Goal: Information Seeking & Learning: Learn about a topic

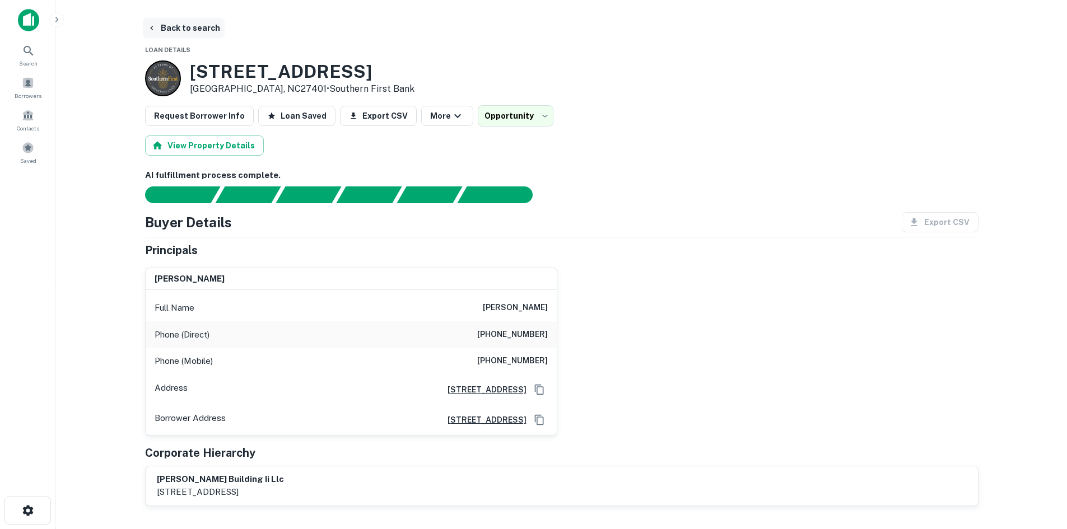
click at [174, 25] on button "Back to search" at bounding box center [184, 28] width 82 height 20
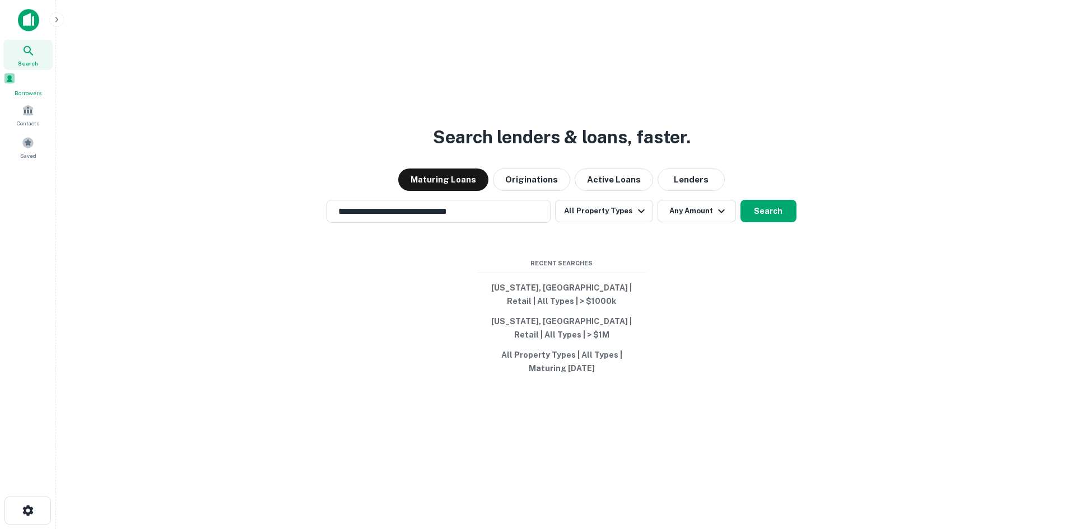
click at [16, 84] on span at bounding box center [9, 78] width 12 height 12
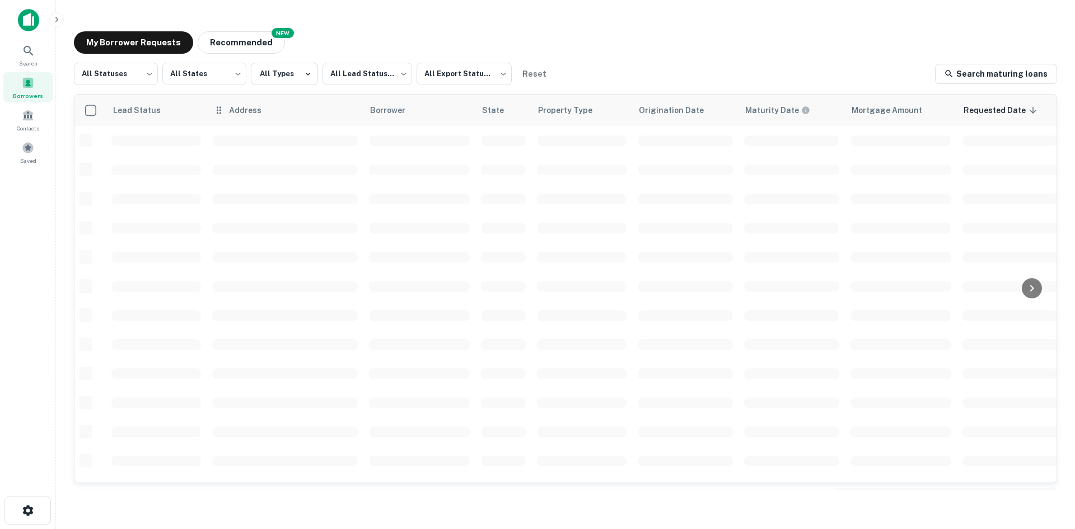
scroll to position [380, 0]
click at [123, 66] on body "Search Borrowers Contacts Saved My Borrower Requests NEW Recommended All Status…" at bounding box center [537, 264] width 1075 height 529
click at [120, 137] on li "Fulfilled" at bounding box center [116, 143] width 84 height 20
type input "*********"
click at [427, 73] on body "Search Borrowers Contacts Saved My Borrower Requests NEW Recommended Fulfilled …" at bounding box center [537, 264] width 1075 height 529
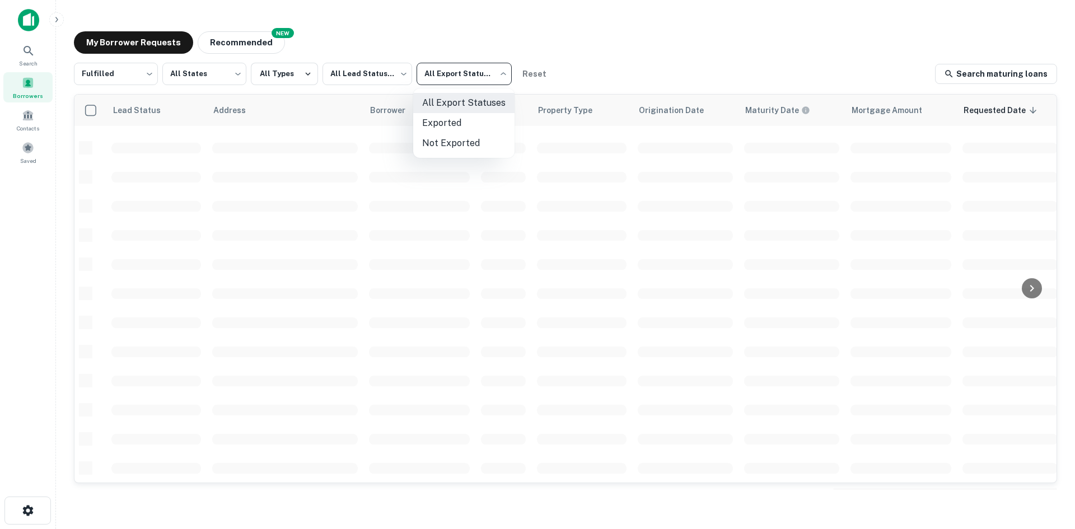
click at [362, 72] on div at bounding box center [537, 264] width 1075 height 529
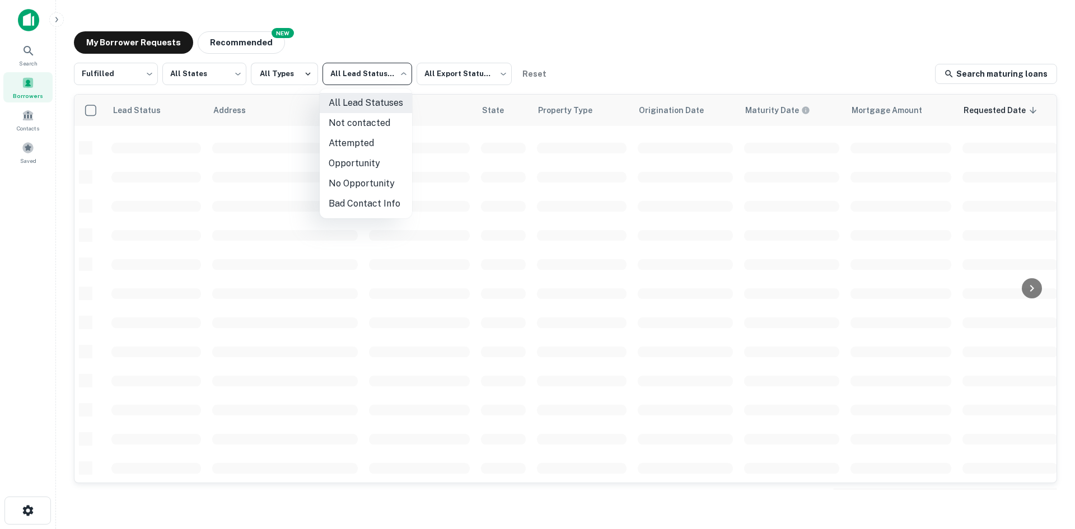
click at [362, 72] on body "Search Borrowers Contacts Saved My Borrower Requests NEW Recommended Fulfilled …" at bounding box center [537, 264] width 1075 height 529
click at [369, 125] on li "Not contacted" at bounding box center [366, 123] width 92 height 20
type input "****"
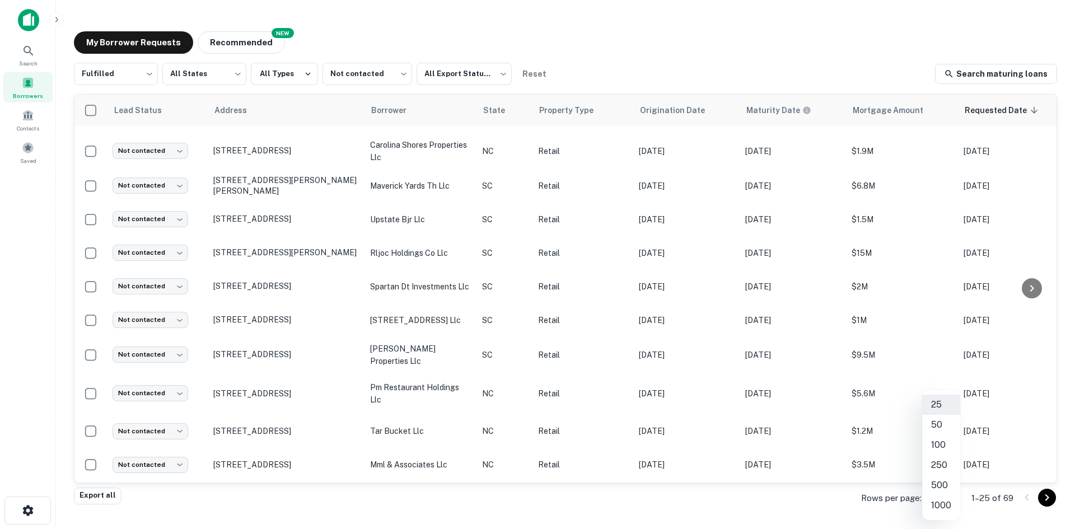
click at [933, 496] on body "Search Borrowers Contacts Saved My Borrower Requests NEW Recommended Fulfilled …" at bounding box center [537, 264] width 1075 height 529
click at [933, 496] on li "1000" at bounding box center [941, 506] width 38 height 20
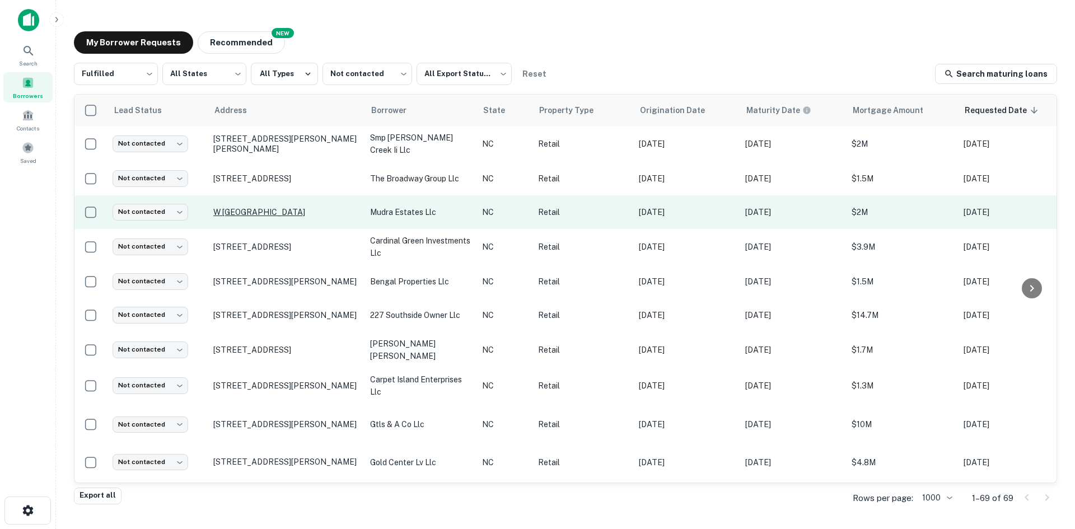
click at [286, 217] on p "W Tyvola Rd Charlotte, NC28217" at bounding box center [286, 212] width 146 height 10
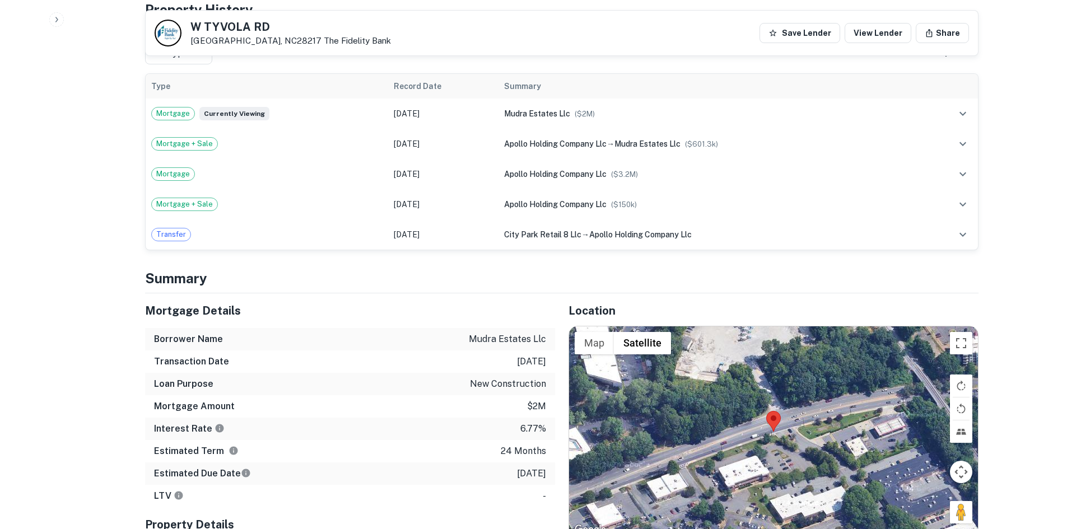
scroll to position [728, 0]
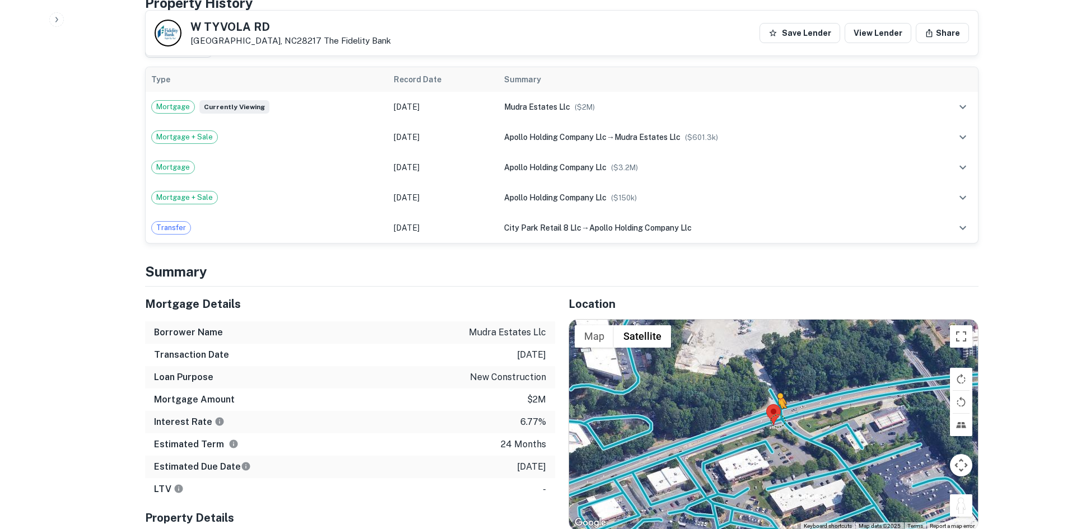
drag, startPoint x: 960, startPoint y: 497, endPoint x: 769, endPoint y: 399, distance: 215.1
click at [769, 399] on div "To activate drag with keyboard, press Alt + Enter. Once in keyboard drag state,…" at bounding box center [773, 425] width 409 height 211
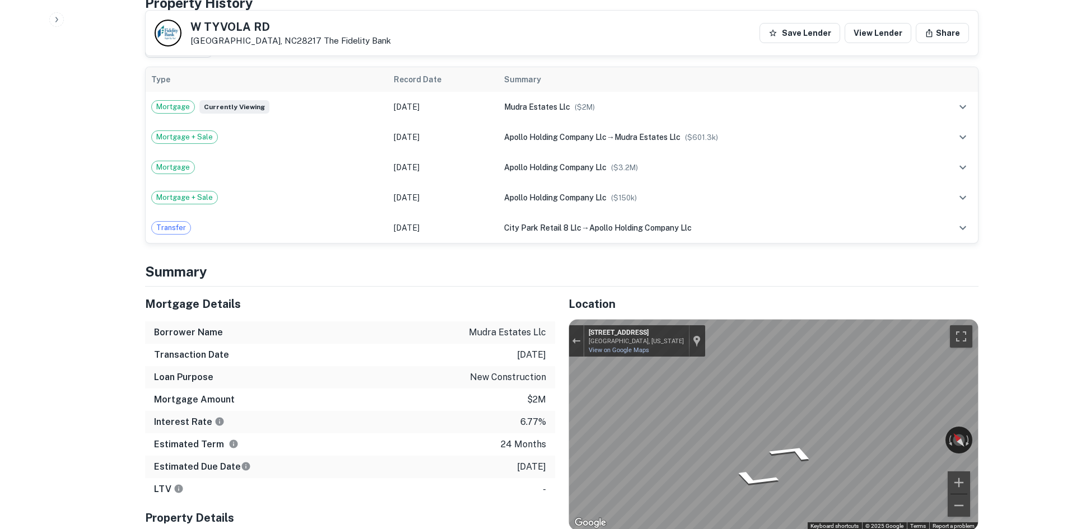
click at [558, 381] on div "Location ← Move left → Move right ↑ Move up ↓ Move down + Zoom in - Zoom out Ho…" at bounding box center [766, 422] width 423 height 271
click at [470, 400] on div "Mortgage Details Borrower Name mudra estates llc Transaction Date 3/17/2024 Loa…" at bounding box center [555, 422] width 847 height 271
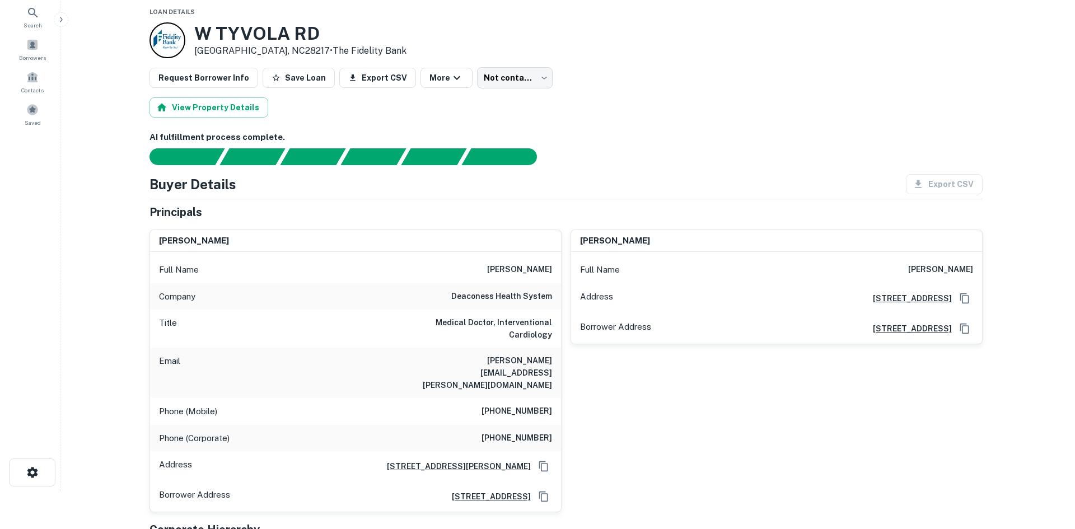
scroll to position [0, 0]
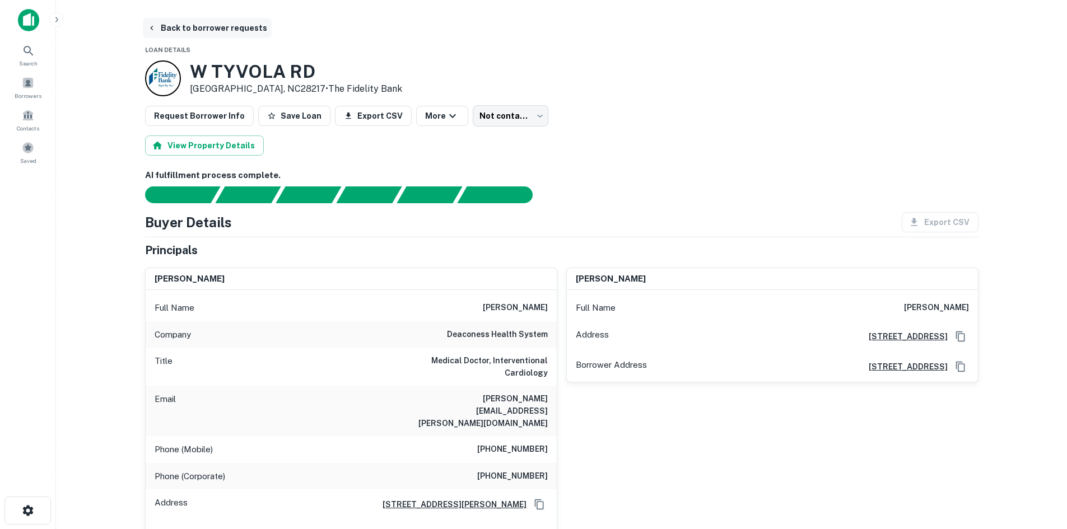
click at [202, 34] on button "Back to borrower requests" at bounding box center [207, 28] width 129 height 20
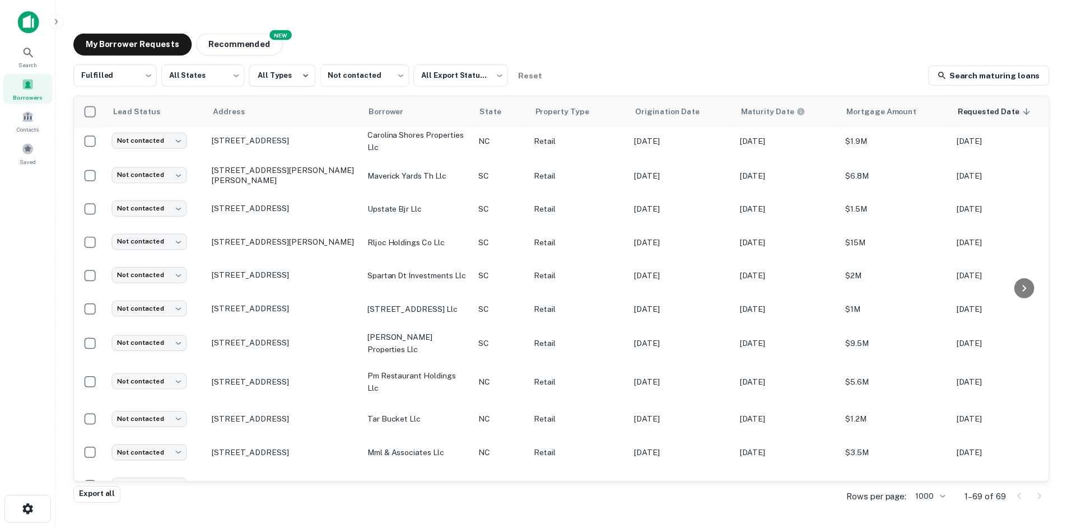
scroll to position [392, 0]
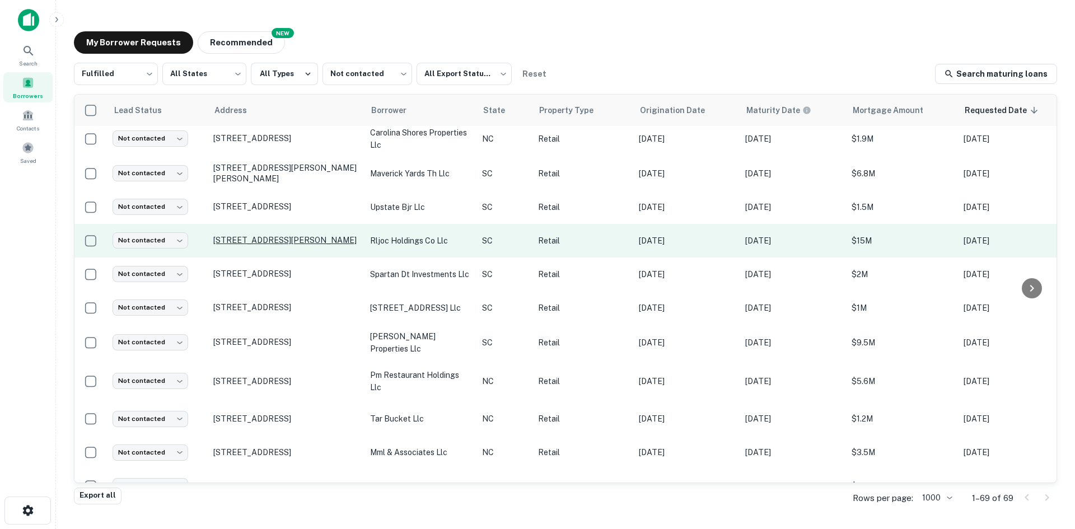
click at [311, 245] on p "194 E Henry St Spartanburg, SC29306" at bounding box center [286, 240] width 146 height 10
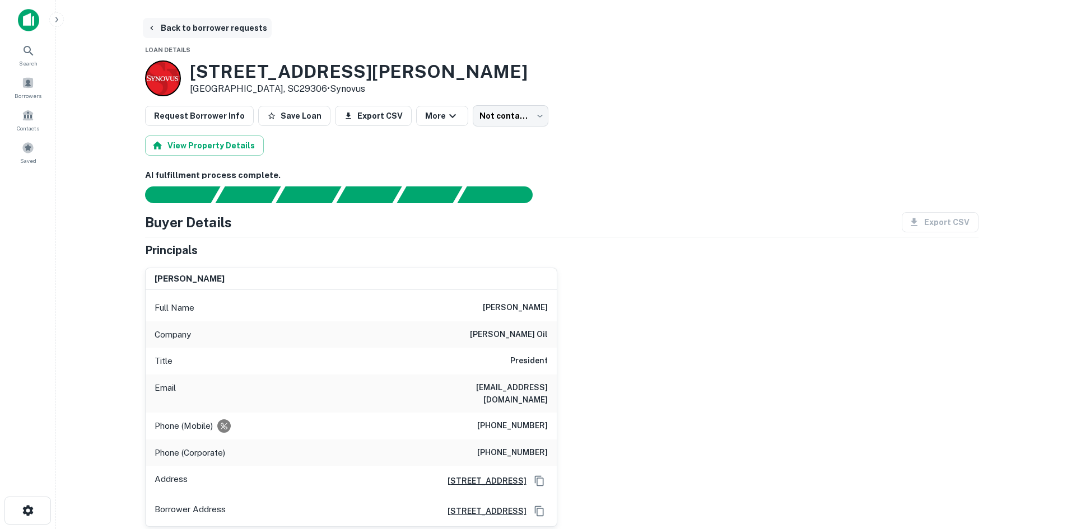
click at [229, 30] on button "Back to borrower requests" at bounding box center [207, 28] width 129 height 20
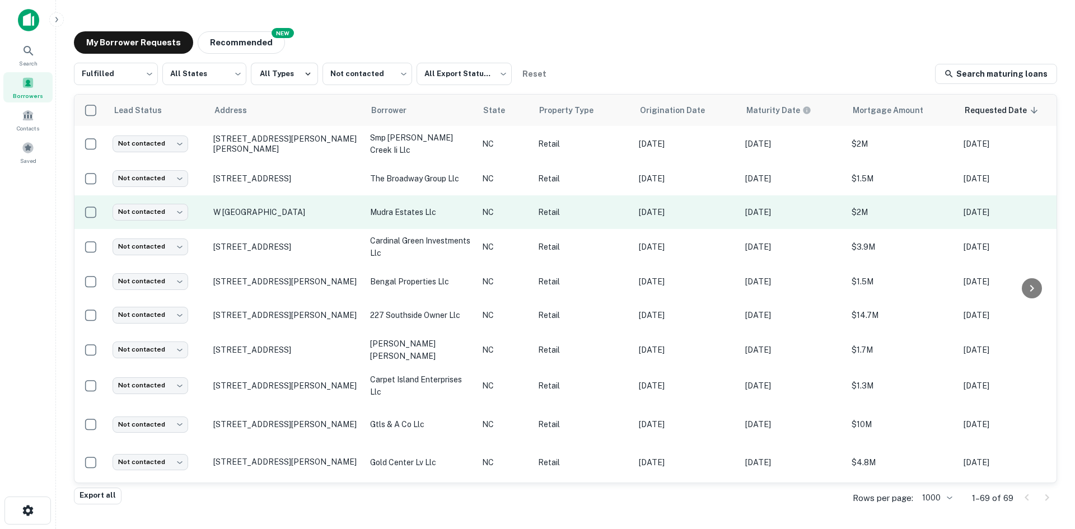
click at [269, 223] on td "W Tyvola Rd Charlotte, NC28217" at bounding box center [286, 212] width 157 height 34
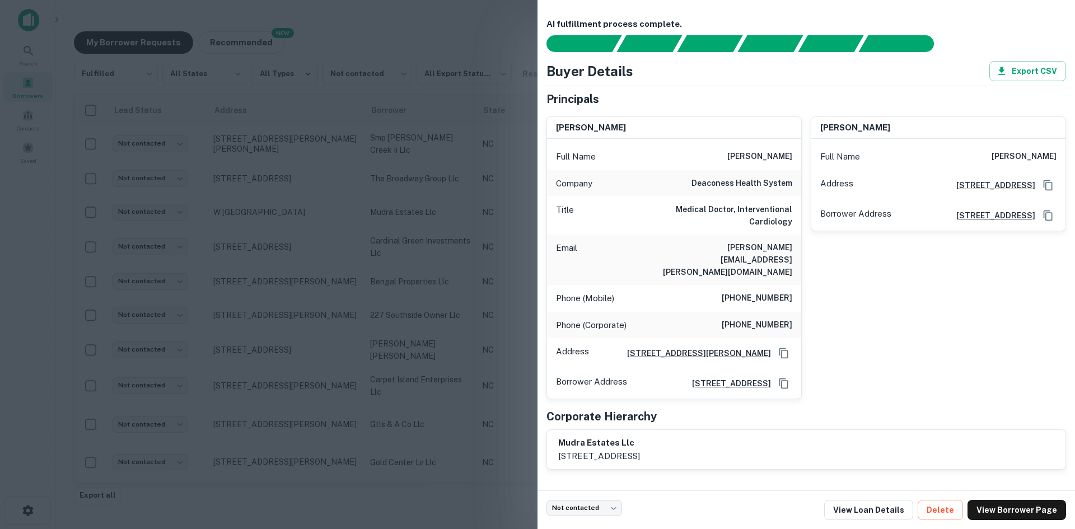
click at [286, 227] on div at bounding box center [537, 264] width 1075 height 529
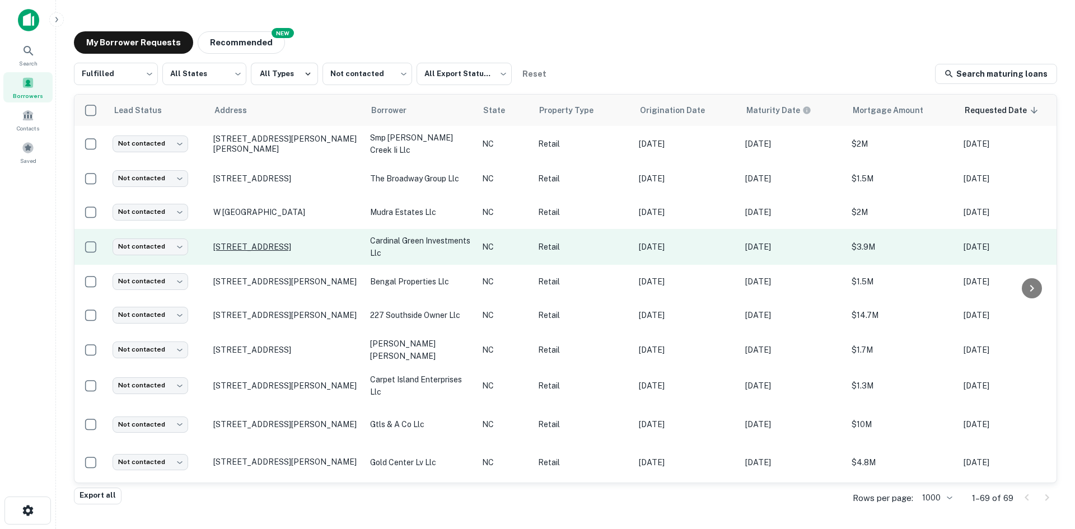
click at [287, 252] on p "735 Cabarrus Ave W Concord, NC28027" at bounding box center [286, 247] width 146 height 10
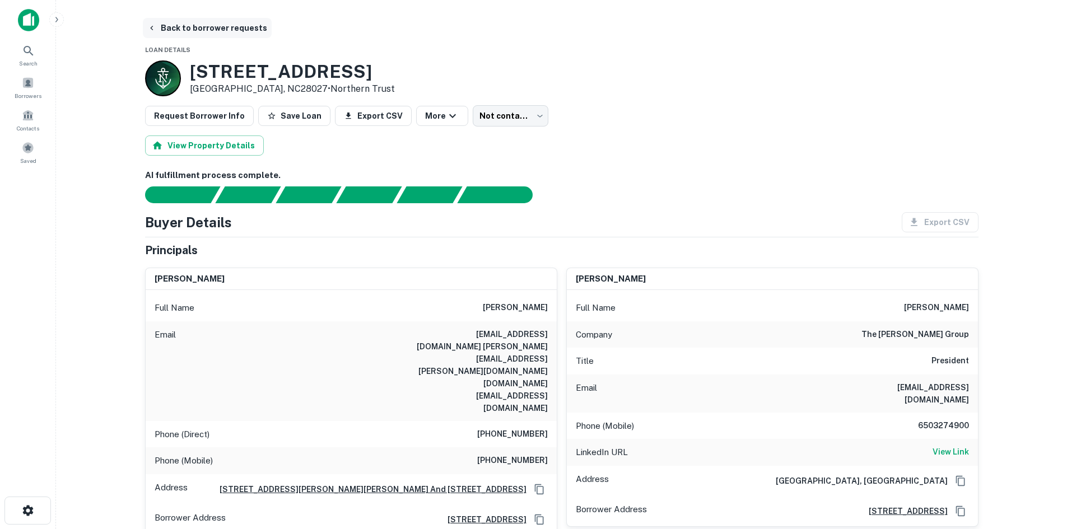
click at [167, 20] on button "Back to borrower requests" at bounding box center [207, 28] width 129 height 20
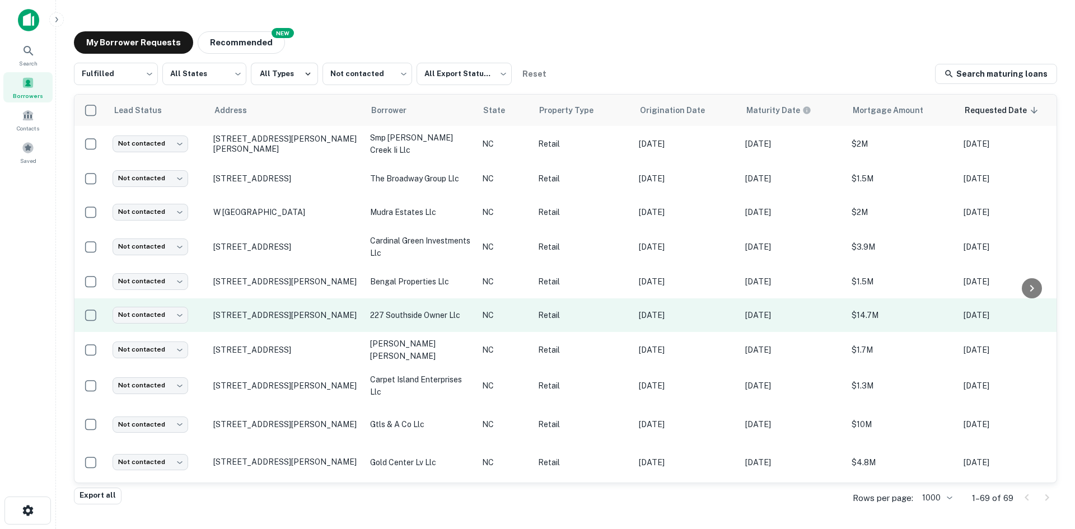
click at [268, 331] on td "[STREET_ADDRESS][PERSON_NAME]" at bounding box center [286, 315] width 157 height 34
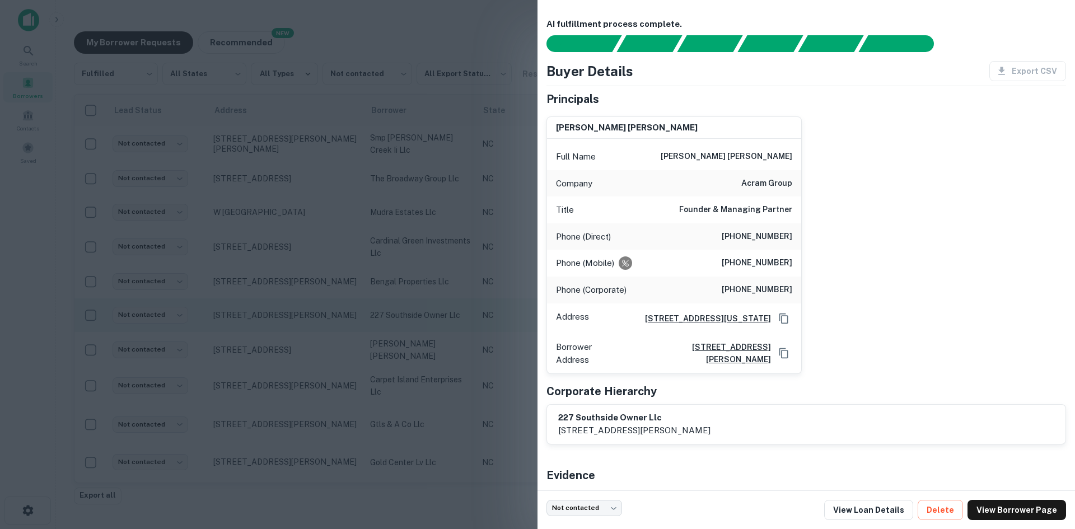
click at [268, 331] on div at bounding box center [537, 264] width 1075 height 529
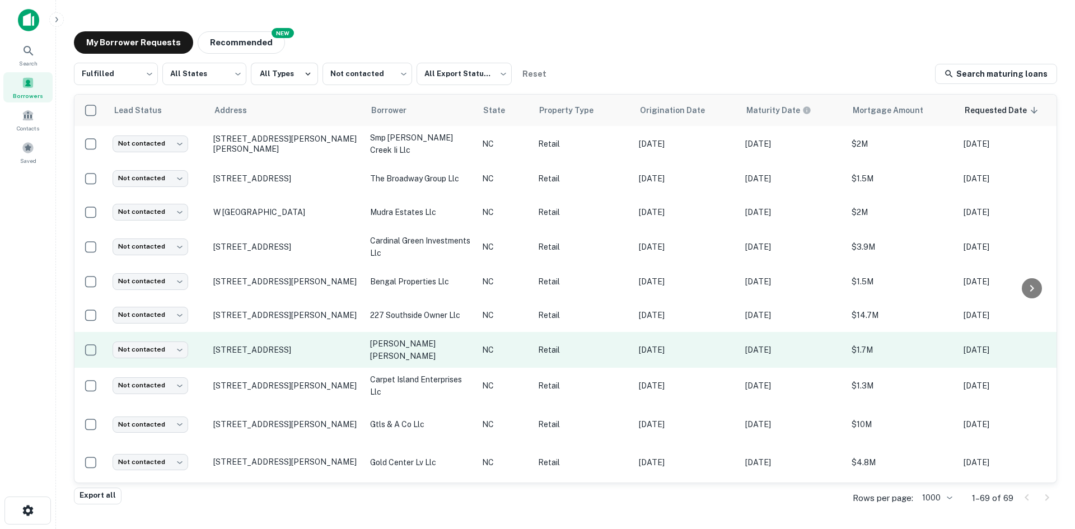
click at [280, 363] on td "[STREET_ADDRESS]" at bounding box center [286, 350] width 157 height 36
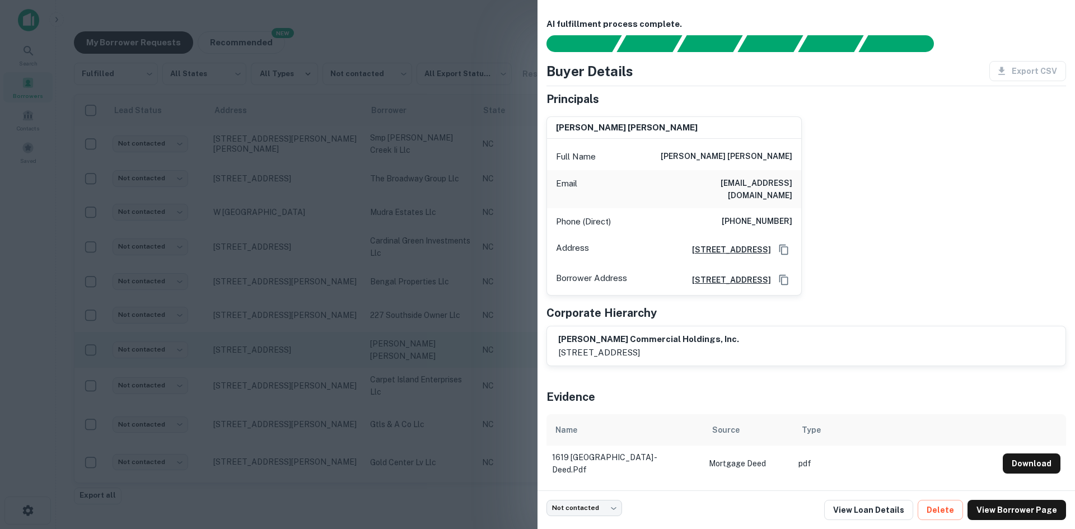
click at [280, 363] on div at bounding box center [537, 264] width 1075 height 529
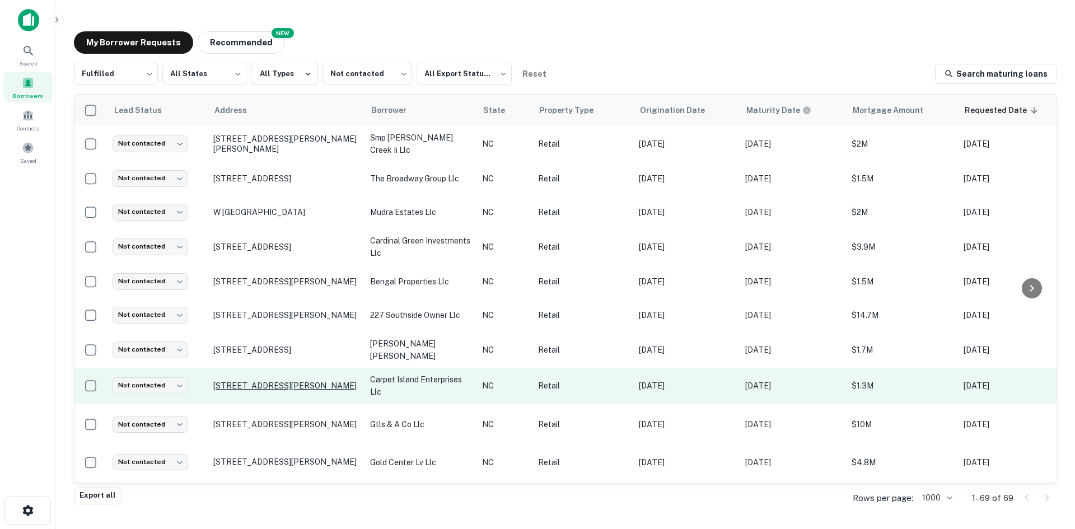
click at [290, 391] on p "[STREET_ADDRESS][PERSON_NAME]" at bounding box center [286, 386] width 146 height 10
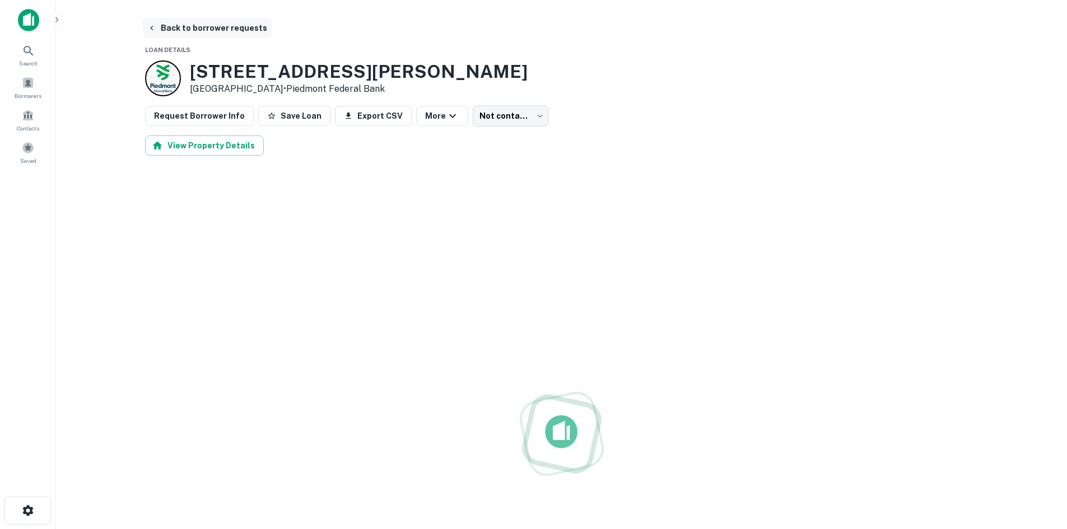
click at [202, 29] on button "Back to borrower requests" at bounding box center [207, 28] width 129 height 20
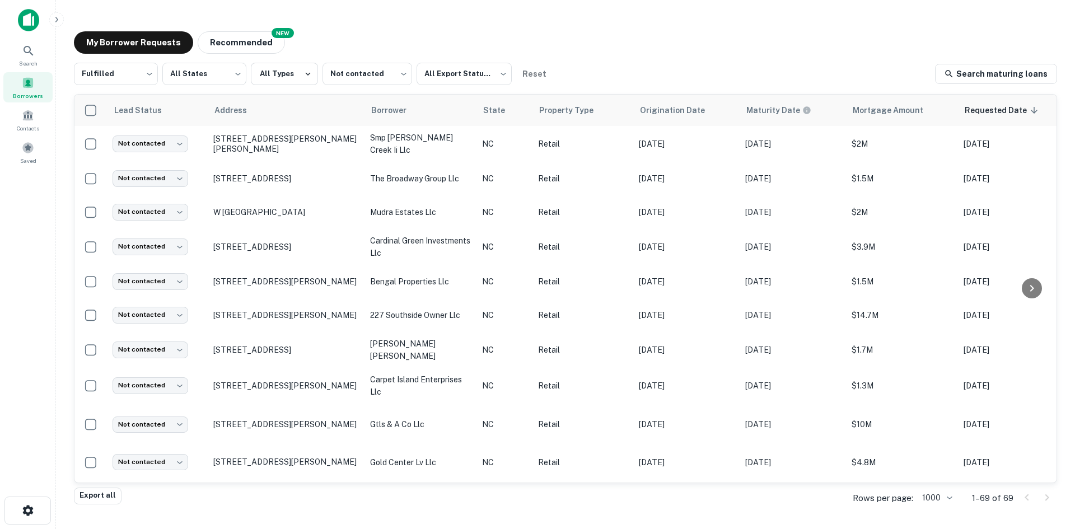
scroll to position [168, 0]
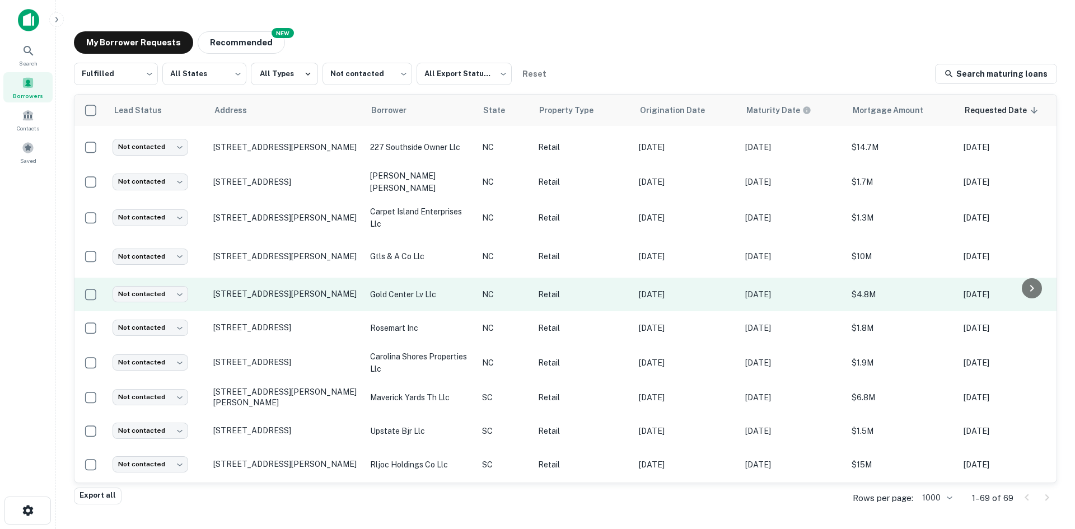
click at [302, 311] on td "[STREET_ADDRESS][PERSON_NAME]" at bounding box center [286, 295] width 157 height 34
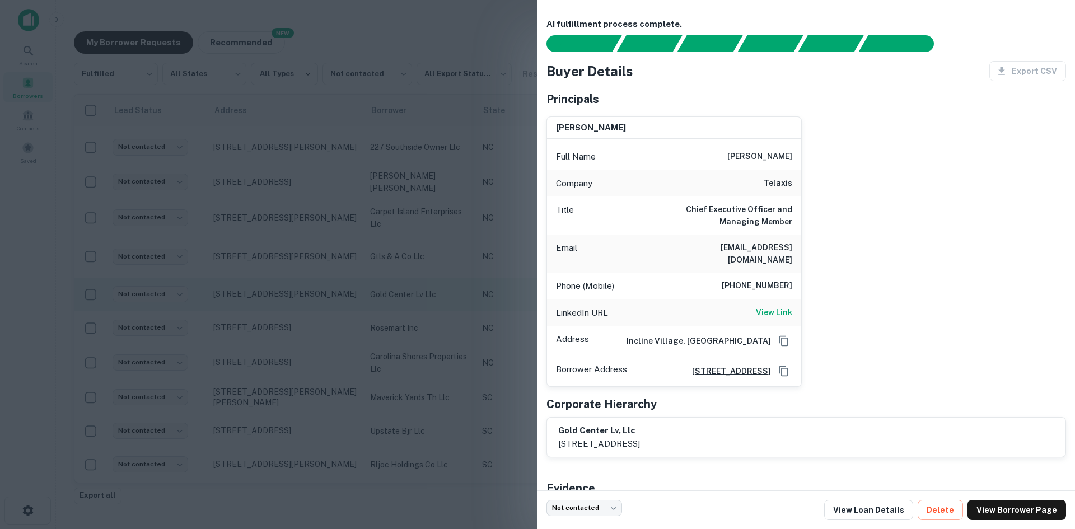
click at [302, 321] on div at bounding box center [537, 264] width 1075 height 529
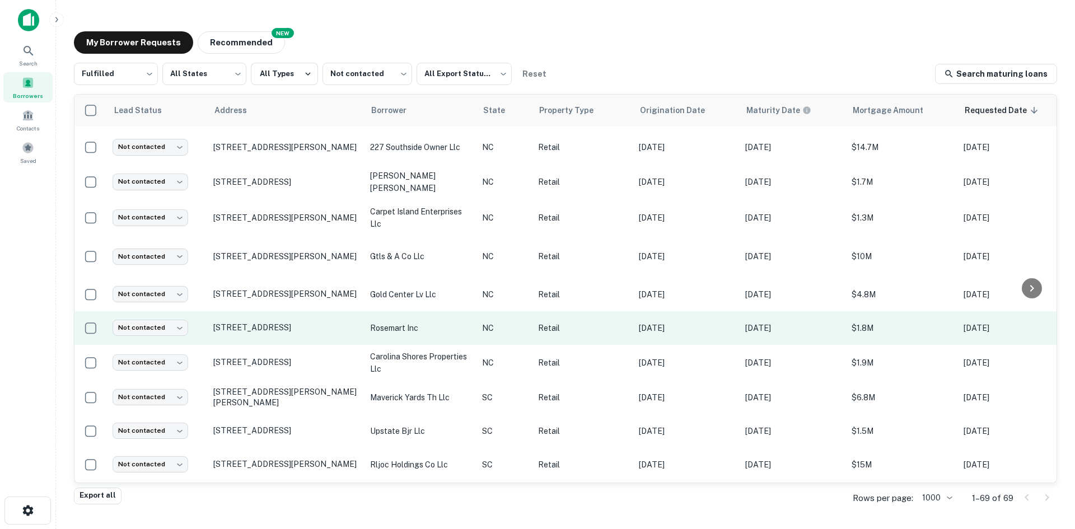
click at [302, 345] on td "[STREET_ADDRESS]" at bounding box center [286, 328] width 157 height 34
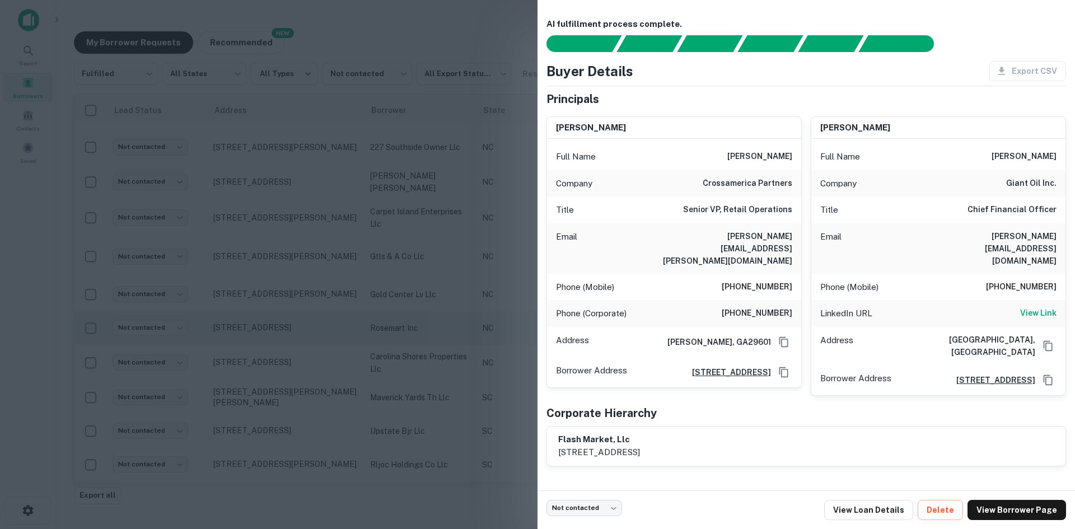
click at [302, 353] on div at bounding box center [537, 264] width 1075 height 529
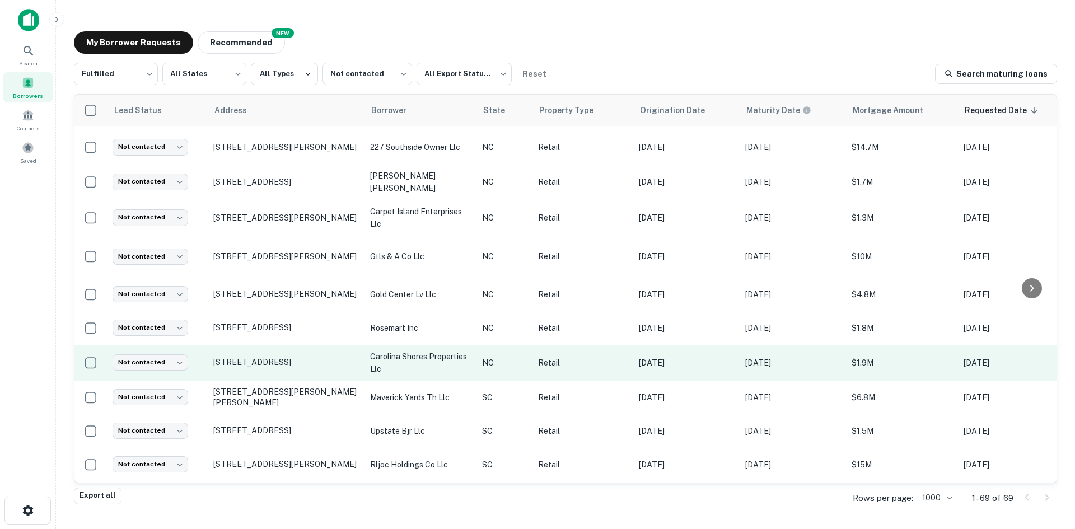
click at [303, 381] on td "[STREET_ADDRESS]" at bounding box center [286, 363] width 157 height 36
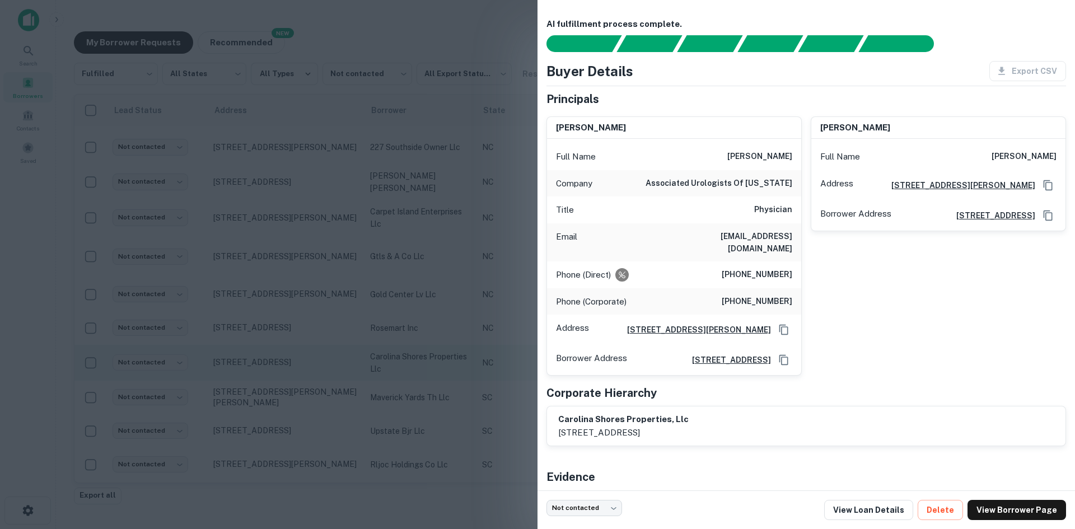
click at [303, 389] on div at bounding box center [537, 264] width 1075 height 529
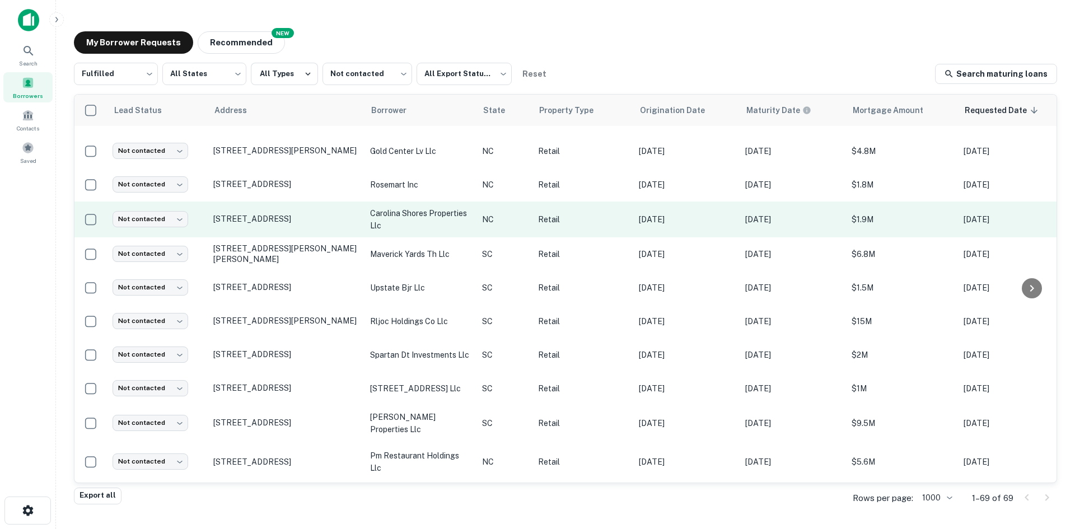
scroll to position [336, 0]
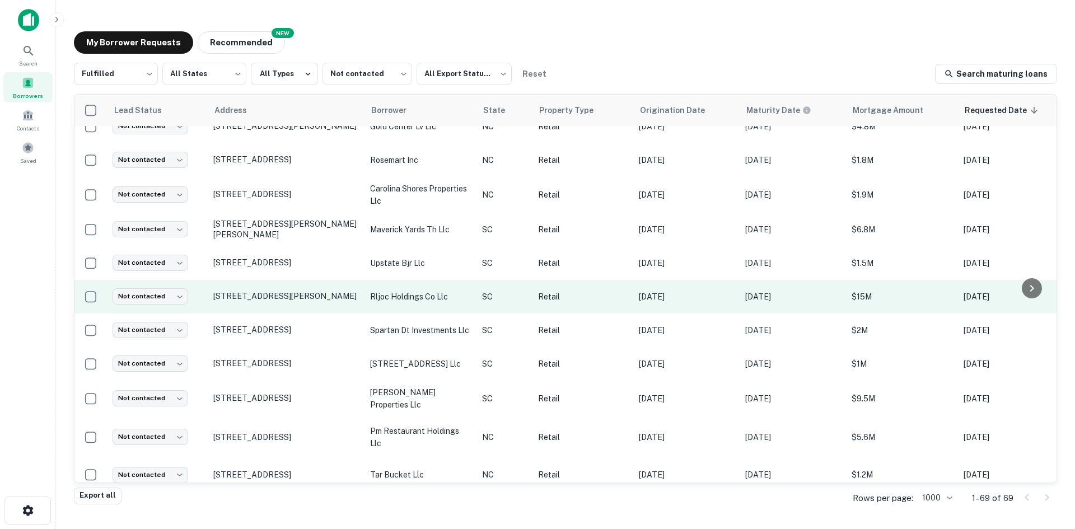
click at [301, 314] on td "[STREET_ADDRESS][PERSON_NAME]" at bounding box center [286, 297] width 157 height 34
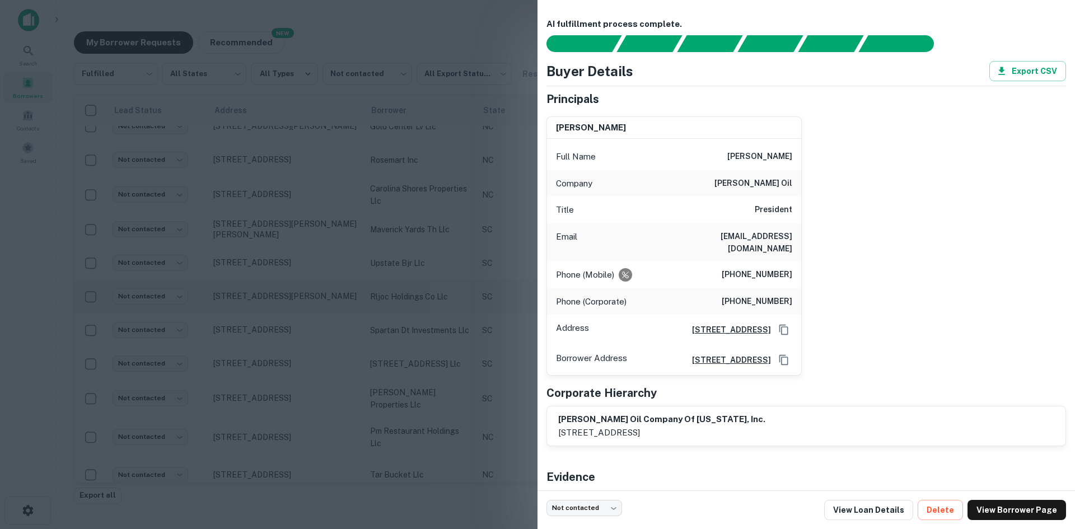
click at [301, 326] on div at bounding box center [537, 264] width 1075 height 529
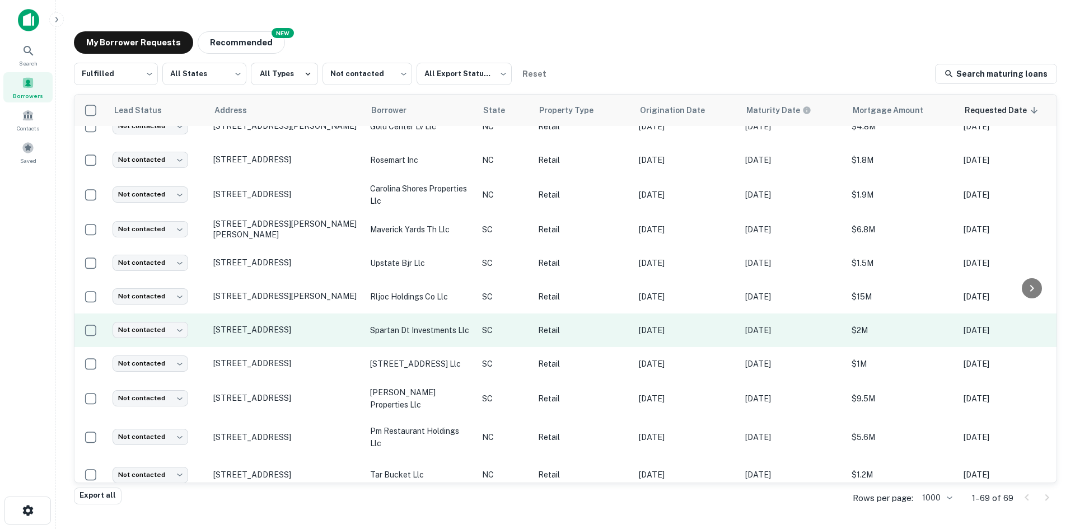
click at [306, 347] on td "[STREET_ADDRESS]" at bounding box center [286, 331] width 157 height 34
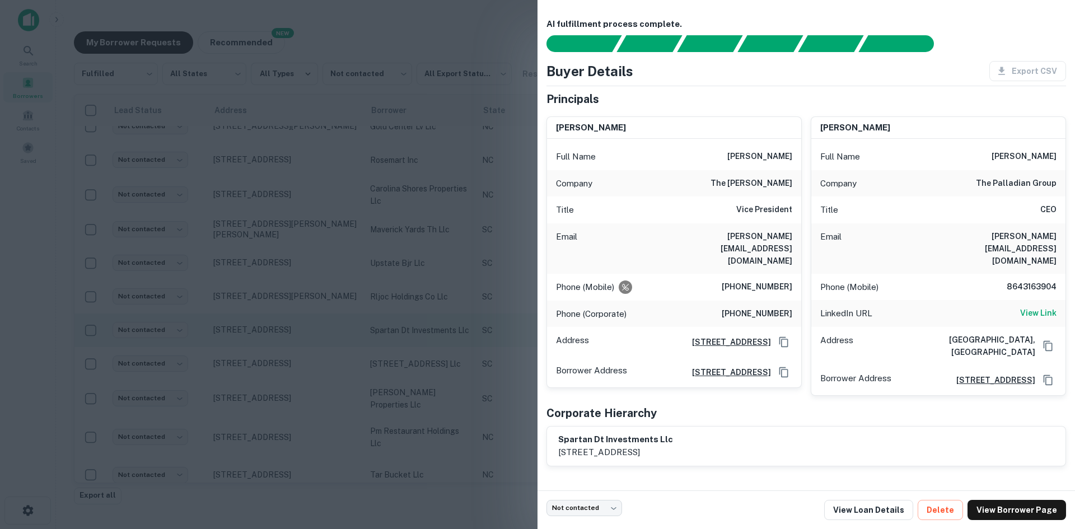
click at [306, 359] on div at bounding box center [537, 264] width 1075 height 529
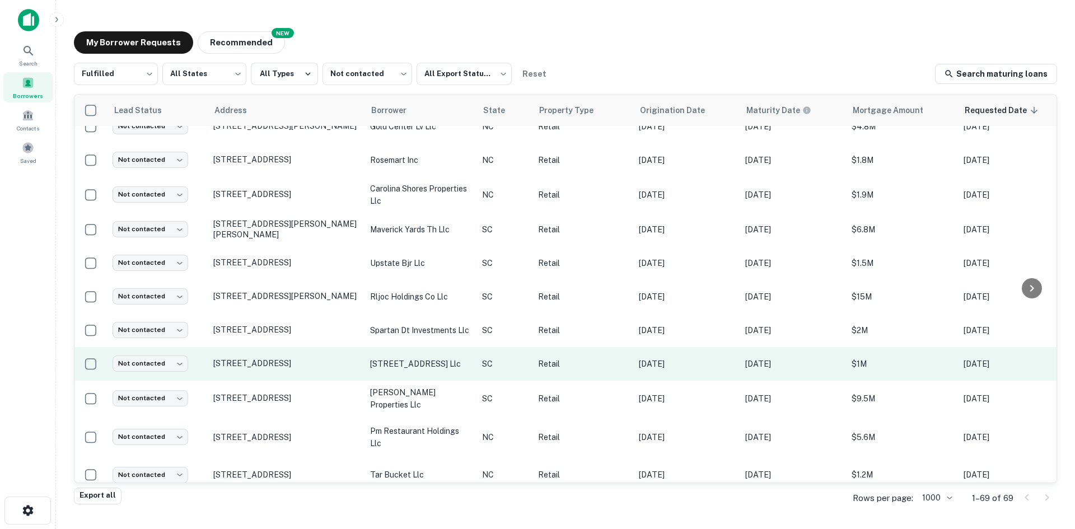
click at [306, 381] on td "[STREET_ADDRESS]" at bounding box center [286, 364] width 157 height 34
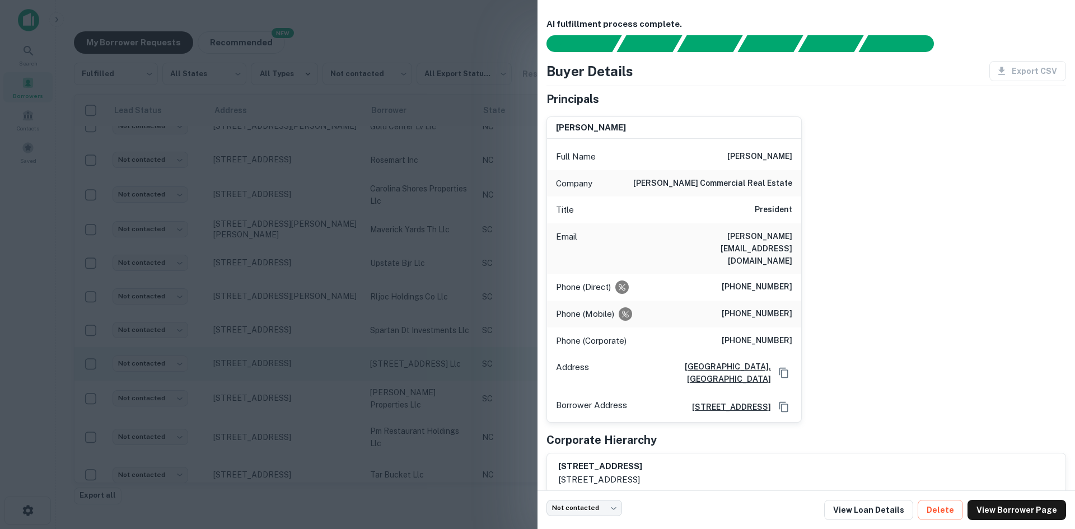
click at [306, 396] on div at bounding box center [537, 264] width 1075 height 529
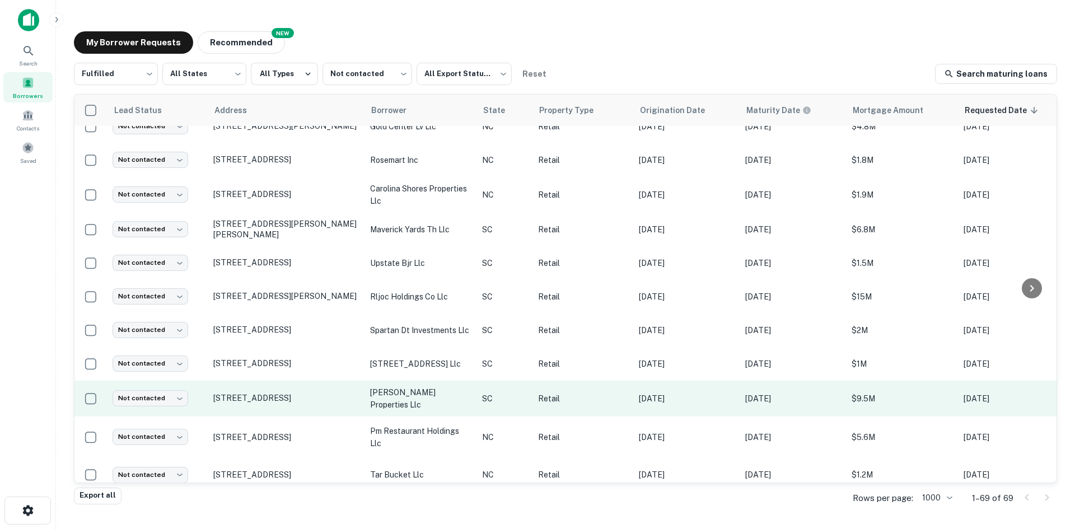
click at [302, 417] on td "[STREET_ADDRESS]" at bounding box center [286, 399] width 157 height 36
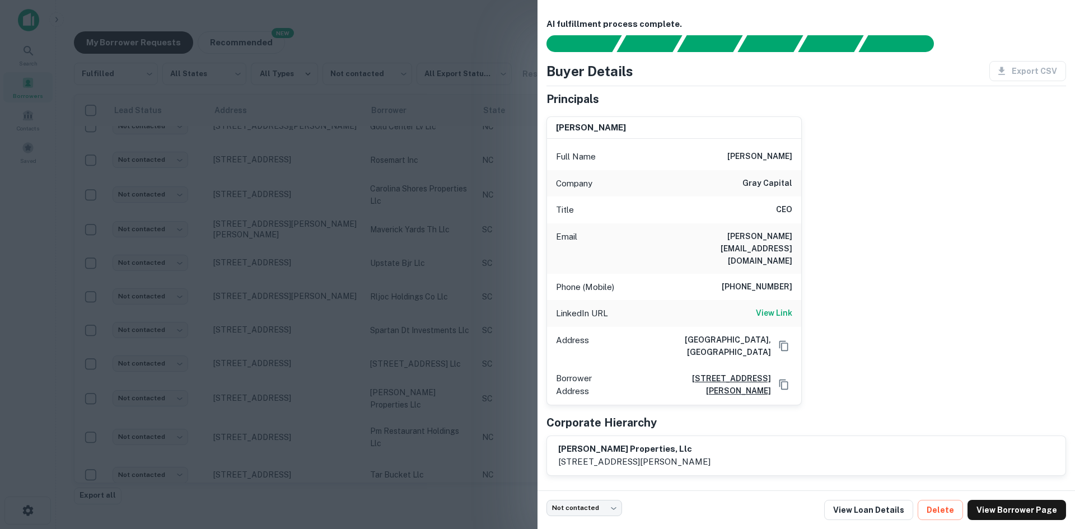
click at [291, 368] on div at bounding box center [537, 264] width 1075 height 529
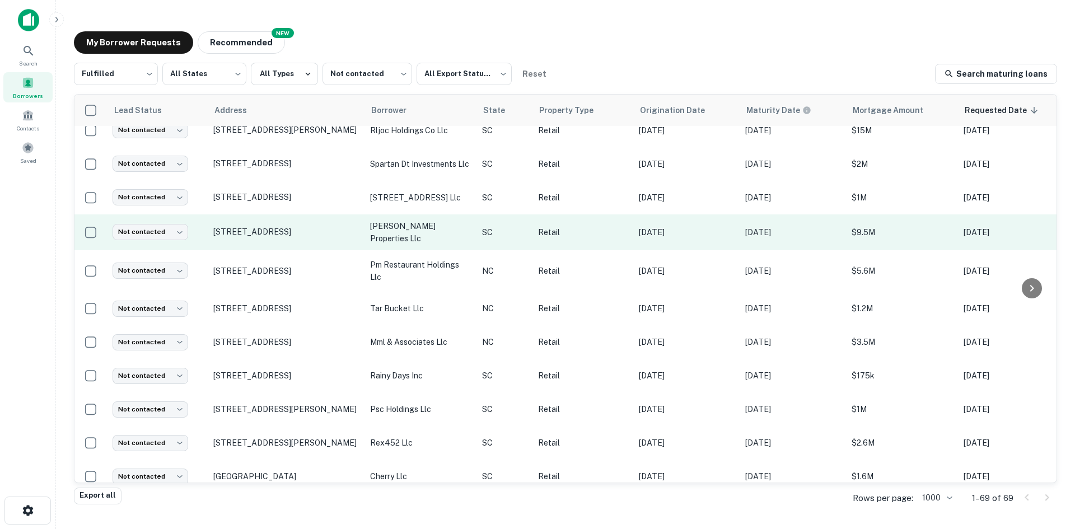
scroll to position [504, 0]
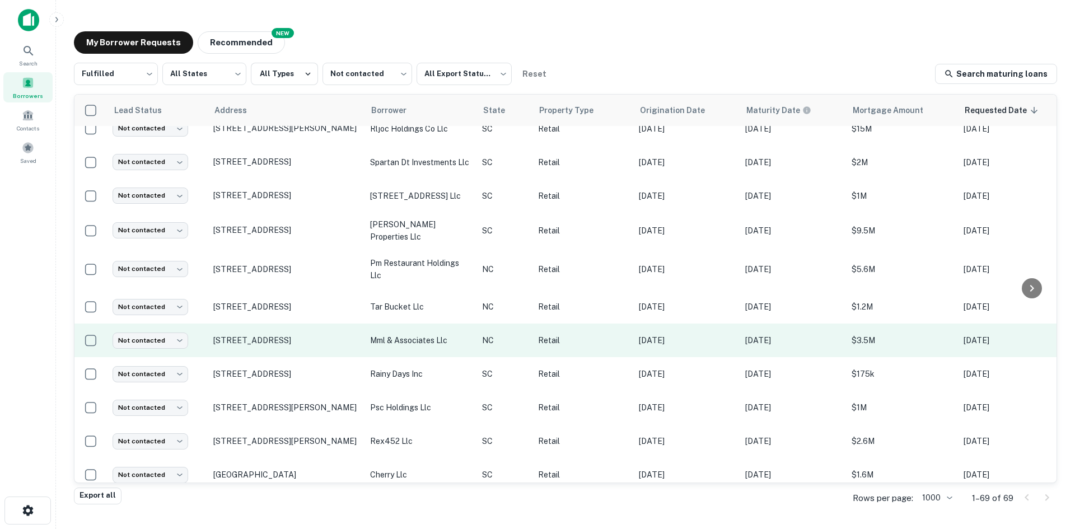
click at [295, 357] on td "[STREET_ADDRESS]" at bounding box center [286, 341] width 157 height 34
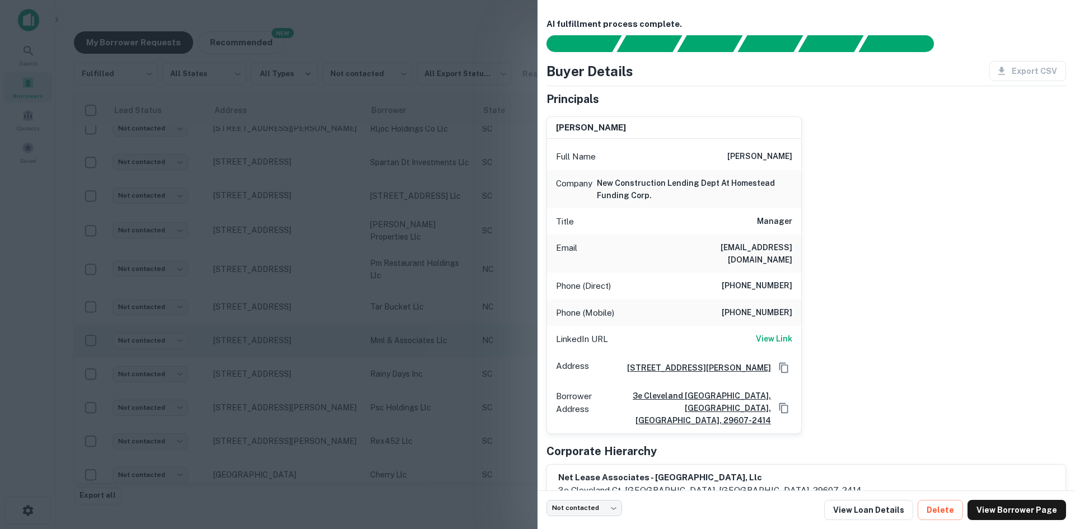
click at [295, 364] on div at bounding box center [537, 264] width 1075 height 529
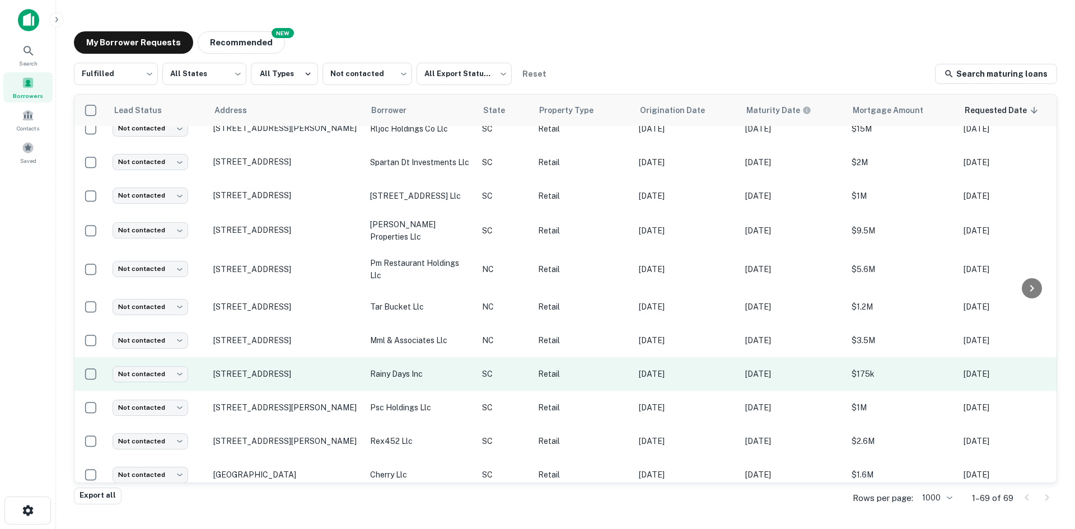
click at [299, 391] on td "4824 Old York Rd Rock Hill, SC29732" at bounding box center [286, 374] width 157 height 34
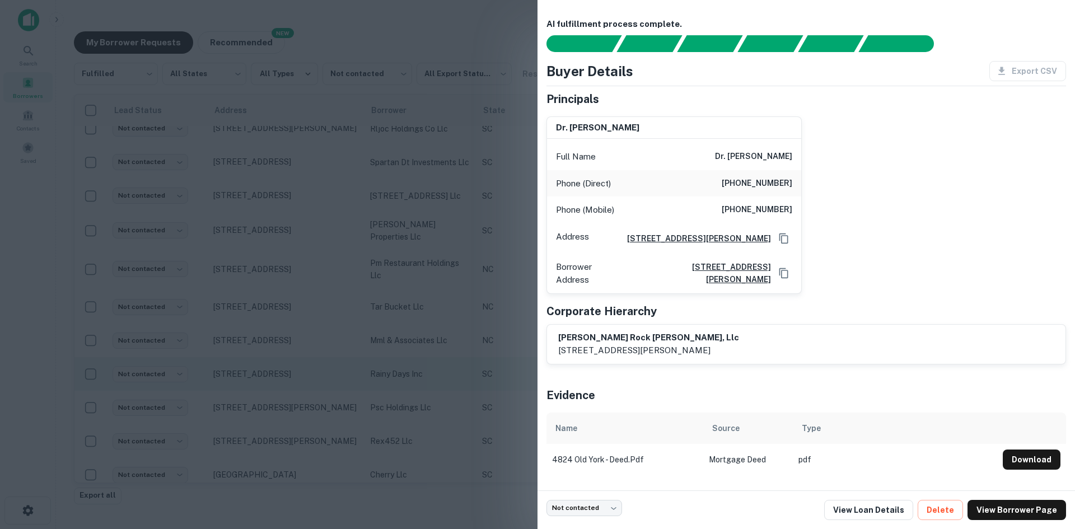
click at [299, 405] on div at bounding box center [537, 264] width 1075 height 529
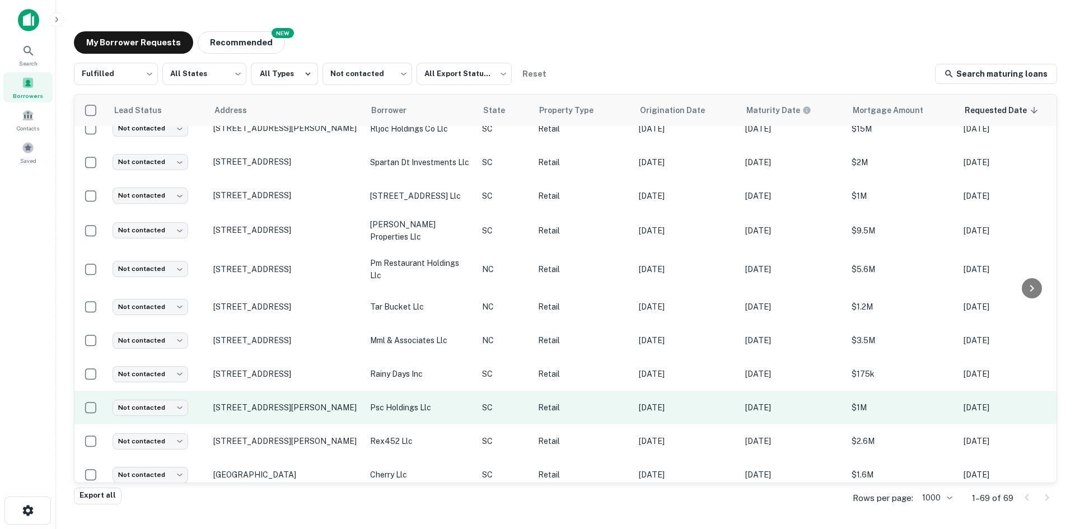
click at [301, 424] on td "[STREET_ADDRESS][PERSON_NAME]" at bounding box center [286, 408] width 157 height 34
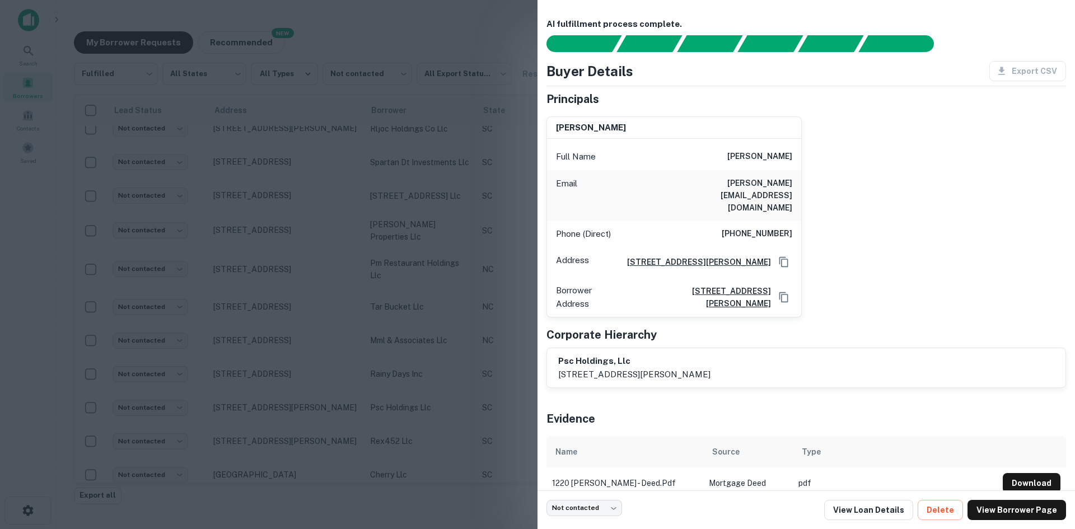
click at [295, 414] on div at bounding box center [537, 264] width 1075 height 529
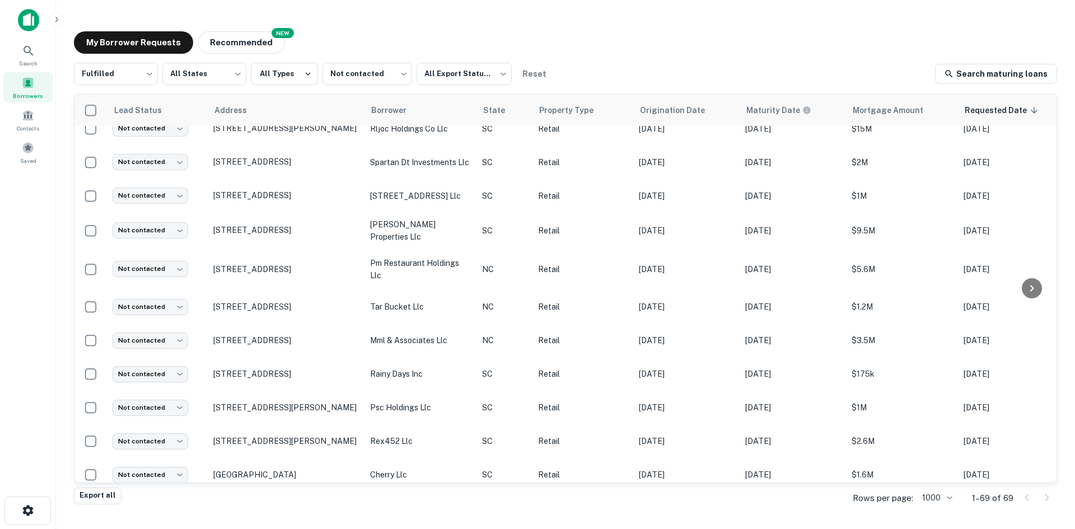
scroll to position [616, 0]
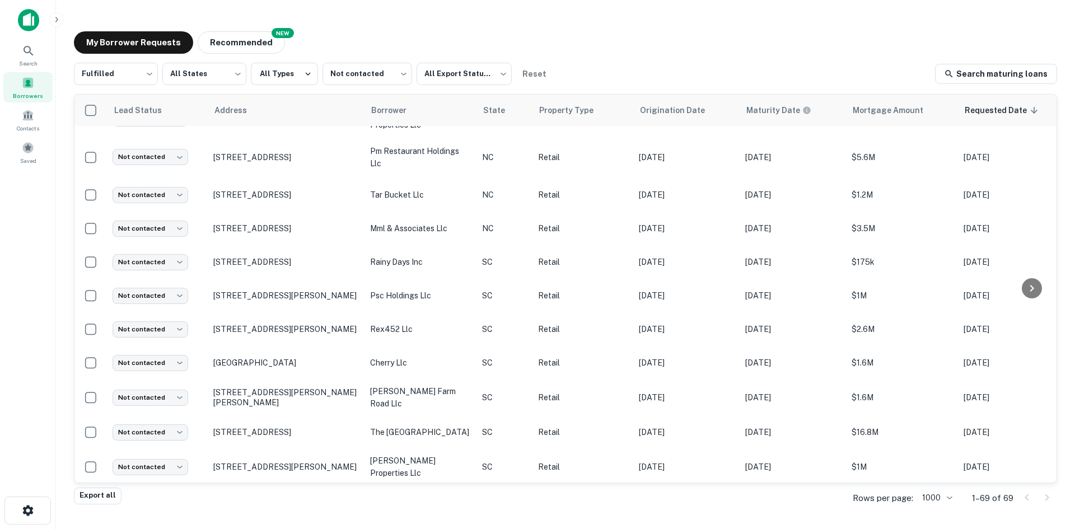
click at [295, 380] on td "[GEOGRAPHIC_DATA]" at bounding box center [286, 363] width 157 height 34
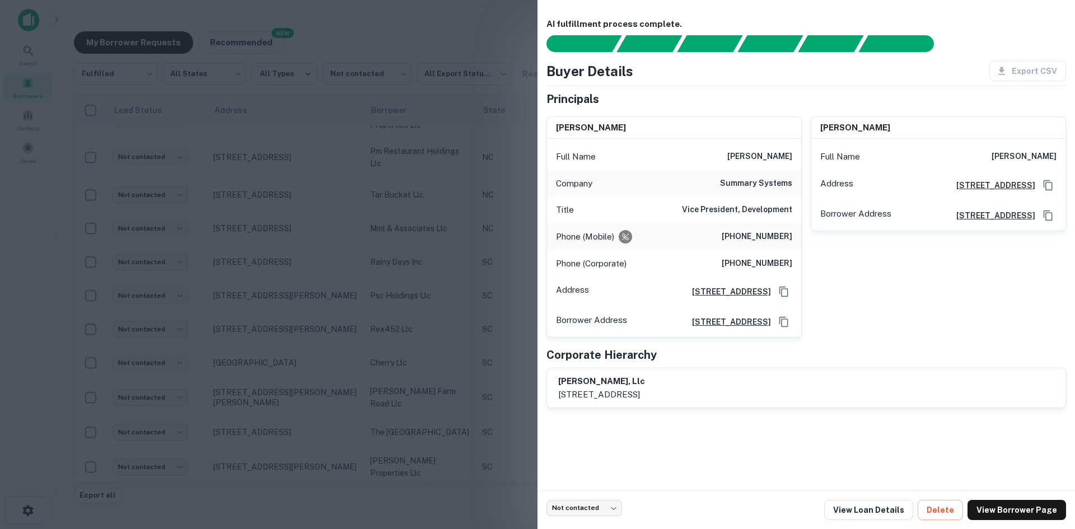
click at [295, 414] on div at bounding box center [537, 264] width 1075 height 529
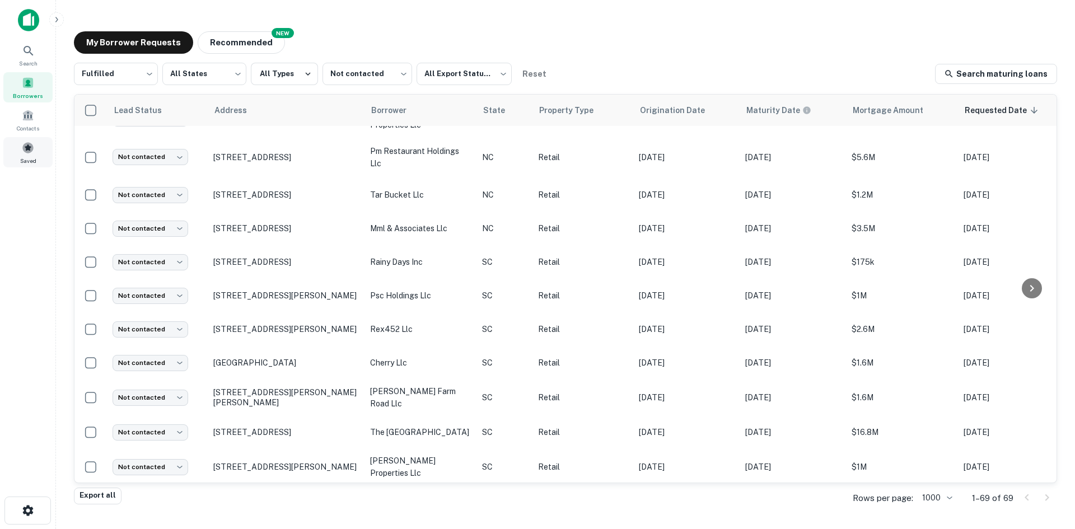
click at [23, 165] on div "Saved" at bounding box center [27, 152] width 49 height 30
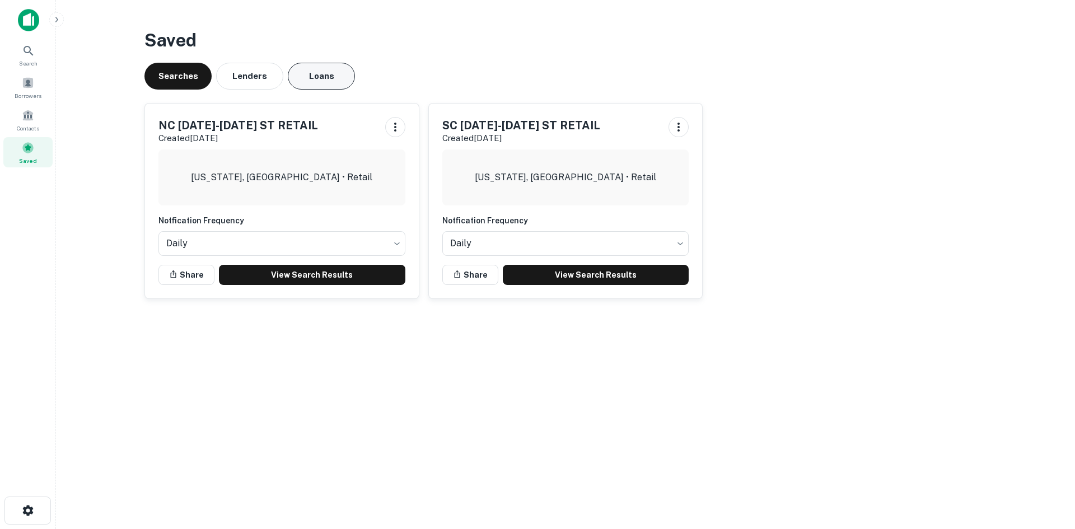
click at [335, 71] on button "Loans" at bounding box center [321, 76] width 67 height 27
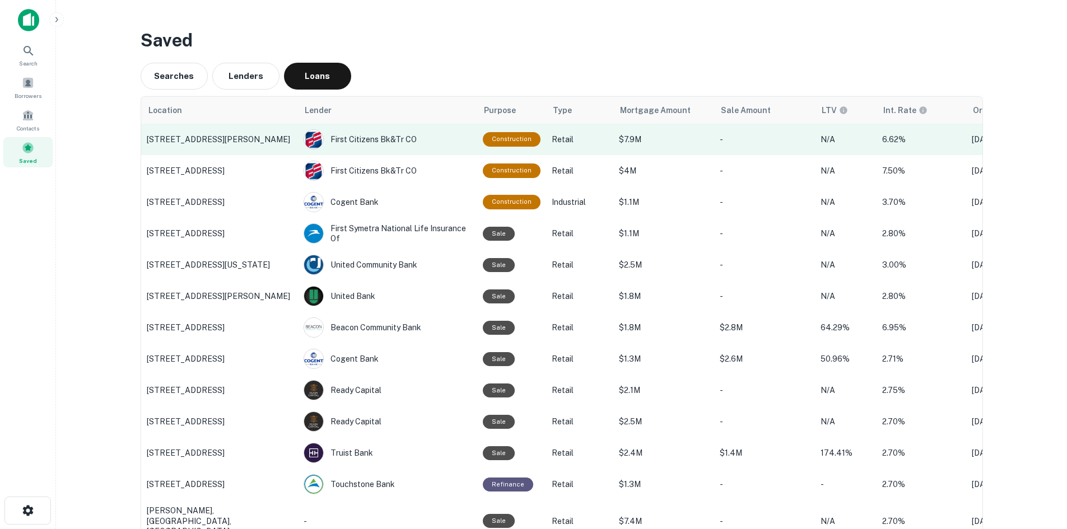
click at [278, 138] on p "226 Stede Bonnet Wynd, Southport, NC" at bounding box center [220, 139] width 146 height 10
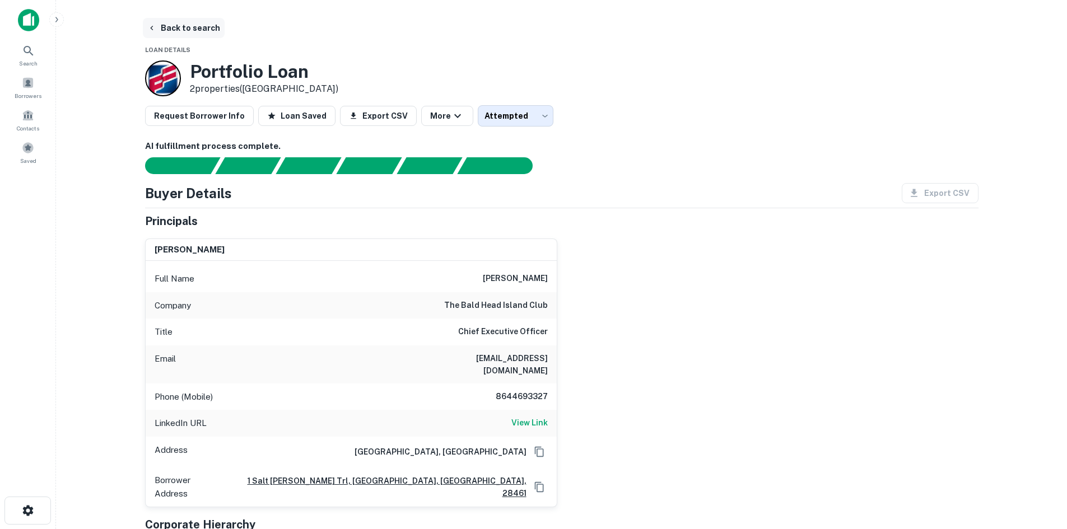
click at [191, 32] on button "Back to search" at bounding box center [184, 28] width 82 height 20
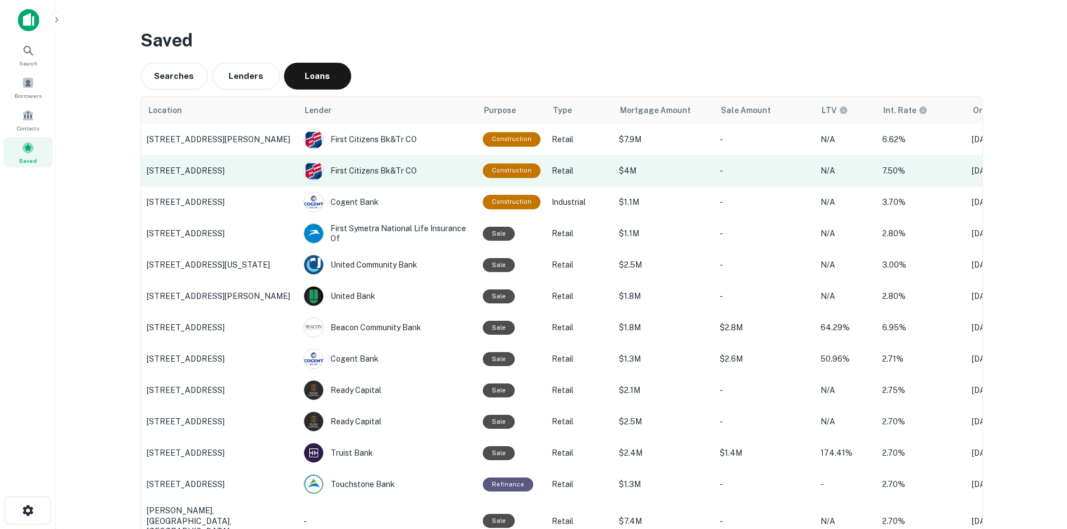
click at [184, 171] on p "28 Airport Rd, Arden, NC" at bounding box center [220, 171] width 146 height 10
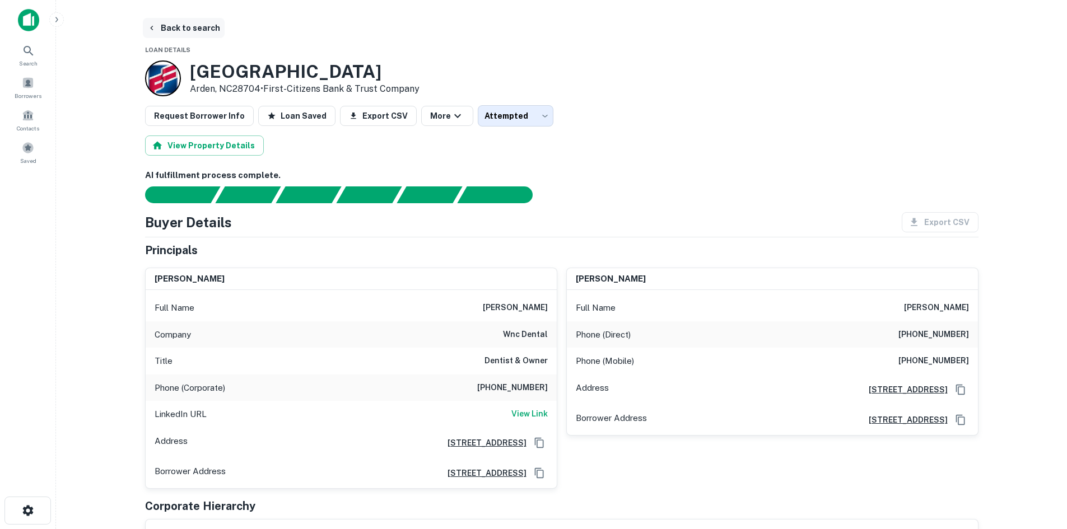
click at [197, 31] on button "Back to search" at bounding box center [184, 28] width 82 height 20
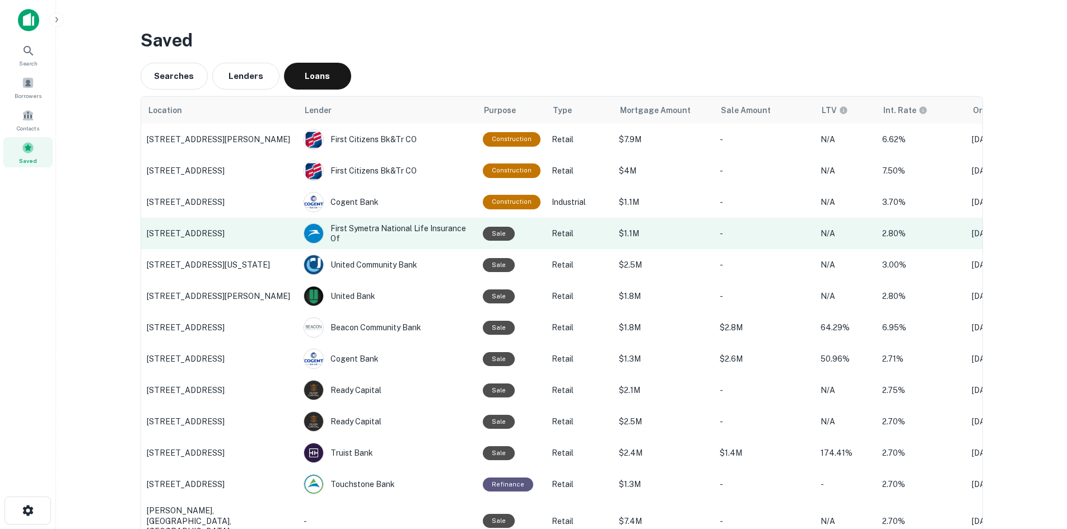
scroll to position [112, 0]
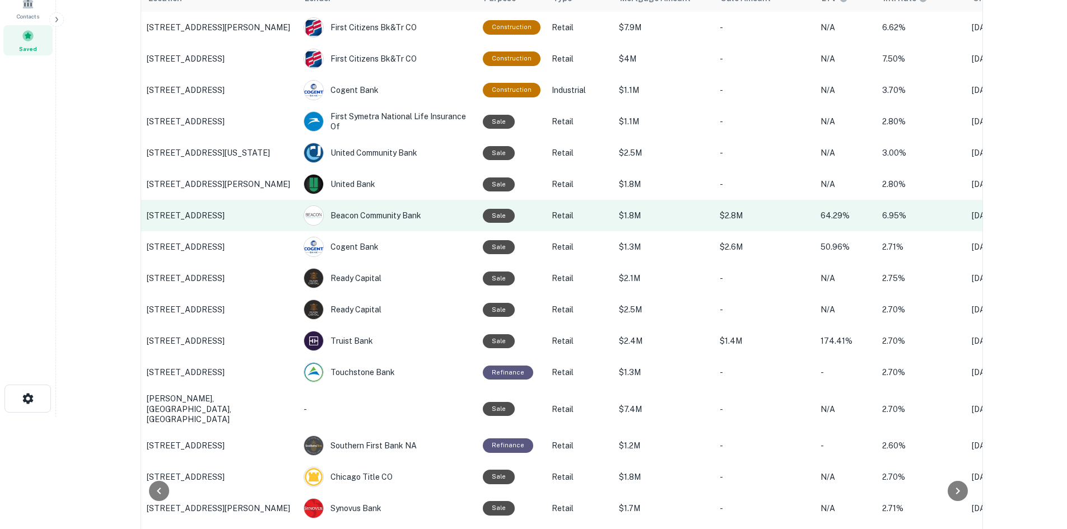
click at [253, 218] on p "53 Broad St, Charleston, SC" at bounding box center [220, 216] width 146 height 10
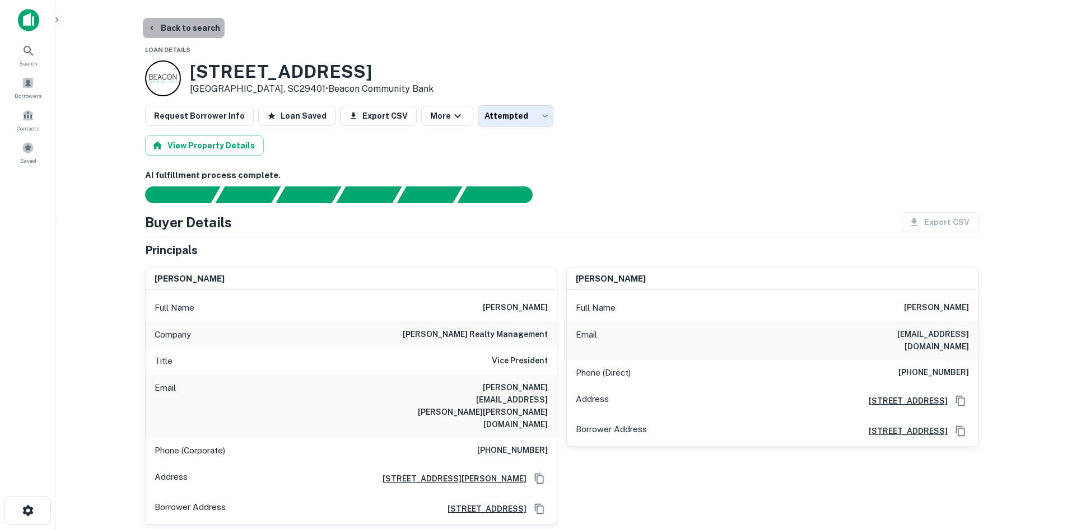
click at [200, 36] on button "Back to search" at bounding box center [184, 28] width 82 height 20
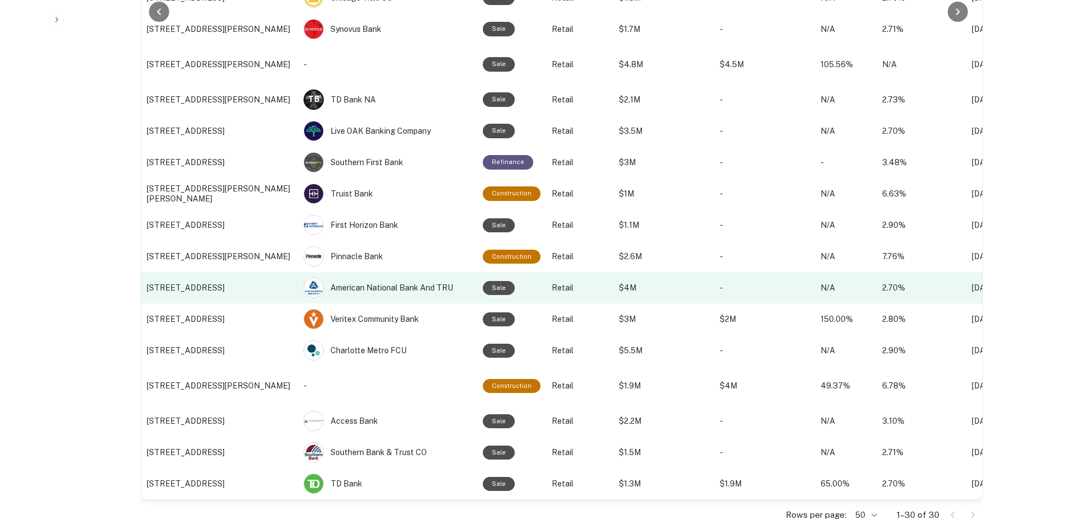
scroll to position [609, 0]
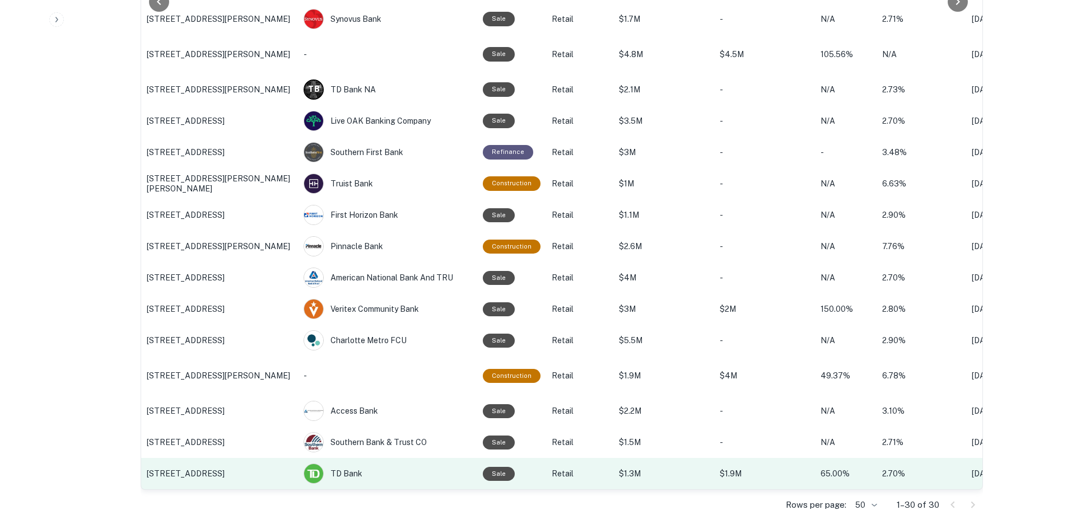
click at [255, 470] on p "2751 Boundary St, Beaufort, SC" at bounding box center [220, 474] width 146 height 10
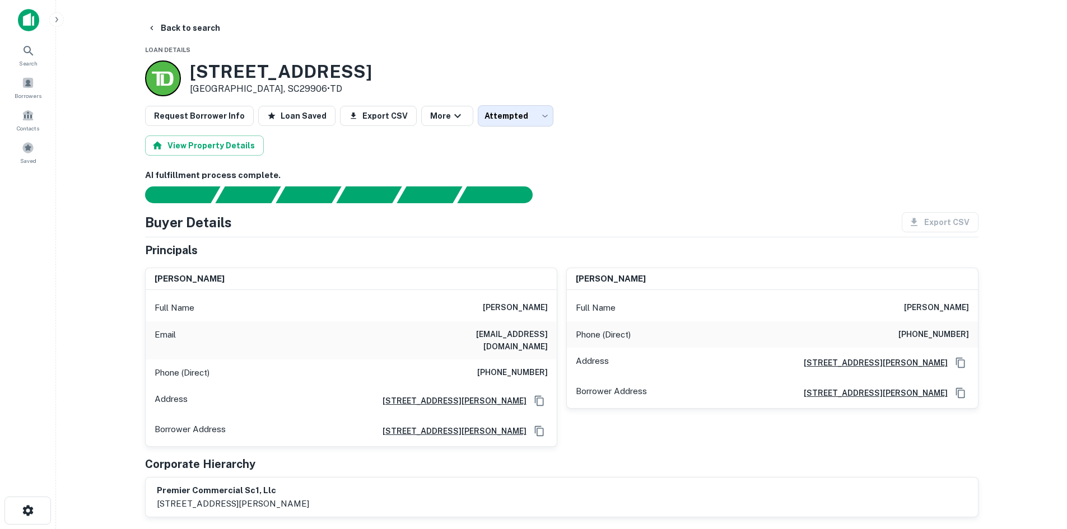
click at [186, 32] on button "Back to search" at bounding box center [184, 28] width 82 height 20
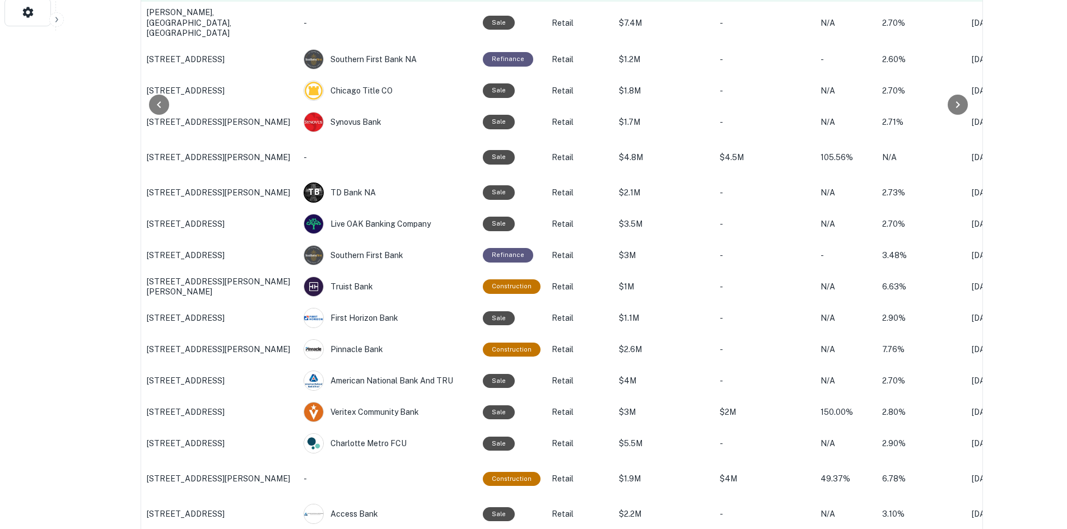
scroll to position [504, 0]
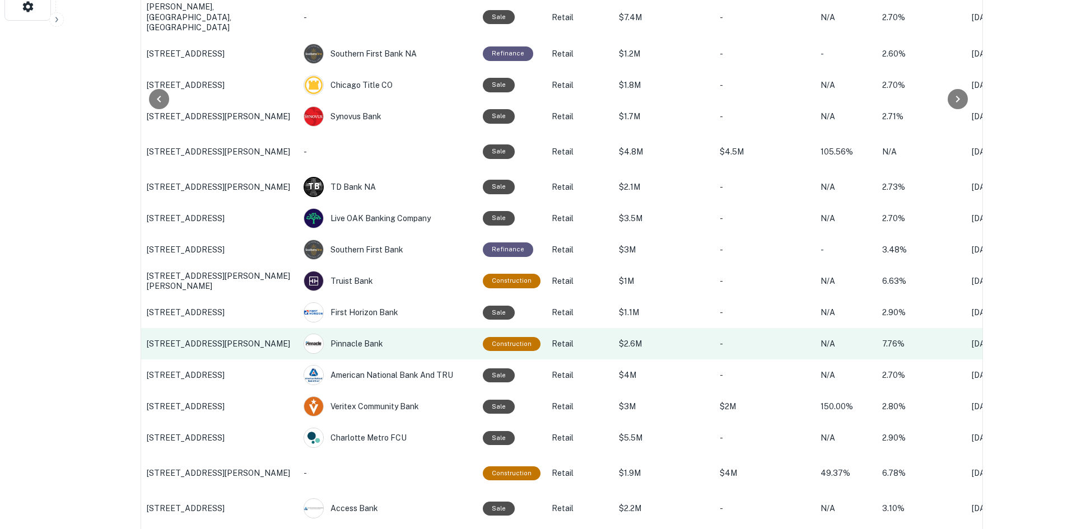
click at [212, 343] on p "710 Johnnie Dodds Blvd, Mount Pleasant, SC" at bounding box center [220, 344] width 146 height 10
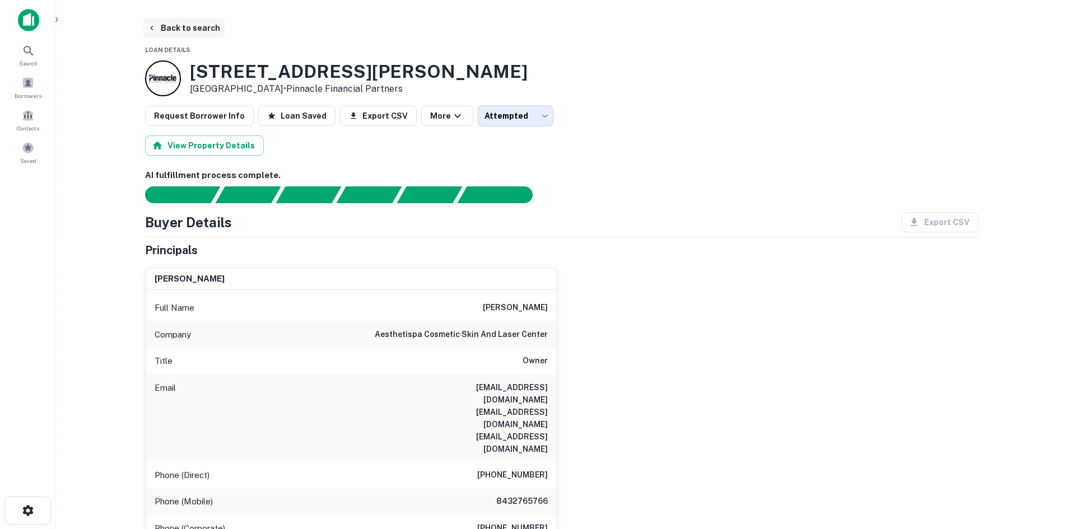
click at [163, 30] on button "Back to search" at bounding box center [184, 28] width 82 height 20
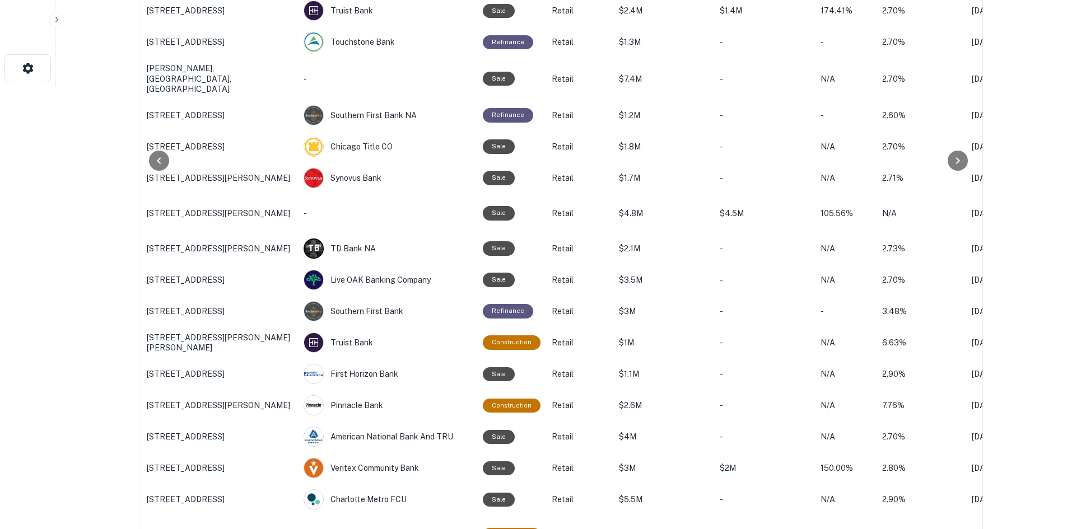
scroll to position [448, 0]
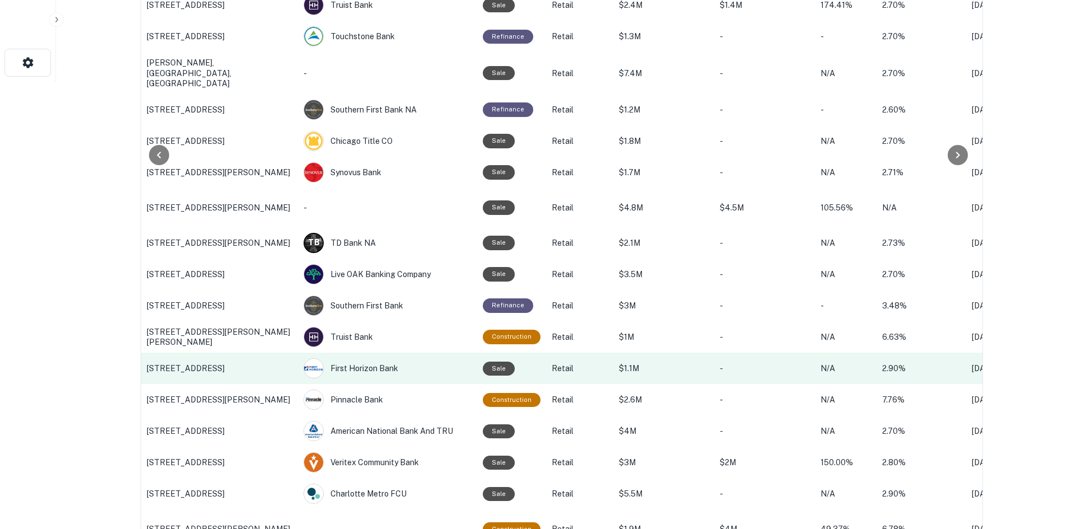
click at [243, 371] on p "4930 E Independence Blvd, Charlotte, NC" at bounding box center [220, 368] width 146 height 10
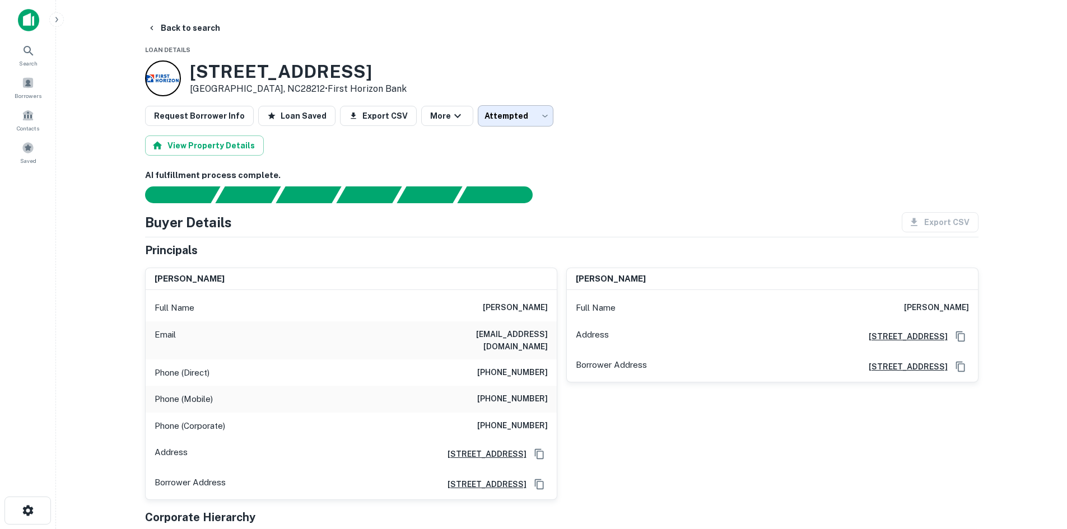
click at [480, 123] on body "Search Borrowers Contacts Saved Back to search Loan Details 4930 E Independence…" at bounding box center [533, 264] width 1067 height 529
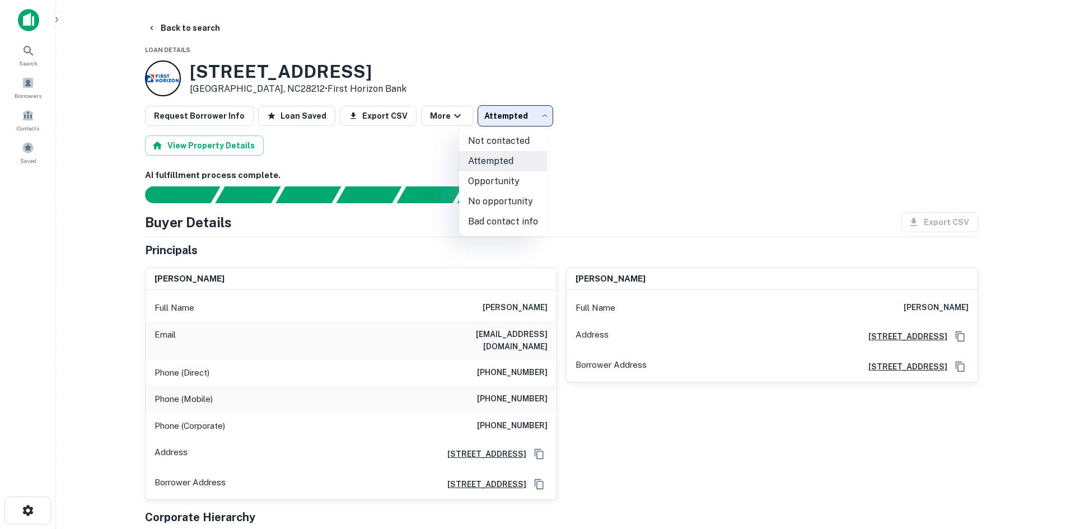
click at [482, 202] on li "No opportunity" at bounding box center [503, 201] width 88 height 20
type input "**********"
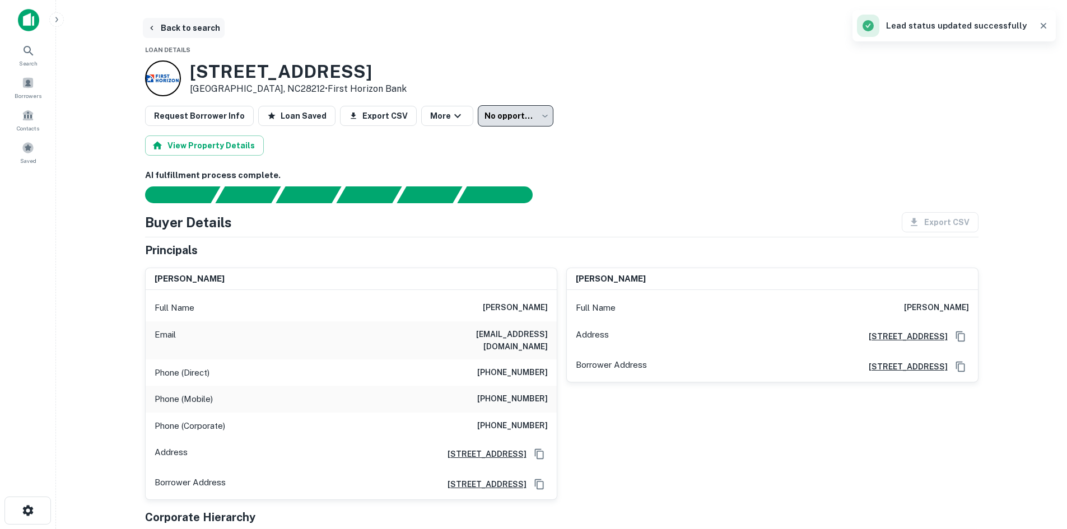
click at [178, 31] on button "Back to search" at bounding box center [184, 28] width 82 height 20
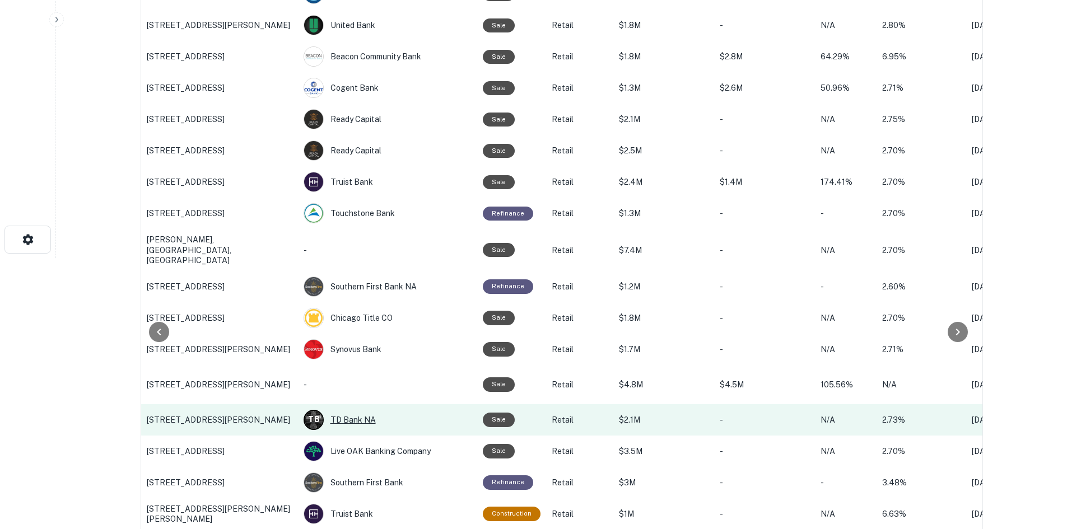
scroll to position [336, 0]
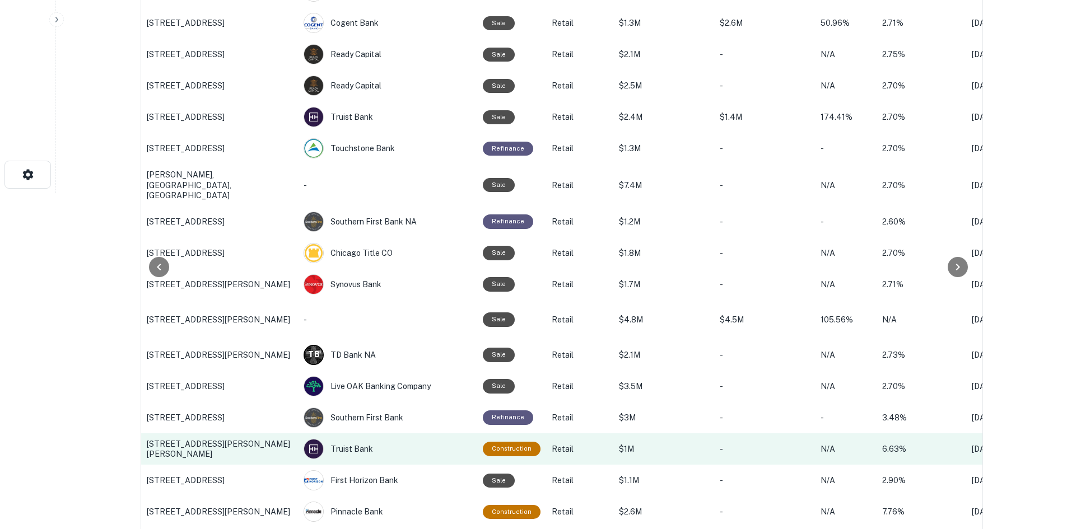
click at [244, 452] on td "2091 J A Cochran Byp, Chester, SC" at bounding box center [219, 448] width 157 height 31
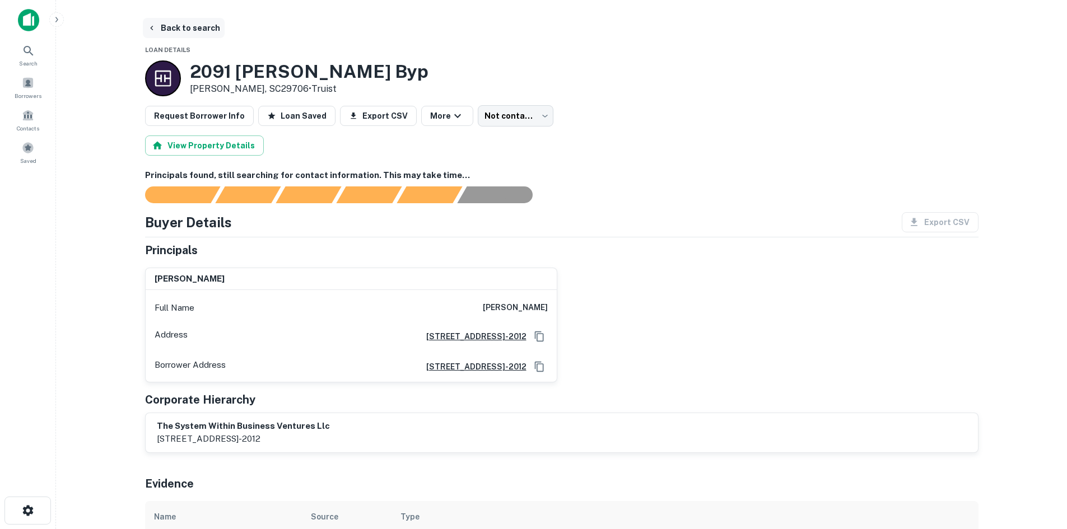
click at [208, 34] on button "Back to search" at bounding box center [184, 28] width 82 height 20
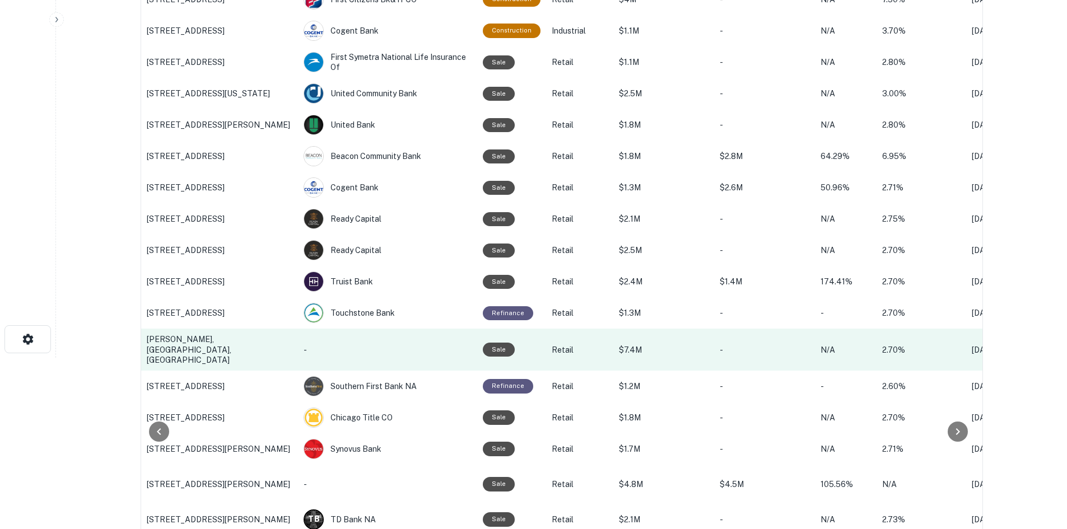
scroll to position [280, 0]
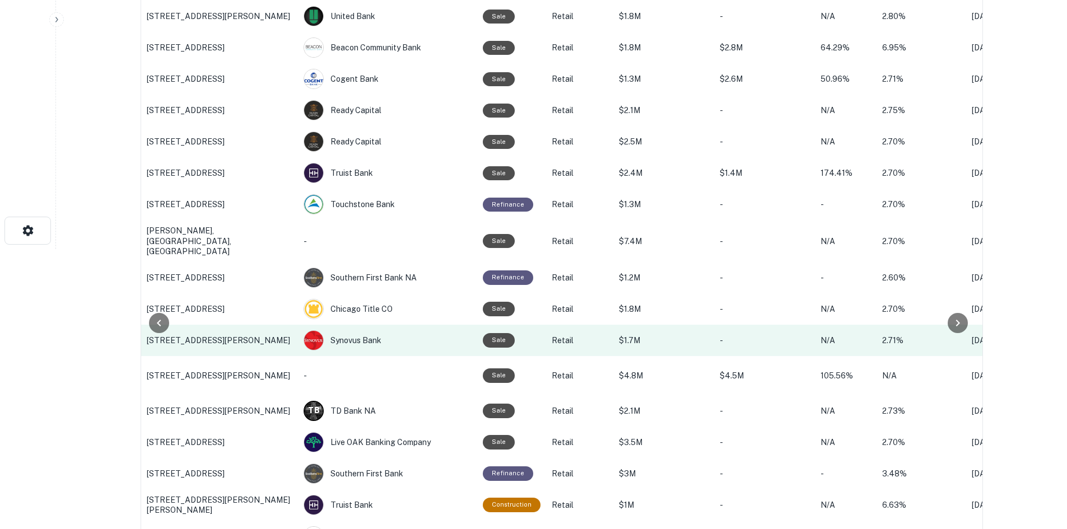
click at [222, 335] on p "6405 Burlington Rd, Whitsett, NC" at bounding box center [220, 340] width 146 height 10
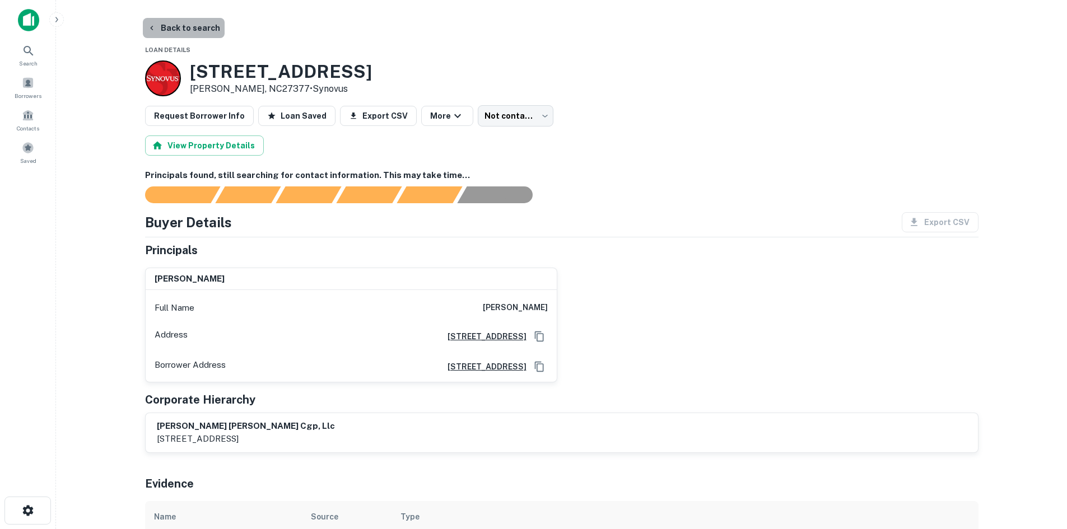
click at [193, 38] on button "Back to search" at bounding box center [184, 28] width 82 height 20
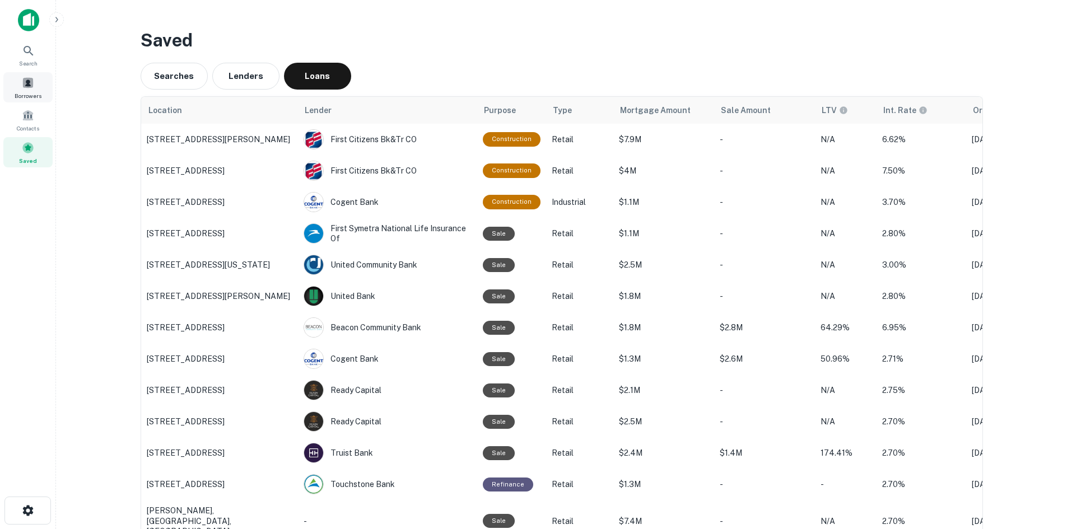
click at [34, 92] on span "Borrowers" at bounding box center [28, 95] width 27 height 9
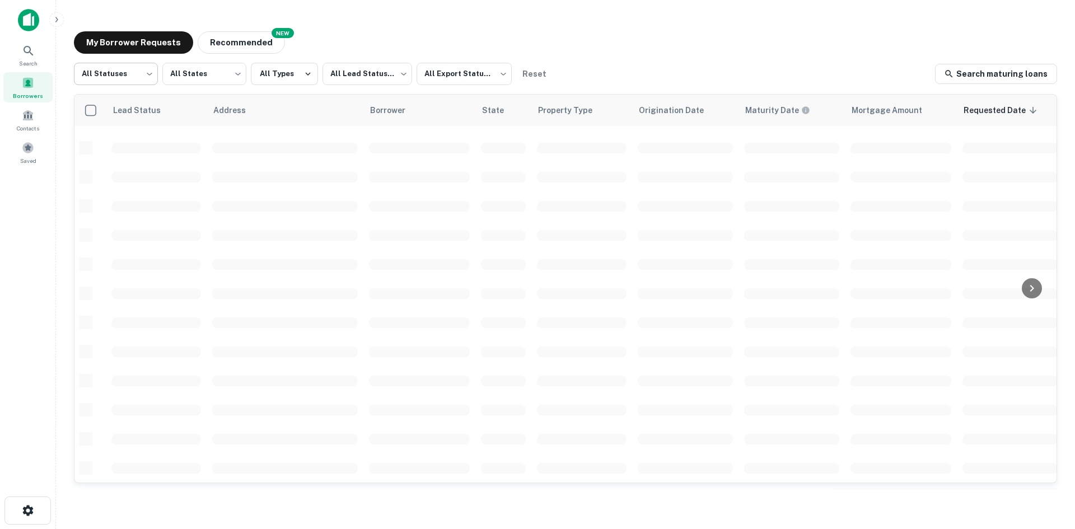
click at [123, 87] on body "Search Borrowers Contacts Saved My Borrower Requests NEW Recommended All Status…" at bounding box center [537, 264] width 1075 height 529
click at [122, 136] on li "Fulfilled" at bounding box center [116, 143] width 84 height 20
type input "*********"
click at [384, 77] on body "Search Borrowers Contacts Saved My Borrower Requests NEW Recommended Fulfilled …" at bounding box center [537, 264] width 1075 height 529
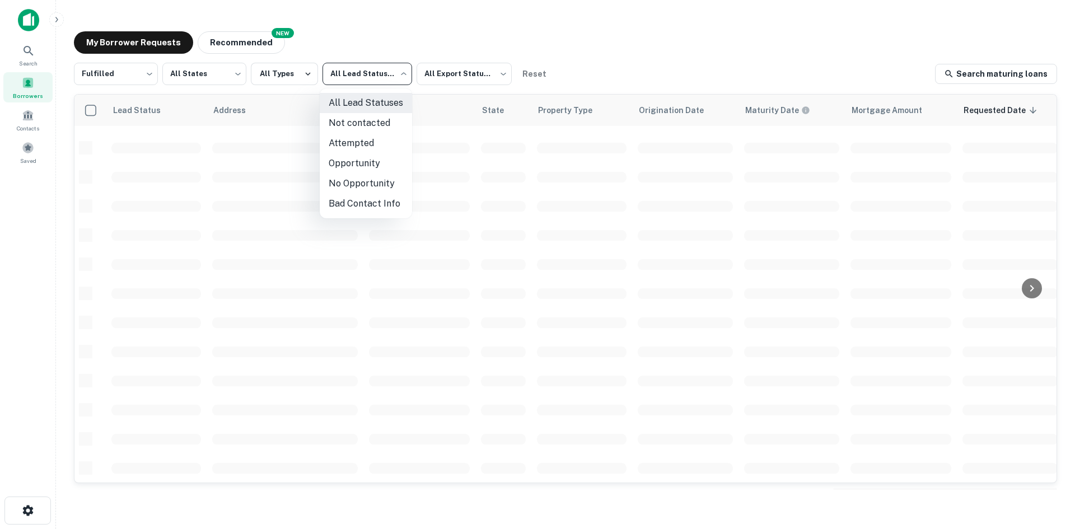
click at [368, 119] on li "Not contacted" at bounding box center [366, 123] width 92 height 20
type input "****"
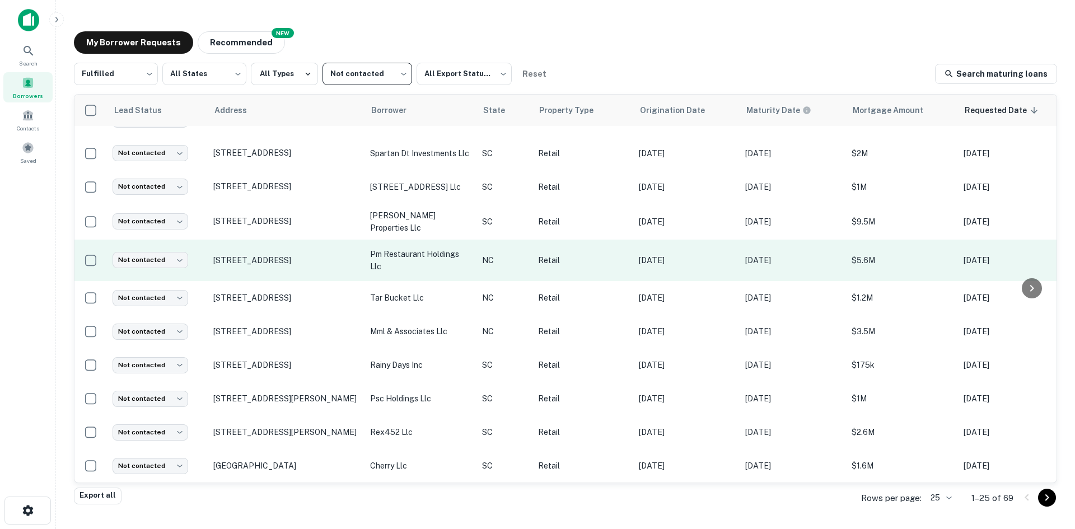
scroll to position [560, 0]
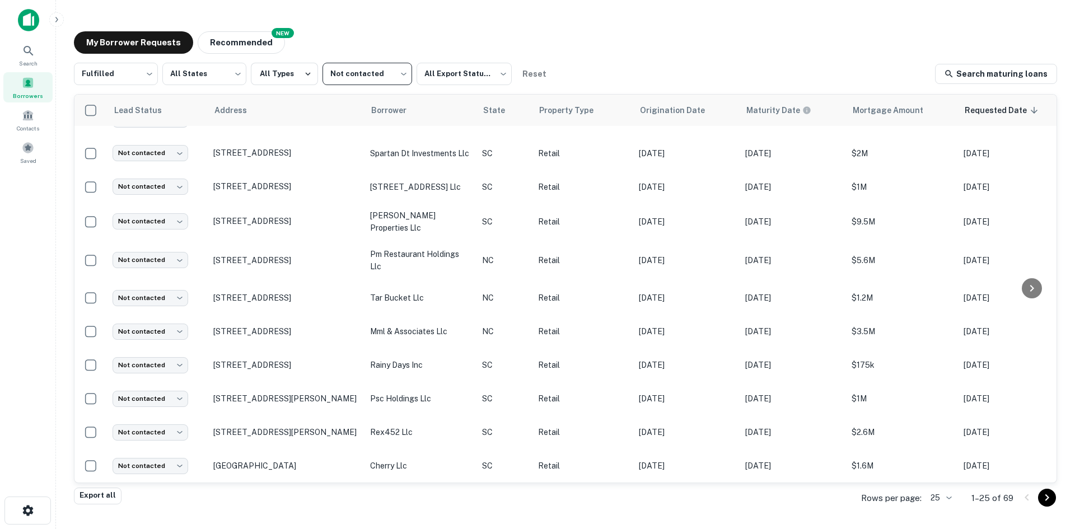
click at [932, 500] on body "Search Borrowers Contacts Saved My Borrower Requests NEW Recommended Fulfilled …" at bounding box center [537, 264] width 1075 height 529
click at [934, 500] on li "1000" at bounding box center [941, 506] width 38 height 20
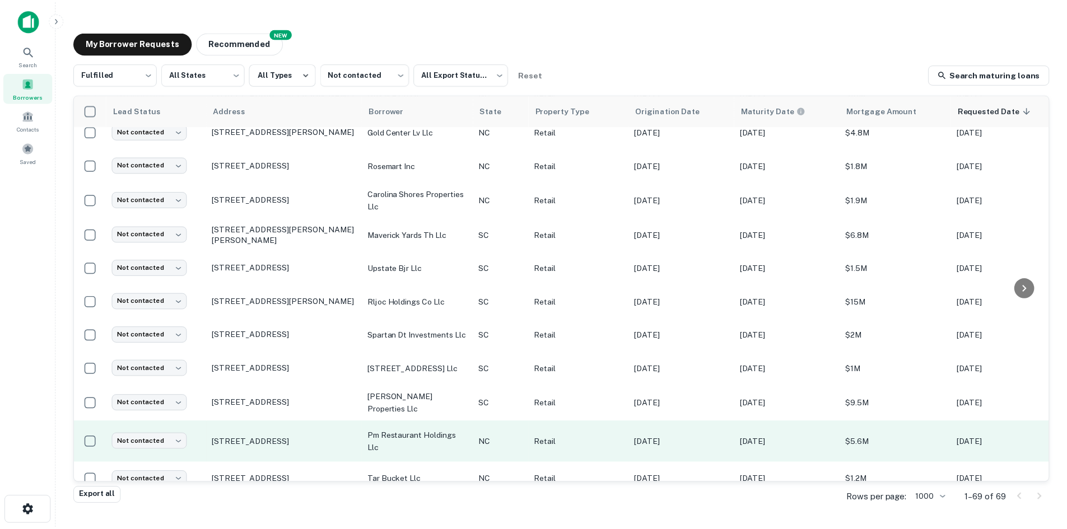
scroll to position [280, 0]
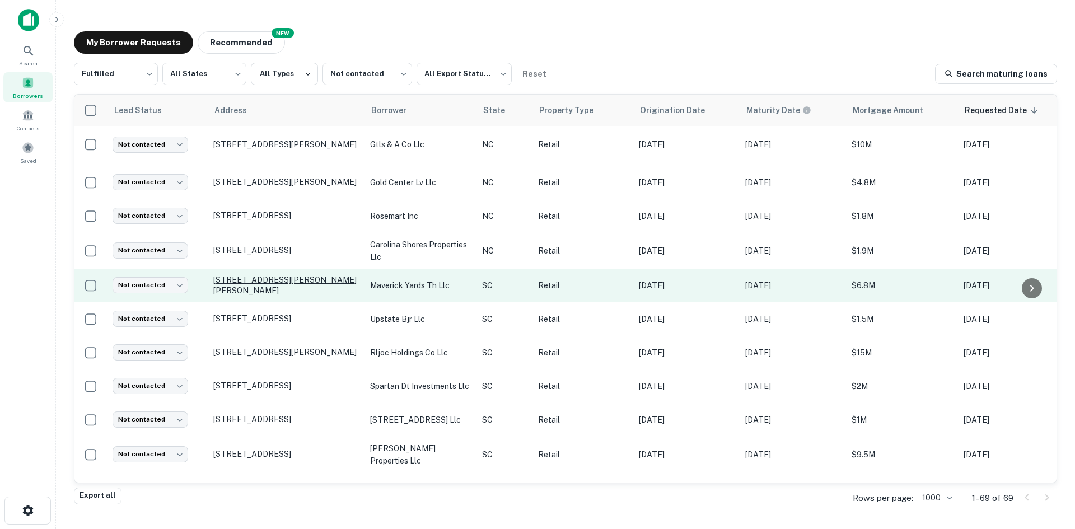
click at [289, 295] on p "13 Jenkins Ct Mauldin, SC29662" at bounding box center [286, 285] width 146 height 20
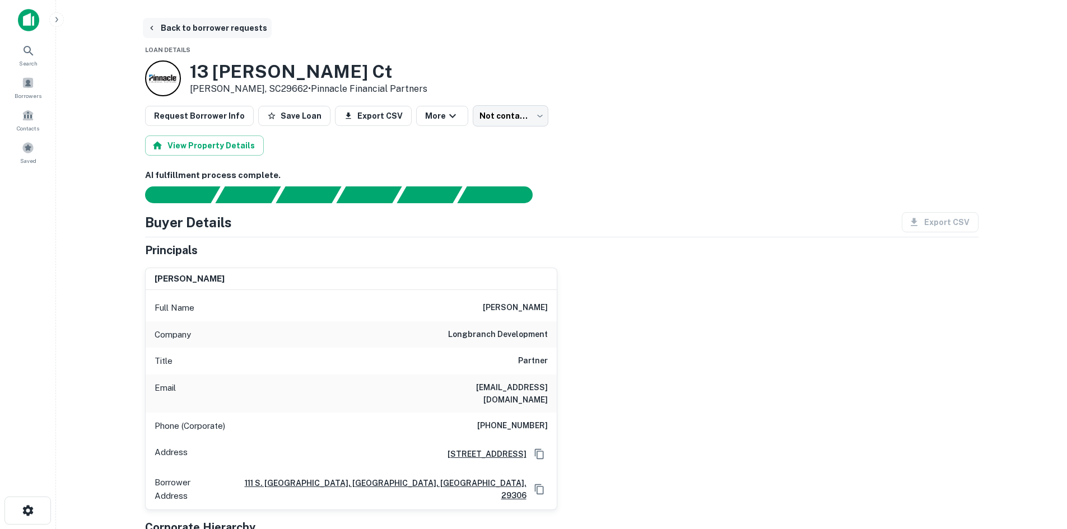
click at [229, 34] on button "Back to borrower requests" at bounding box center [207, 28] width 129 height 20
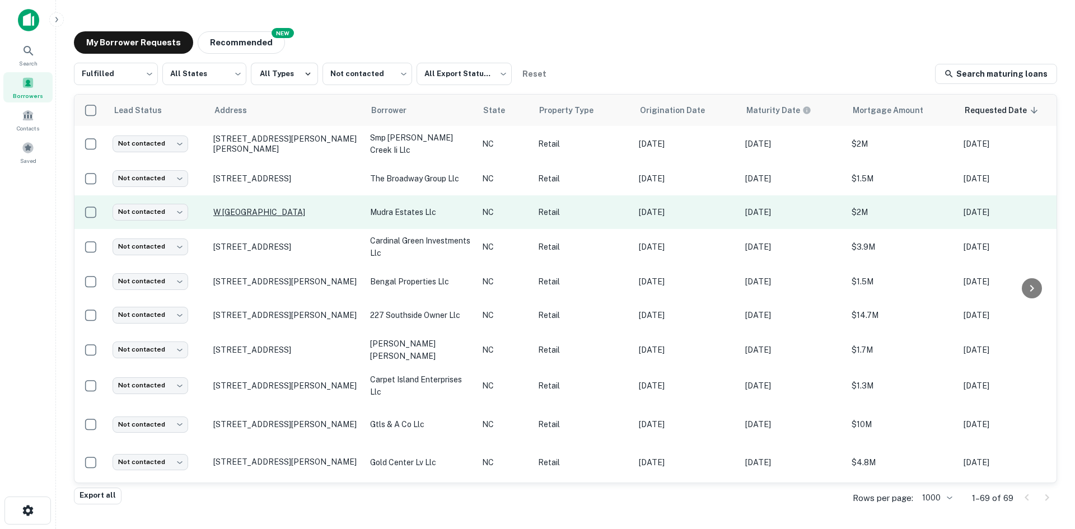
click at [289, 217] on p "W Tyvola Rd Charlotte, NC28217" at bounding box center [286, 212] width 146 height 10
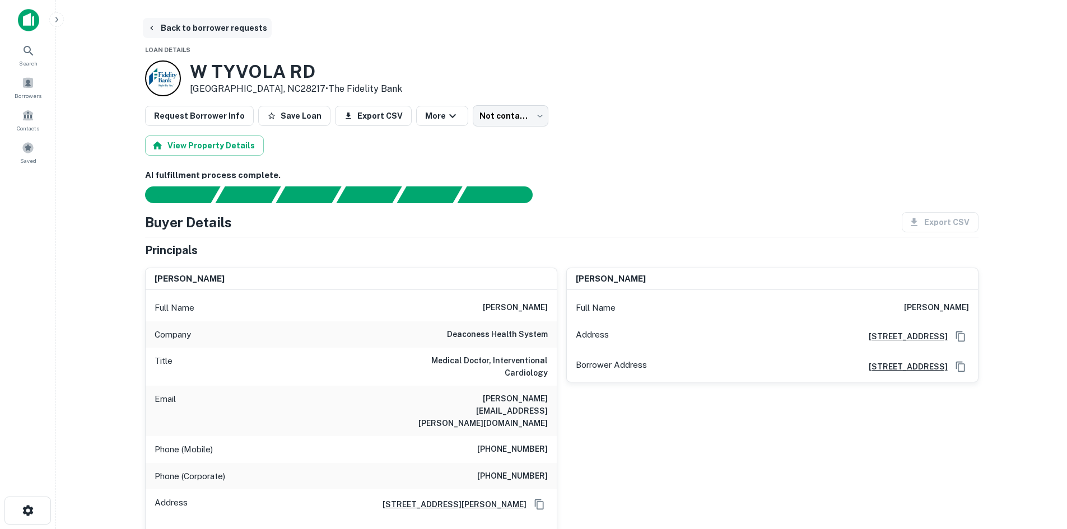
click at [198, 31] on button "Back to borrower requests" at bounding box center [207, 28] width 129 height 20
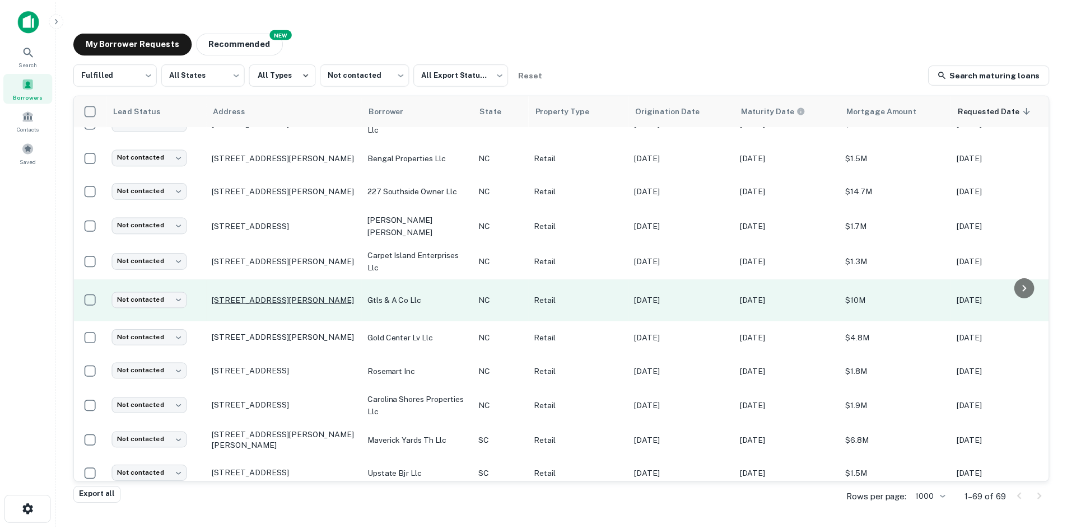
scroll to position [168, 0]
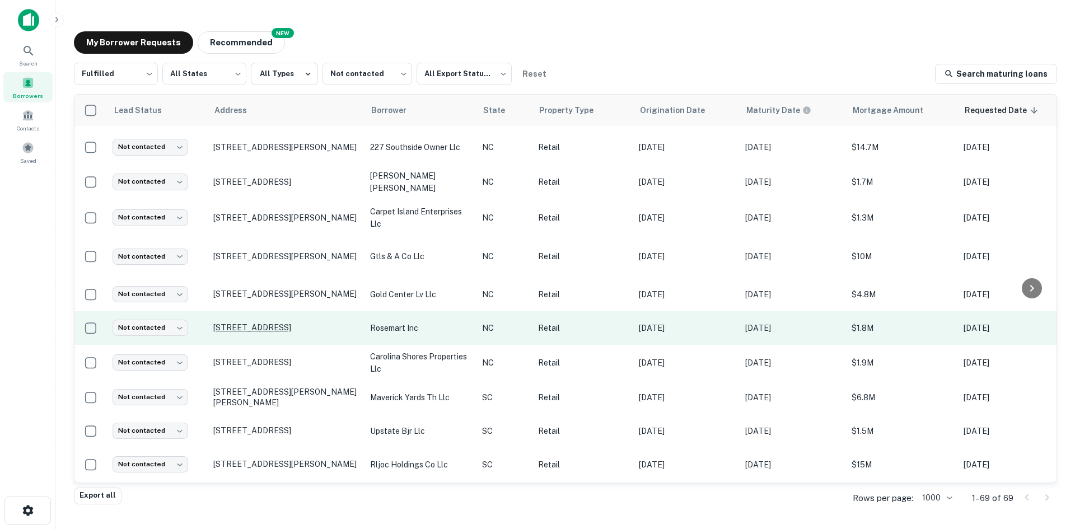
click at [279, 333] on p "6740 Nc 96 Hwy W Youngsville, NC27596" at bounding box center [286, 328] width 146 height 10
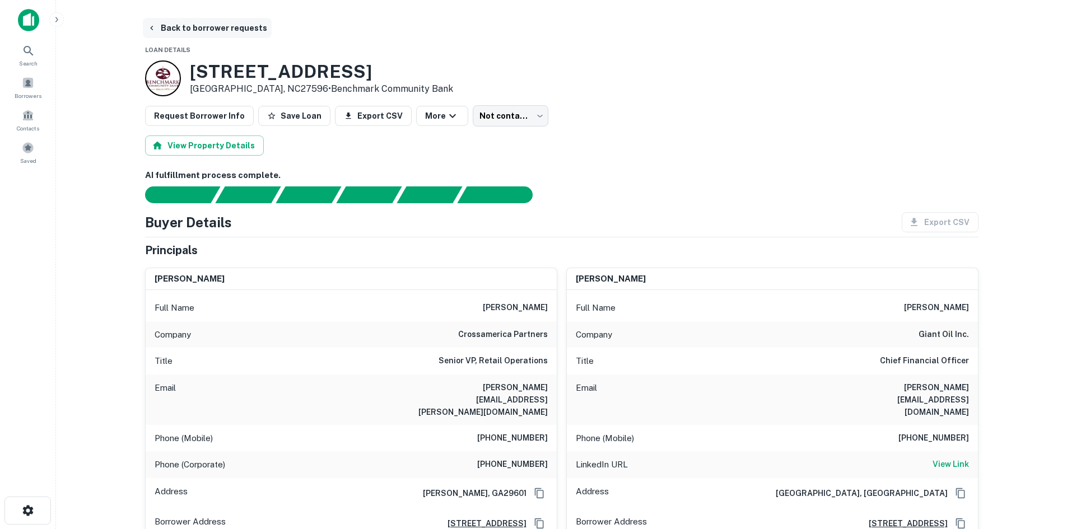
click at [199, 25] on button "Back to borrower requests" at bounding box center [207, 28] width 129 height 20
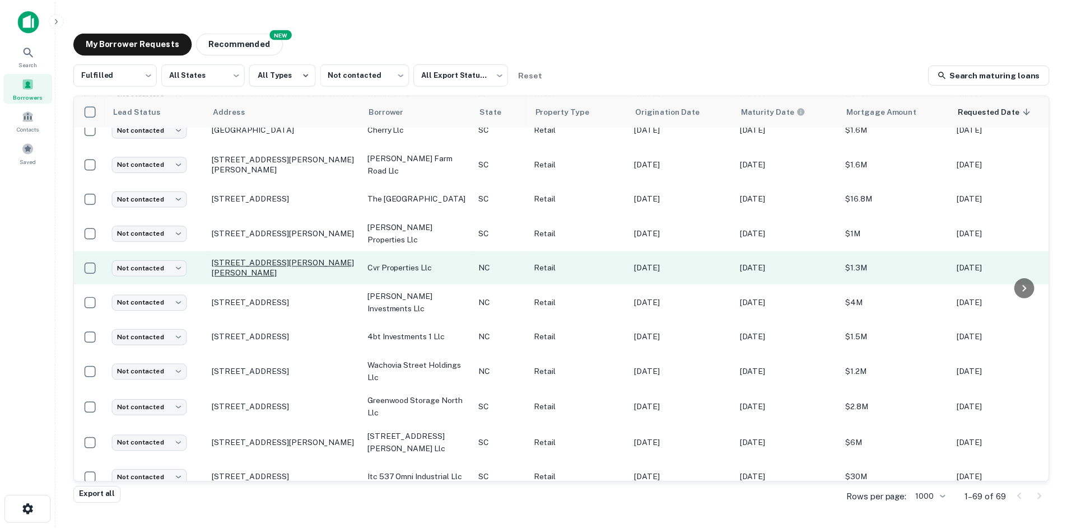
scroll to position [952, 0]
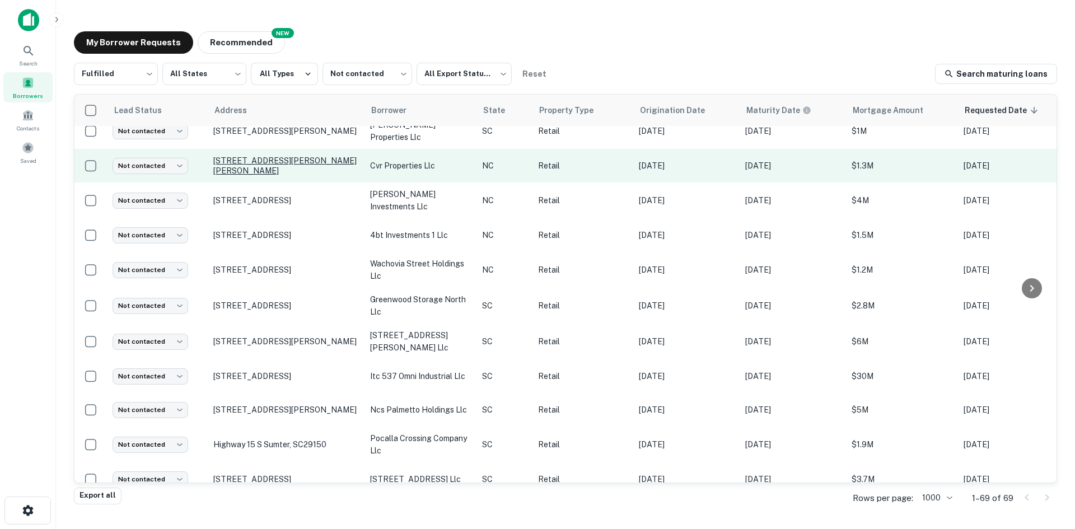
click at [289, 347] on p "51 George St Charleston, SC29401" at bounding box center [286, 342] width 146 height 10
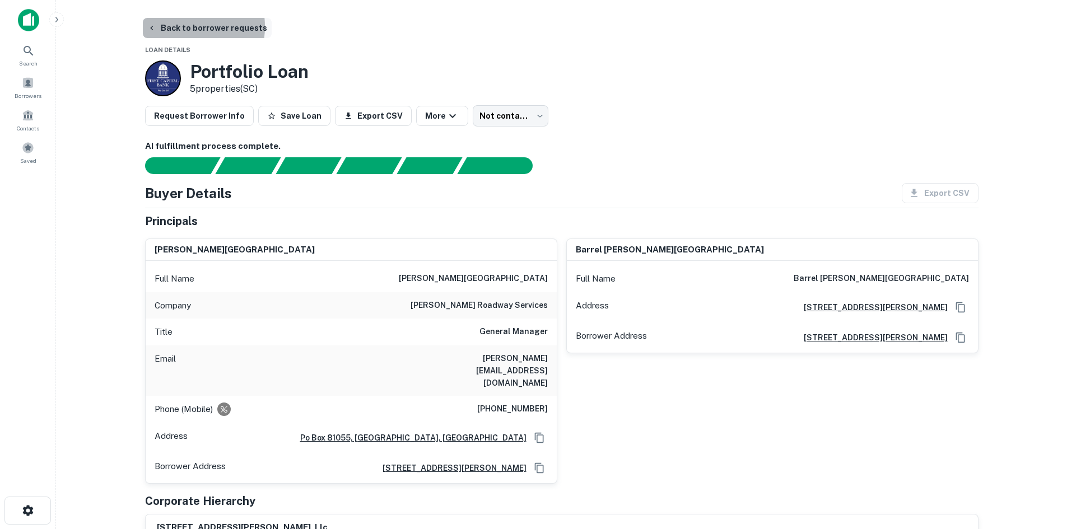
click at [174, 26] on button "Back to borrower requests" at bounding box center [207, 28] width 129 height 20
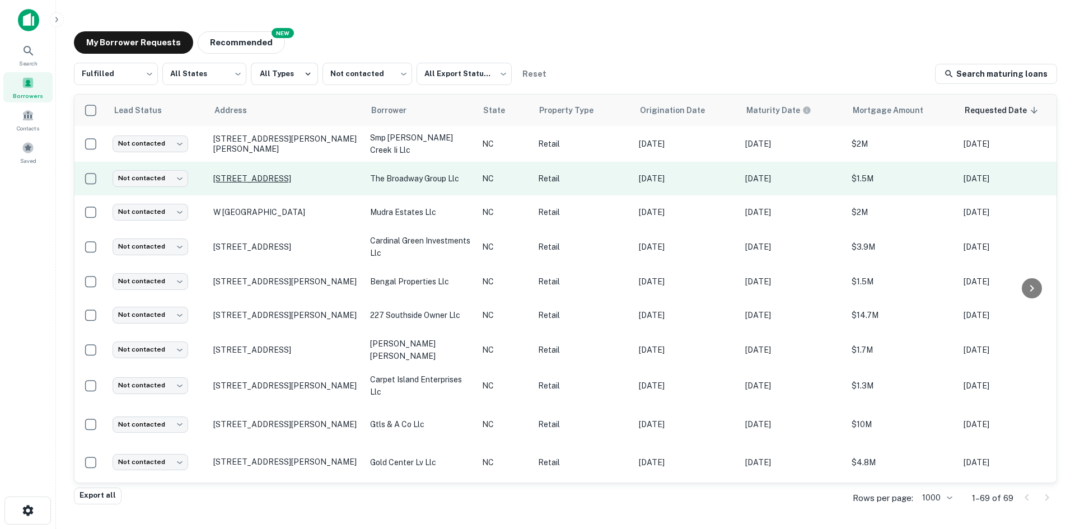
click at [263, 184] on p "28 Cherrywood Dr Highlands, NC28741" at bounding box center [286, 179] width 146 height 10
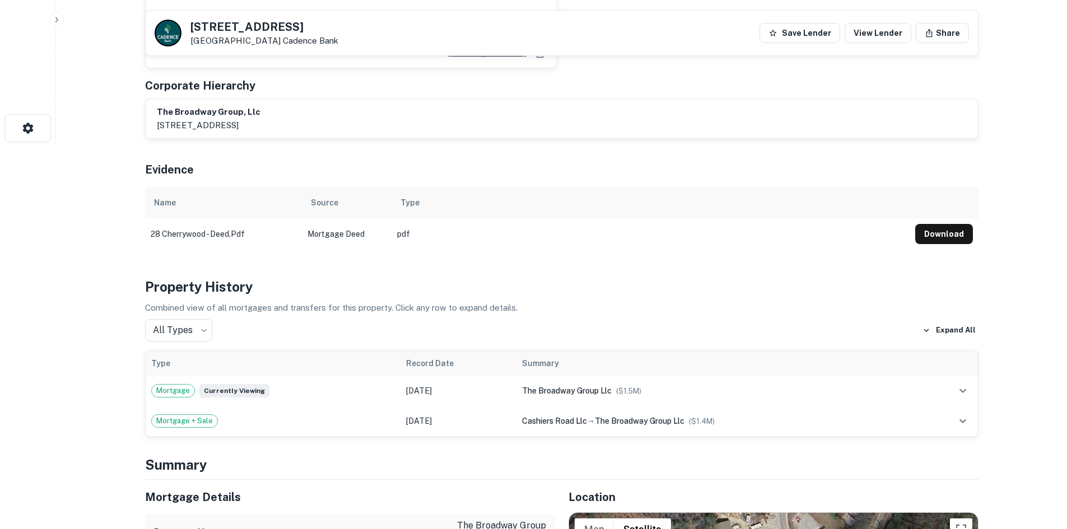
scroll to position [504, 0]
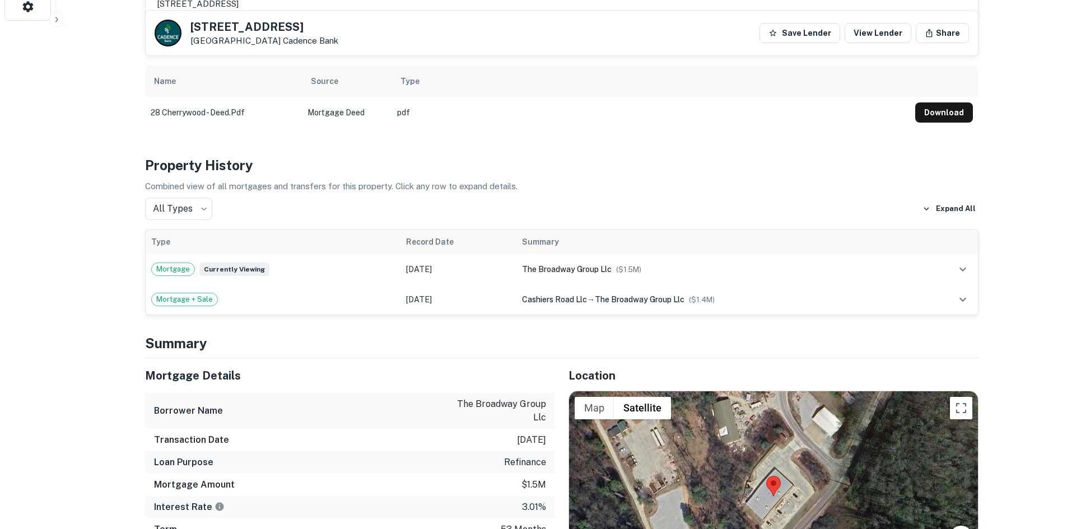
click at [729, 209] on div "All Types *** ​ Expand All" at bounding box center [561, 209] width 833 height 22
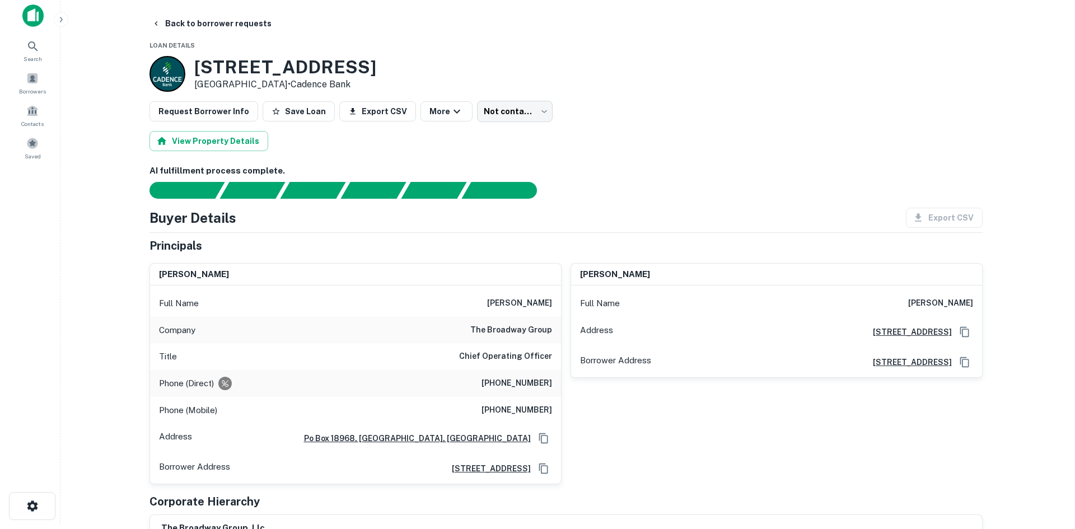
scroll to position [0, 0]
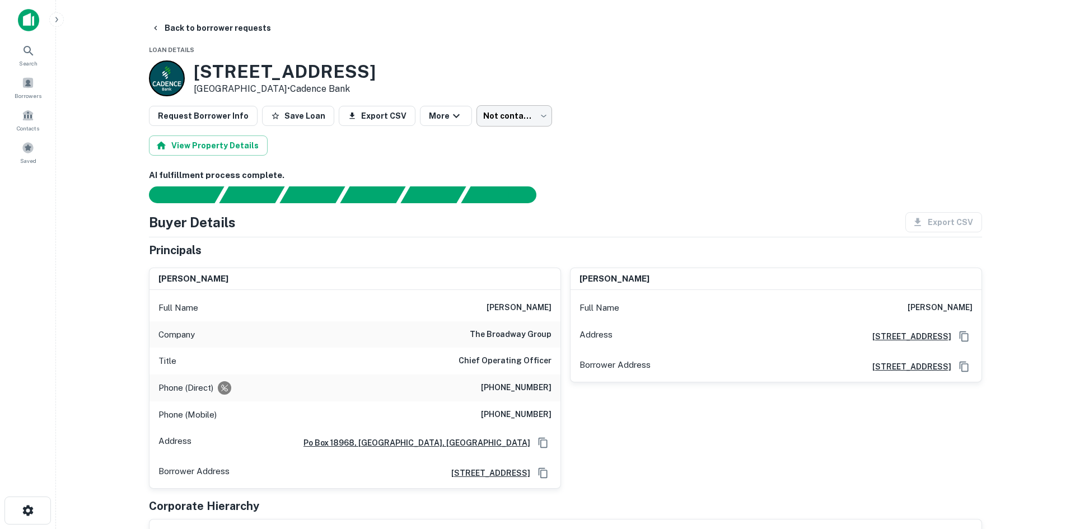
click at [501, 114] on body "Search Borrowers Contacts Saved Back to borrower requests Loan Details 28 Cherr…" at bounding box center [537, 264] width 1075 height 529
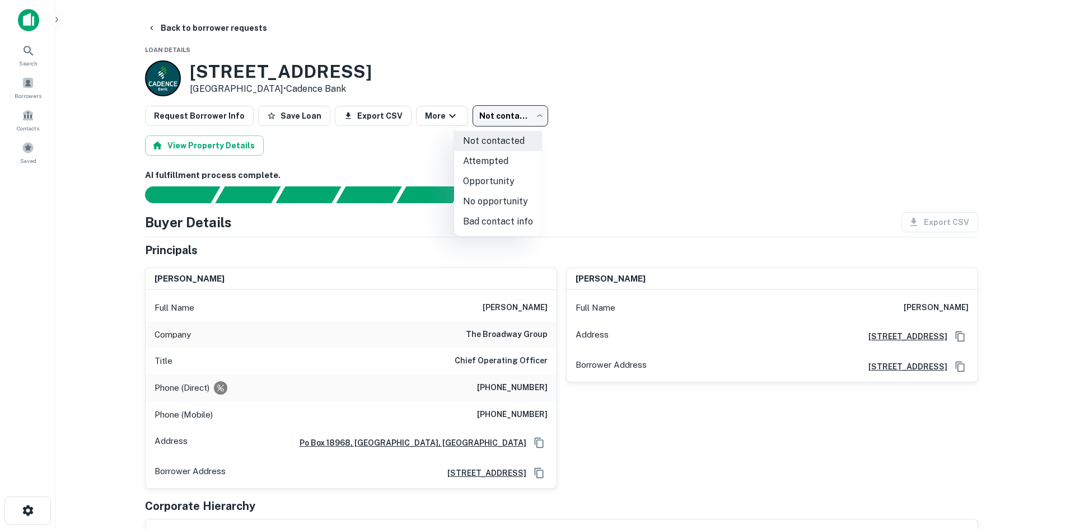
click at [489, 160] on li "Attempted" at bounding box center [498, 161] width 88 height 20
type input "*********"
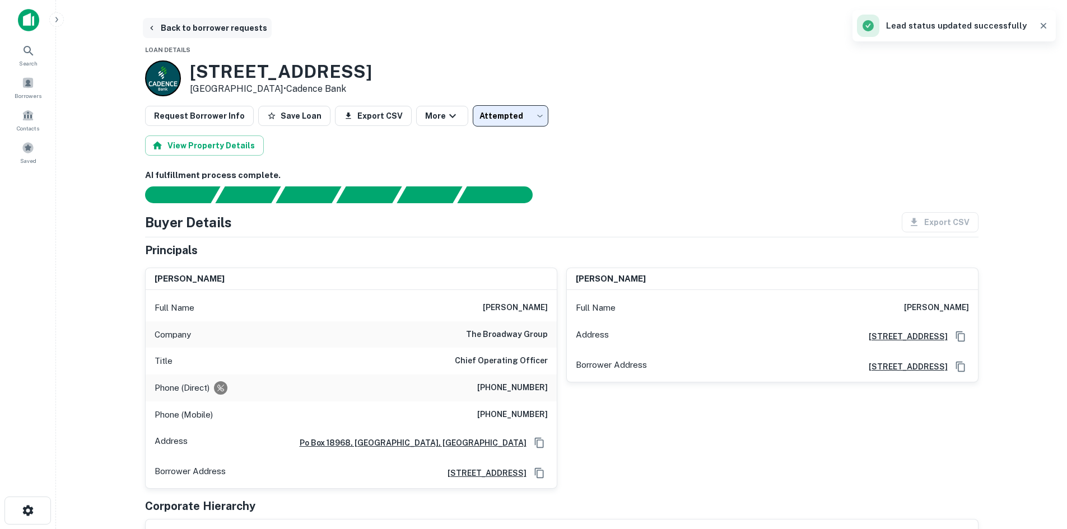
click at [197, 34] on button "Back to borrower requests" at bounding box center [207, 28] width 129 height 20
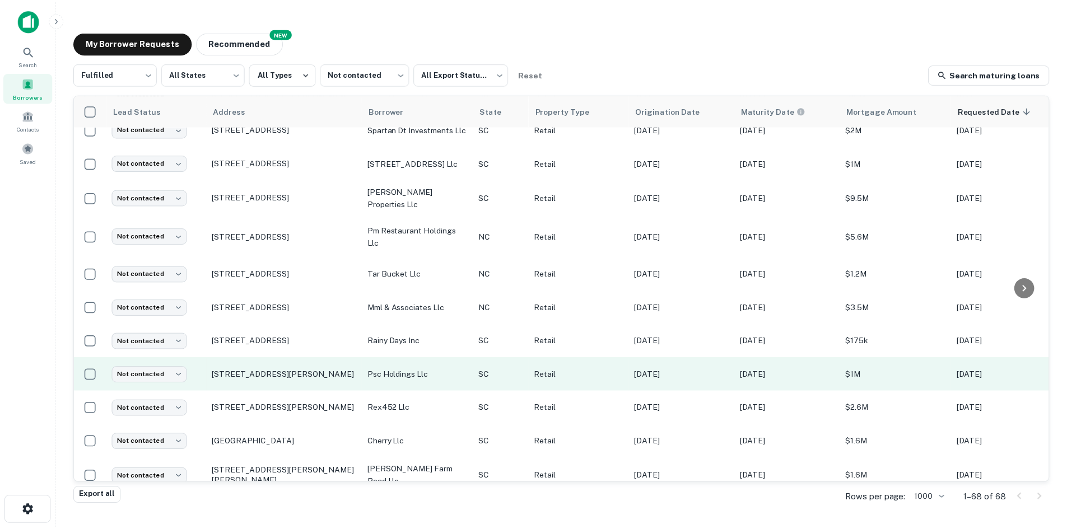
scroll to position [504, 0]
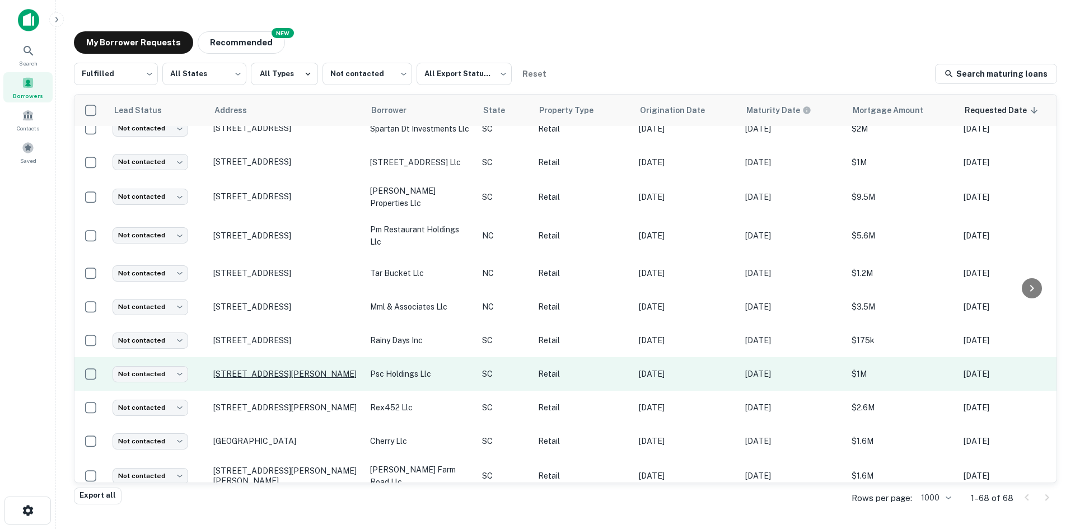
click at [268, 379] on p "1220 Blanding St Columbia, SC29201" at bounding box center [286, 374] width 146 height 10
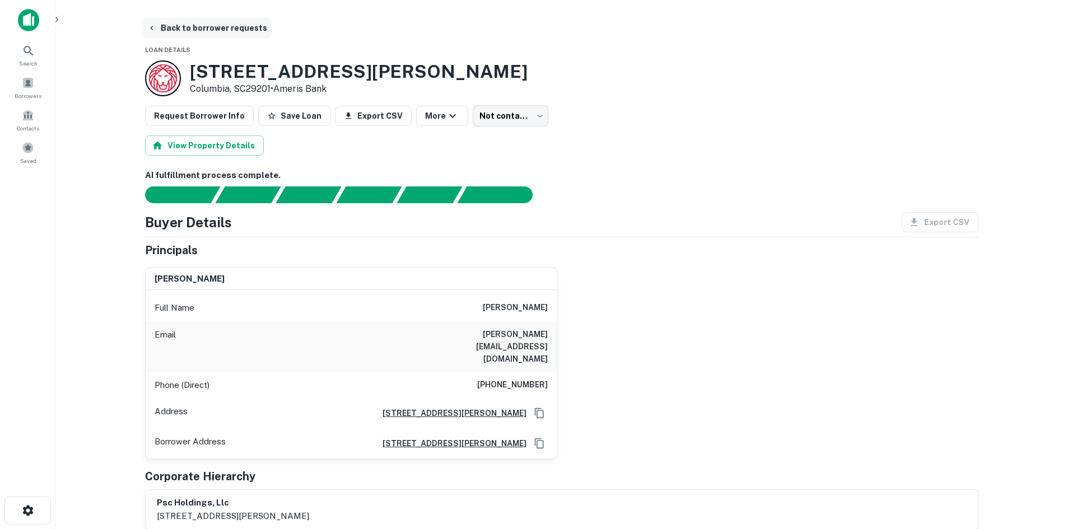
click at [206, 18] on button "Back to borrower requests" at bounding box center [207, 28] width 129 height 20
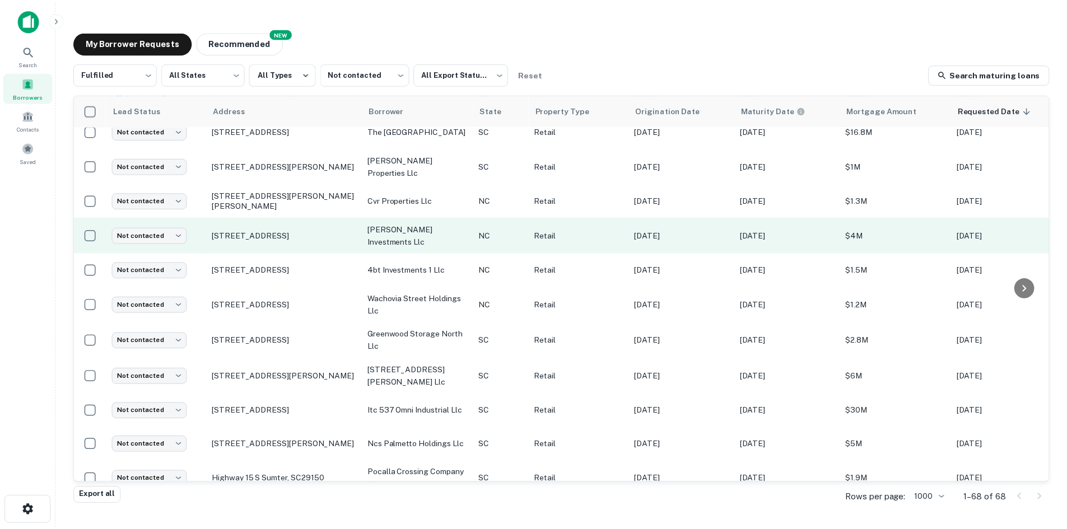
scroll to position [940, 0]
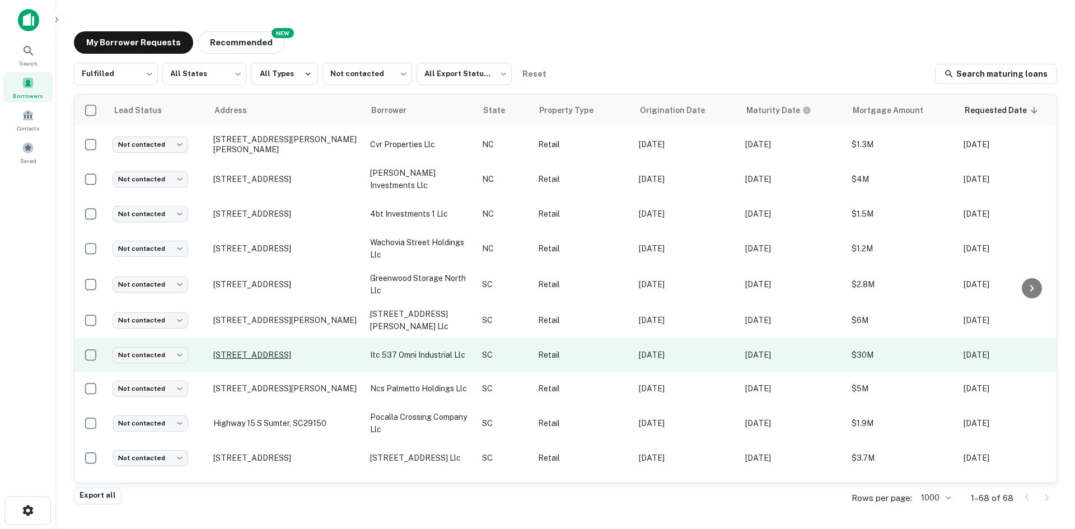
click at [259, 360] on p "537 Omni Industrial Blvd Summerville, SC29486" at bounding box center [286, 355] width 146 height 10
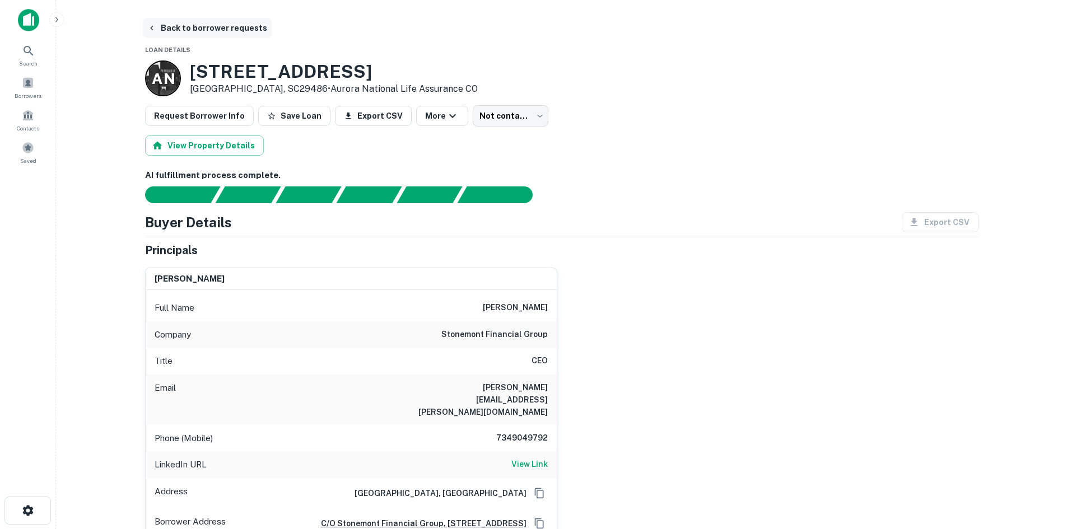
click at [197, 27] on button "Back to borrower requests" at bounding box center [207, 28] width 129 height 20
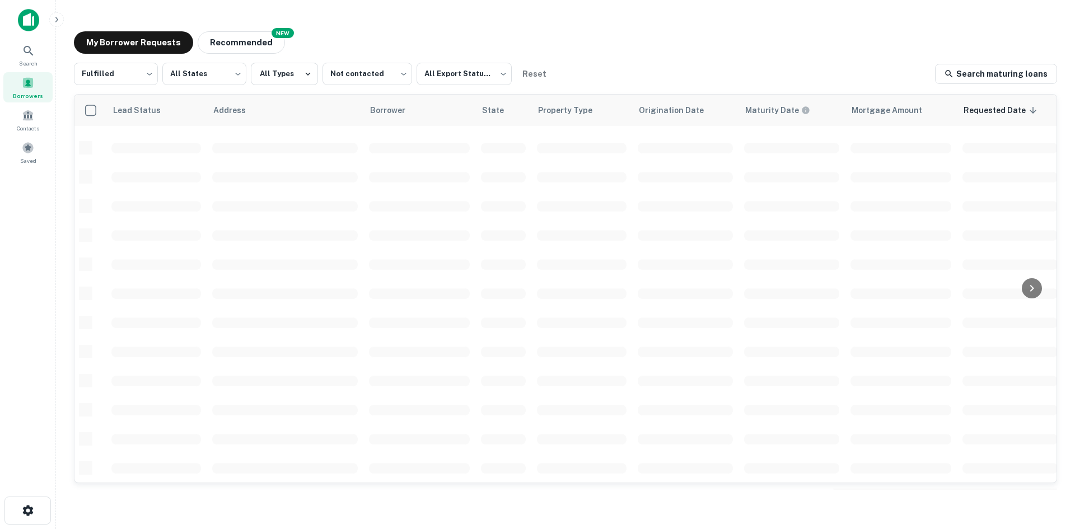
scroll to position [380, 0]
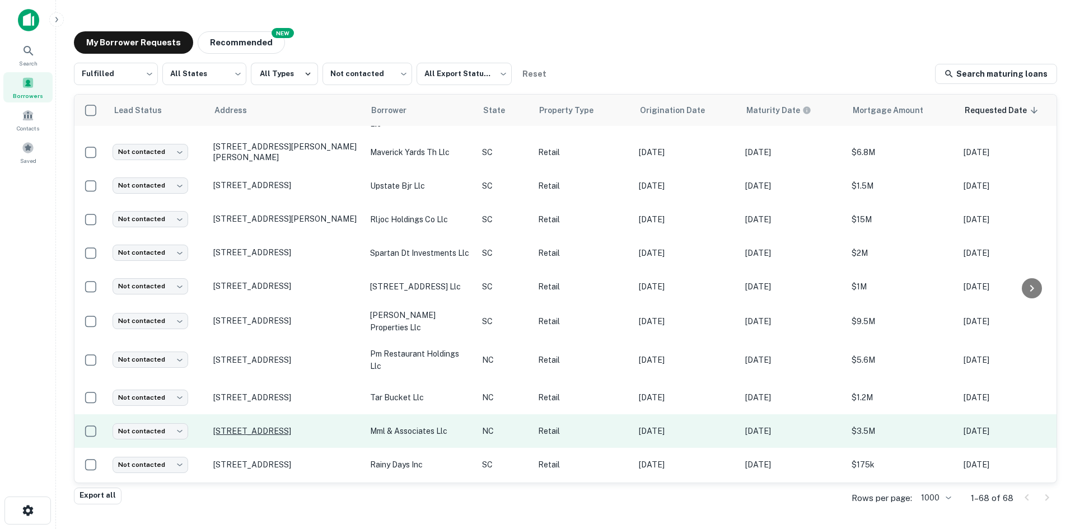
click at [311, 436] on p "1688 S Main St Laurinburg, NC28352" at bounding box center [286, 431] width 146 height 10
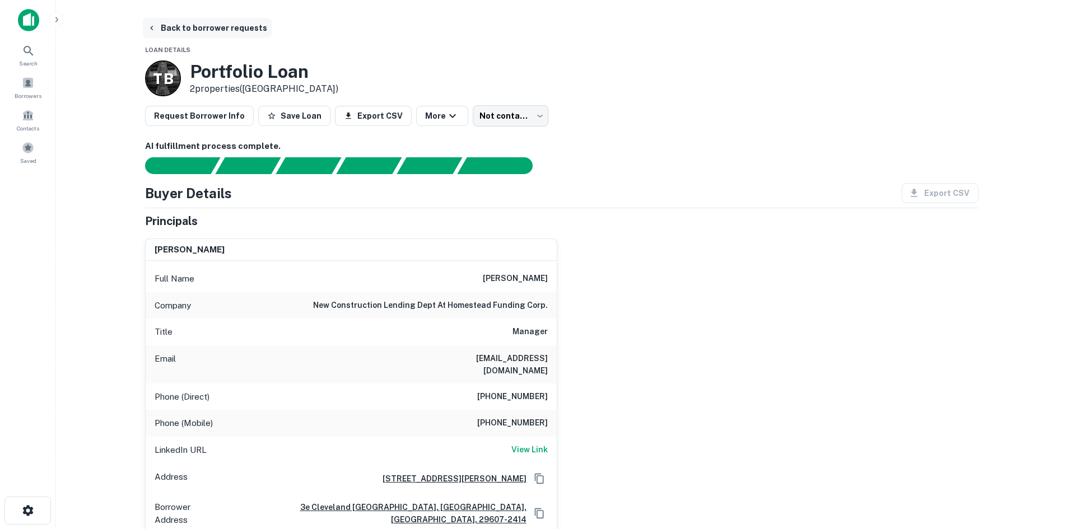
click at [204, 20] on button "Back to borrower requests" at bounding box center [207, 28] width 129 height 20
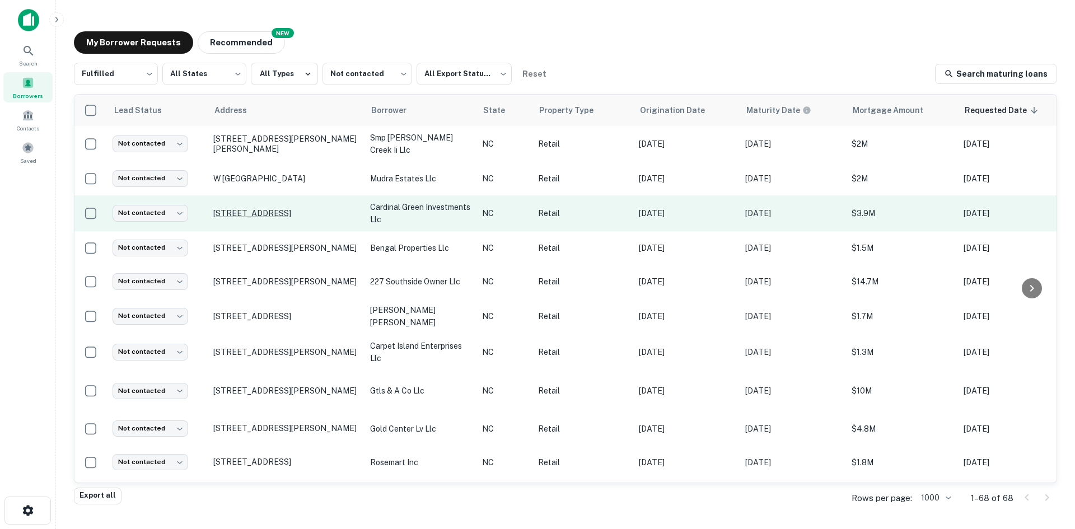
click at [263, 216] on p "735 Cabarrus Ave W Concord, NC28027" at bounding box center [286, 213] width 146 height 10
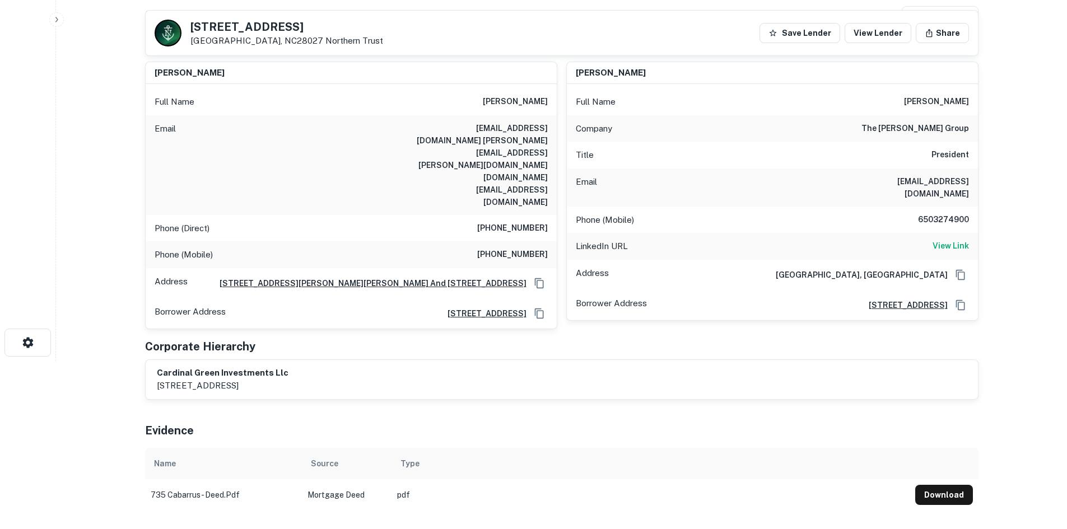
scroll to position [56, 0]
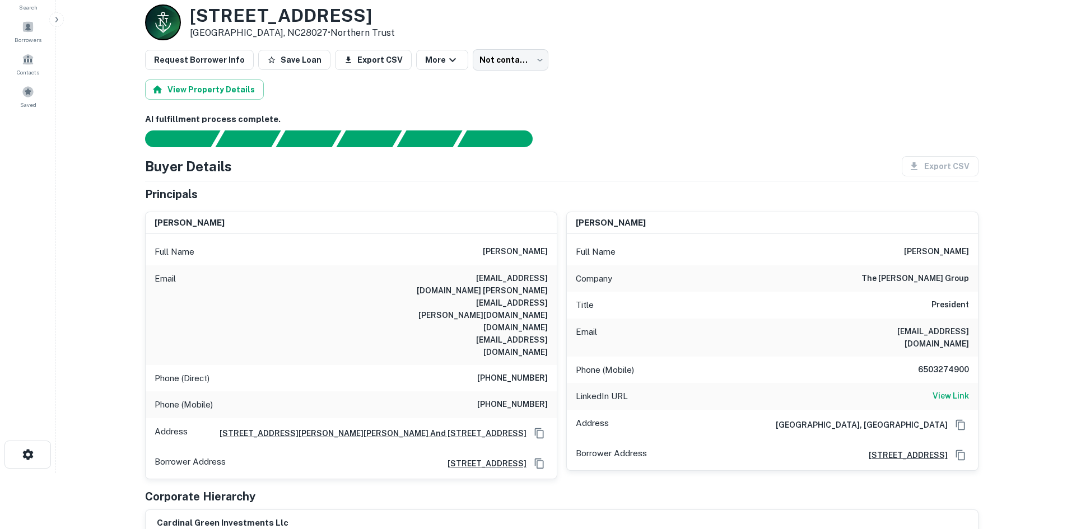
click at [637, 172] on div "AI fulfillment process complete. Buyer Details Export CSV Principals jeffrey a.…" at bounding box center [561, 387] width 833 height 548
click at [639, 172] on div "Buyer Details Export CSV" at bounding box center [561, 166] width 833 height 20
drag, startPoint x: 639, startPoint y: 172, endPoint x: 567, endPoint y: 62, distance: 132.0
click at [567, 62] on div "Request Borrower Info Save Loan Export CSV More Not contacted **** ​" at bounding box center [561, 59] width 833 height 21
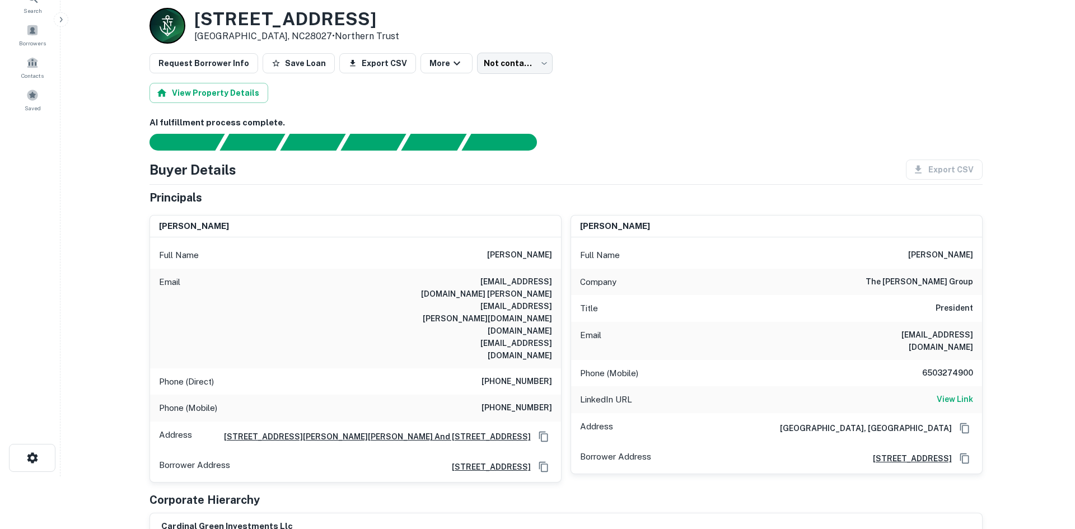
scroll to position [0, 0]
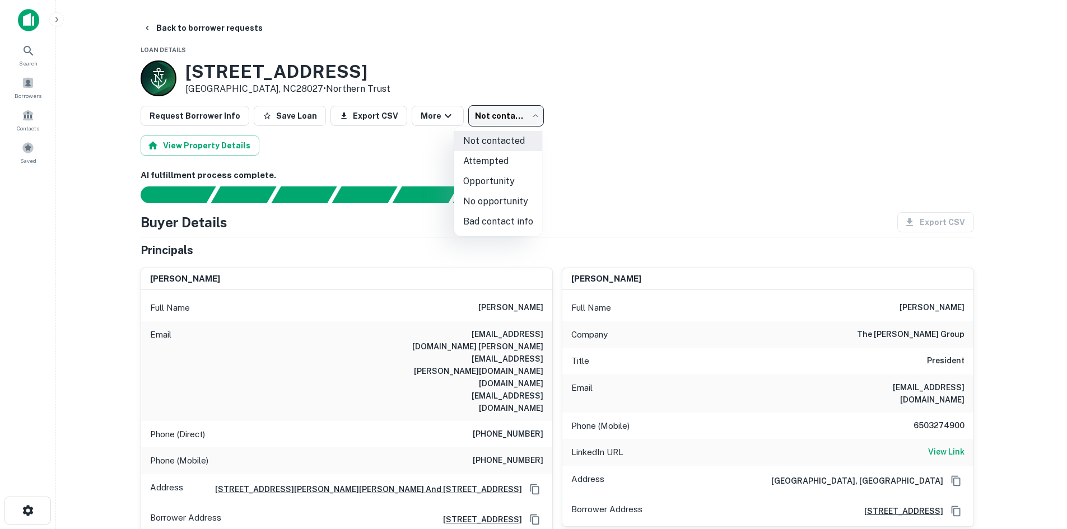
click at [466, 123] on body "Search Borrowers Contacts Saved Back to borrower requests Loan Details 735 CABA…" at bounding box center [533, 264] width 1067 height 529
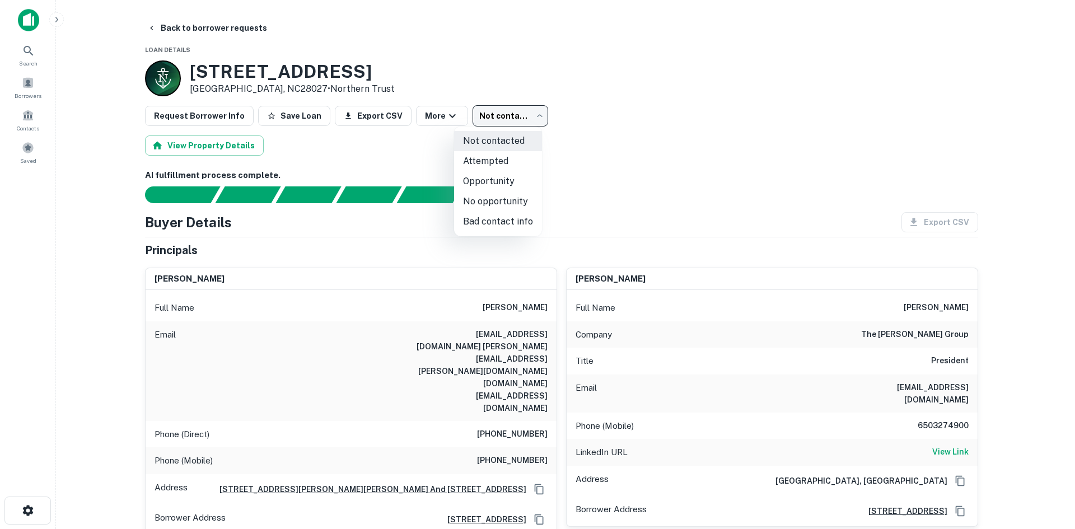
click at [468, 163] on li "Attempted" at bounding box center [498, 161] width 88 height 20
type input "*********"
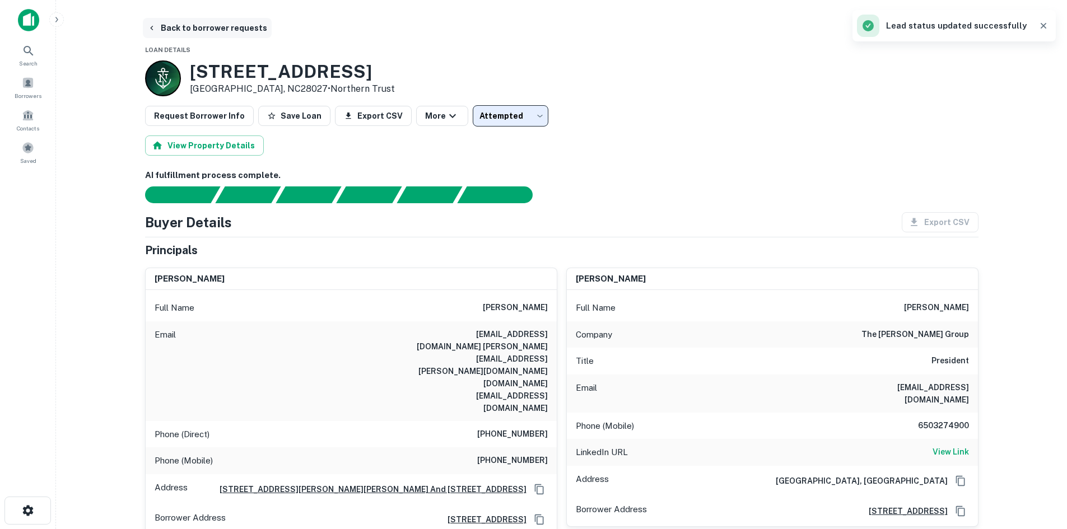
click at [213, 28] on button "Back to borrower requests" at bounding box center [207, 28] width 129 height 20
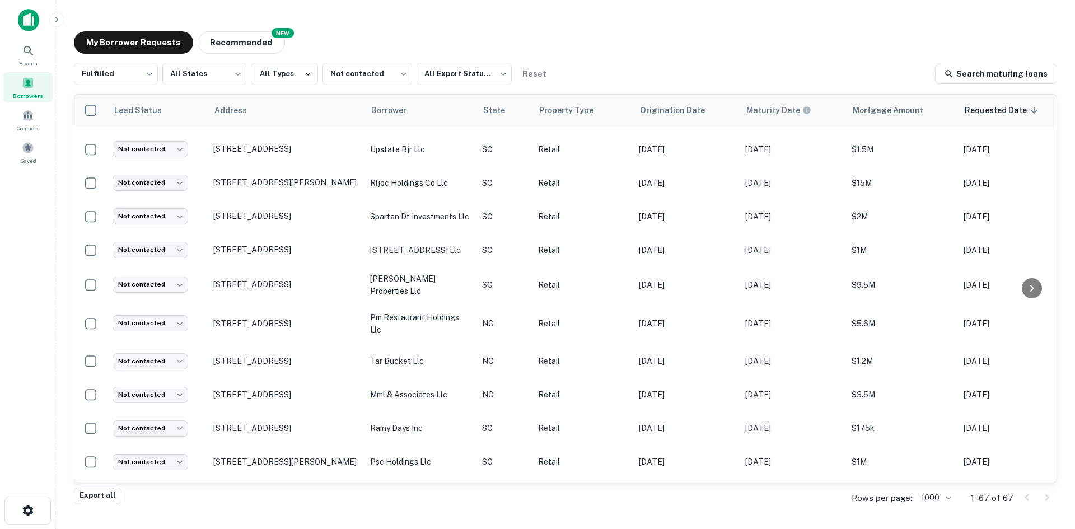
scroll to position [392, 0]
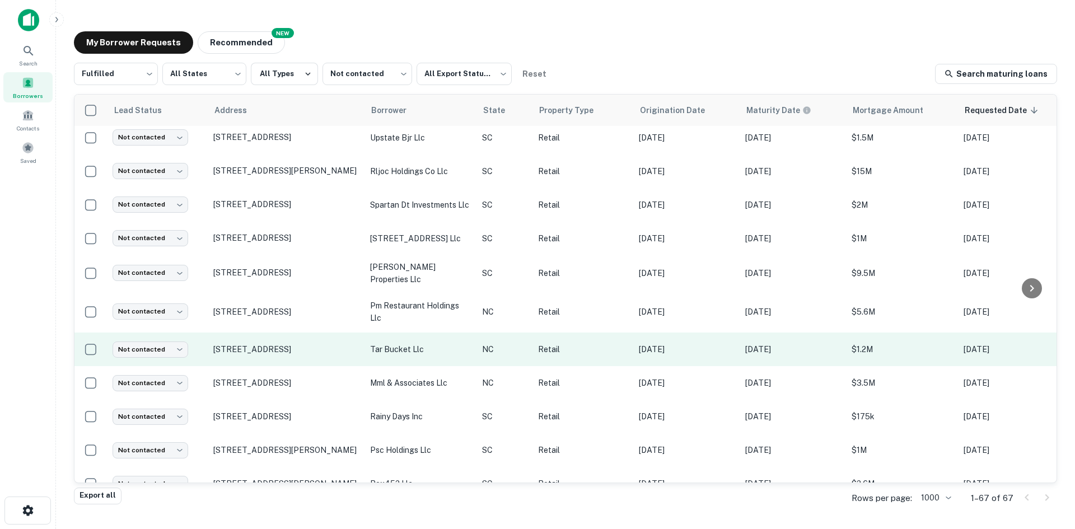
click at [268, 366] on td "[STREET_ADDRESS]" at bounding box center [286, 350] width 157 height 34
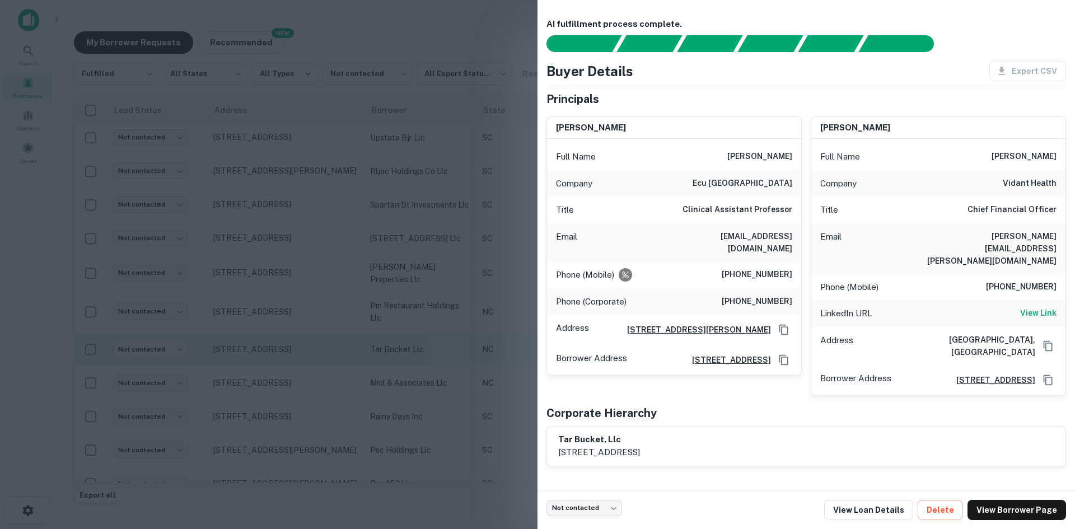
click at [268, 376] on div at bounding box center [537, 264] width 1075 height 529
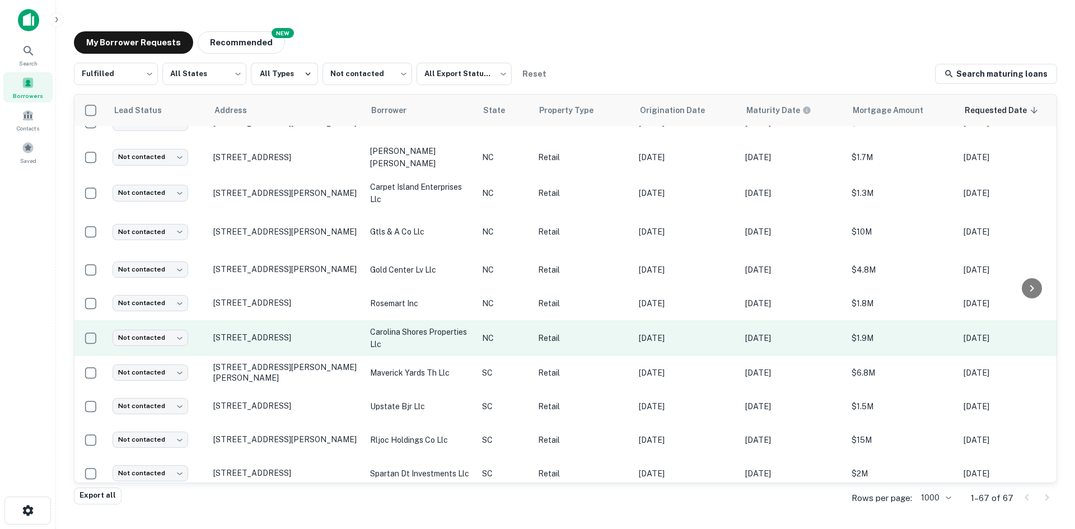
scroll to position [0, 0]
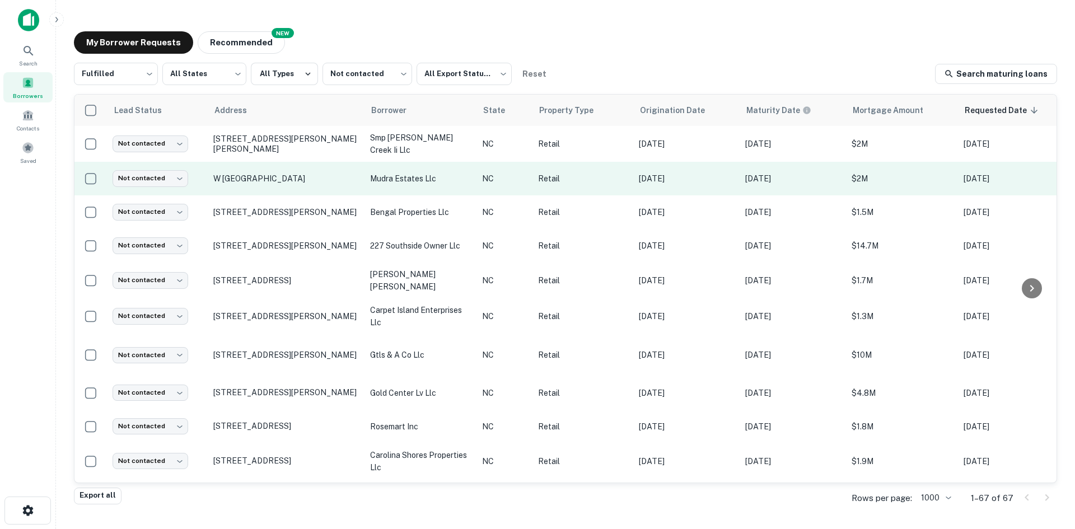
click at [279, 195] on td "W [GEOGRAPHIC_DATA]" at bounding box center [286, 179] width 157 height 34
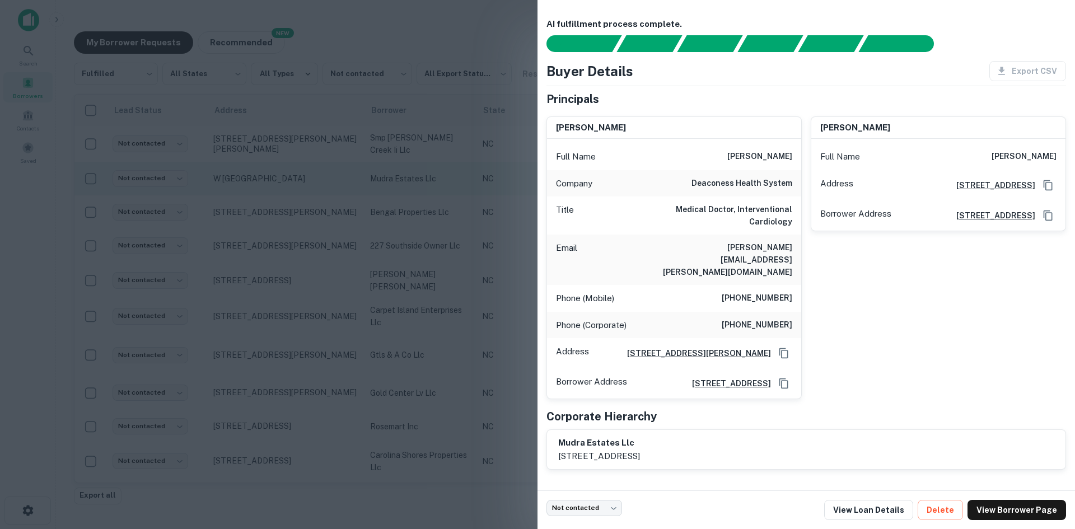
click at [279, 200] on div at bounding box center [537, 264] width 1075 height 529
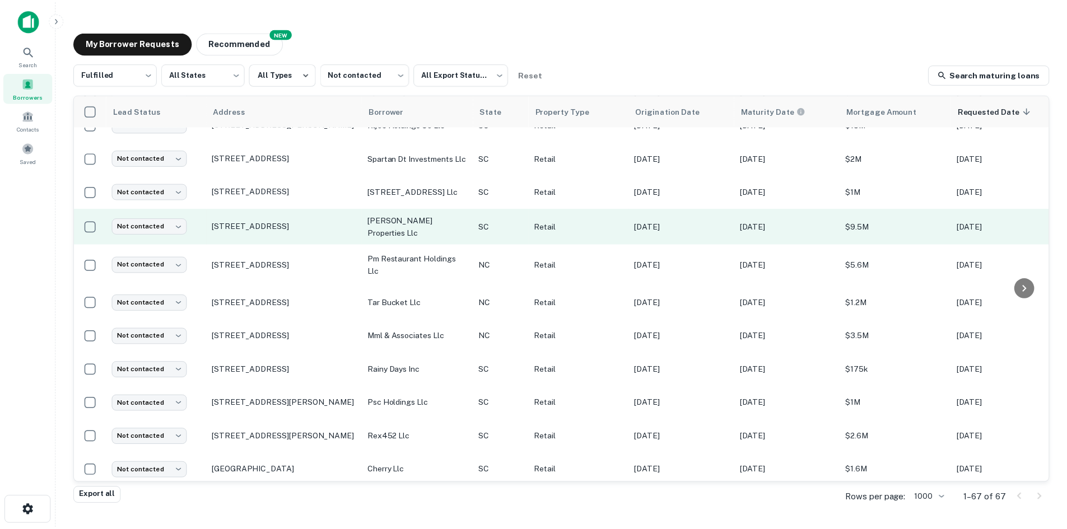
scroll to position [504, 0]
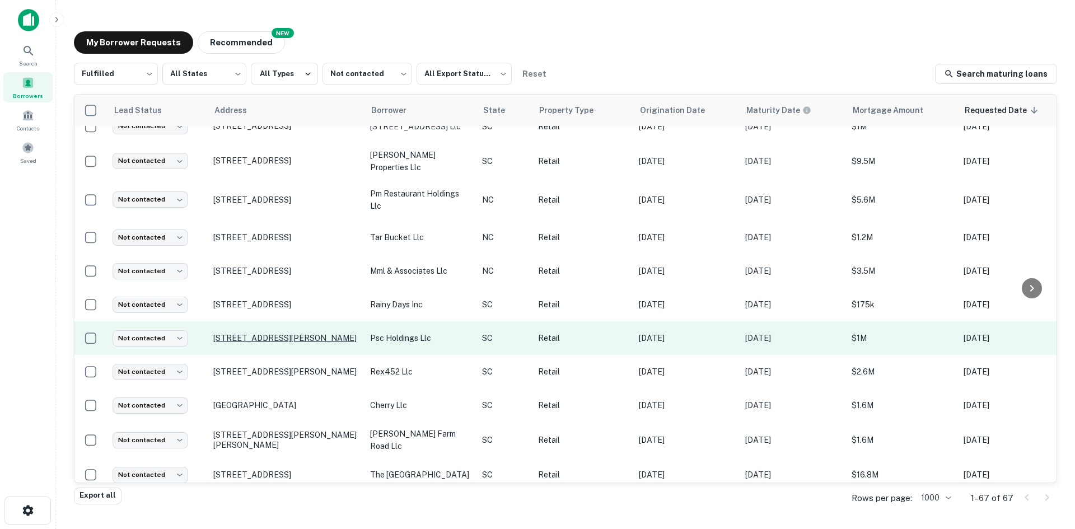
click at [287, 343] on p "[STREET_ADDRESS][PERSON_NAME]" at bounding box center [286, 338] width 146 height 10
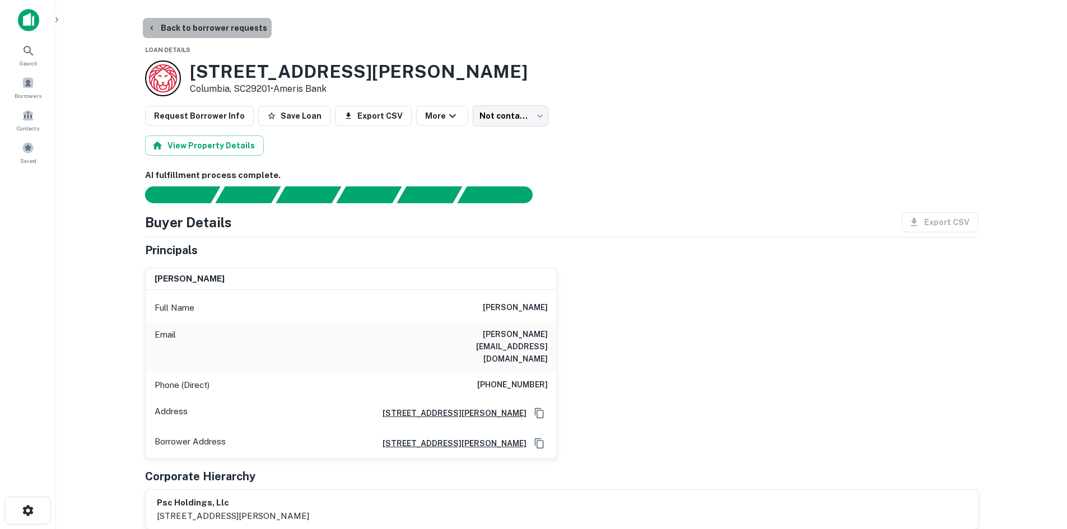
click at [221, 21] on button "Back to borrower requests" at bounding box center [207, 28] width 129 height 20
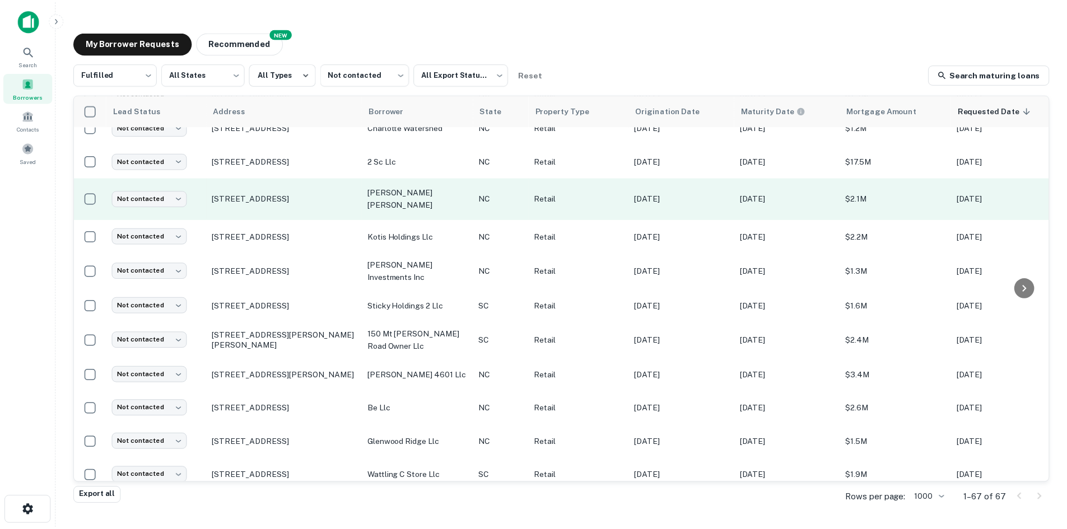
scroll to position [2039, 0]
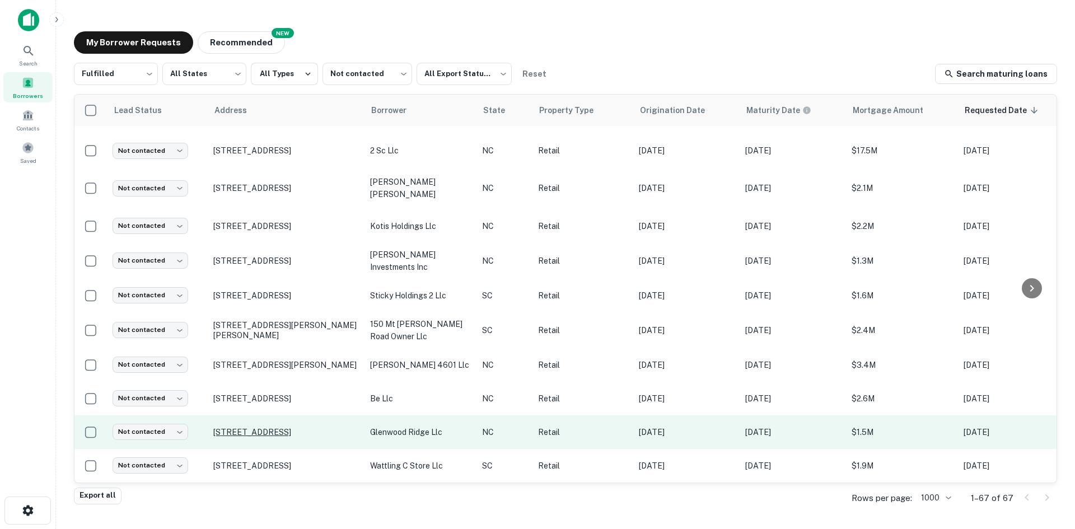
click at [295, 427] on p "[STREET_ADDRESS]" at bounding box center [286, 432] width 146 height 10
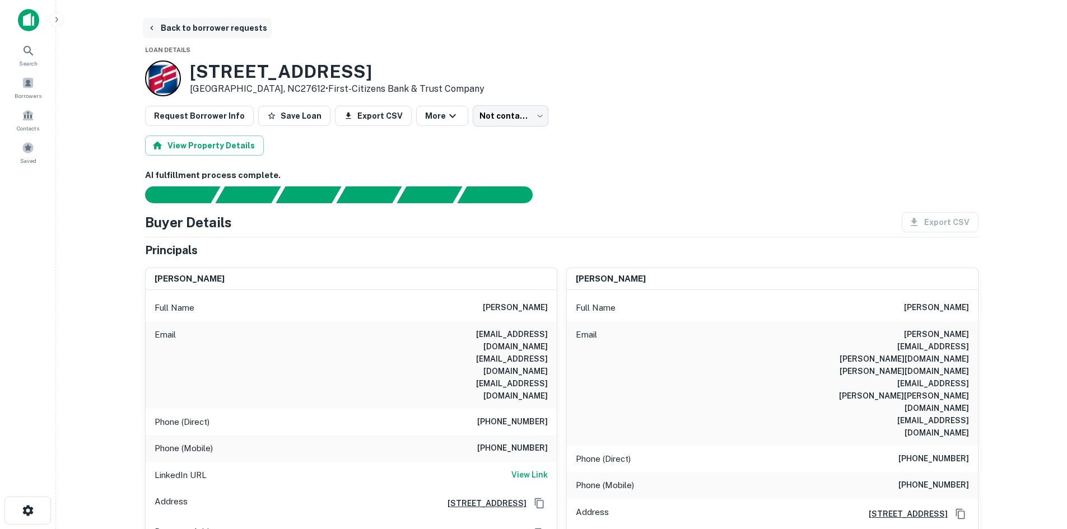
click at [207, 26] on button "Back to borrower requests" at bounding box center [207, 28] width 129 height 20
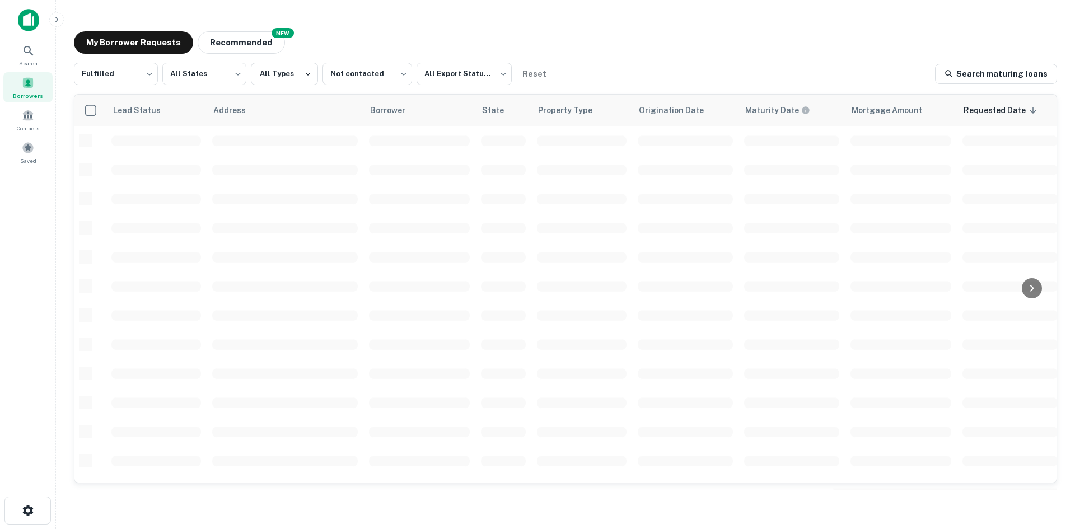
scroll to position [380, 0]
click at [26, 50] on icon at bounding box center [28, 50] width 13 height 13
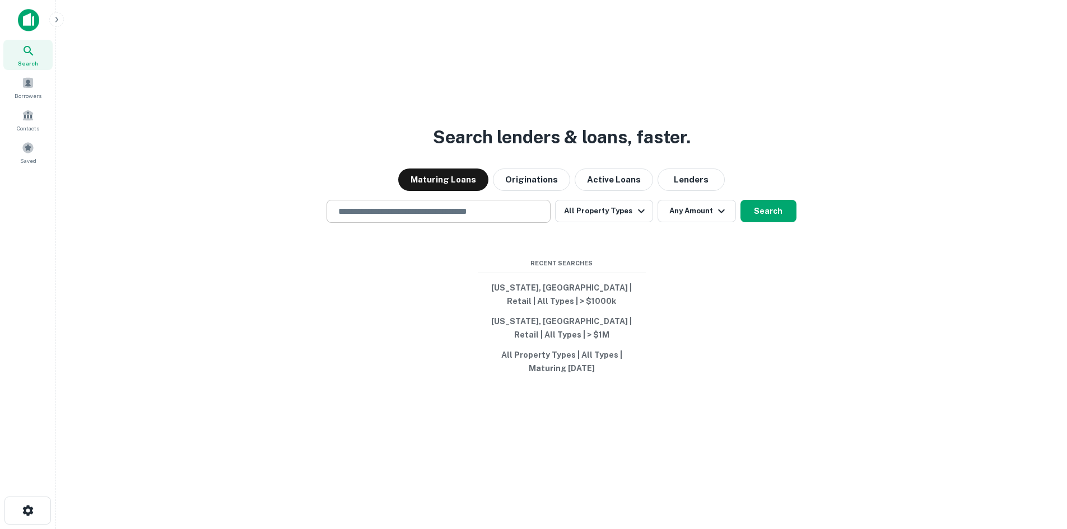
click at [524, 203] on div "​" at bounding box center [438, 211] width 224 height 23
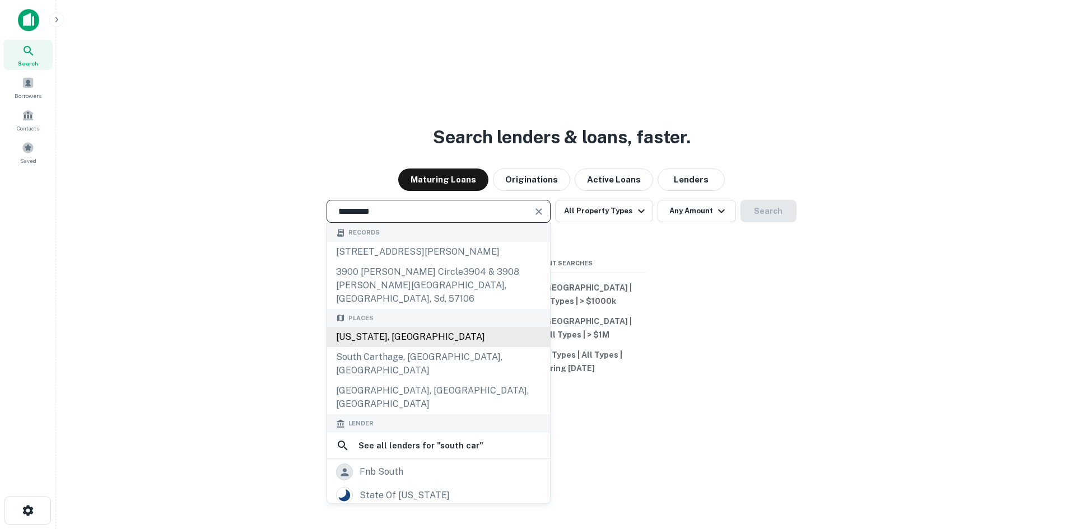
click at [468, 338] on div "[US_STATE], [GEOGRAPHIC_DATA]" at bounding box center [438, 337] width 223 height 20
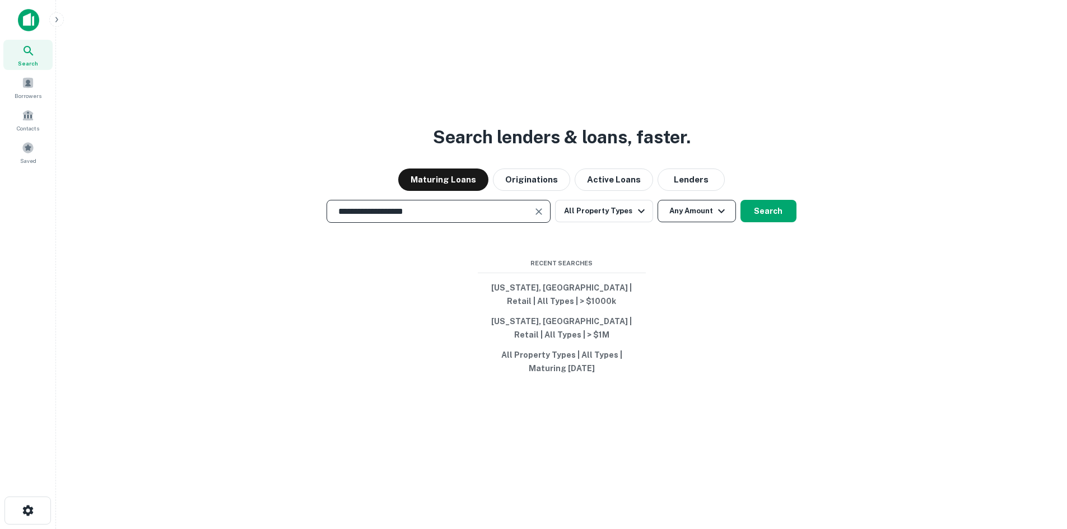
type input "**********"
click at [704, 207] on button "Any Amount" at bounding box center [696, 211] width 78 height 22
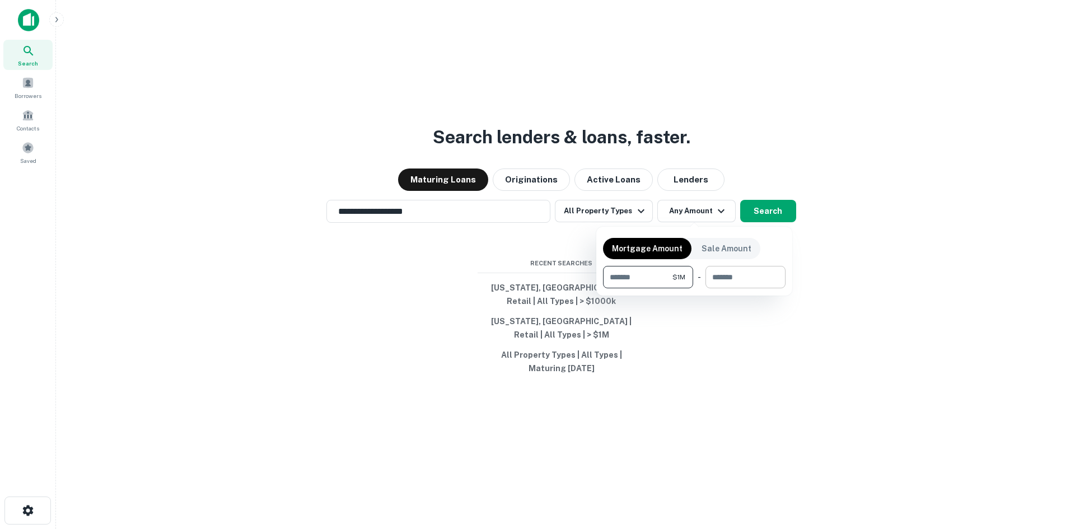
type input "*******"
click at [770, 282] on input "number" at bounding box center [741, 277] width 72 height 22
type input "********"
click at [749, 212] on div at bounding box center [537, 264] width 1075 height 529
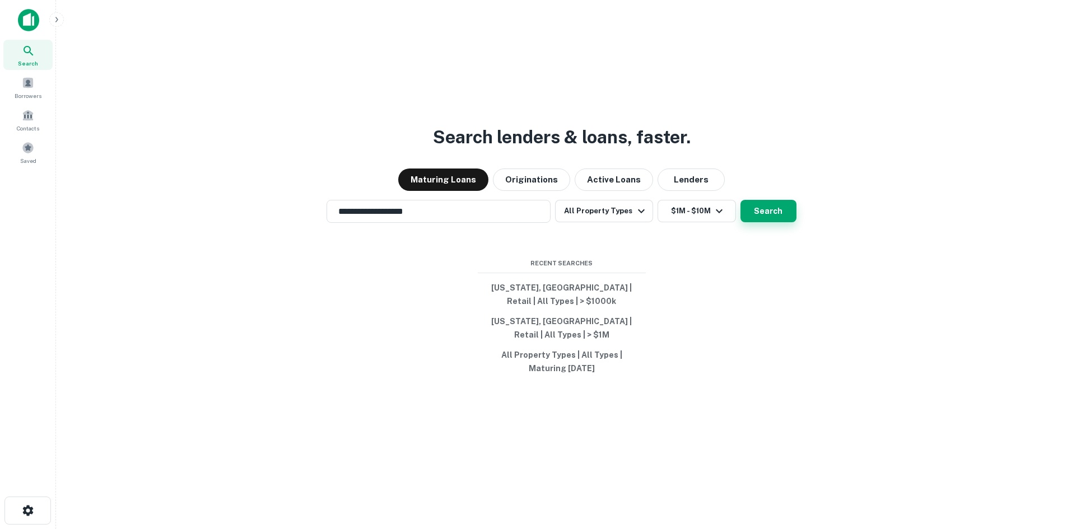
click at [766, 213] on button "Search" at bounding box center [768, 211] width 56 height 22
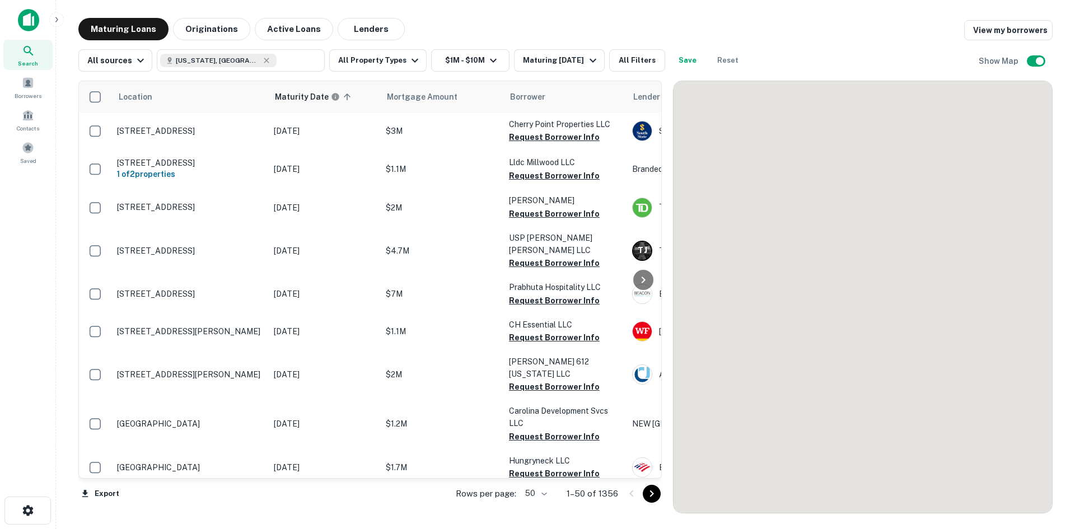
scroll to position [380, 0]
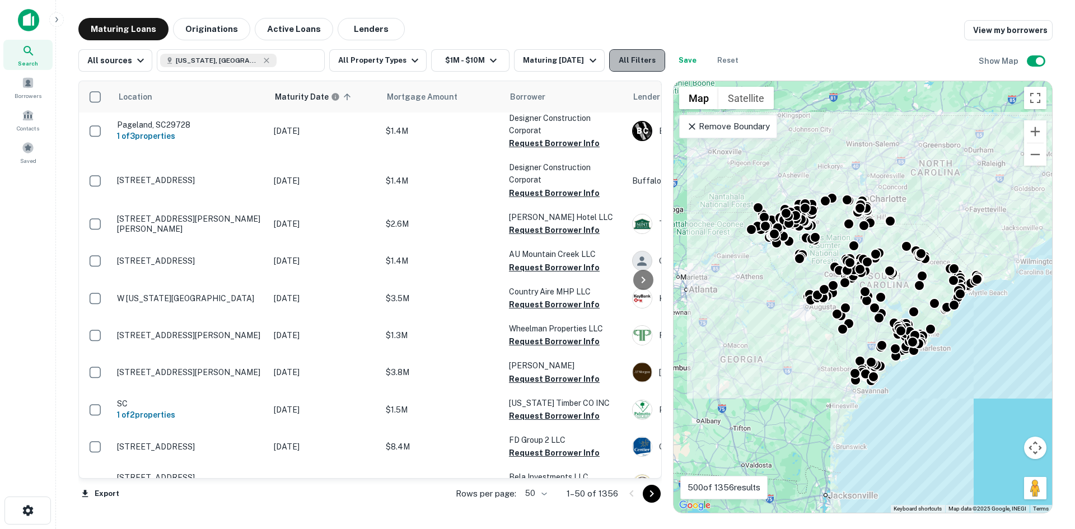
click at [648, 68] on button "All Filters" at bounding box center [637, 60] width 56 height 22
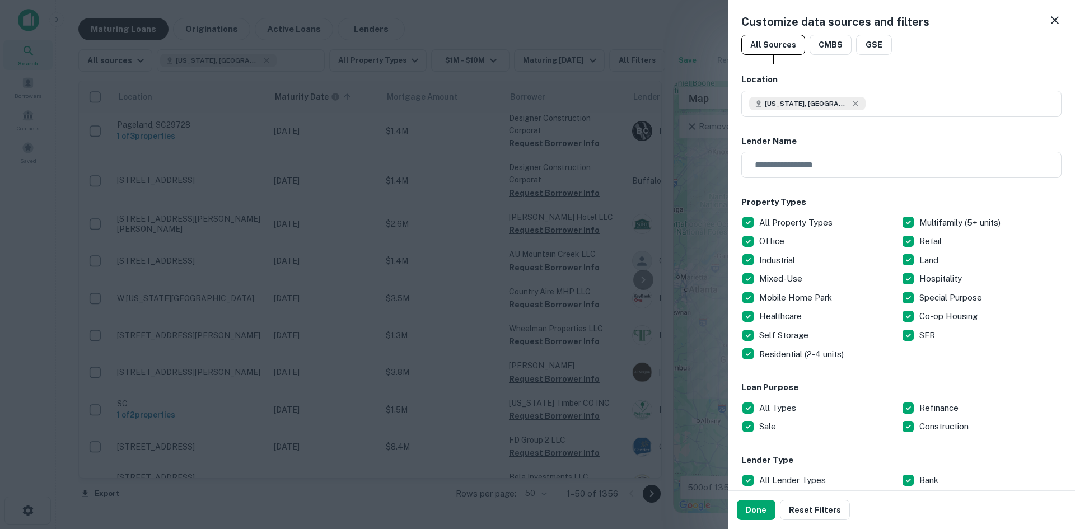
click at [785, 226] on p "All Property Types" at bounding box center [797, 222] width 76 height 13
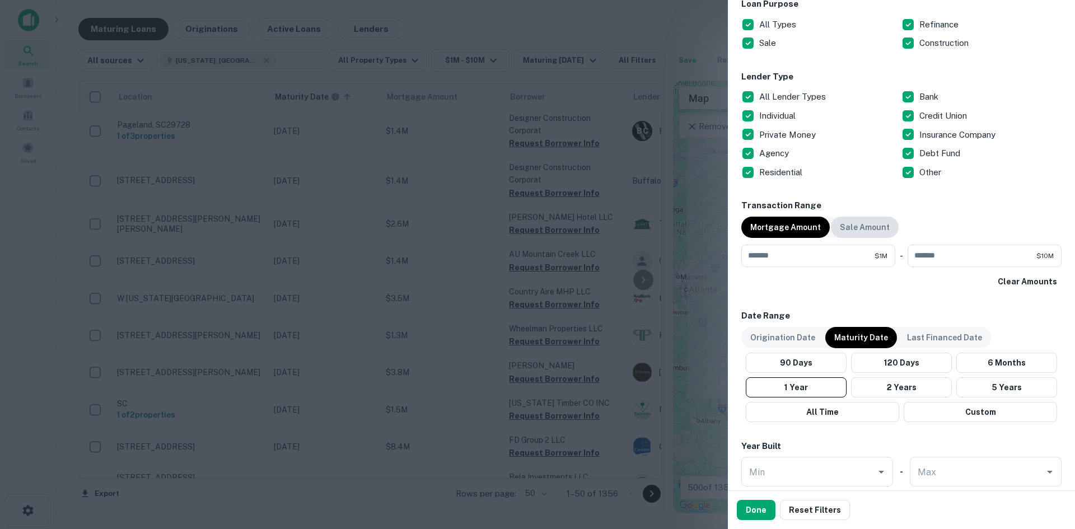
scroll to position [448, 0]
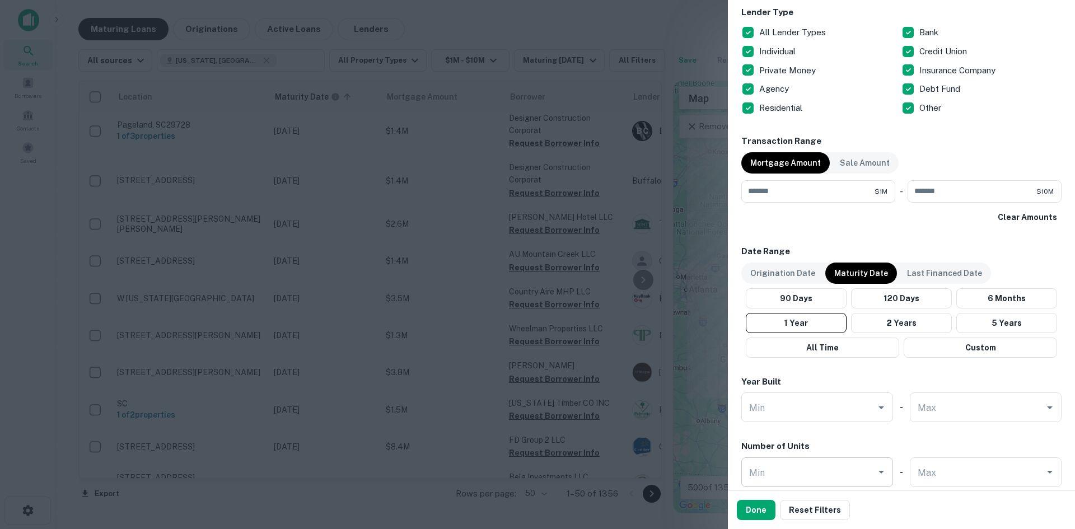
click at [841, 457] on div "Min" at bounding box center [817, 472] width 152 height 30
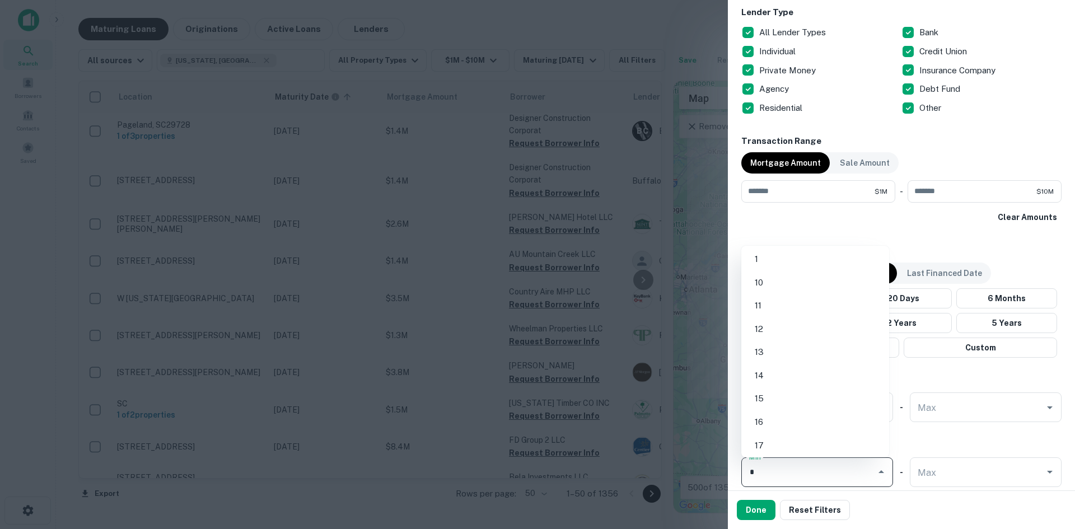
click at [755, 256] on li "1" at bounding box center [815, 259] width 139 height 20
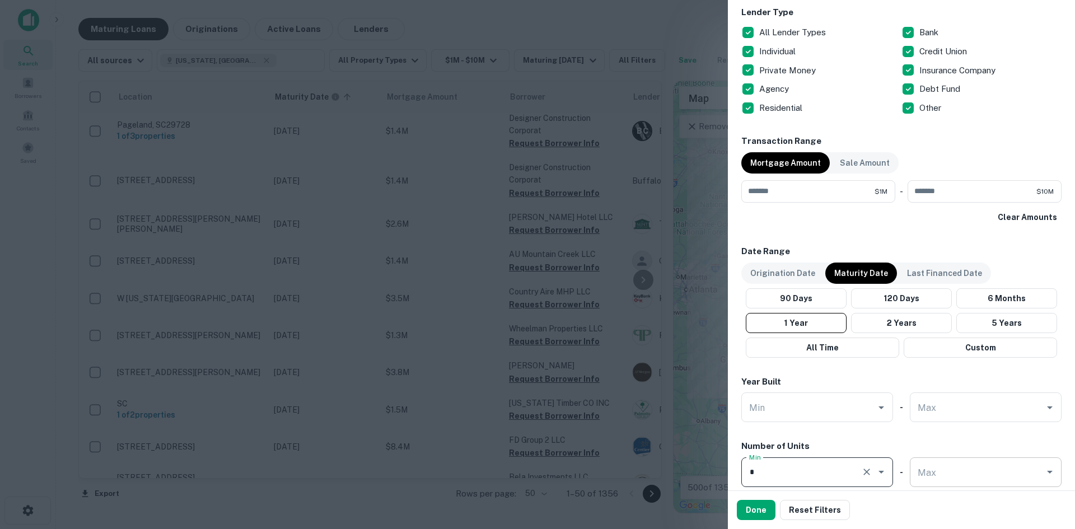
type input "*"
click at [936, 477] on input "Max" at bounding box center [977, 472] width 125 height 20
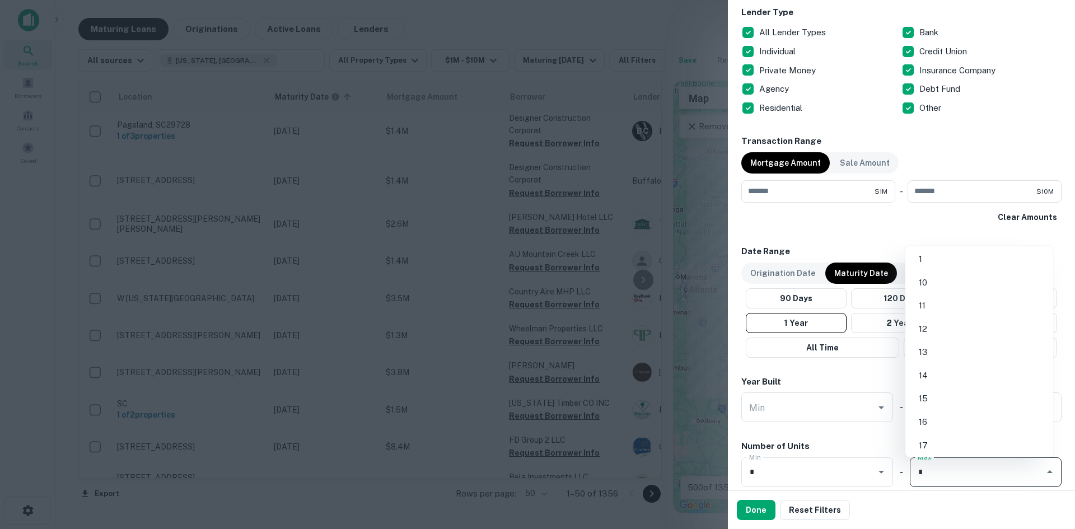
type input "*"
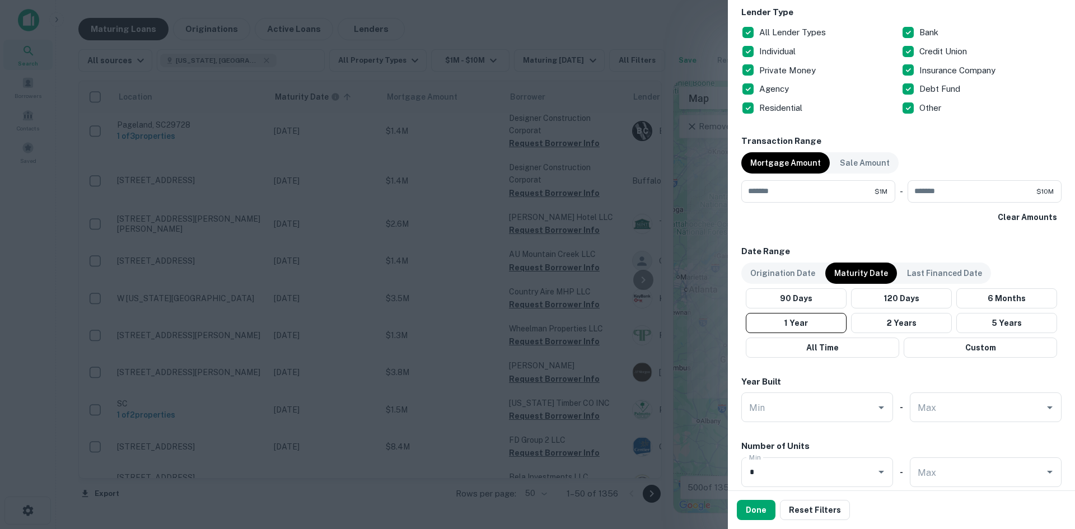
click at [858, 448] on div "Number of Units" at bounding box center [901, 446] width 320 height 13
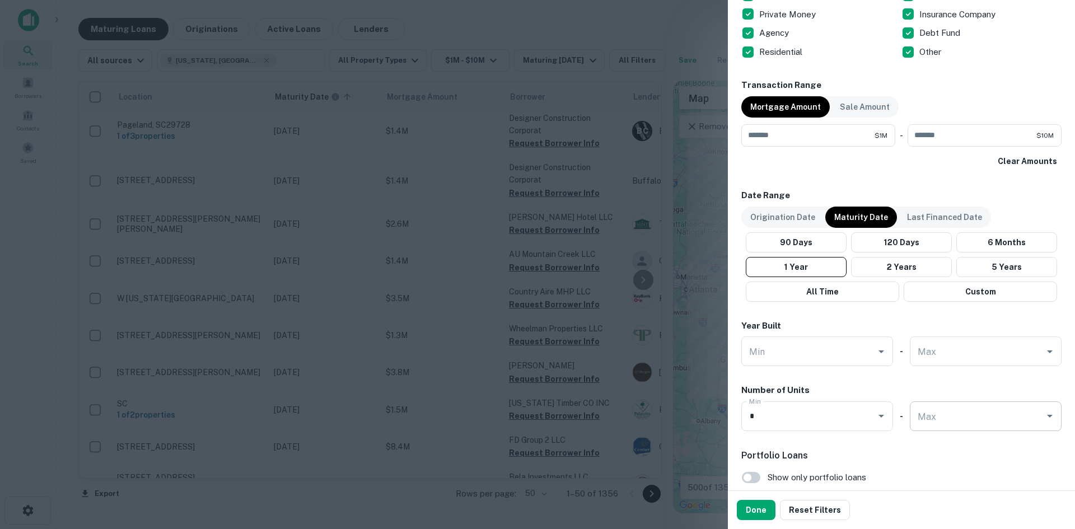
click at [917, 413] on div "[PERSON_NAME]" at bounding box center [986, 416] width 152 height 30
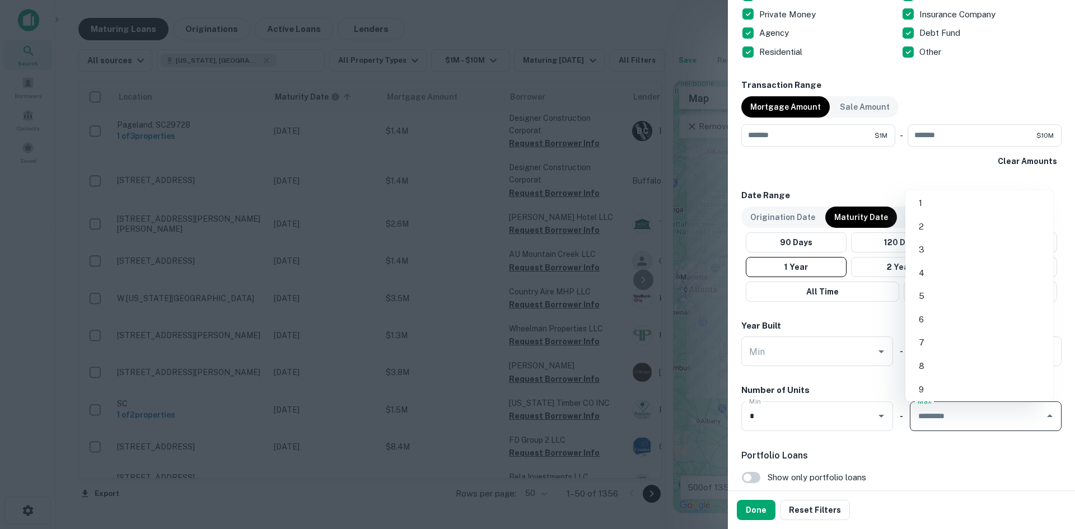
click at [946, 204] on li "1" at bounding box center [979, 203] width 139 height 20
type input "*"
click at [905, 458] on h6 "Portfolio Loans" at bounding box center [901, 455] width 320 height 13
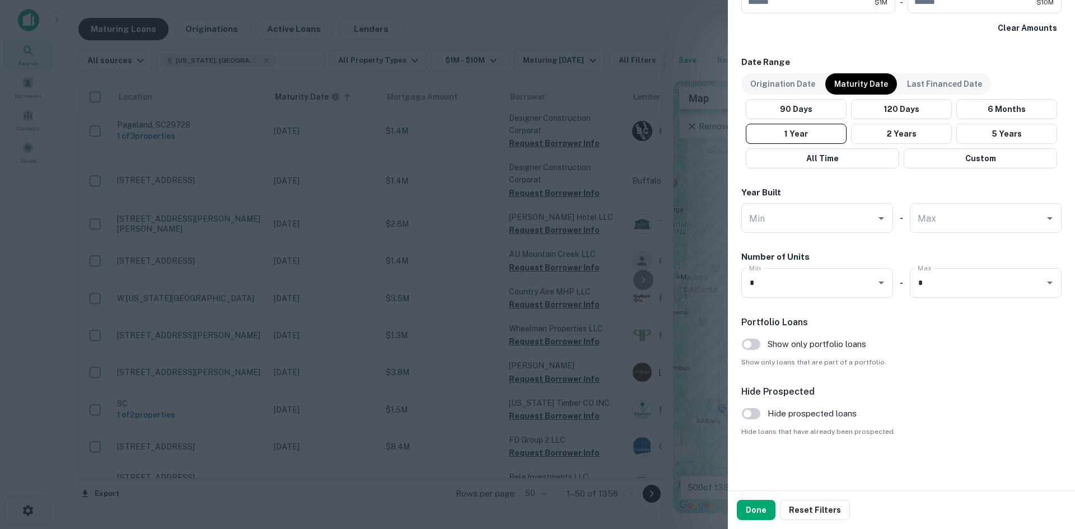
scroll to position [525, 0]
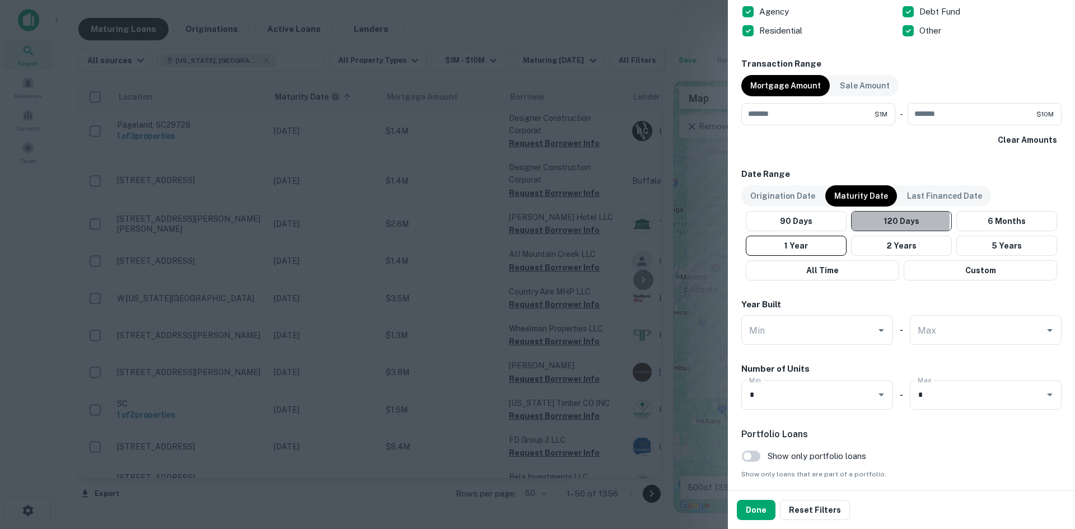
click at [867, 221] on button "120 Days" at bounding box center [901, 221] width 101 height 20
click at [761, 503] on button "Done" at bounding box center [756, 510] width 39 height 20
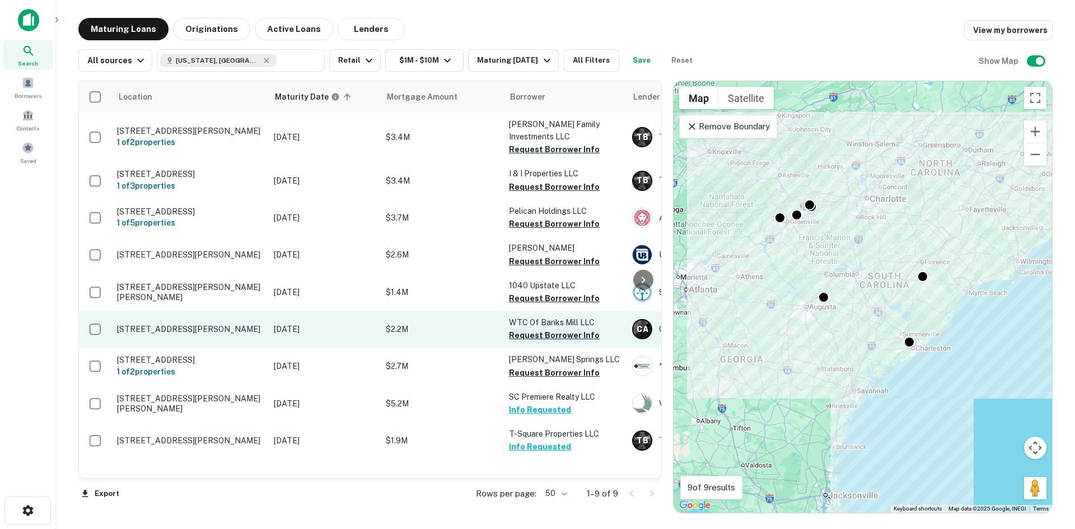
click at [571, 338] on button "Request Borrower Info" at bounding box center [554, 335] width 91 height 13
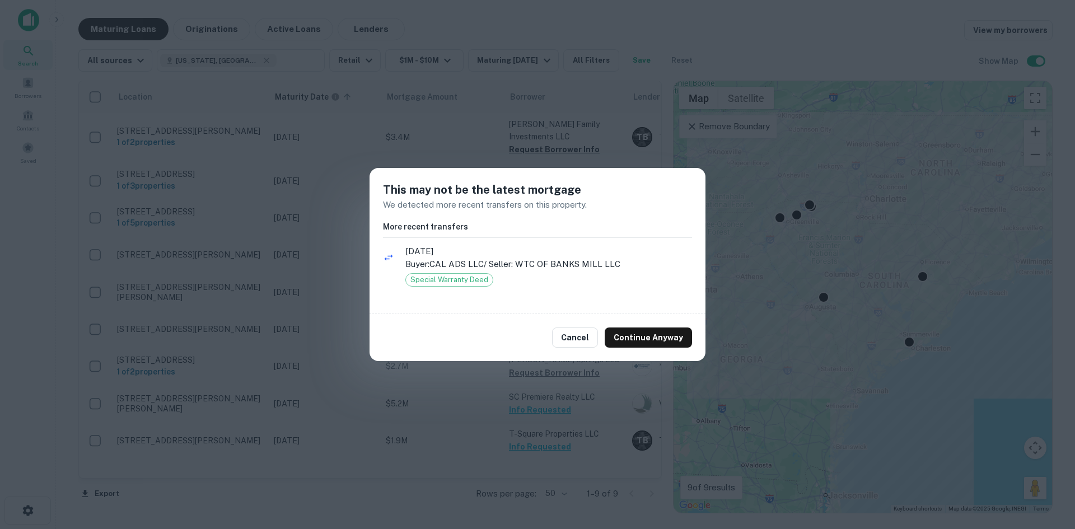
click at [627, 326] on div "Cancel Continue Anyway" at bounding box center [538, 337] width 336 height 47
click at [630, 329] on button "Continue Anyway" at bounding box center [648, 338] width 87 height 20
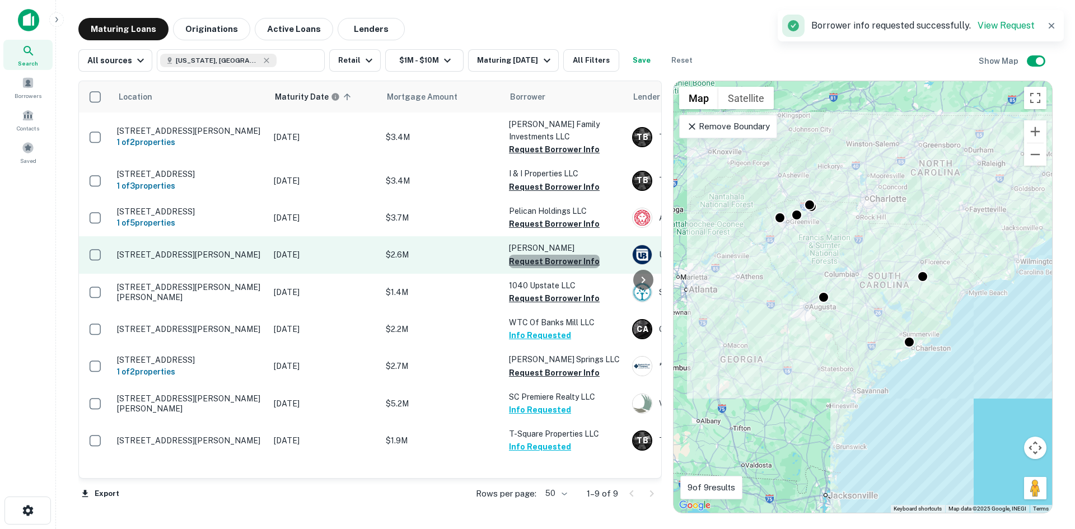
click at [554, 263] on button "Request Borrower Info" at bounding box center [554, 261] width 91 height 13
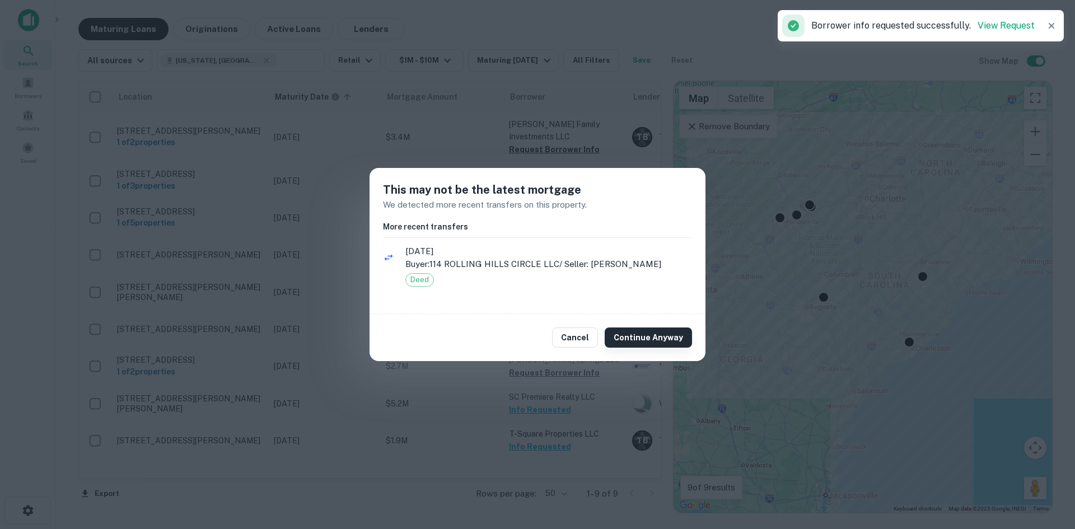
click at [651, 346] on button "Continue Anyway" at bounding box center [648, 338] width 87 height 20
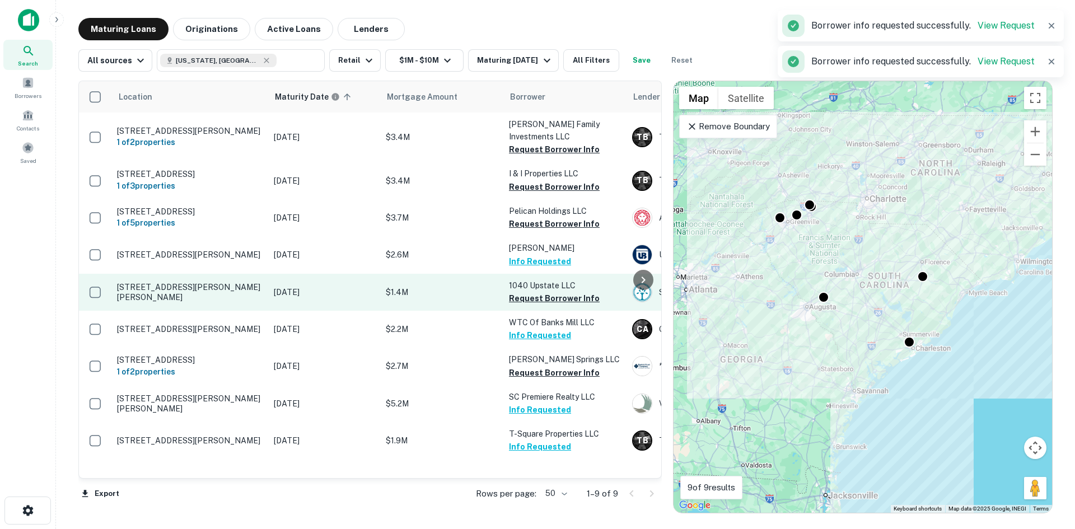
click at [560, 291] on p "1040 Upstate LLC" at bounding box center [565, 285] width 112 height 12
click at [574, 305] on button "Request Borrower Info" at bounding box center [554, 298] width 91 height 13
click at [222, 286] on td "[STREET_ADDRESS][PERSON_NAME][PERSON_NAME]" at bounding box center [189, 292] width 157 height 37
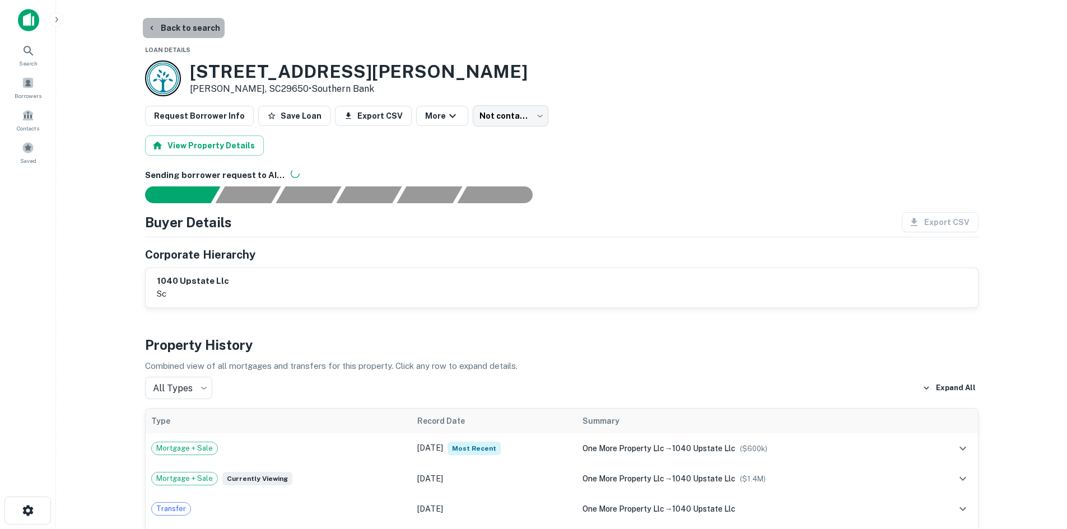
click at [192, 34] on button "Back to search" at bounding box center [184, 28] width 82 height 20
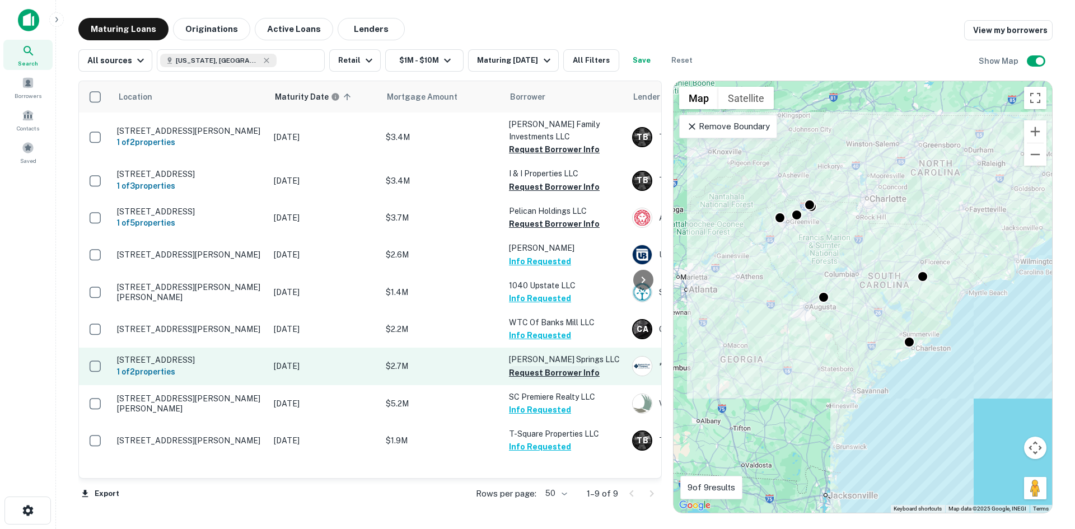
click at [531, 380] on button "Request Borrower Info" at bounding box center [554, 372] width 91 height 13
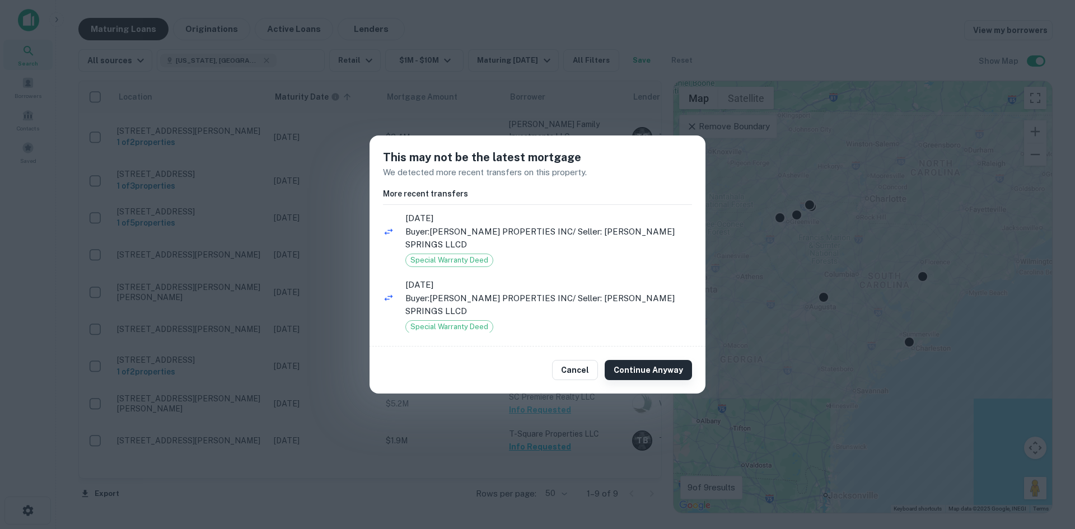
click at [631, 364] on button "Continue Anyway" at bounding box center [648, 370] width 87 height 20
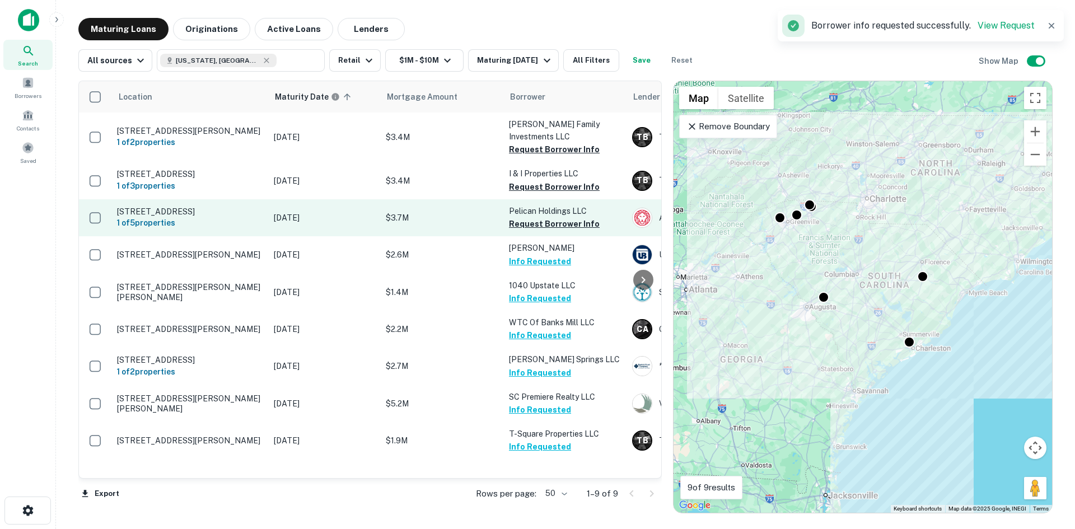
click at [576, 214] on td "Pelican Holdings LLC Request Borrower Info" at bounding box center [564, 217] width 123 height 37
click at [576, 221] on button "Request Borrower Info" at bounding box center [554, 223] width 91 height 13
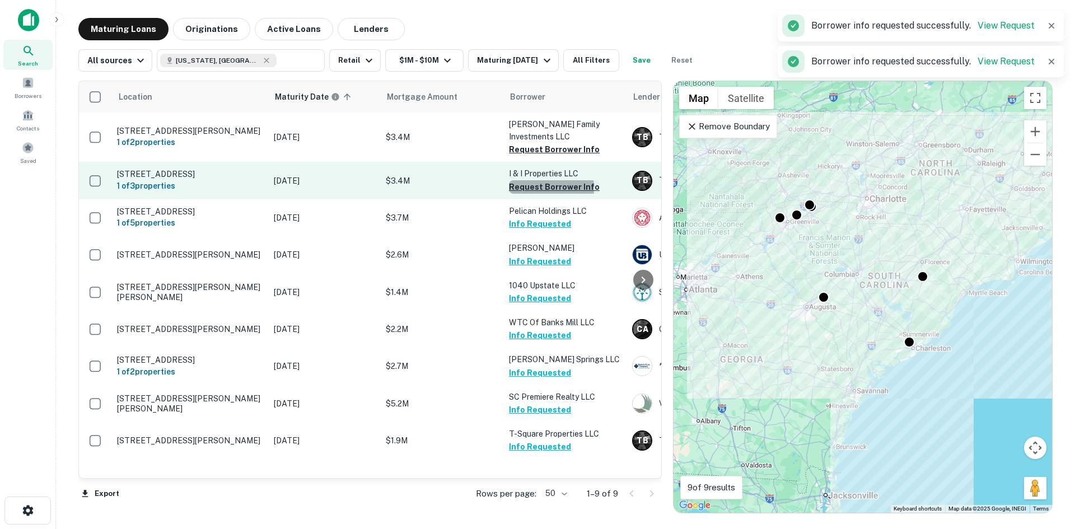
click at [537, 180] on button "Request Borrower Info" at bounding box center [554, 186] width 91 height 13
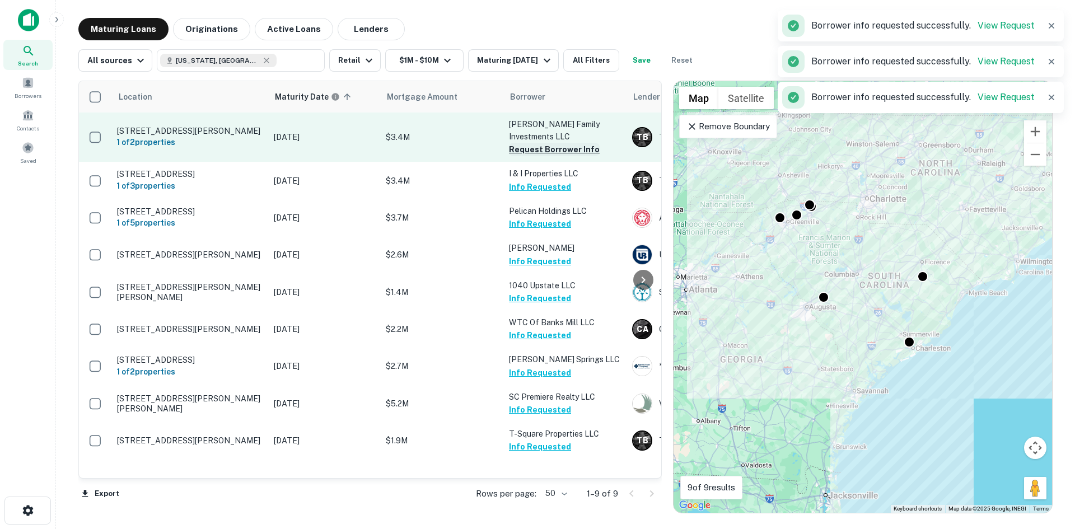
click at [537, 143] on button "Request Borrower Info" at bounding box center [554, 149] width 91 height 13
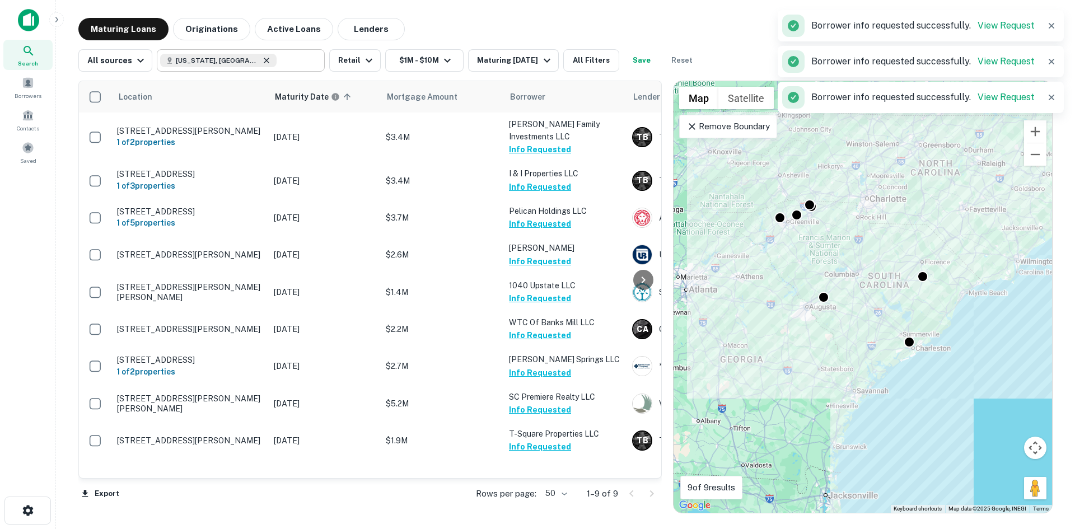
click at [262, 59] on icon at bounding box center [266, 60] width 9 height 9
type input "**********"
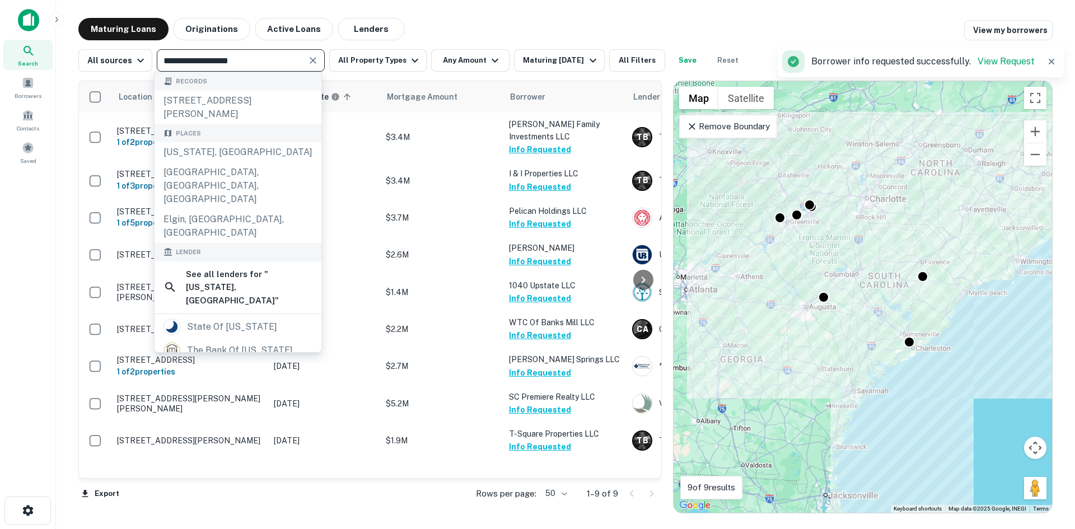
drag, startPoint x: 251, startPoint y: 58, endPoint x: 102, endPoint y: 16, distance: 154.4
click at [102, 16] on main "**********" at bounding box center [565, 264] width 1019 height 529
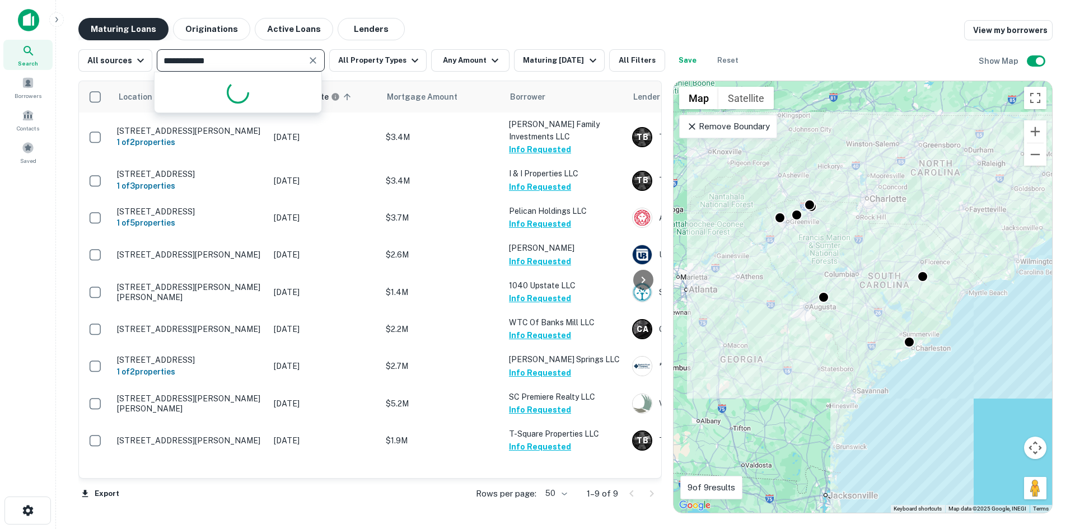
type input "**********"
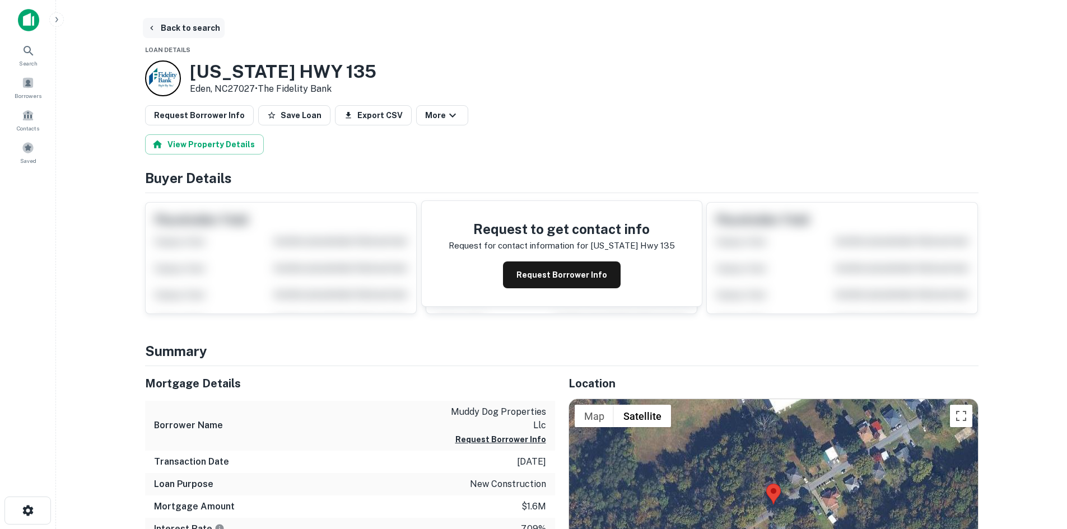
click at [187, 34] on button "Back to search" at bounding box center [184, 28] width 82 height 20
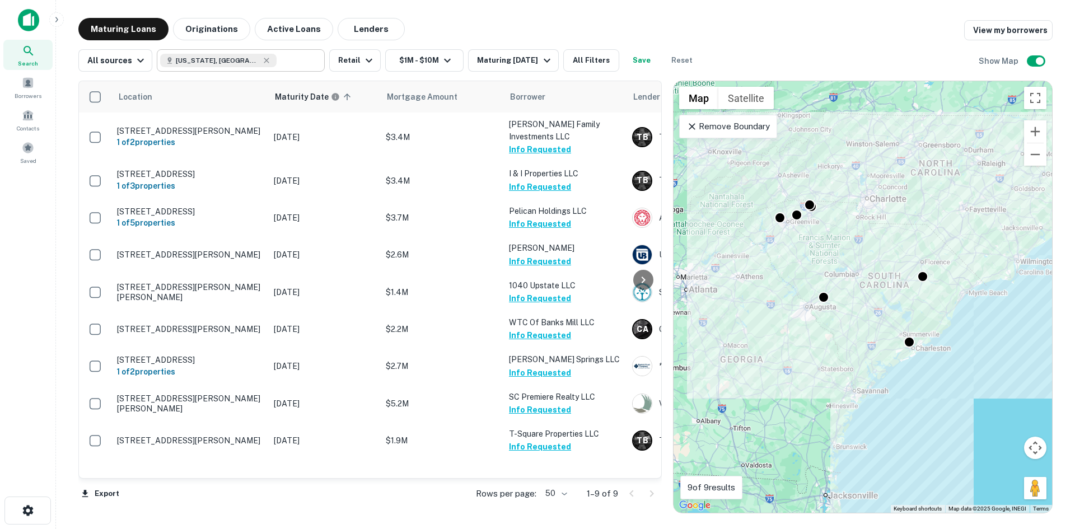
click at [244, 65] on div "South Carolina, USA" at bounding box center [218, 60] width 116 height 13
type input "**********"
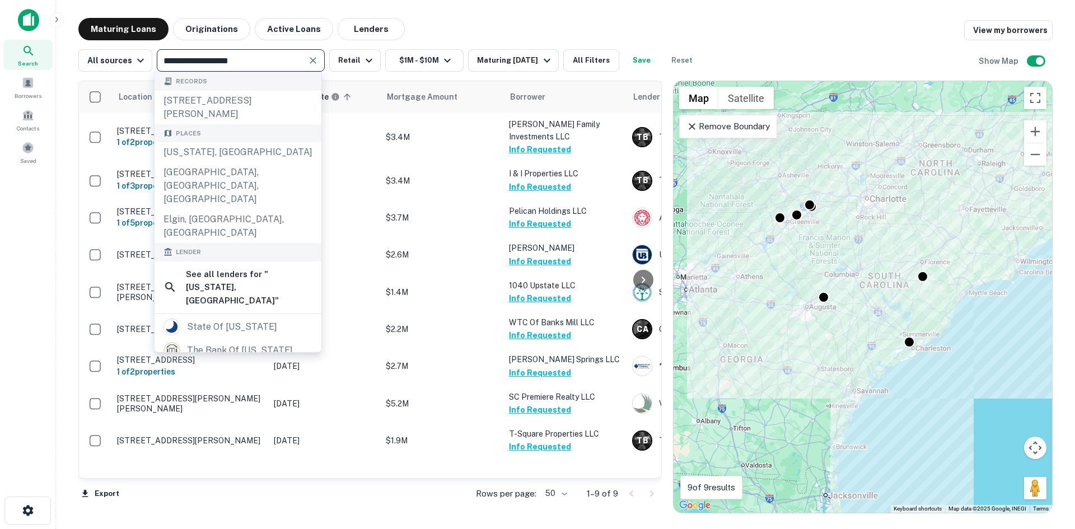
click at [312, 60] on icon "Clear" at bounding box center [312, 60] width 11 height 11
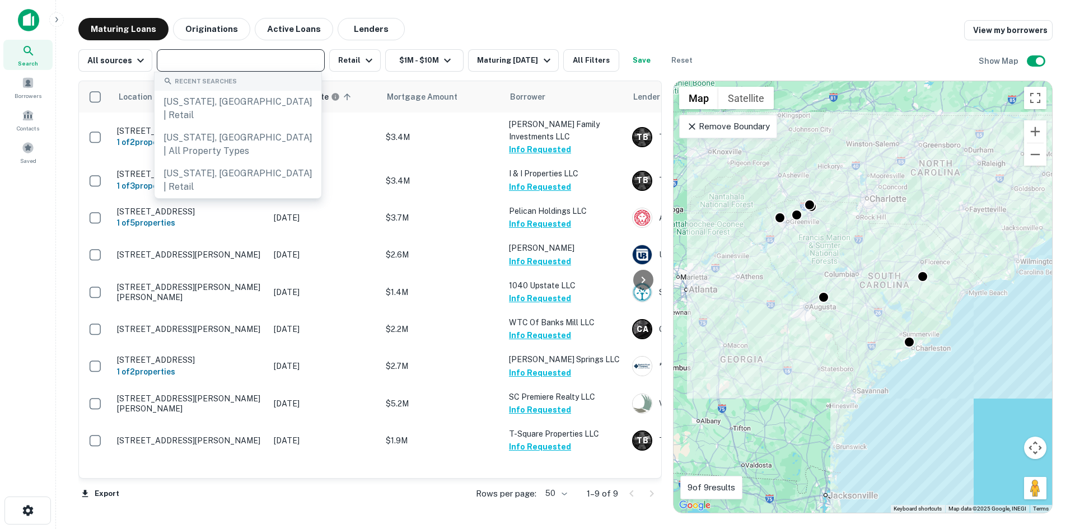
click at [279, 66] on input "text" at bounding box center [240, 61] width 160 height 16
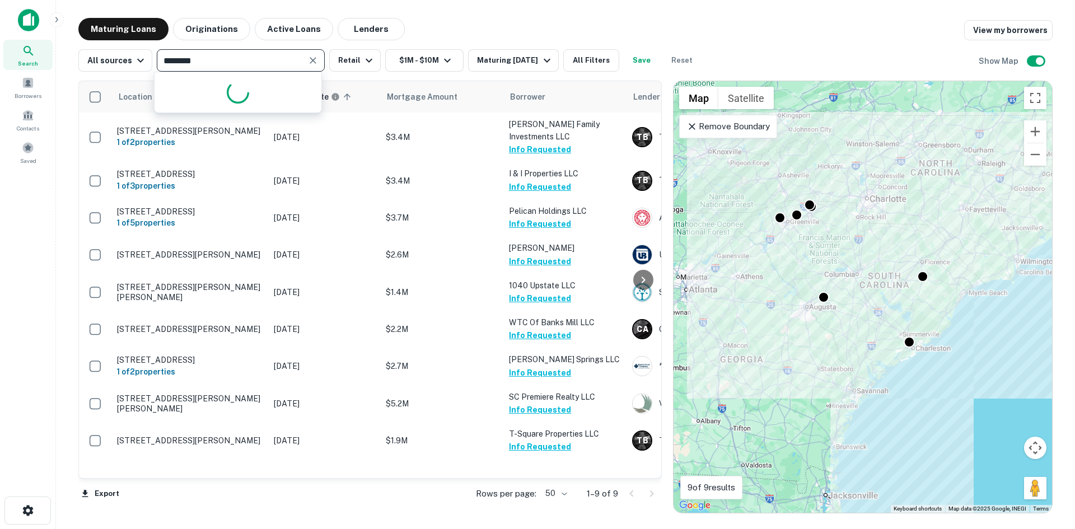
type input "*********"
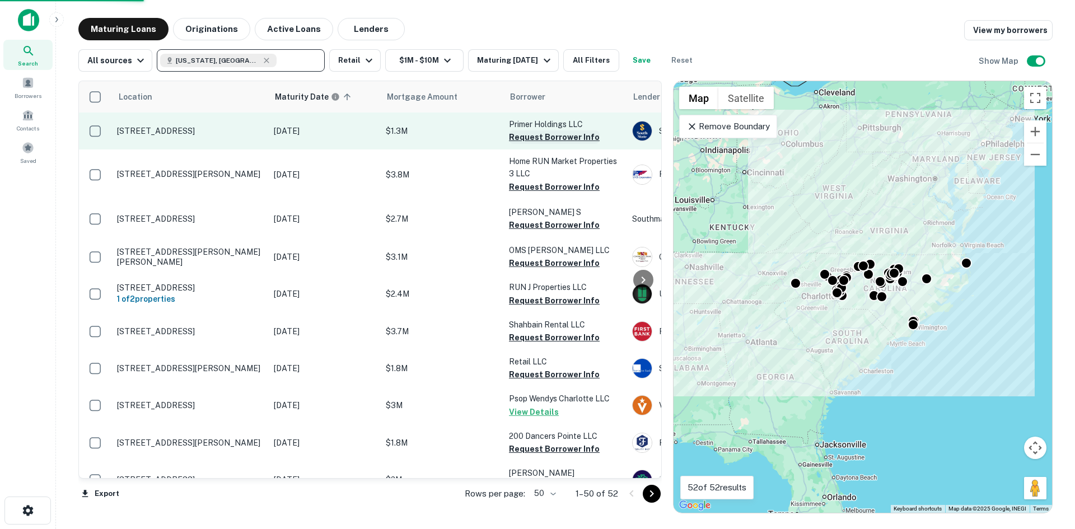
click at [515, 141] on button "Request Borrower Info" at bounding box center [554, 136] width 91 height 13
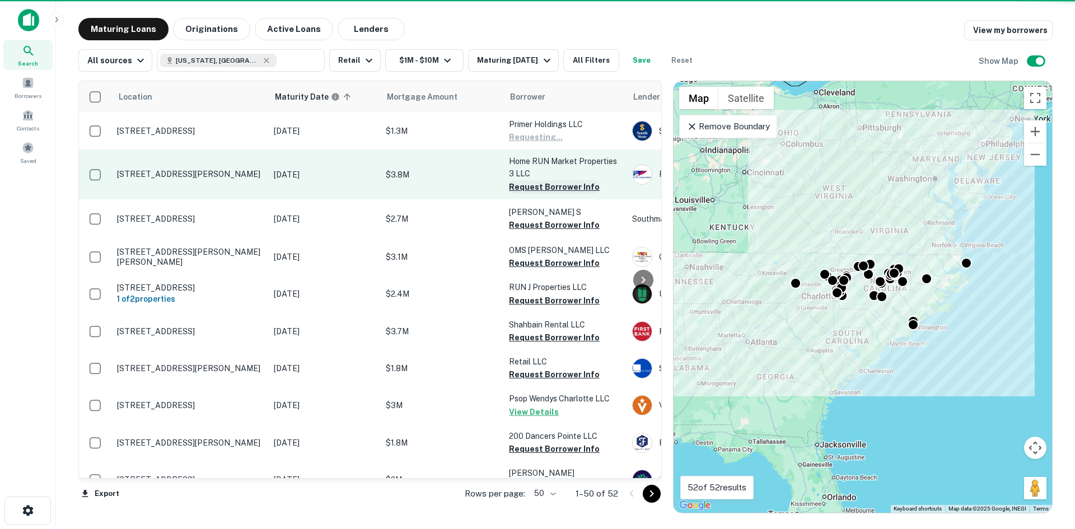
click at [516, 185] on button "Request Borrower Info" at bounding box center [554, 186] width 91 height 13
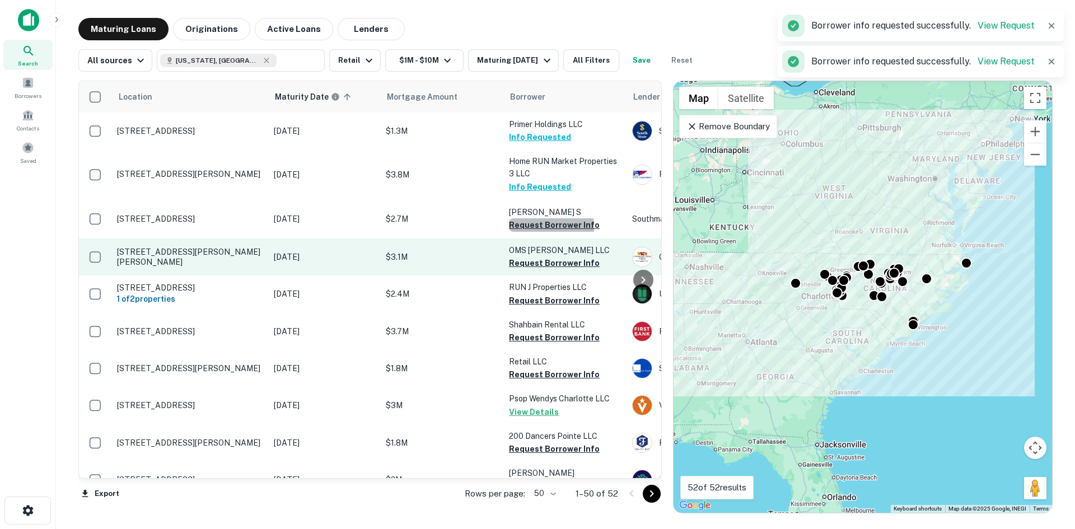
click at [525, 226] on button "Request Borrower Info" at bounding box center [554, 224] width 91 height 13
click at [525, 263] on button "Request Borrower Info" at bounding box center [554, 262] width 91 height 13
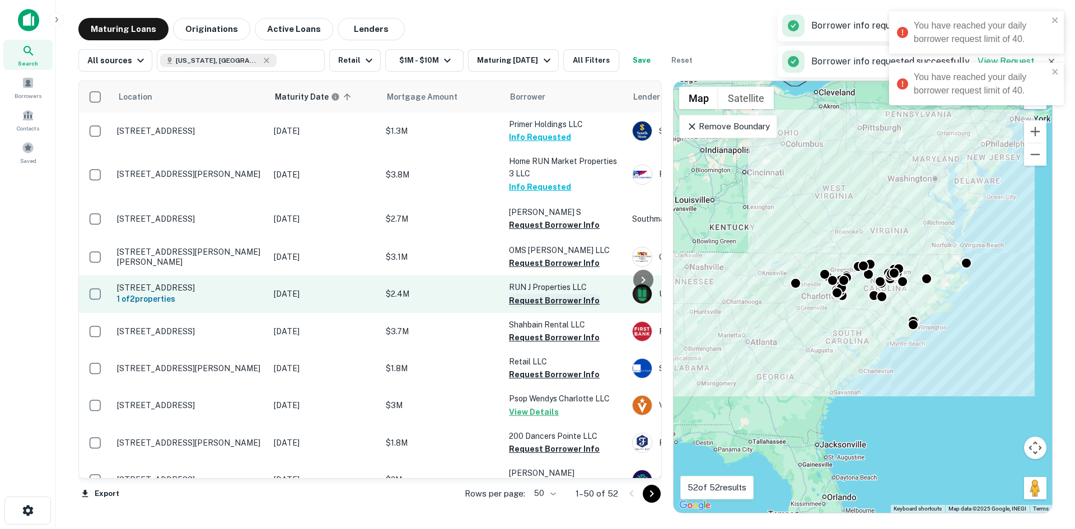
click at [535, 306] on button "Request Borrower Info" at bounding box center [554, 300] width 91 height 13
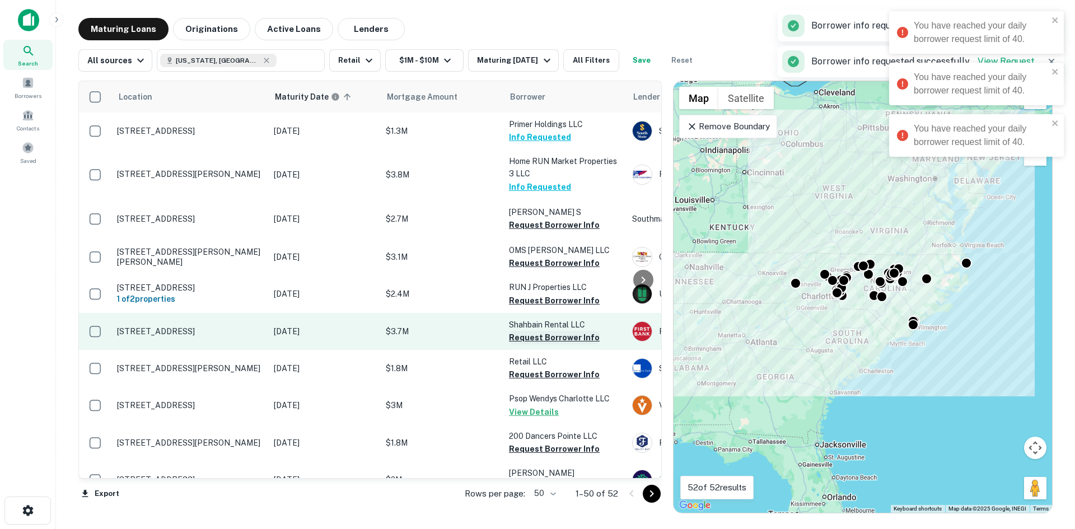
click at [531, 333] on button "Request Borrower Info" at bounding box center [554, 337] width 91 height 13
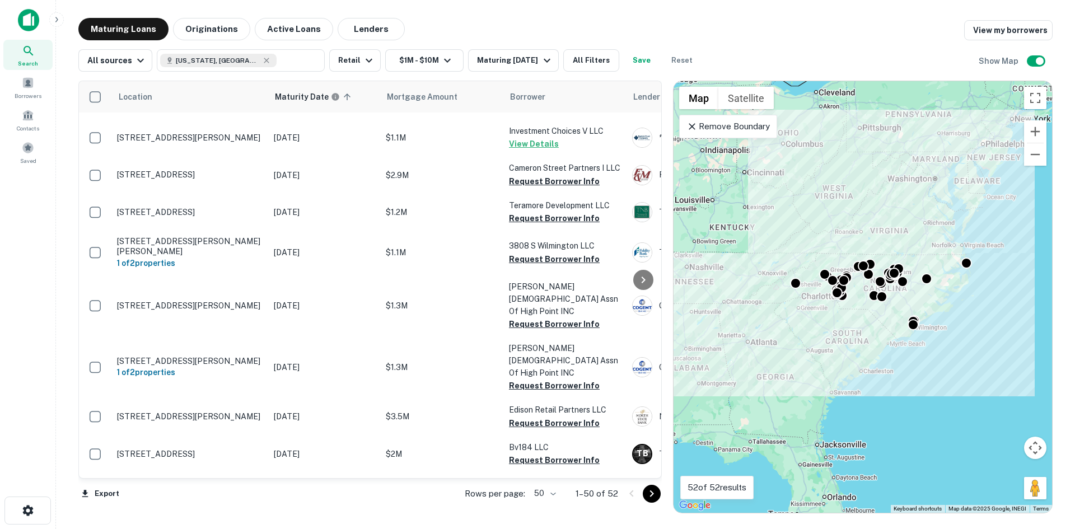
scroll to position [991, 0]
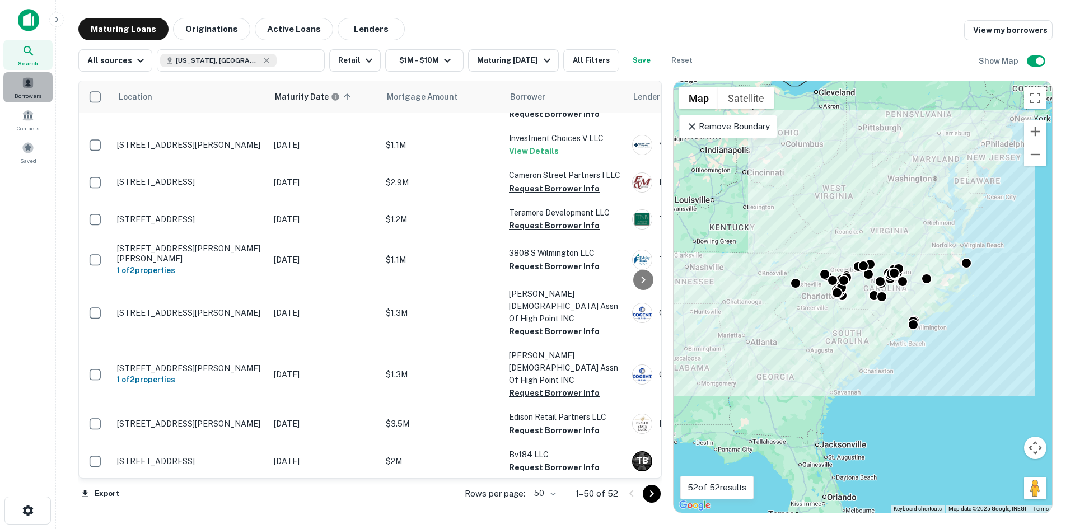
click at [40, 88] on div "Borrowers" at bounding box center [27, 87] width 49 height 30
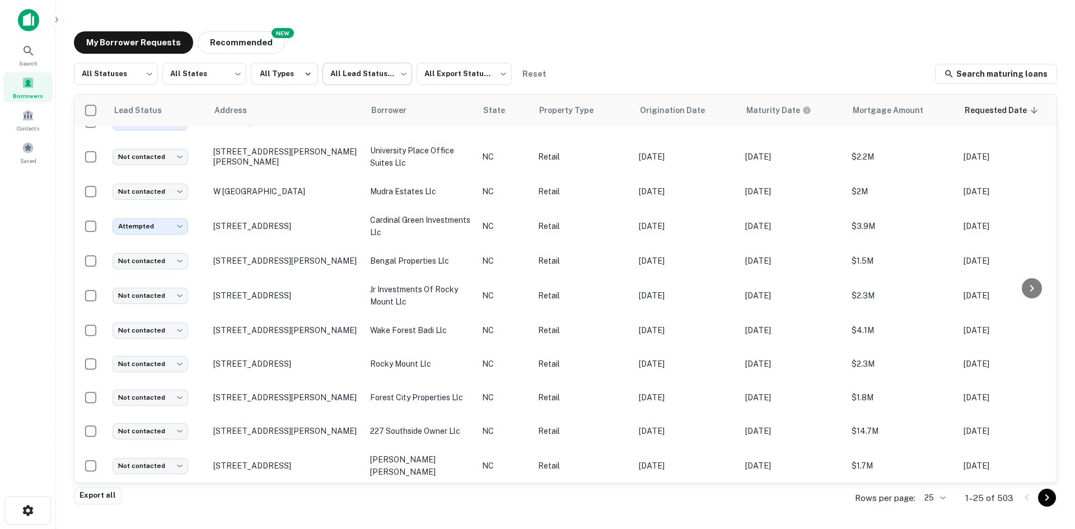
click at [403, 80] on body "Search Borrowers Contacts Saved My Borrower Requests NEW Recommended All Status…" at bounding box center [537, 264] width 1075 height 529
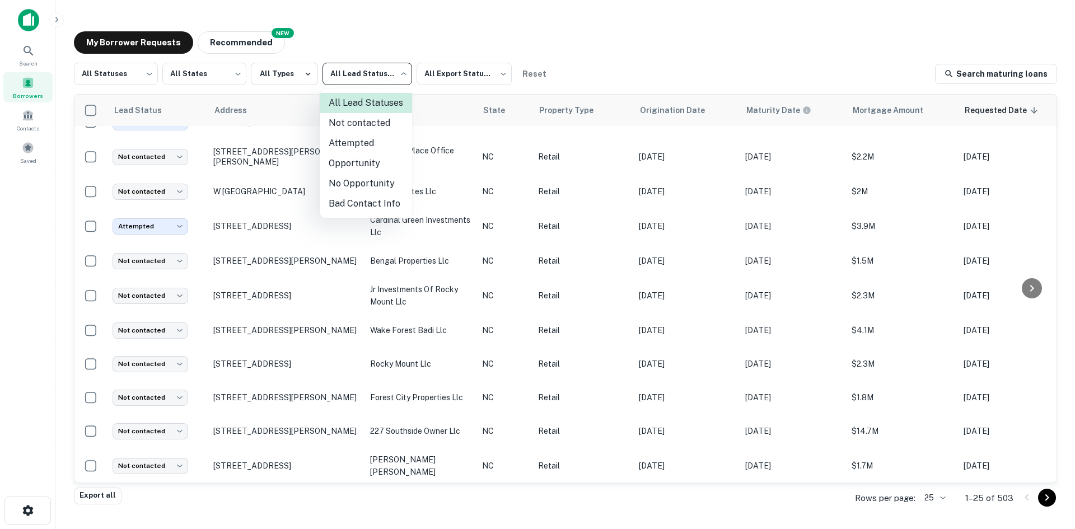
click at [380, 124] on li "Not contacted" at bounding box center [366, 123] width 92 height 20
type input "****"
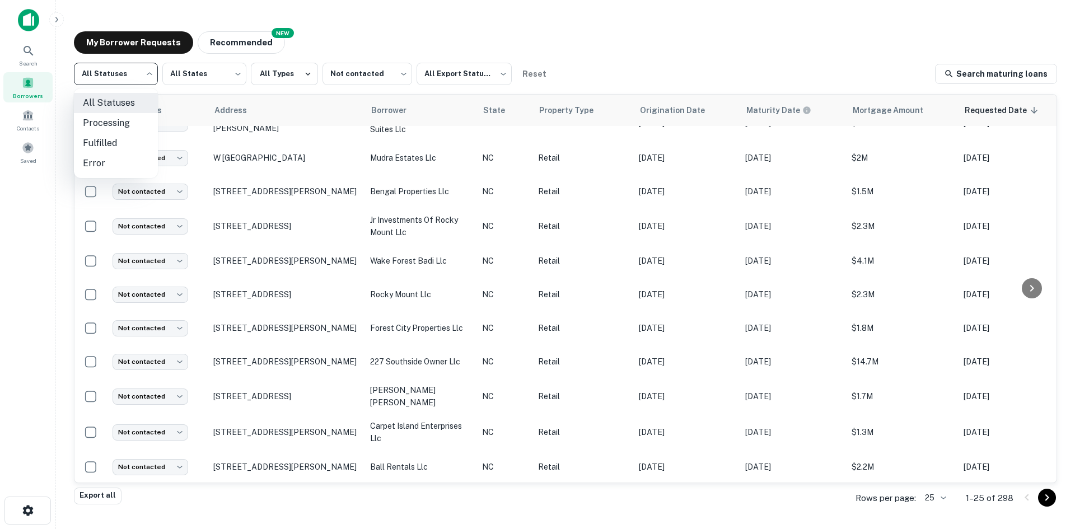
click at [139, 86] on body "Search Borrowers Contacts Saved My Borrower Requests NEW Recommended All Status…" at bounding box center [537, 264] width 1075 height 529
click at [137, 135] on li "Fulfilled" at bounding box center [116, 143] width 84 height 20
type input "*********"
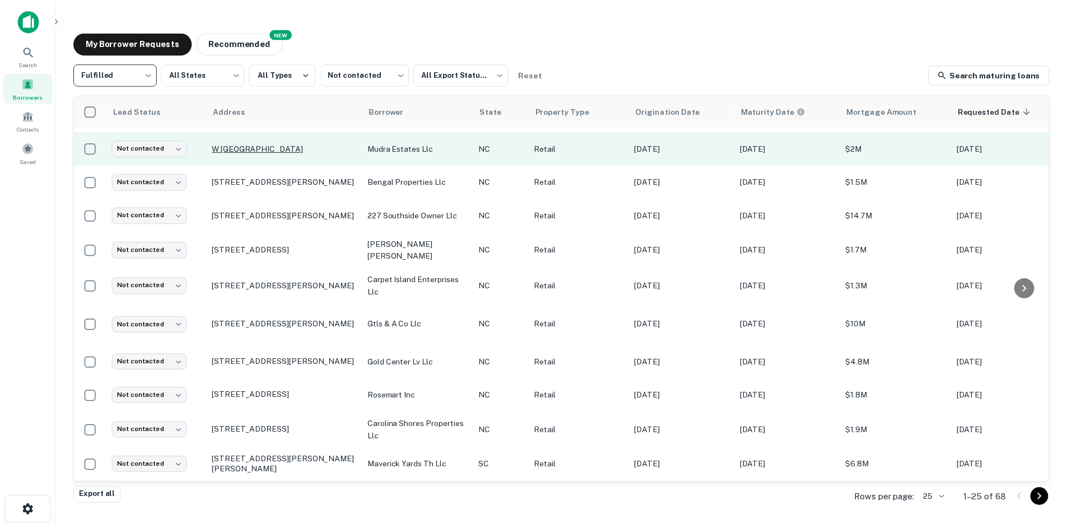
scroll to position [224, 0]
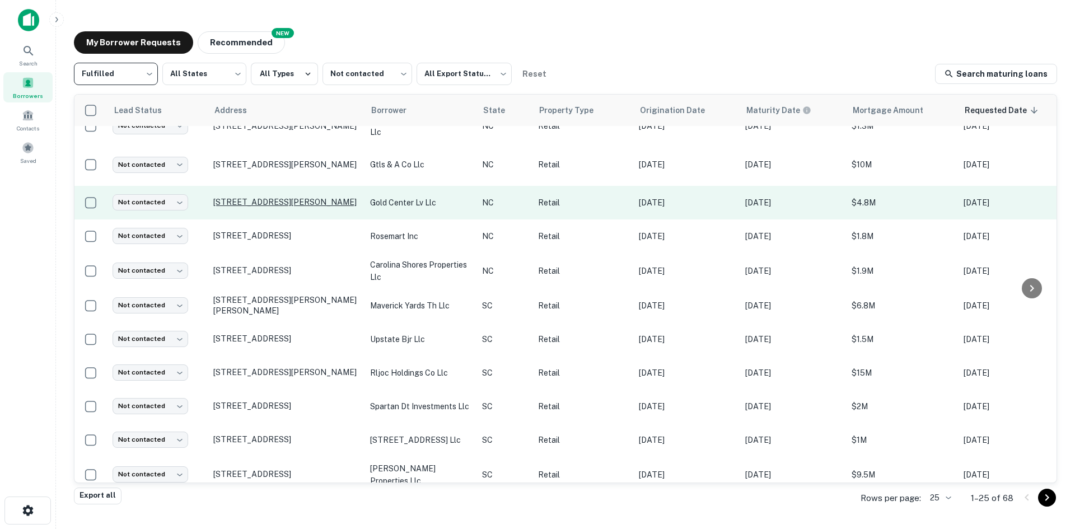
click at [277, 207] on p "[STREET_ADDRESS][PERSON_NAME]" at bounding box center [286, 202] width 146 height 10
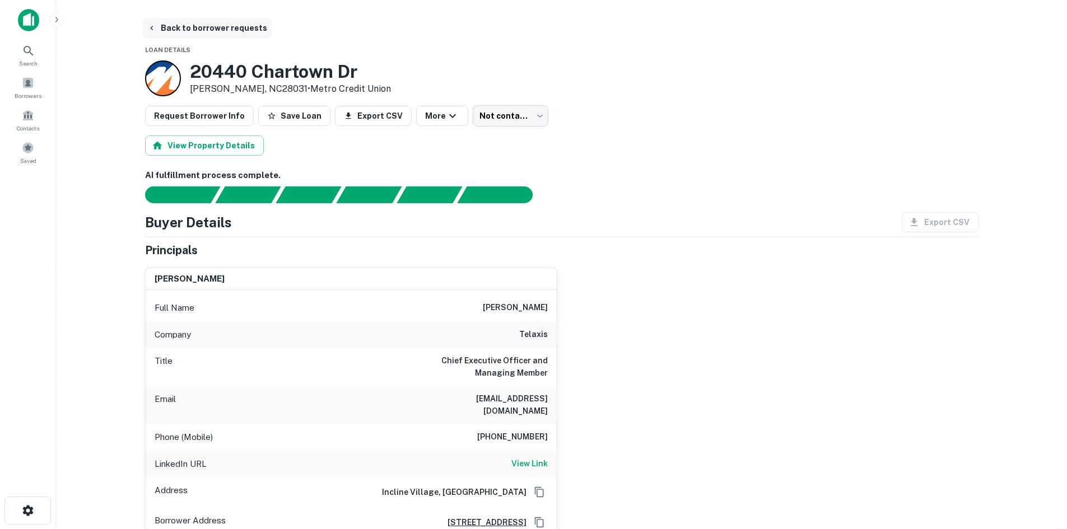
click at [212, 31] on button "Back to borrower requests" at bounding box center [207, 28] width 129 height 20
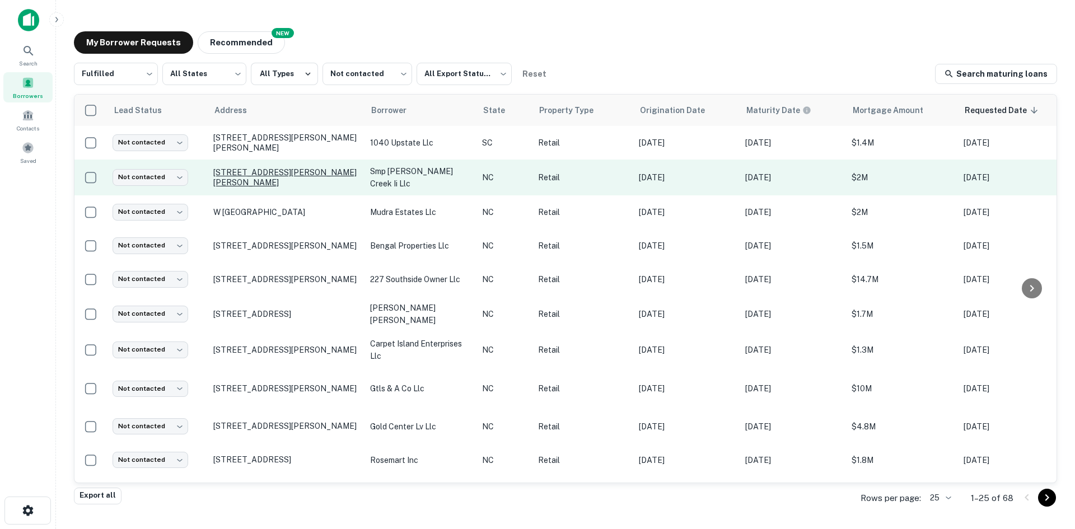
click at [279, 175] on p "[STREET_ADDRESS][PERSON_NAME][PERSON_NAME]" at bounding box center [286, 177] width 146 height 20
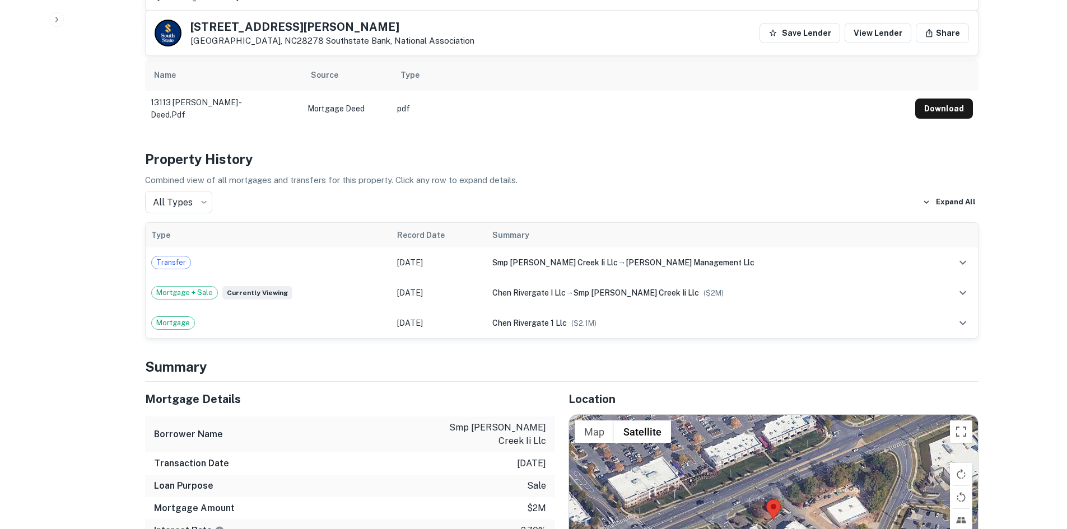
scroll to position [784, 0]
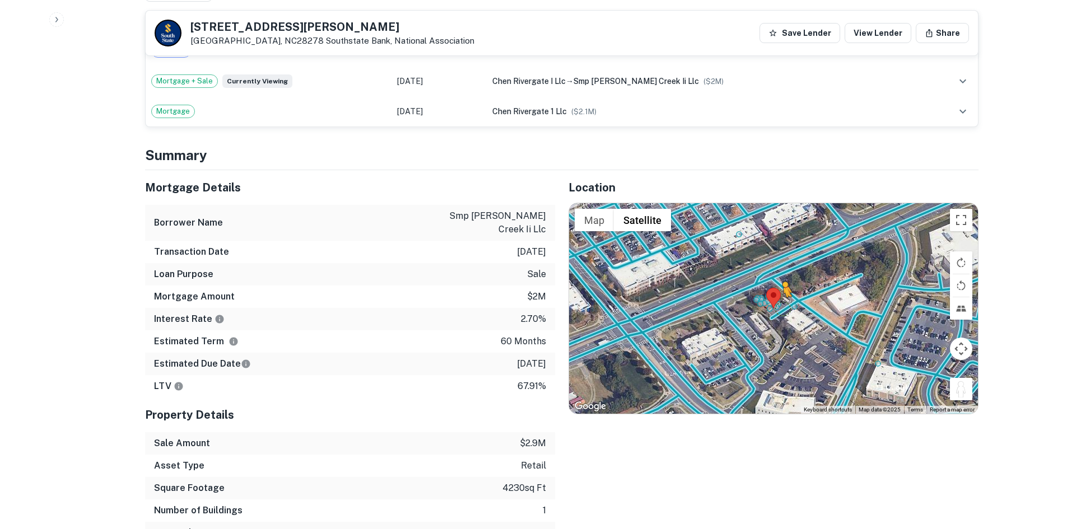
drag, startPoint x: 968, startPoint y: 371, endPoint x: 778, endPoint y: 281, distance: 209.4
click at [778, 281] on div "To activate drag with keyboard, press Alt + Enter. Once in keyboard drag state,…" at bounding box center [773, 308] width 409 height 211
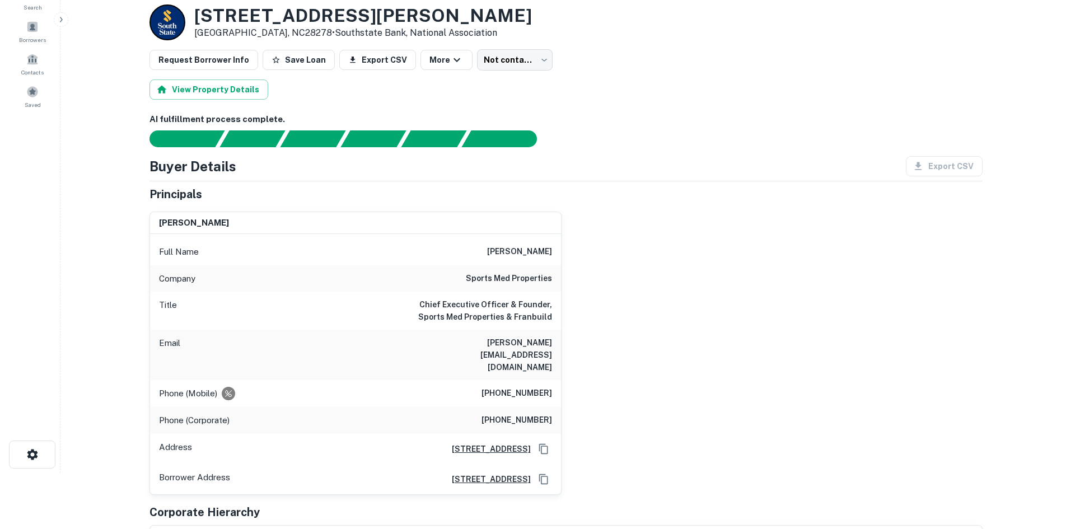
scroll to position [0, 0]
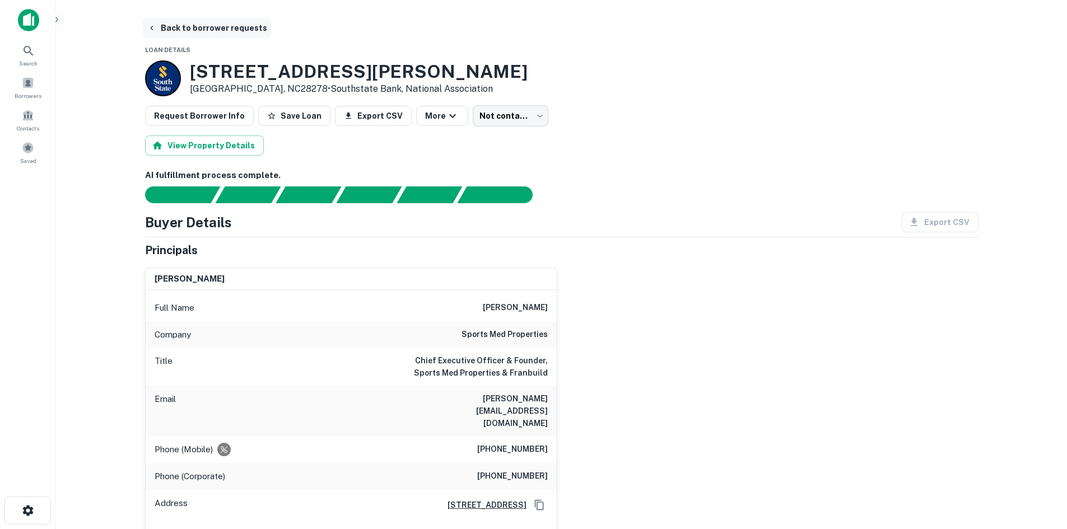
click at [226, 32] on button "Back to borrower requests" at bounding box center [207, 28] width 129 height 20
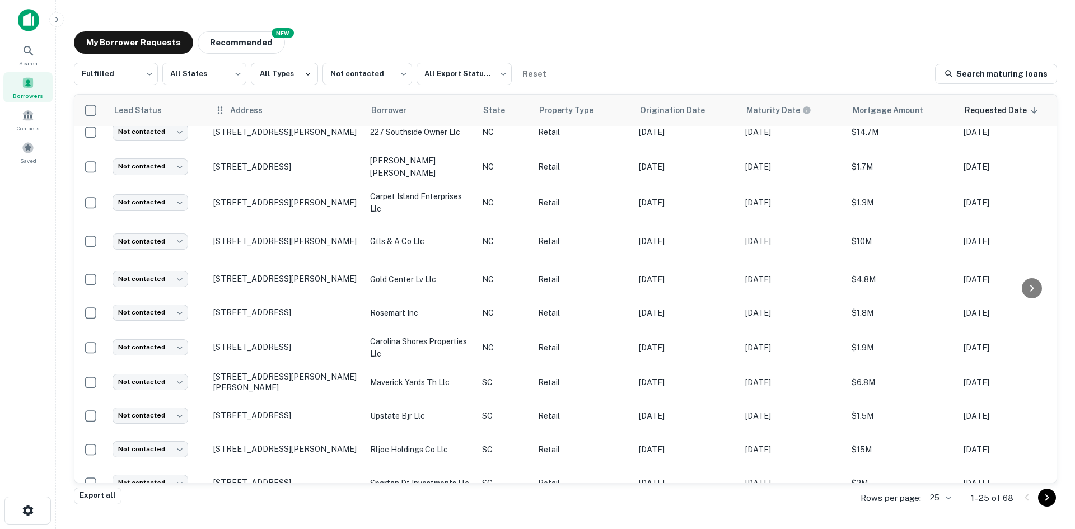
scroll to position [168, 0]
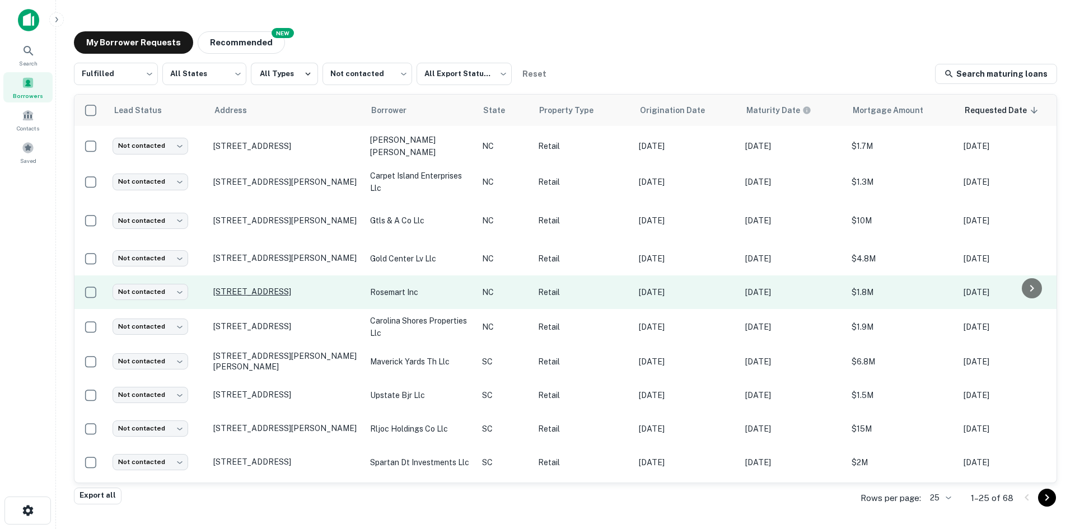
click at [307, 297] on p "[STREET_ADDRESS]" at bounding box center [286, 292] width 146 height 10
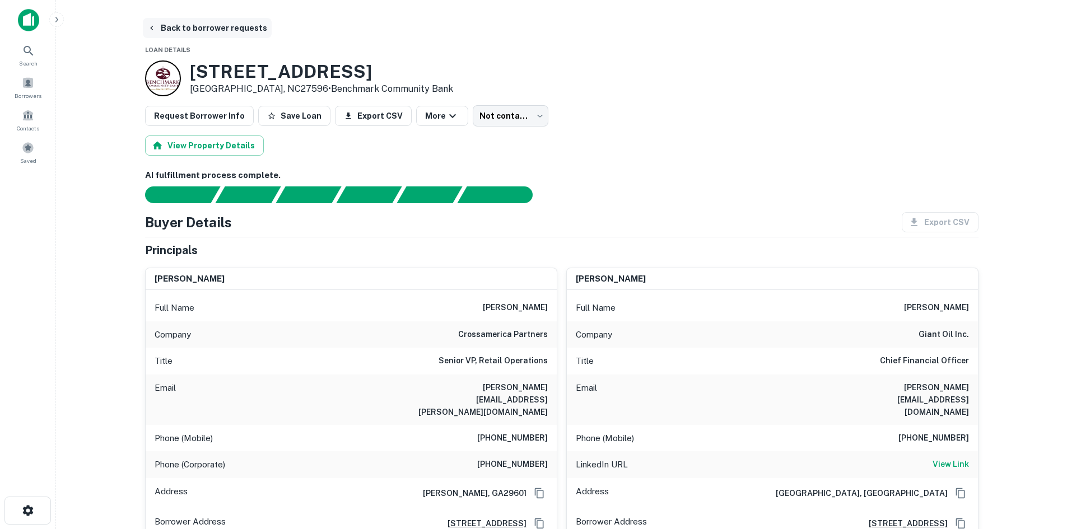
click at [199, 30] on button "Back to borrower requests" at bounding box center [207, 28] width 129 height 20
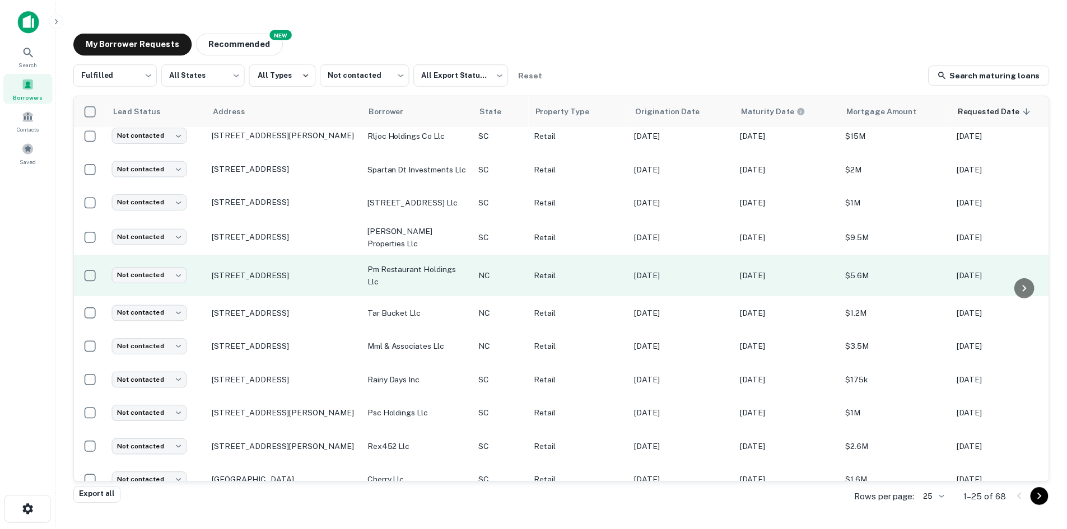
scroll to position [504, 0]
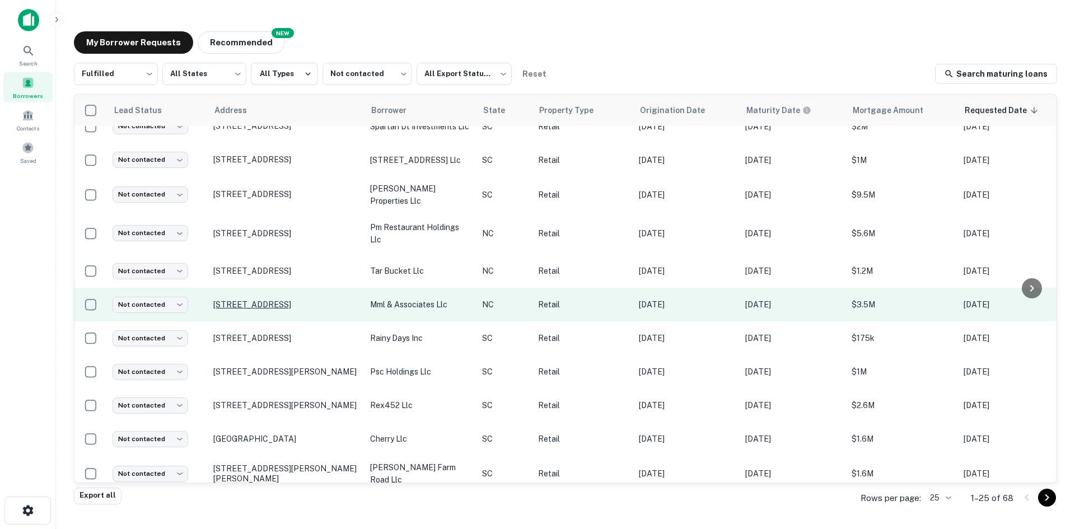
click at [273, 310] on p "[STREET_ADDRESS]" at bounding box center [286, 305] width 146 height 10
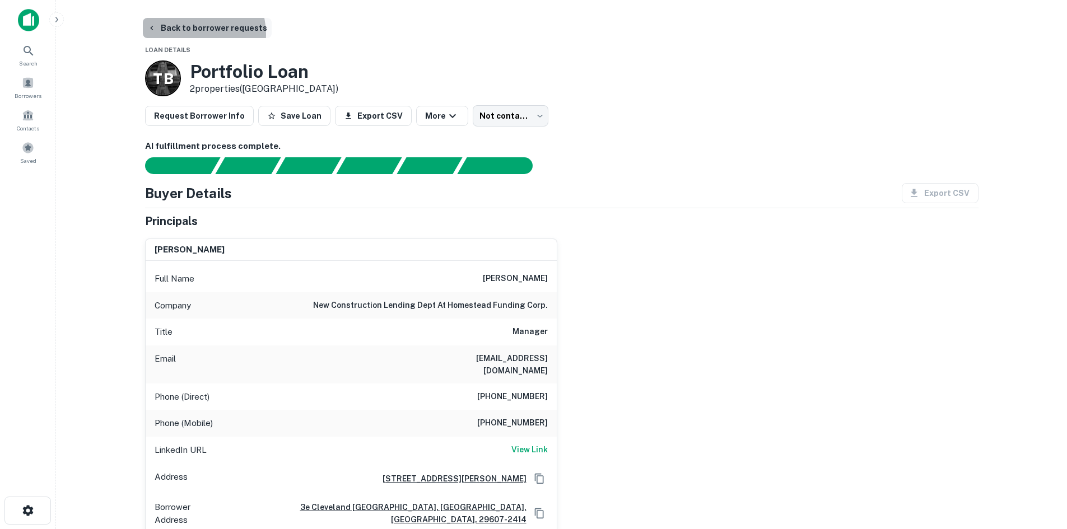
click at [193, 34] on button "Back to borrower requests" at bounding box center [207, 28] width 129 height 20
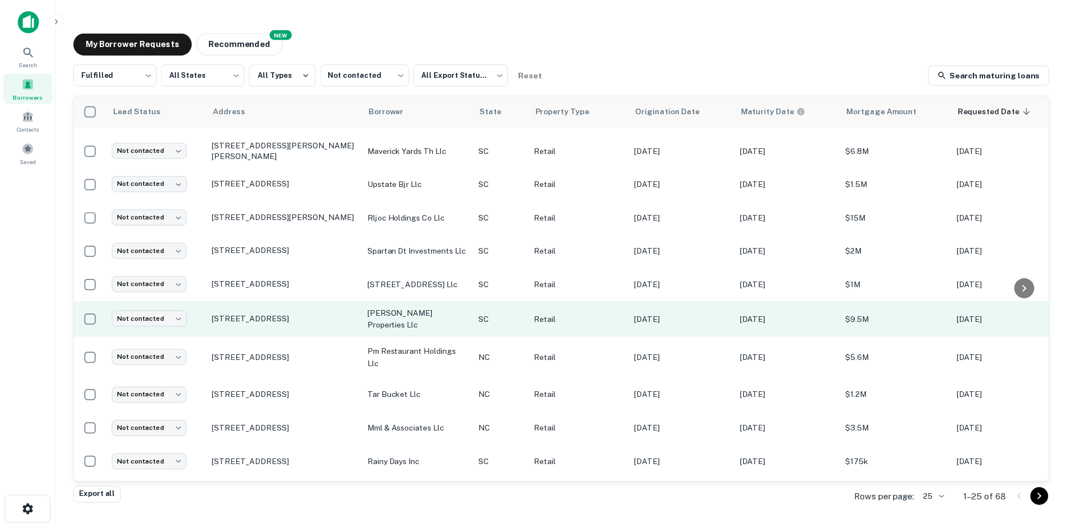
scroll to position [566, 0]
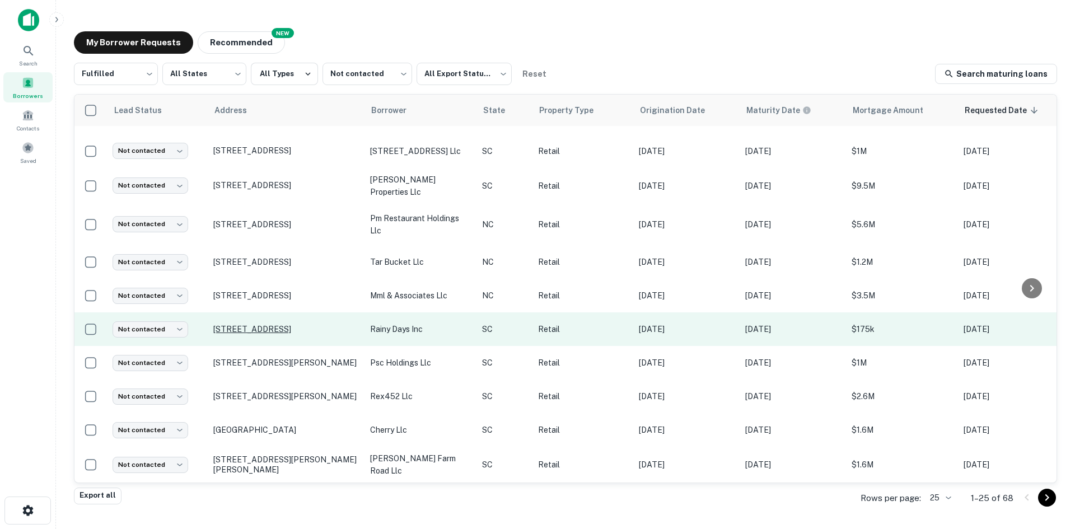
click at [259, 324] on p "[STREET_ADDRESS]" at bounding box center [286, 329] width 146 height 10
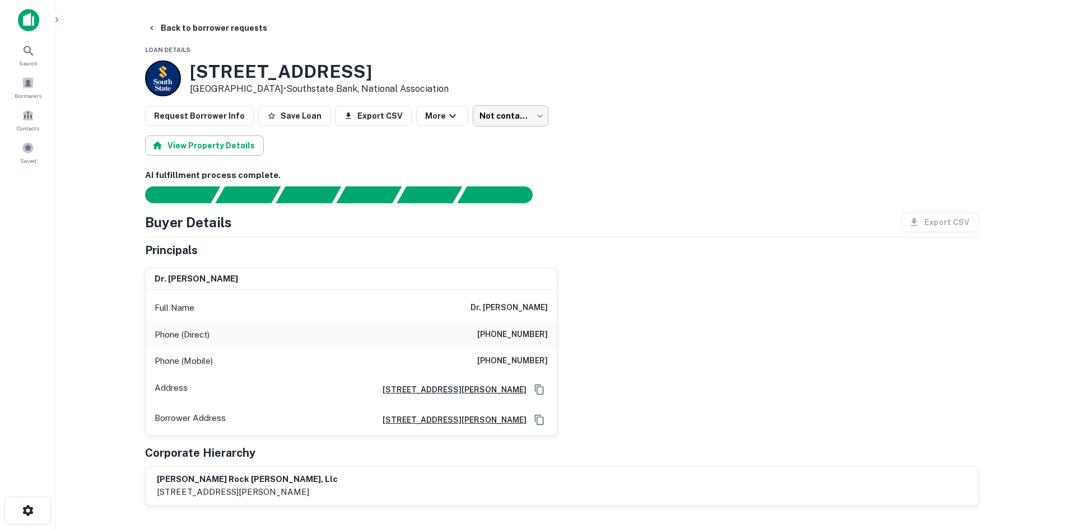
click at [492, 112] on body "Search Borrowers Contacts Saved Back to borrower requests Loan Details [STREET_…" at bounding box center [533, 264] width 1067 height 529
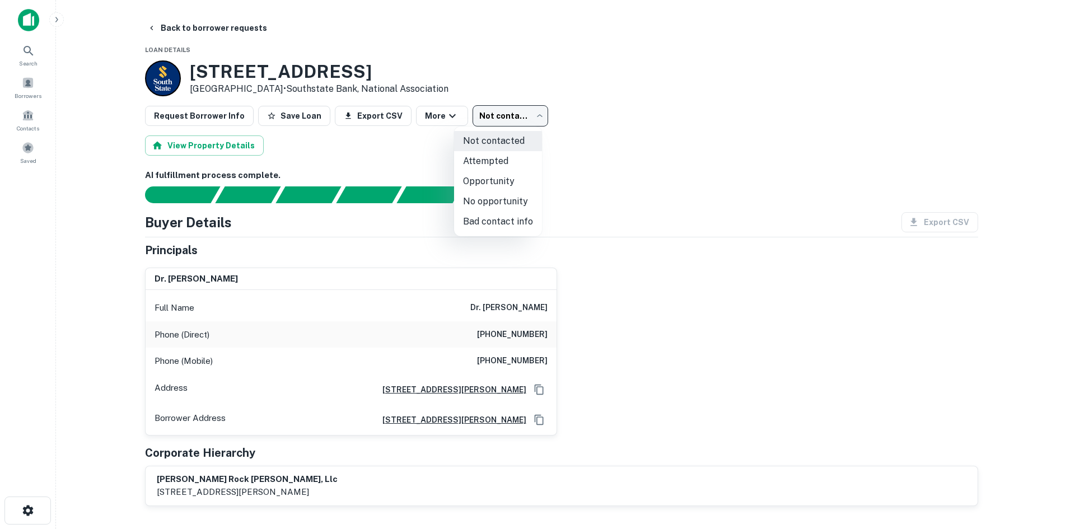
click at [489, 157] on li "Attempted" at bounding box center [498, 161] width 88 height 20
type input "*********"
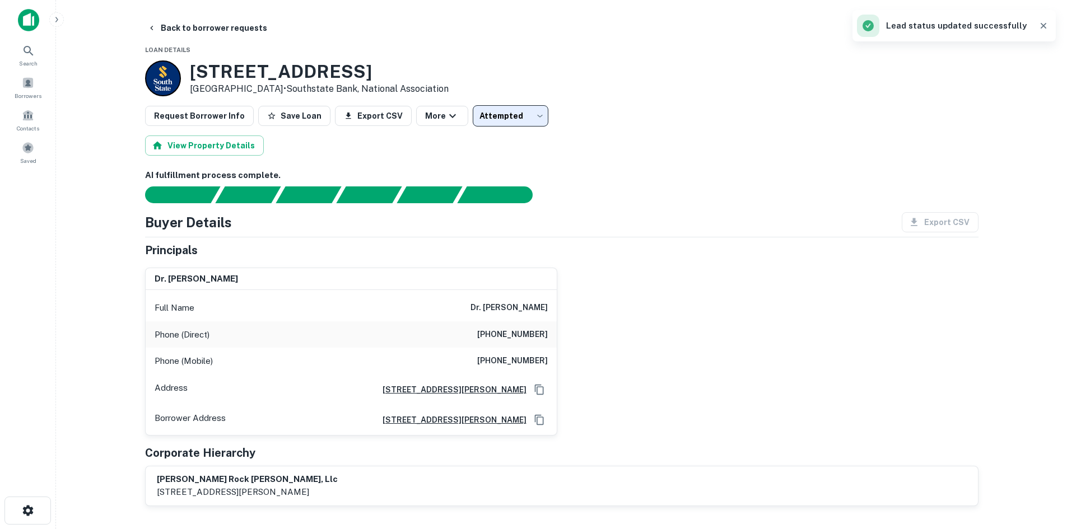
click at [216, 34] on button "Back to borrower requests" at bounding box center [207, 28] width 129 height 20
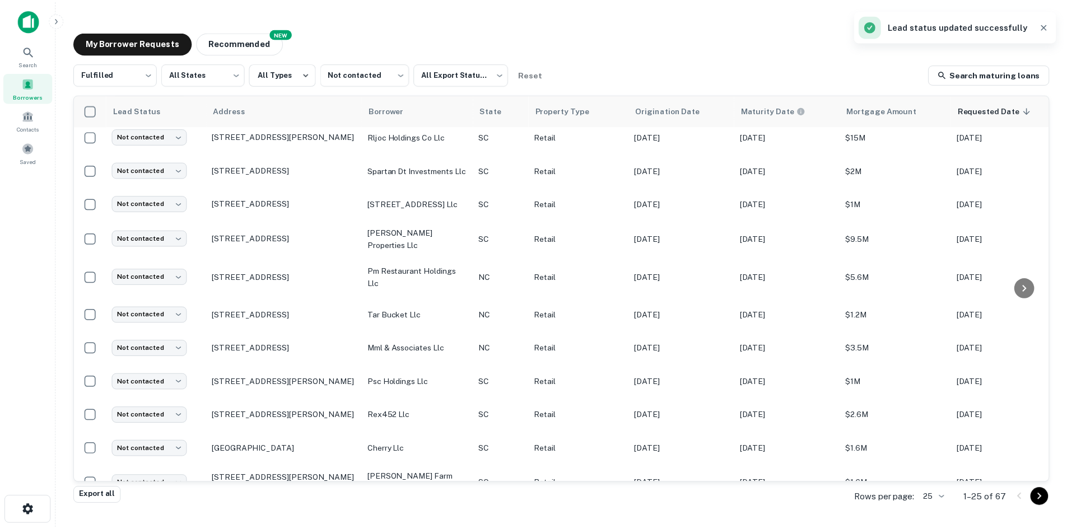
scroll to position [558, 0]
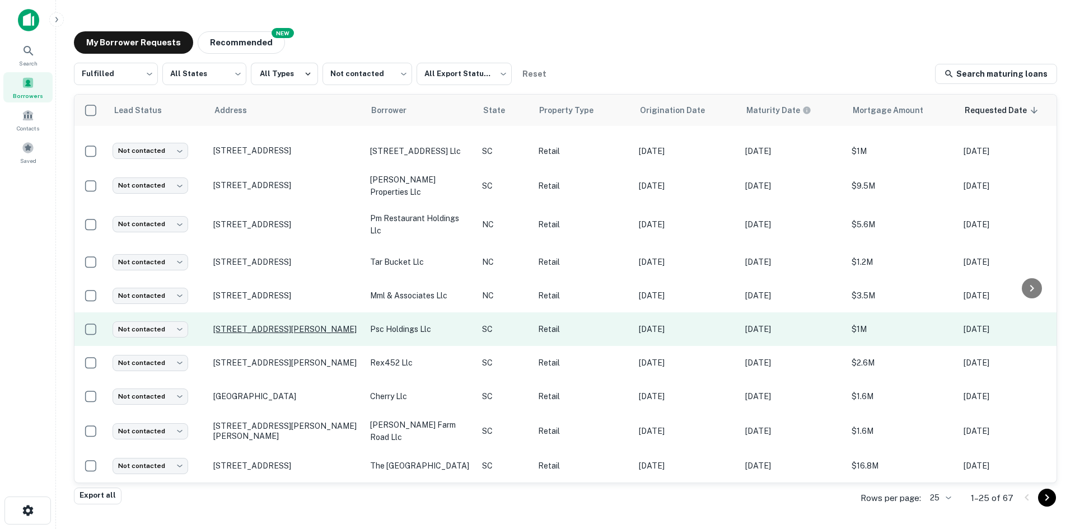
click at [308, 324] on p "[STREET_ADDRESS][PERSON_NAME]" at bounding box center [286, 329] width 146 height 10
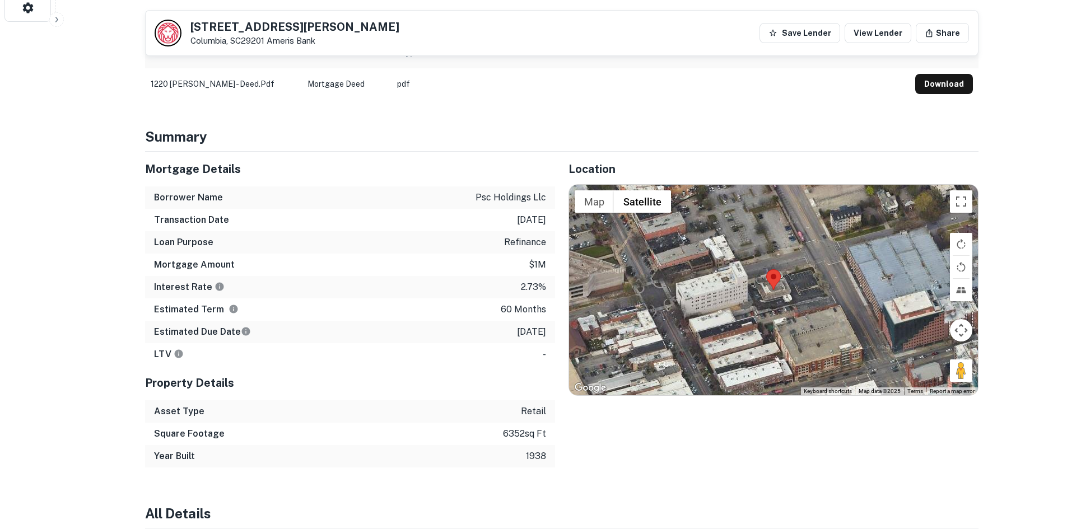
scroll to position [504, 0]
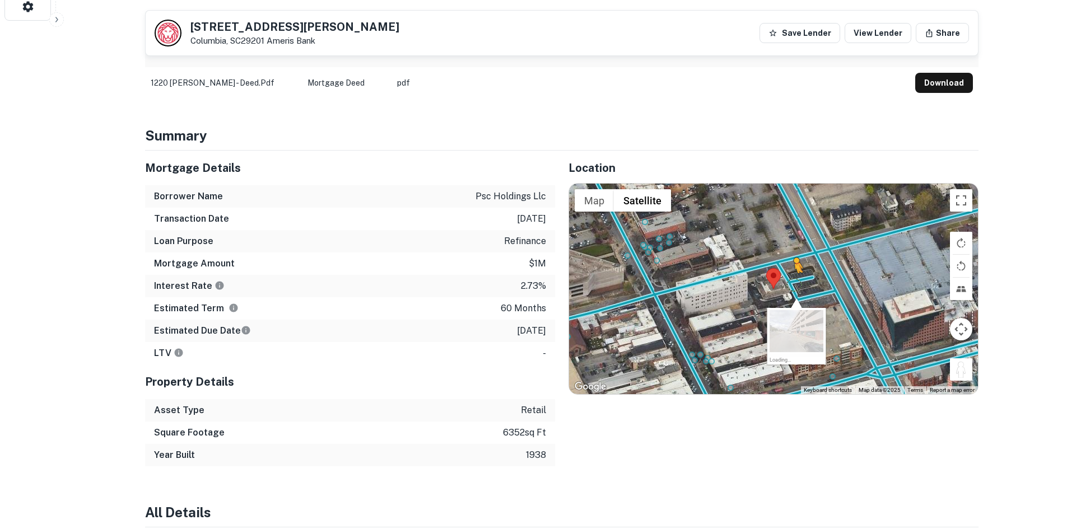
drag, startPoint x: 963, startPoint y: 354, endPoint x: 792, endPoint y: 272, distance: 189.3
click at [792, 272] on div "To activate drag with keyboard, press Alt + Enter. Once in keyboard drag state,…" at bounding box center [773, 289] width 409 height 211
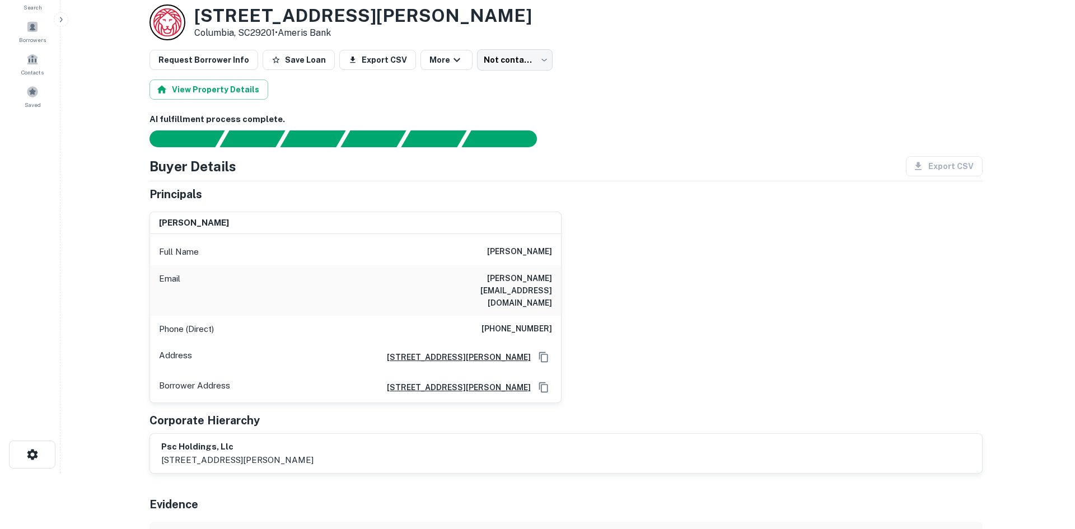
scroll to position [0, 0]
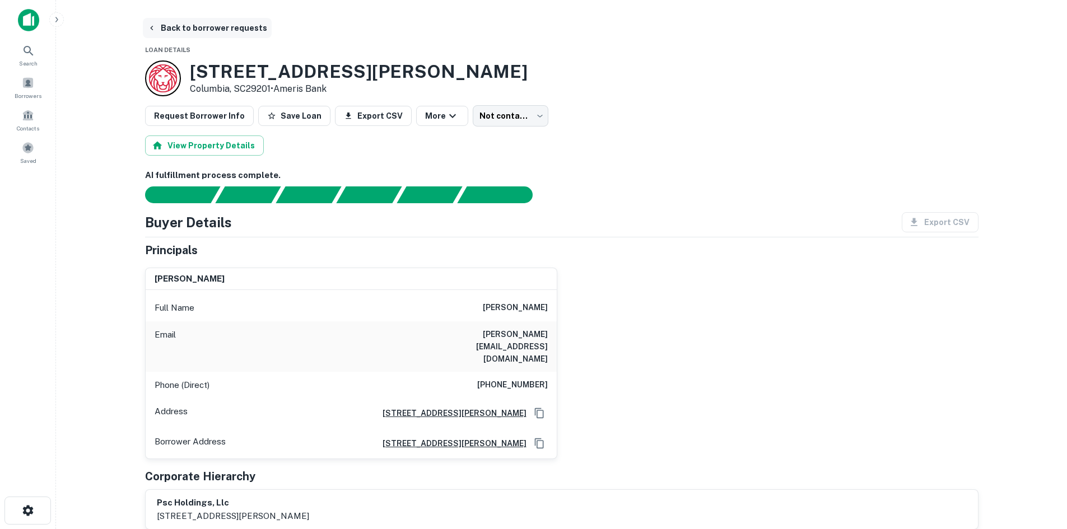
click at [213, 26] on button "Back to borrower requests" at bounding box center [207, 28] width 129 height 20
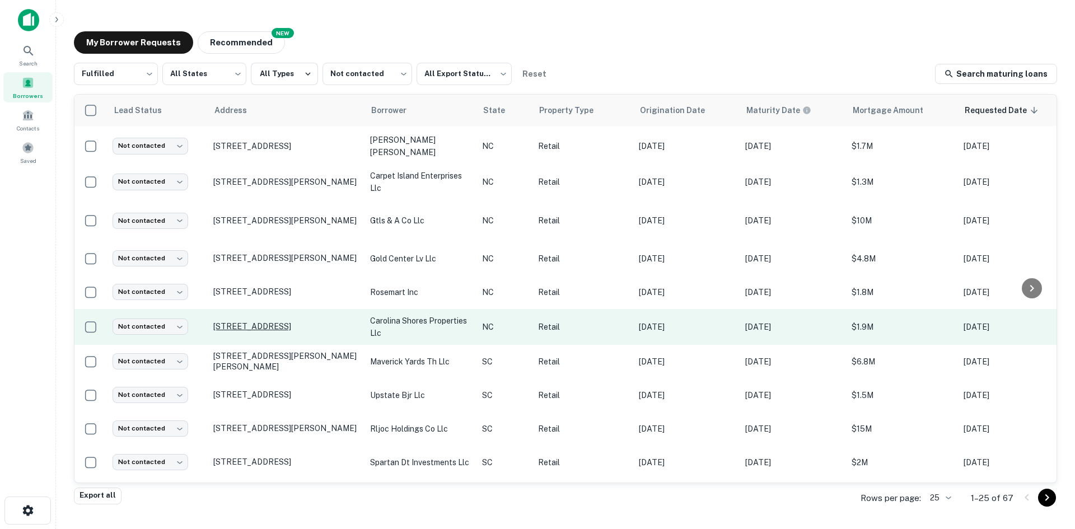
scroll to position [166, 0]
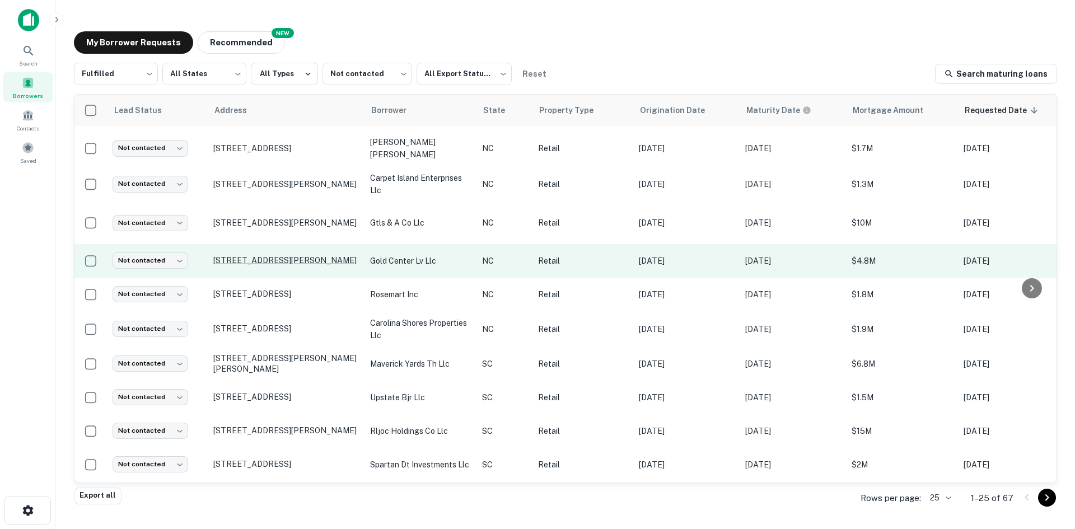
click at [279, 265] on p "[STREET_ADDRESS][PERSON_NAME]" at bounding box center [286, 260] width 146 height 10
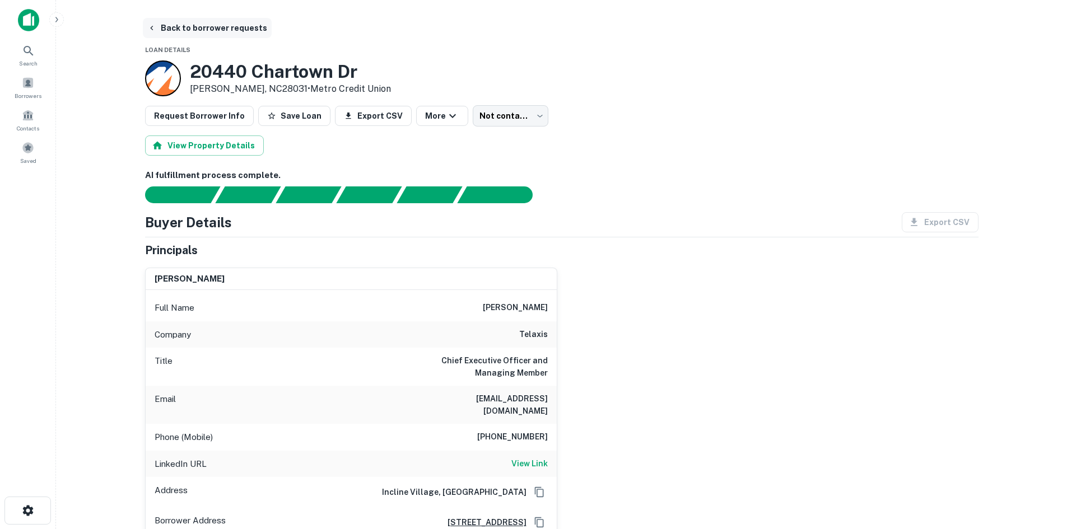
click at [202, 26] on button "Back to borrower requests" at bounding box center [207, 28] width 129 height 20
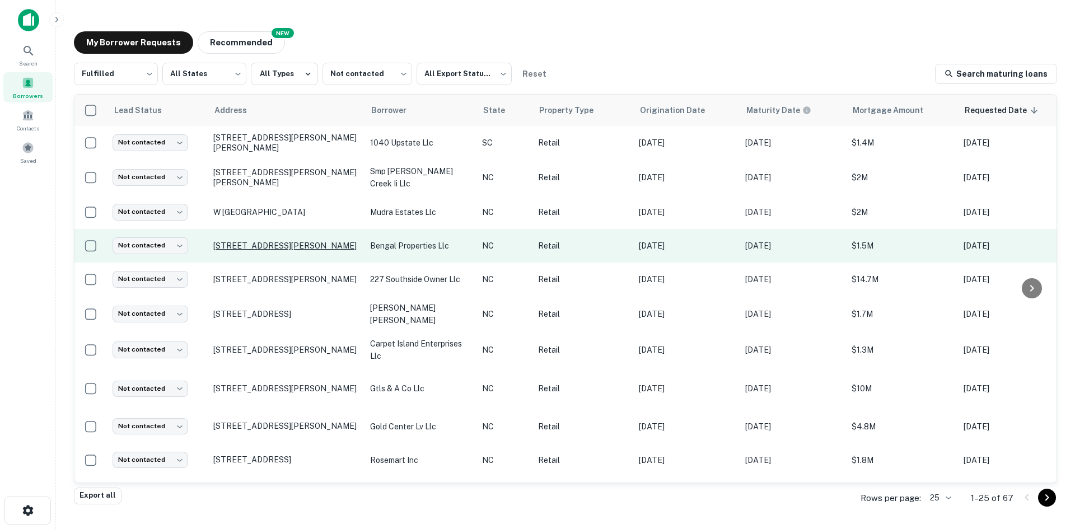
click at [330, 251] on p "1598 Patton Ave Asheville, NC28806" at bounding box center [286, 246] width 146 height 10
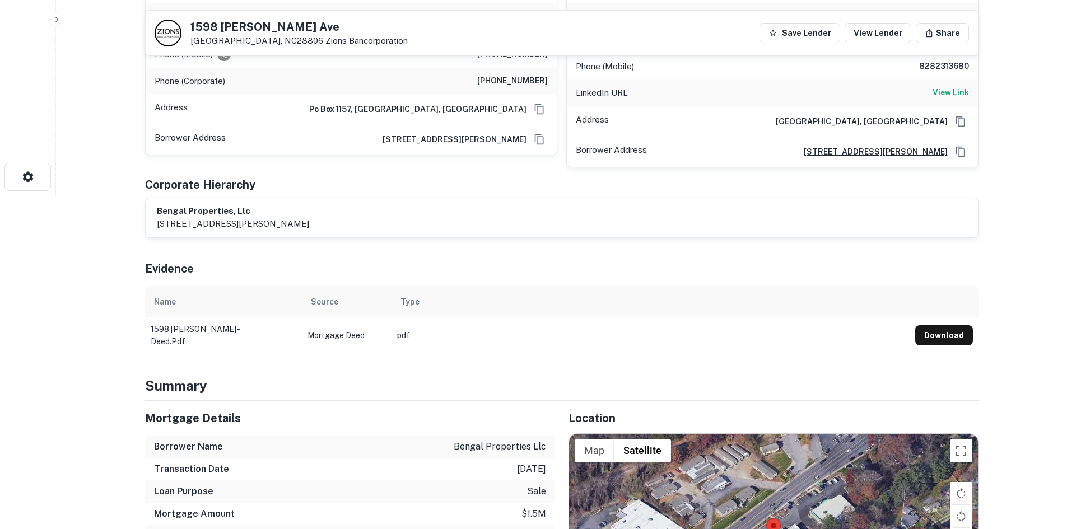
scroll to position [448, 0]
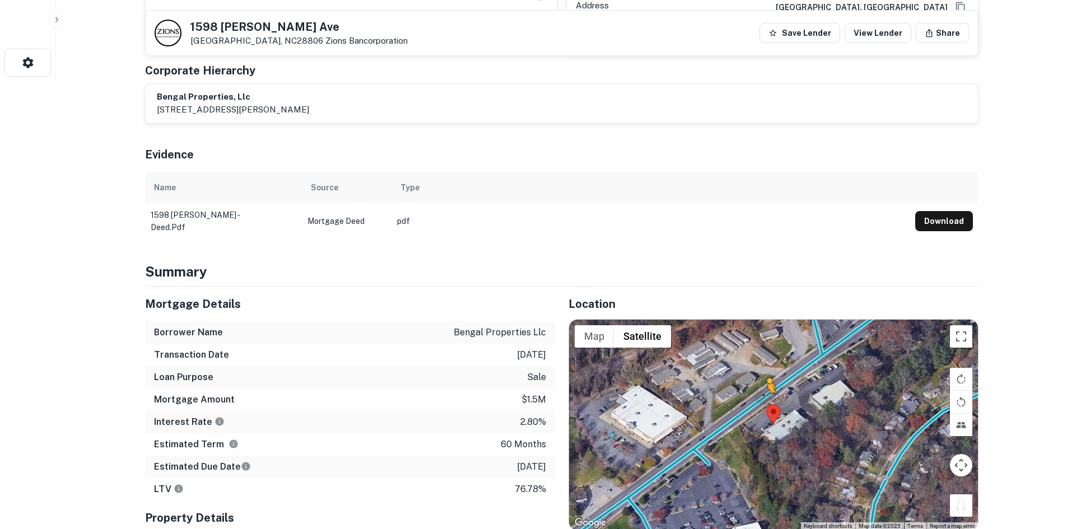
drag, startPoint x: 969, startPoint y: 475, endPoint x: 763, endPoint y: 382, distance: 225.8
click at [763, 382] on div "To activate drag with keyboard, press Alt + Enter. Once in keyboard drag state,…" at bounding box center [773, 425] width 409 height 211
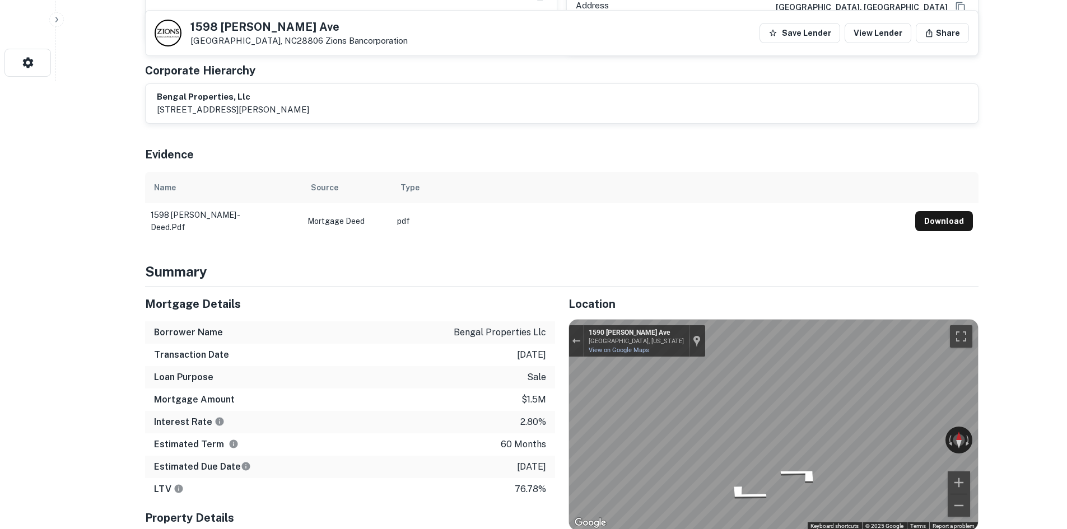
click at [576, 326] on div "← Move left → Move right ↑ Move up ↓ Move down + Zoom in - Zoom out 1590 Patton…" at bounding box center [773, 425] width 409 height 211
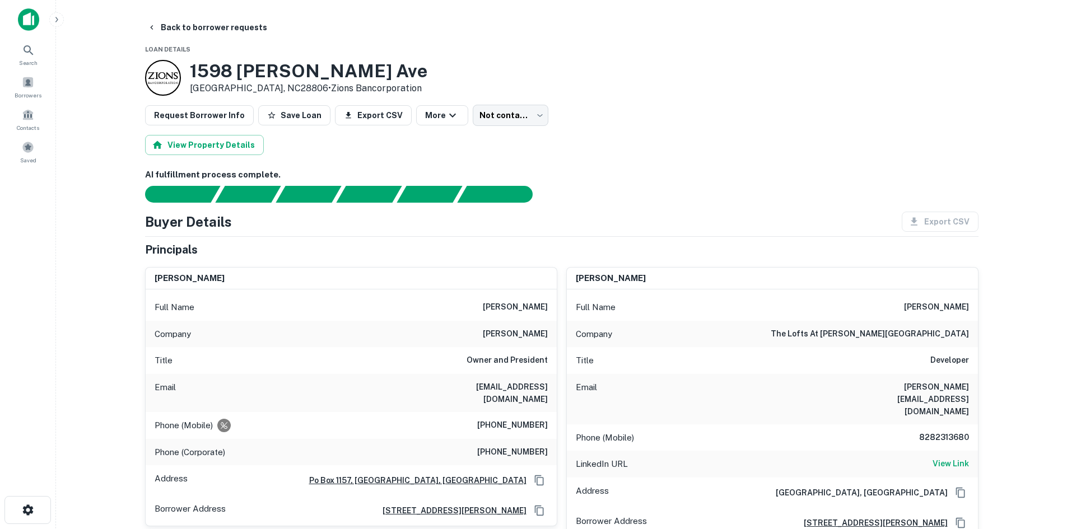
scroll to position [0, 0]
click at [488, 118] on body "Search Borrowers Contacts Saved Back to borrower requests Loan Details 1598 Pat…" at bounding box center [533, 264] width 1067 height 529
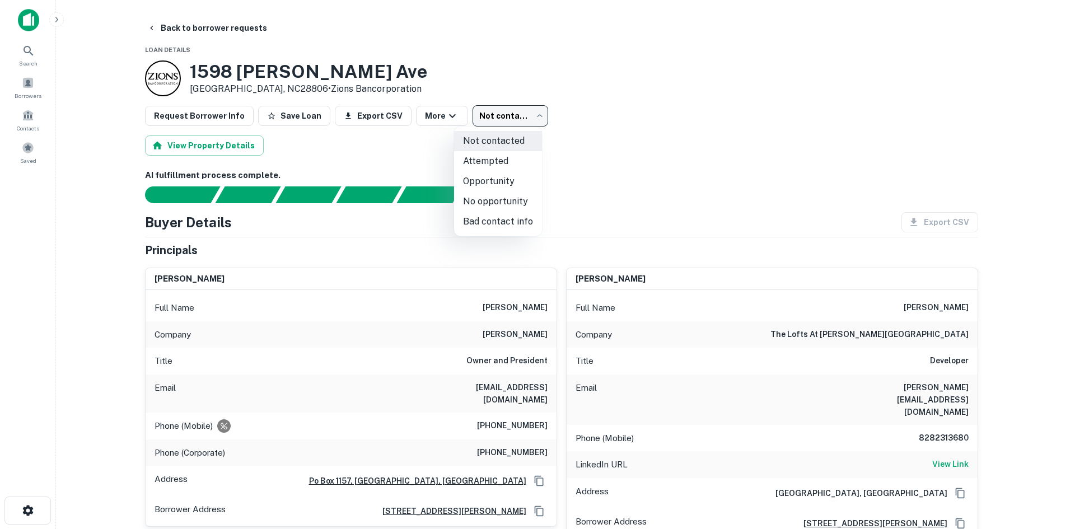
click at [488, 155] on li "Attempted" at bounding box center [498, 161] width 88 height 20
type input "*********"
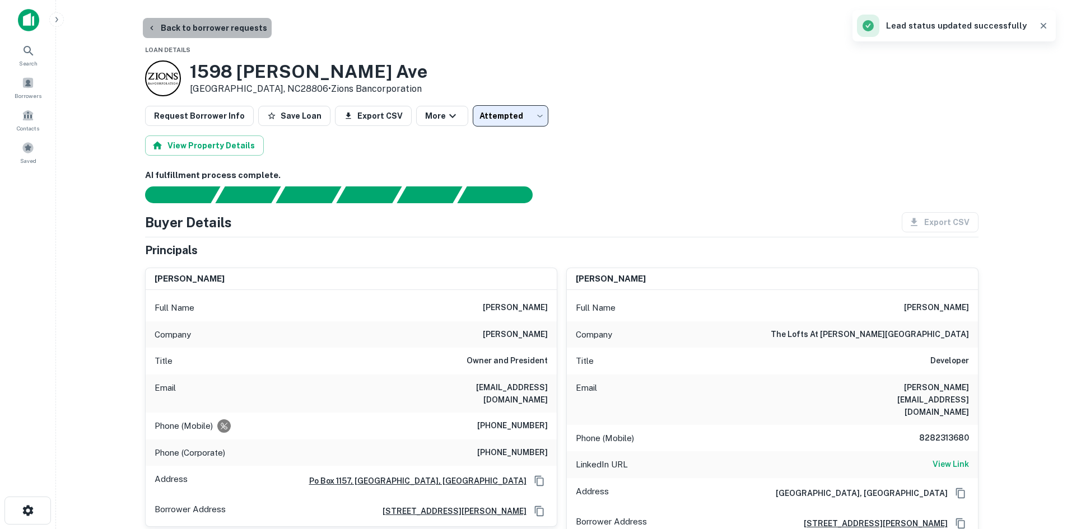
click at [233, 35] on button "Back to borrower requests" at bounding box center [207, 28] width 129 height 20
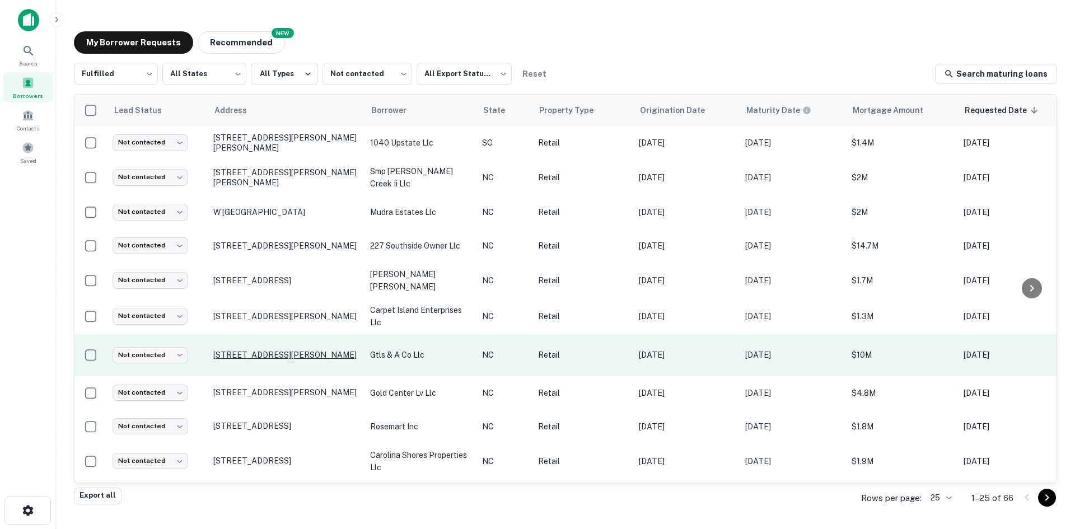
click at [233, 357] on p "77 Sawmill Village Ln Franklin, NC28734" at bounding box center [286, 355] width 146 height 10
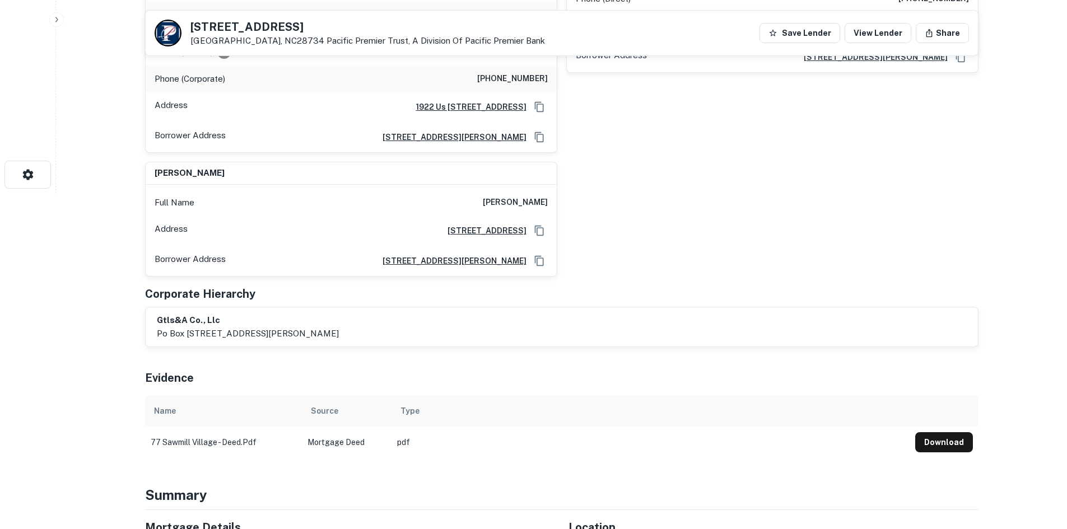
scroll to position [672, 0]
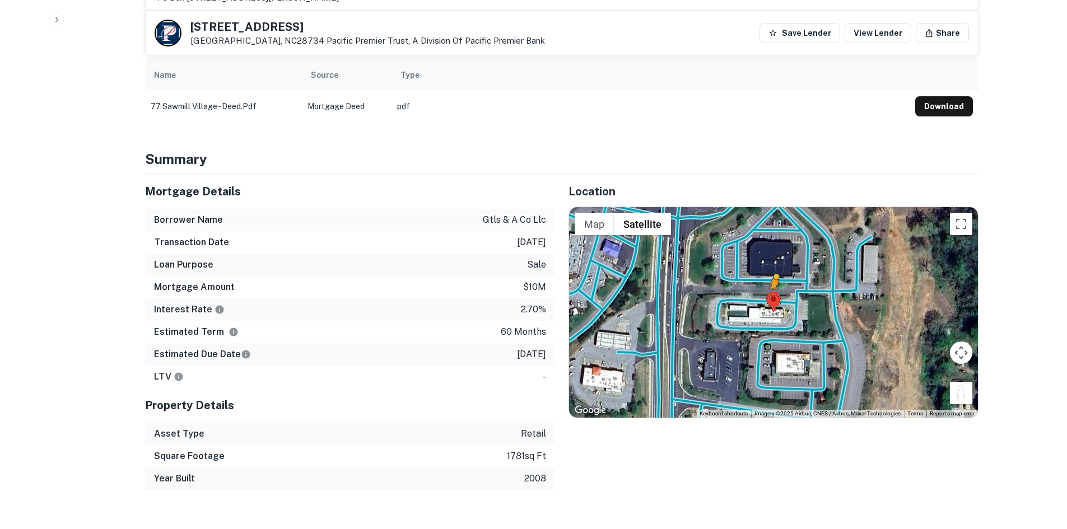
drag, startPoint x: 959, startPoint y: 392, endPoint x: 769, endPoint y: 299, distance: 210.8
click at [769, 299] on div "To activate drag with keyboard, press Alt + Enter. Once in keyboard drag state,…" at bounding box center [773, 312] width 409 height 211
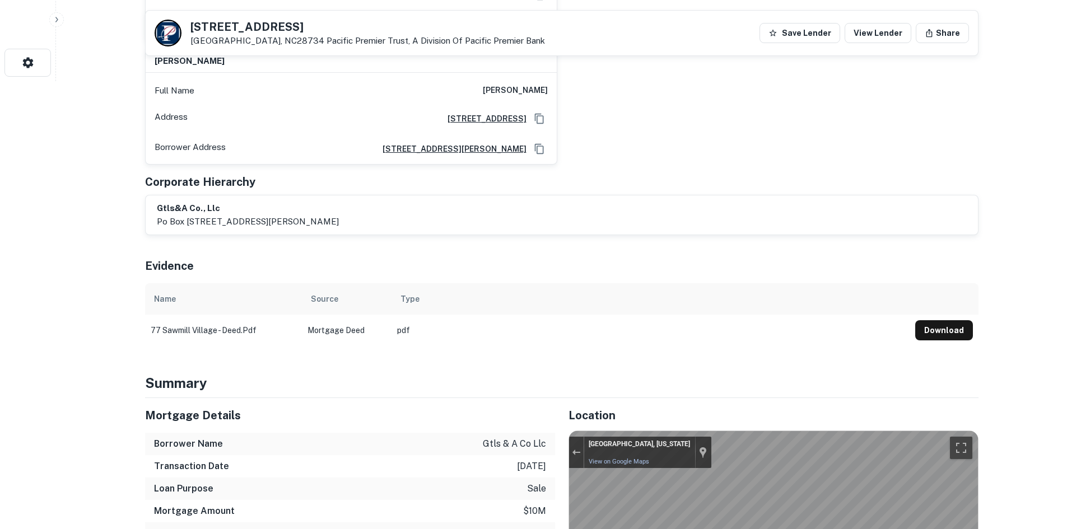
scroll to position [728, 0]
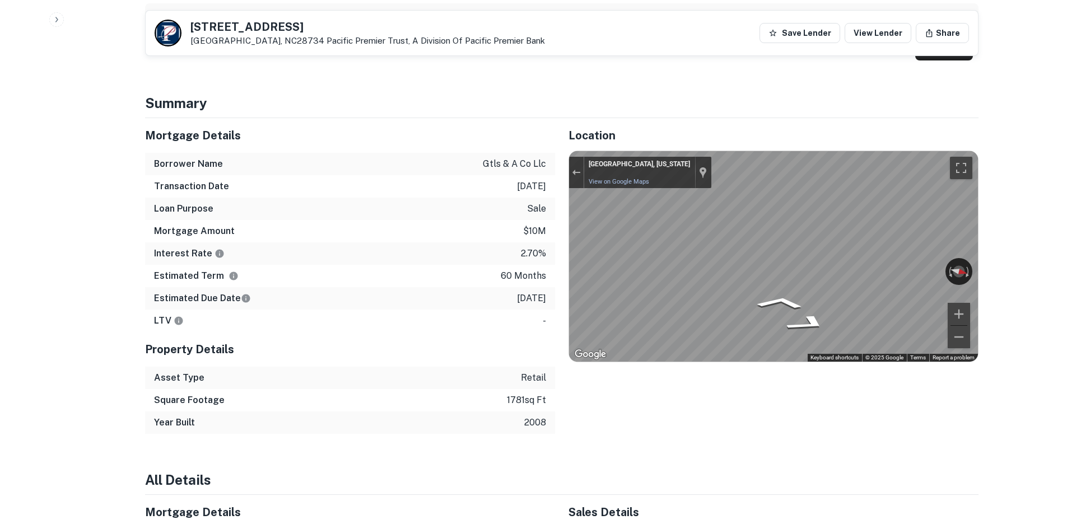
click at [492, 280] on div "Mortgage Details Borrower Name gtls & a co llc Transaction Date 3/7/2021 Loan P…" at bounding box center [555, 276] width 847 height 316
click at [525, 279] on div "Mortgage Details Borrower Name gtls & a co llc Transaction Date 3/7/2021 Loan P…" at bounding box center [555, 276] width 847 height 316
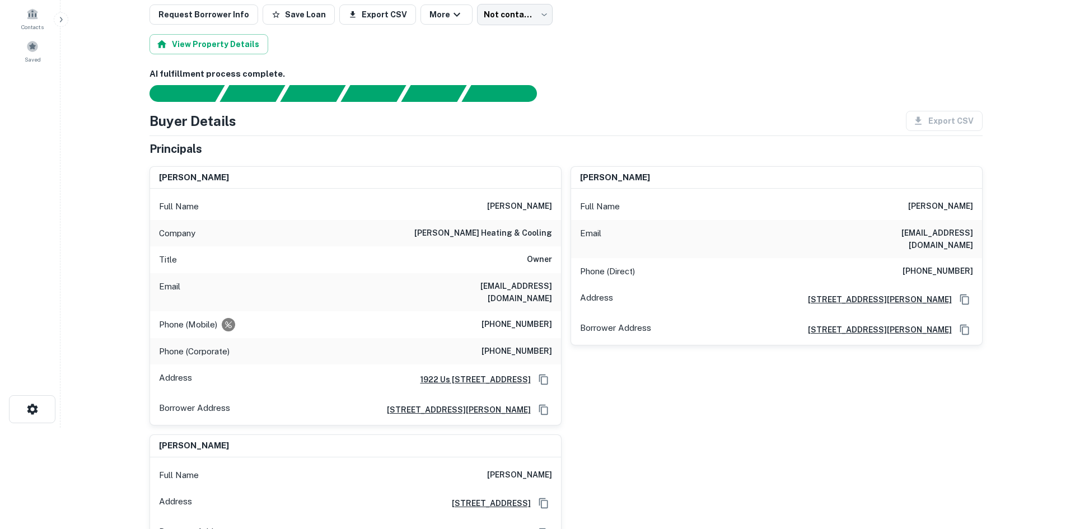
scroll to position [0, 0]
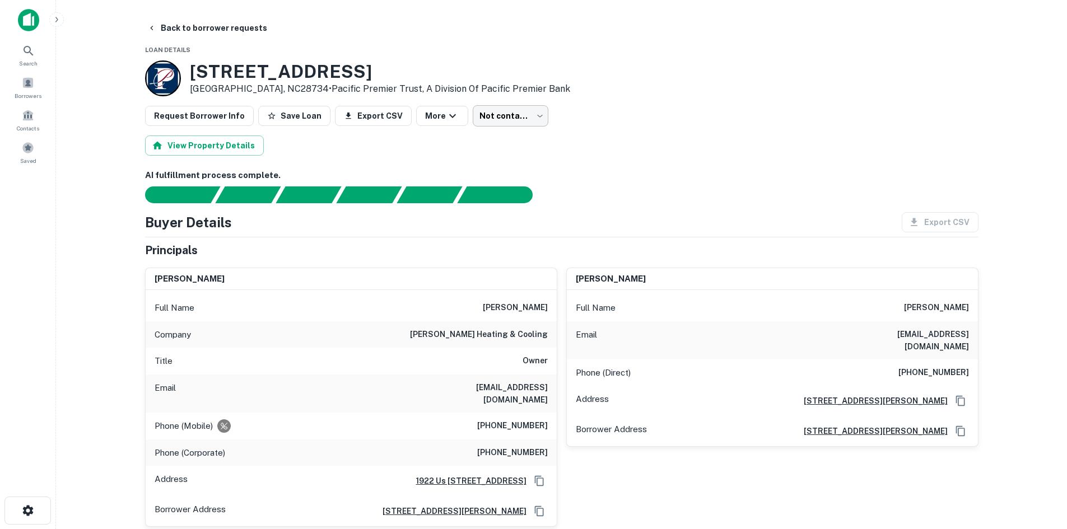
click at [483, 125] on body "Search Borrowers Contacts Saved Back to borrower requests Loan Details 77 Sawmi…" at bounding box center [533, 264] width 1067 height 529
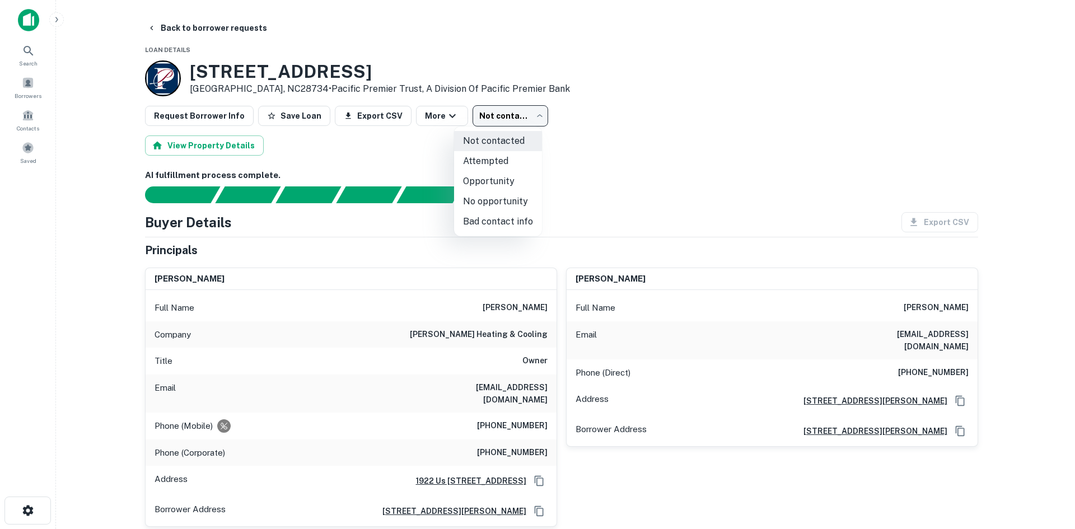
click at [475, 152] on li "Attempted" at bounding box center [498, 161] width 88 height 20
type input "*********"
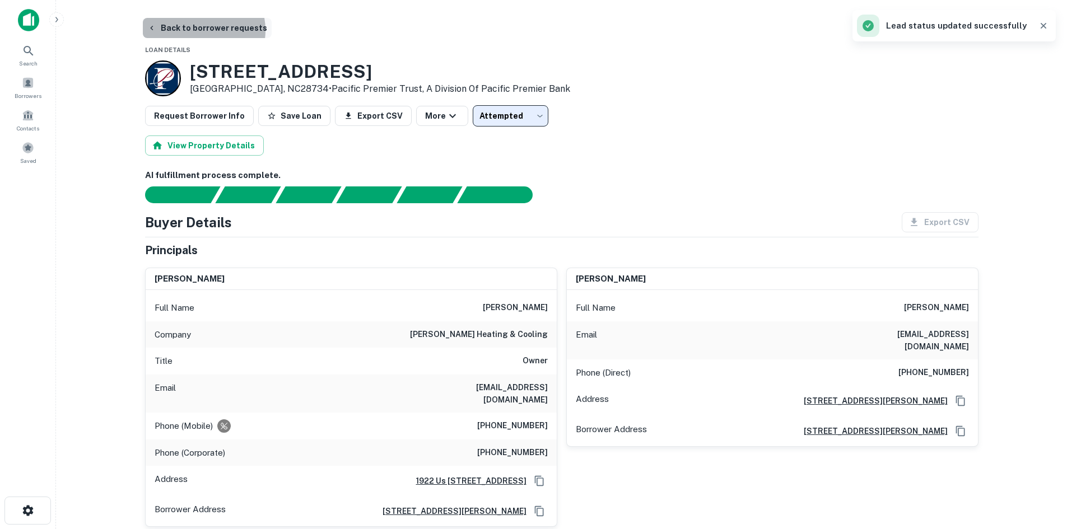
click at [197, 30] on button "Back to borrower requests" at bounding box center [207, 28] width 129 height 20
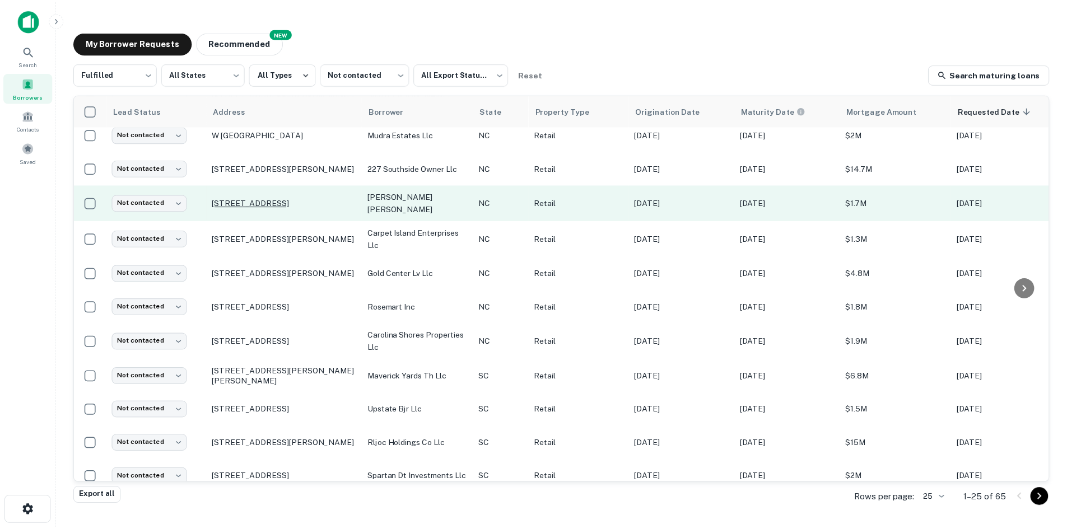
scroll to position [224, 0]
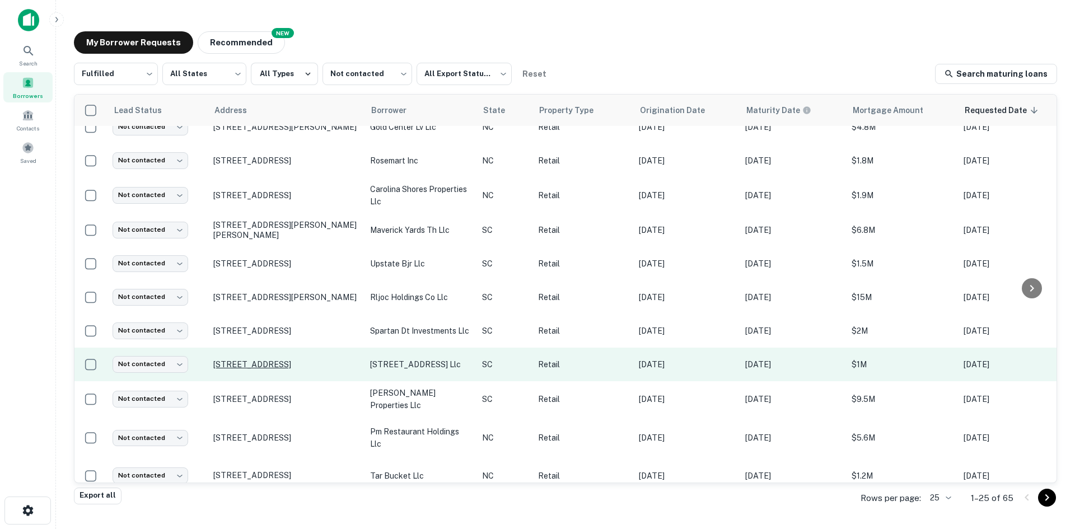
click at [231, 366] on p "[STREET_ADDRESS]" at bounding box center [286, 364] width 146 height 10
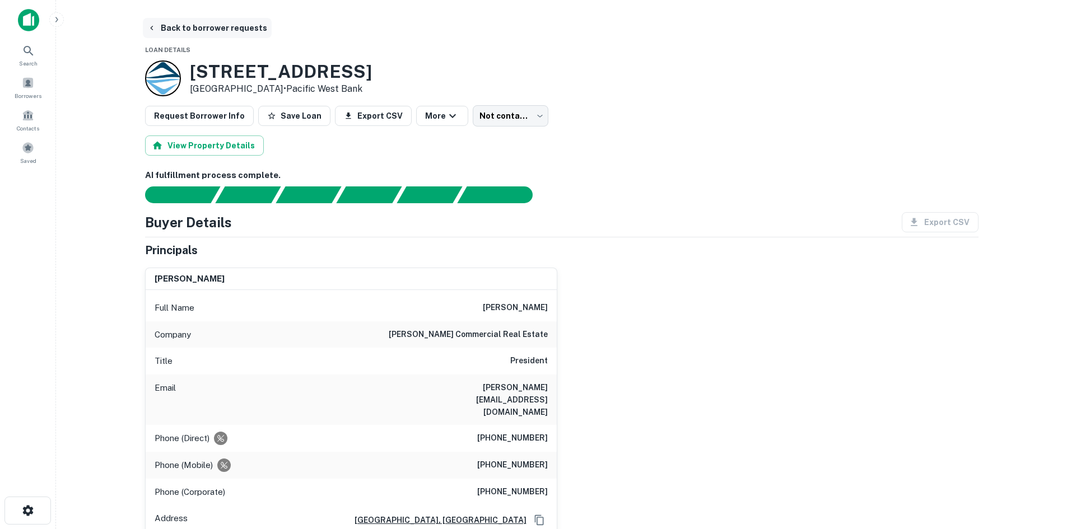
click at [221, 28] on button "Back to borrower requests" at bounding box center [207, 28] width 129 height 20
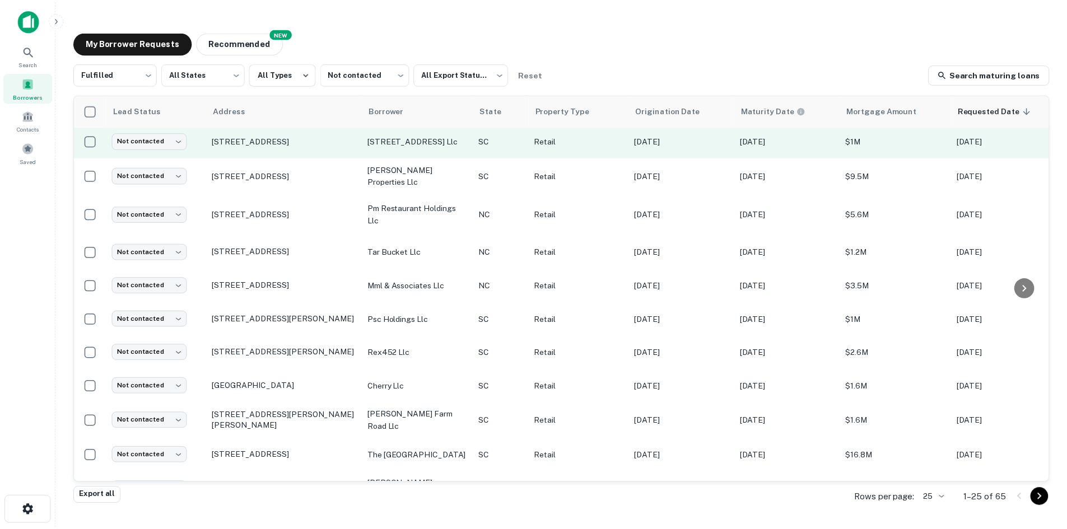
scroll to position [539, 0]
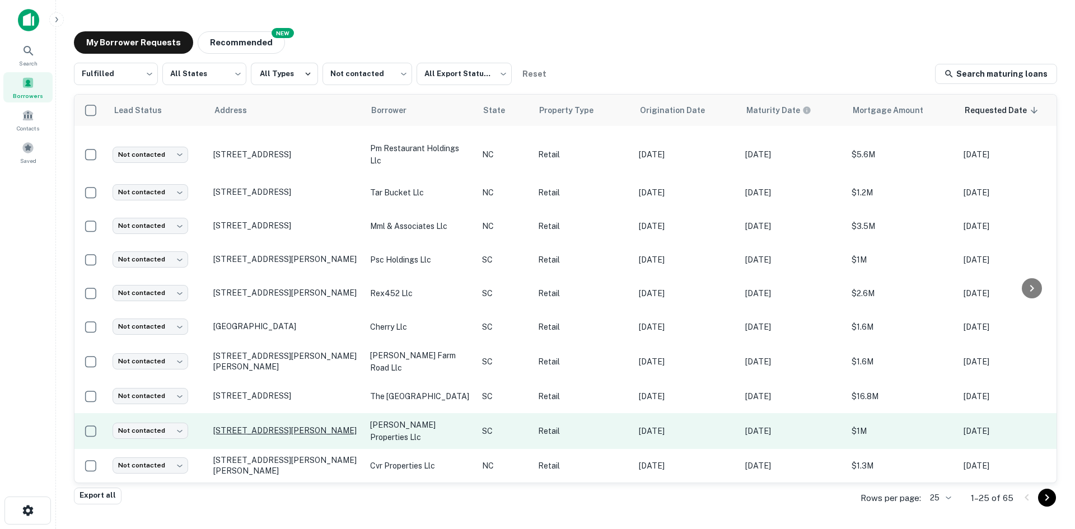
click at [266, 426] on p "[STREET_ADDRESS][PERSON_NAME]" at bounding box center [286, 431] width 146 height 10
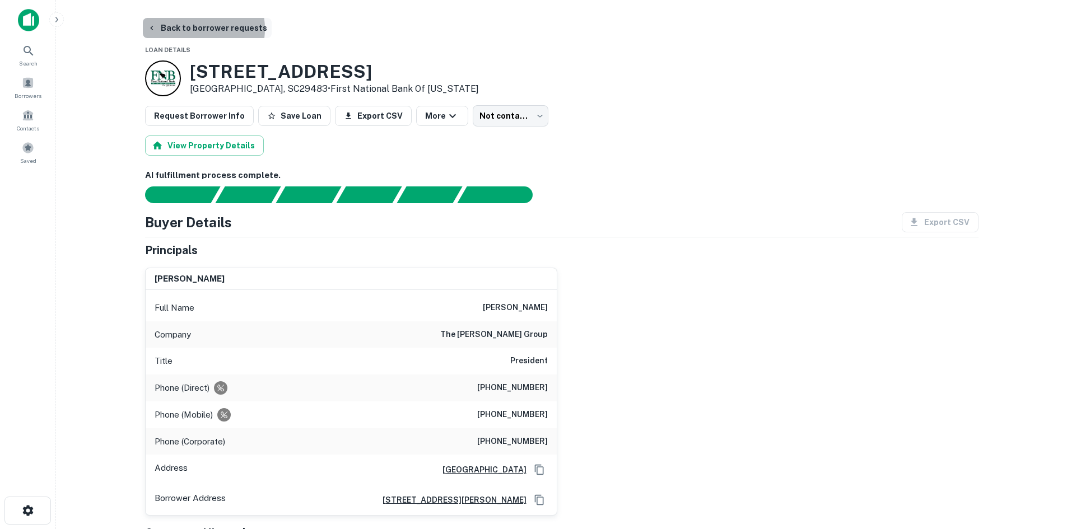
click at [189, 29] on button "Back to borrower requests" at bounding box center [207, 28] width 129 height 20
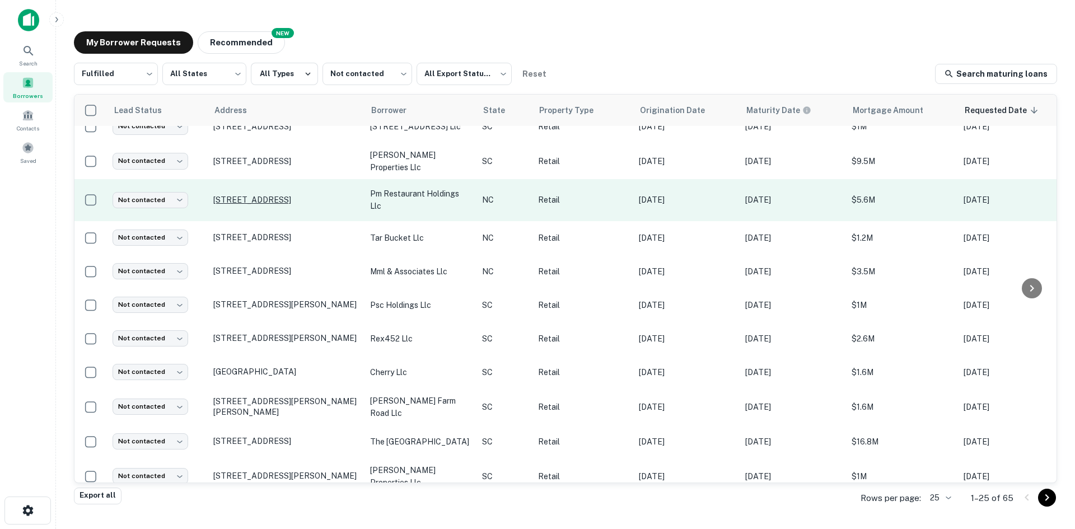
scroll to position [492, 0]
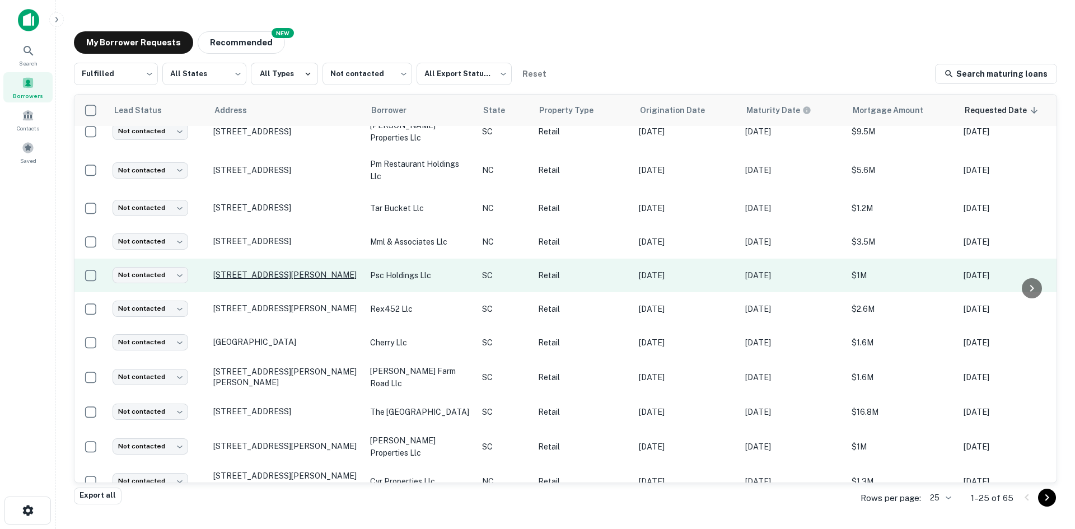
click at [231, 279] on p "[STREET_ADDRESS][PERSON_NAME]" at bounding box center [286, 275] width 146 height 10
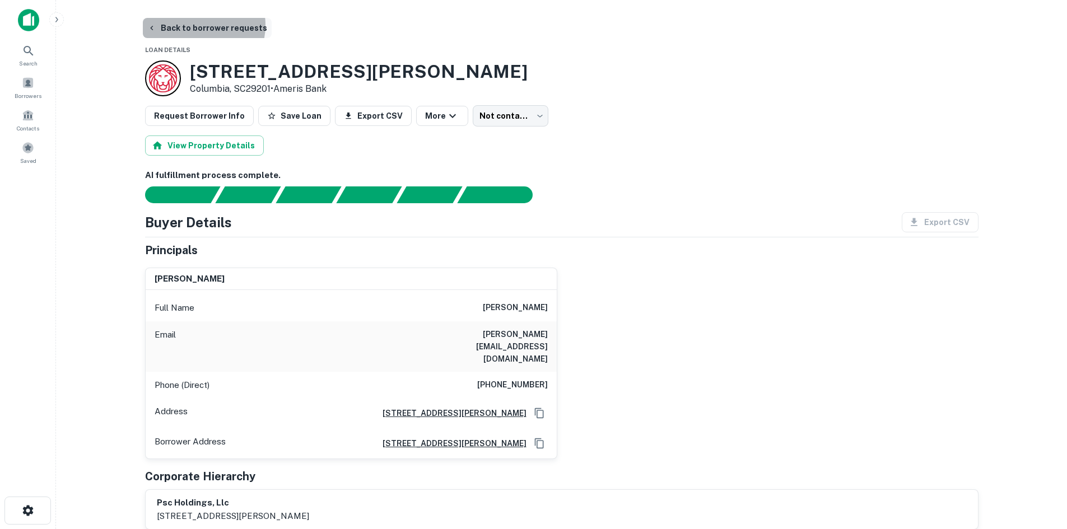
click at [195, 25] on button "Back to borrower requests" at bounding box center [207, 28] width 129 height 20
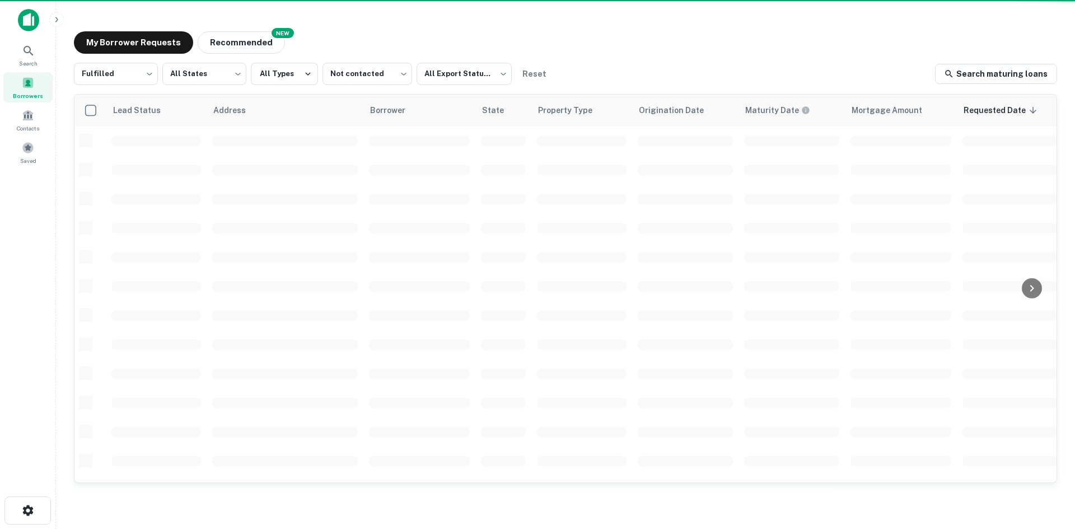
scroll to position [380, 0]
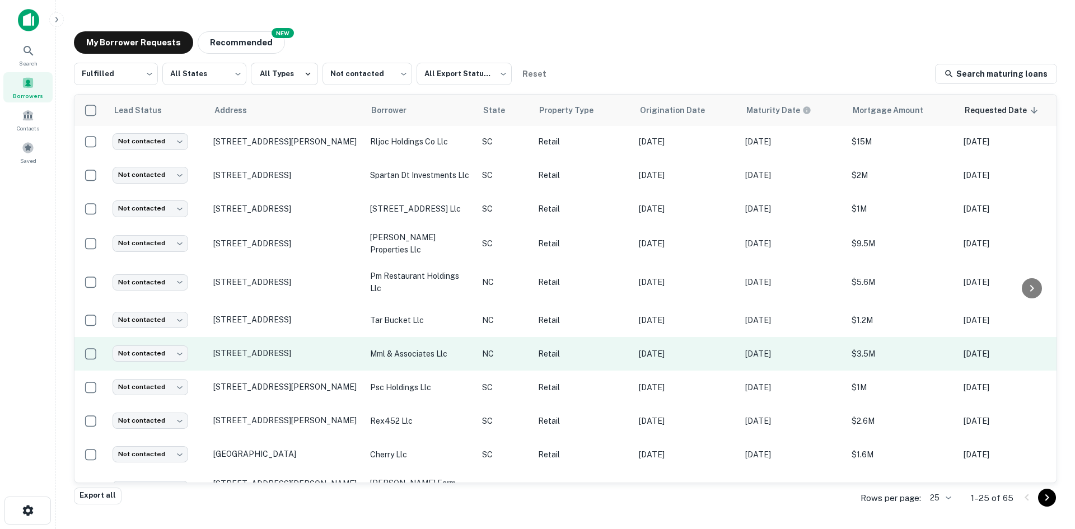
click at [240, 364] on td "[STREET_ADDRESS]" at bounding box center [286, 354] width 157 height 34
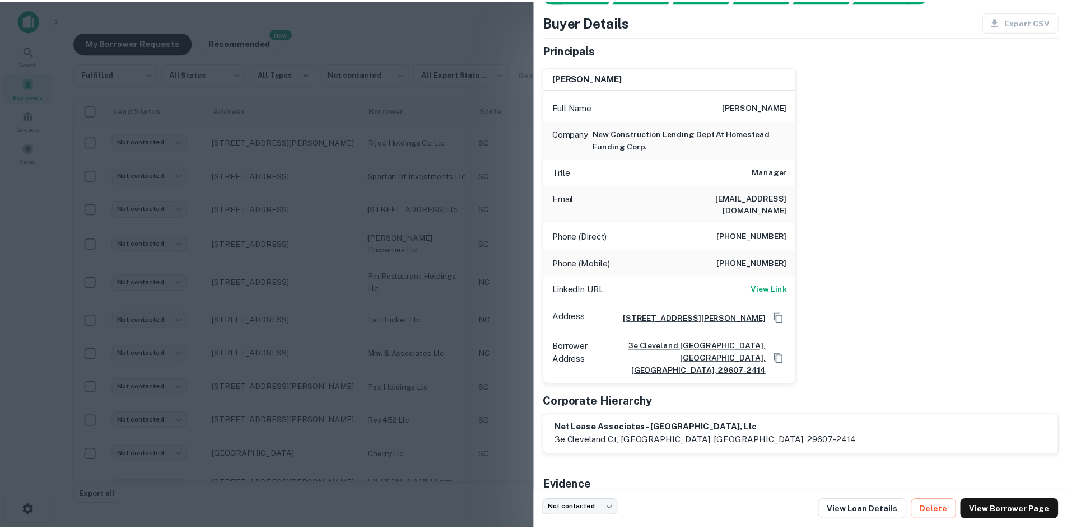
scroll to position [112, 0]
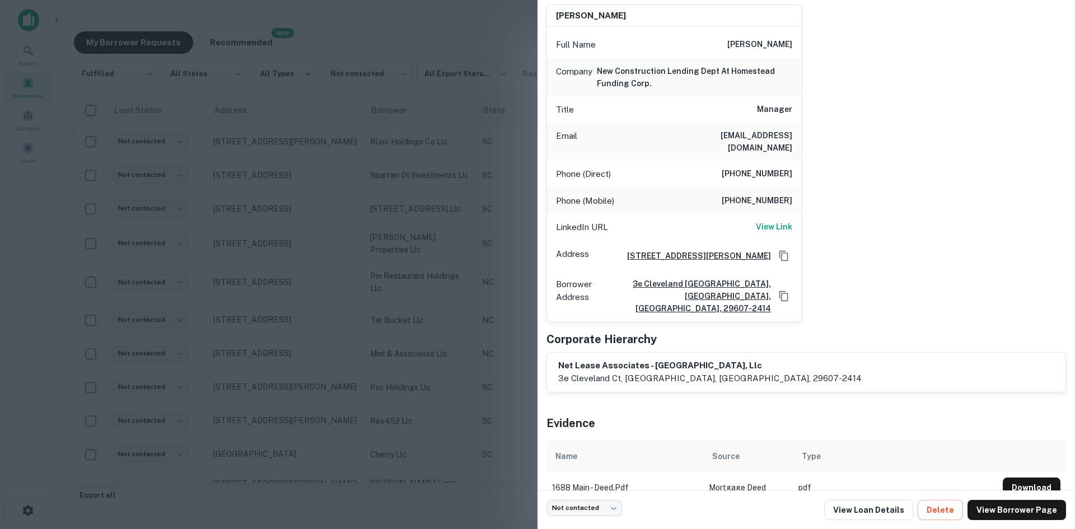
click at [295, 332] on div at bounding box center [537, 264] width 1075 height 529
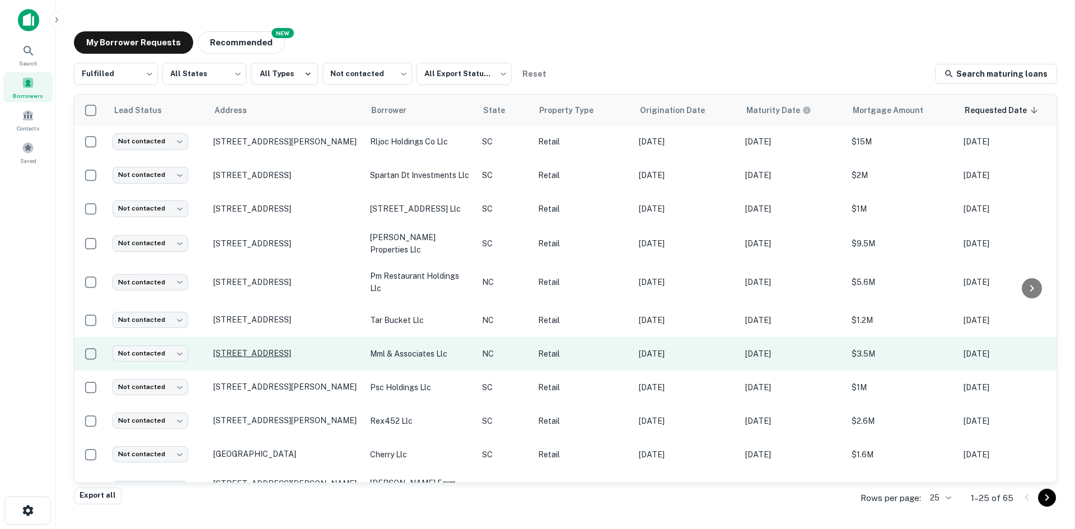
click at [265, 355] on p "[STREET_ADDRESS]" at bounding box center [286, 353] width 146 height 10
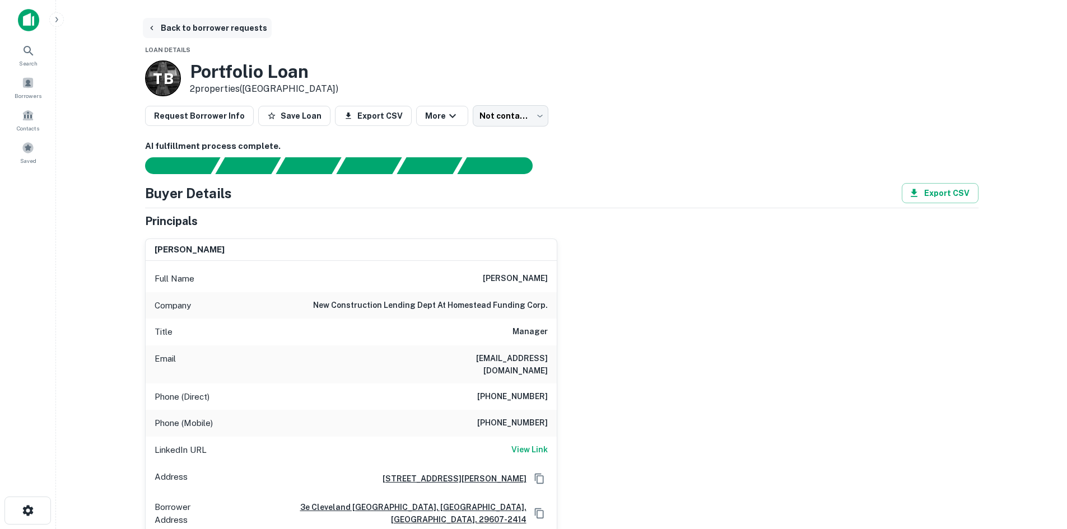
click at [231, 27] on button "Back to borrower requests" at bounding box center [207, 28] width 129 height 20
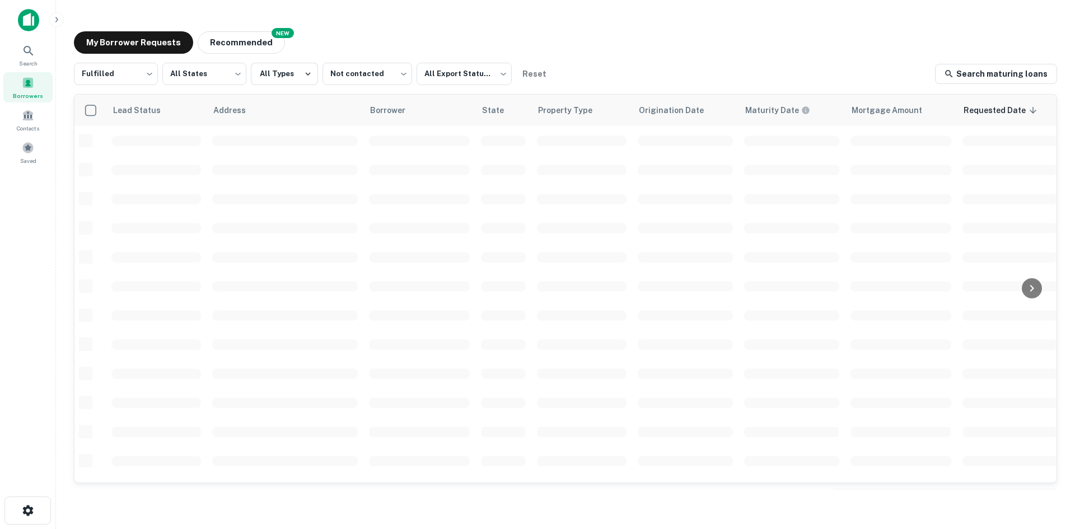
scroll to position [380, 0]
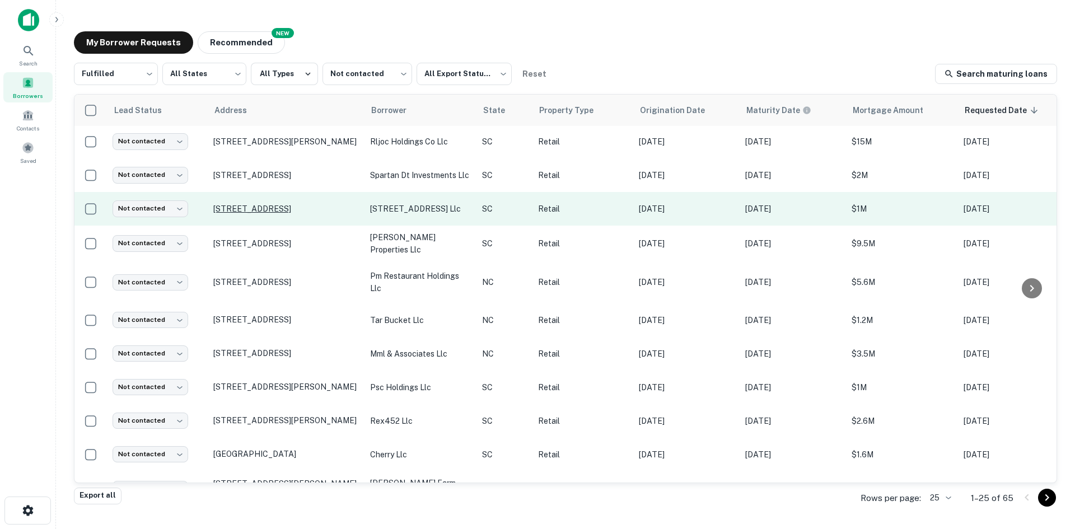
click at [253, 214] on p "[STREET_ADDRESS]" at bounding box center [286, 209] width 146 height 10
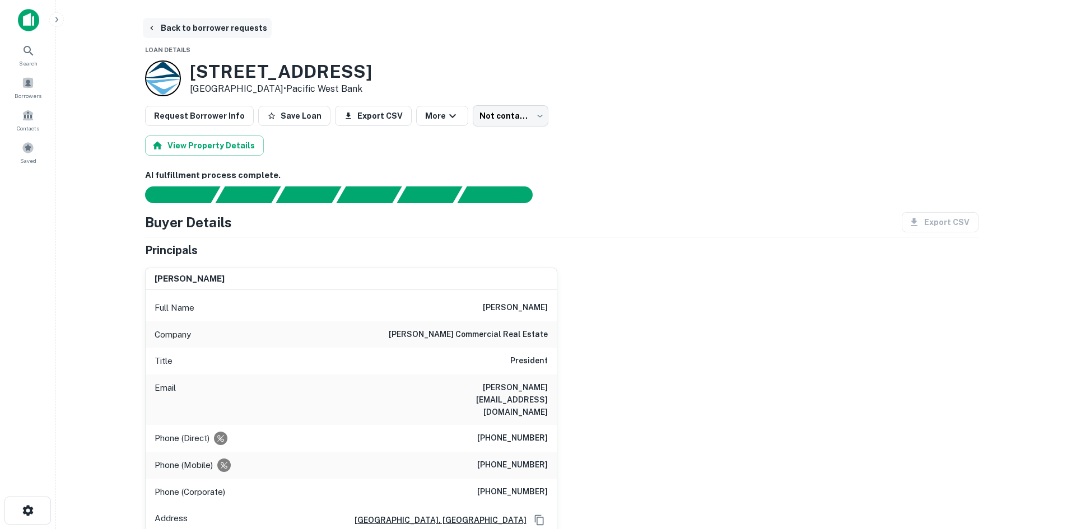
click at [167, 23] on button "Back to borrower requests" at bounding box center [207, 28] width 129 height 20
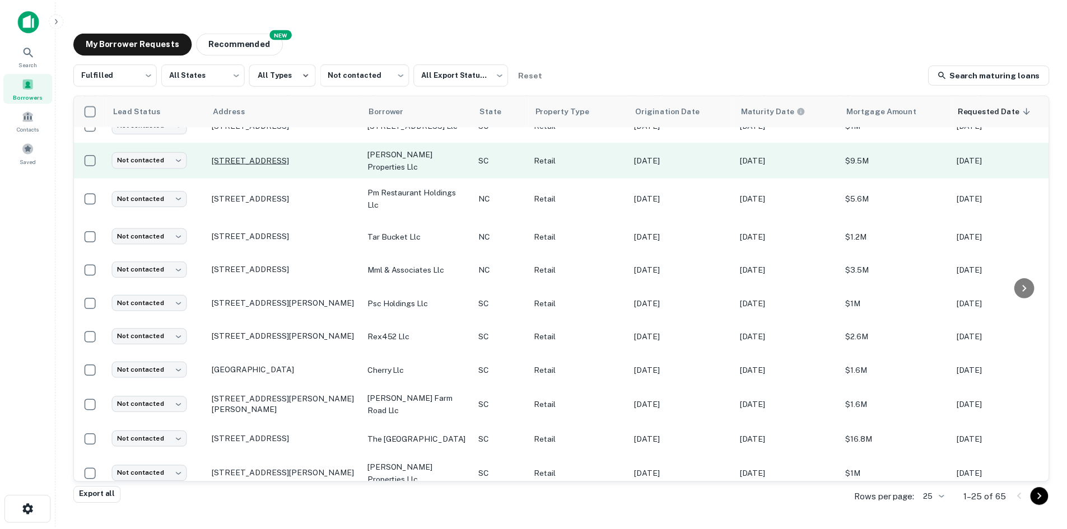
scroll to position [539, 0]
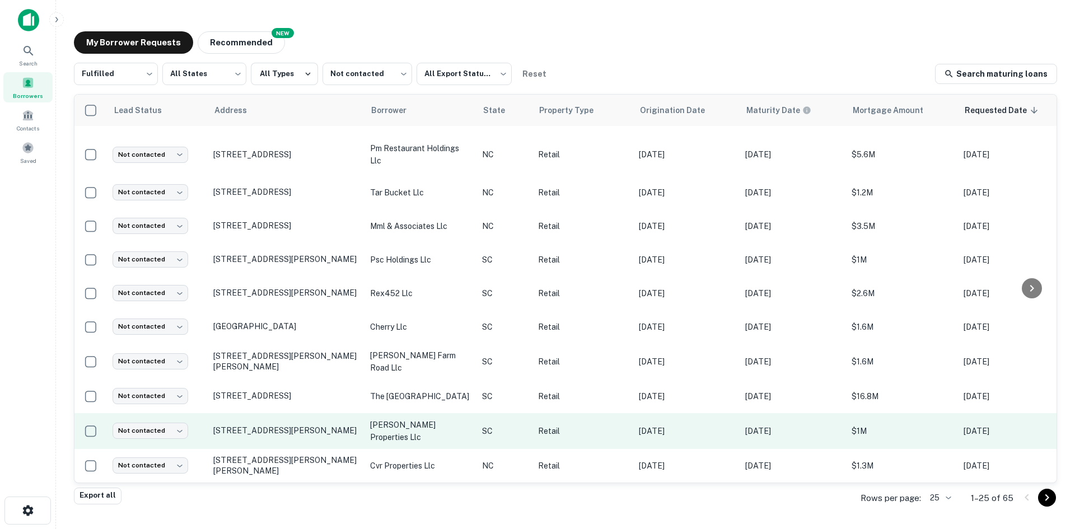
click at [267, 413] on td "[STREET_ADDRESS][PERSON_NAME]" at bounding box center [286, 431] width 157 height 36
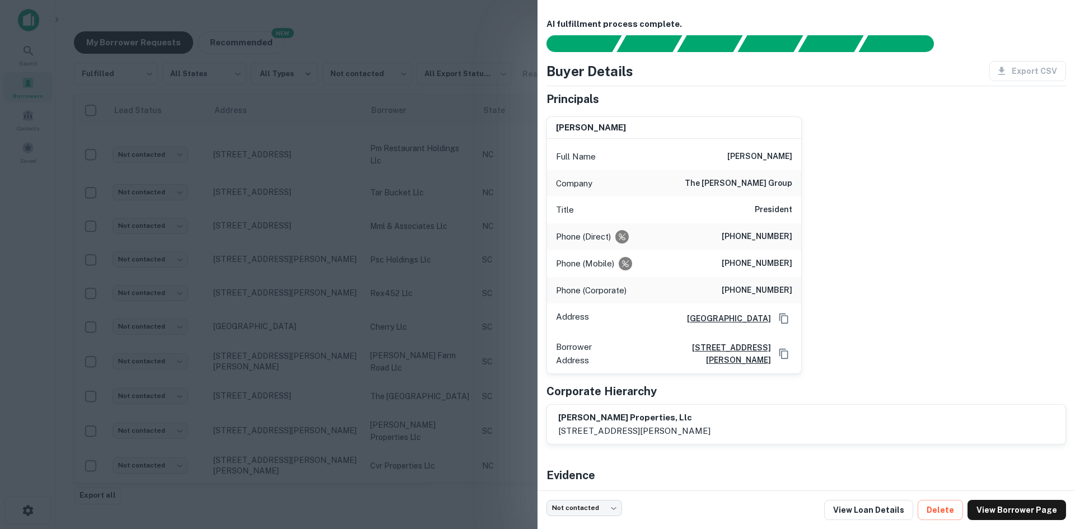
click at [426, 254] on div at bounding box center [537, 264] width 1075 height 529
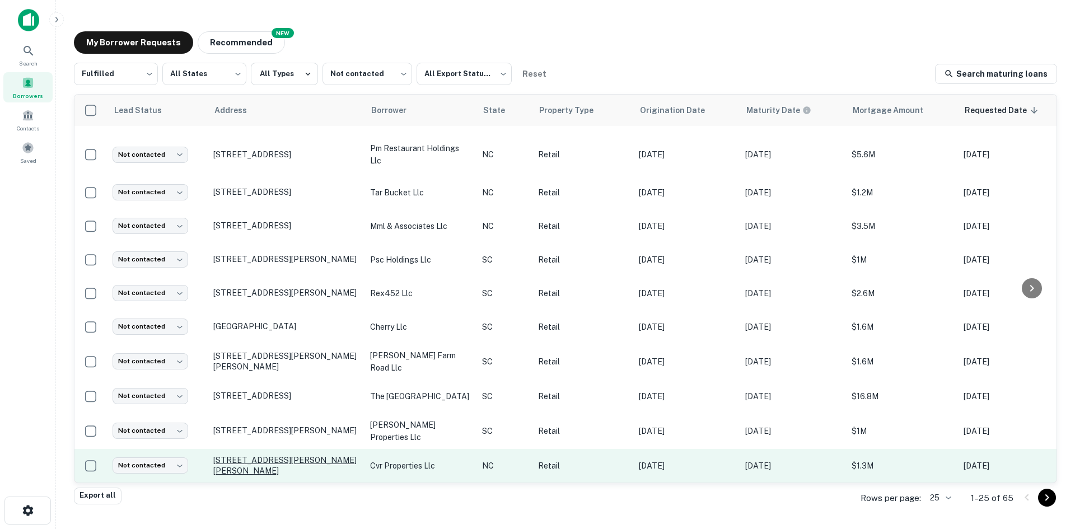
click at [272, 455] on p "3640 N Glenn Ave Winston Salem, NC27105" at bounding box center [286, 465] width 146 height 20
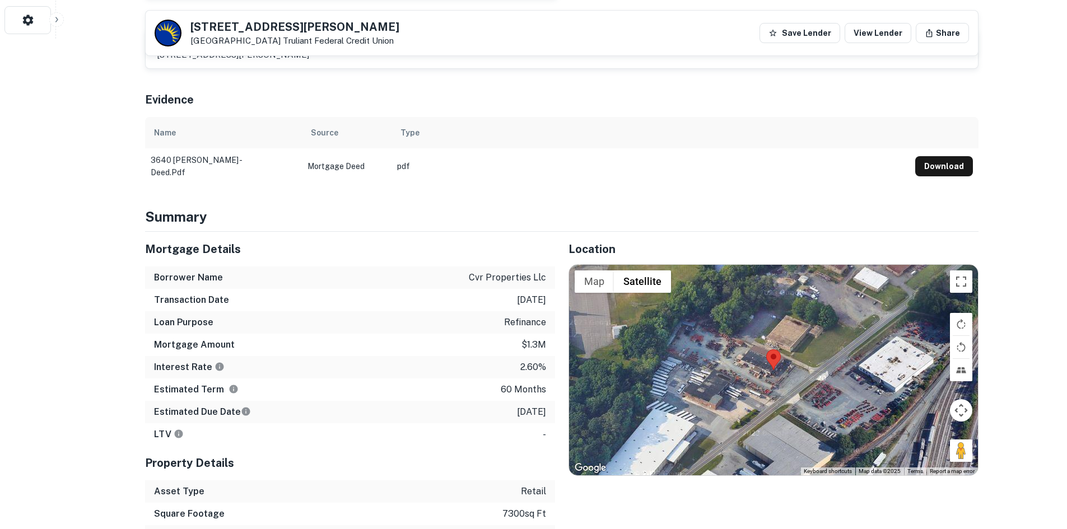
scroll to position [504, 0]
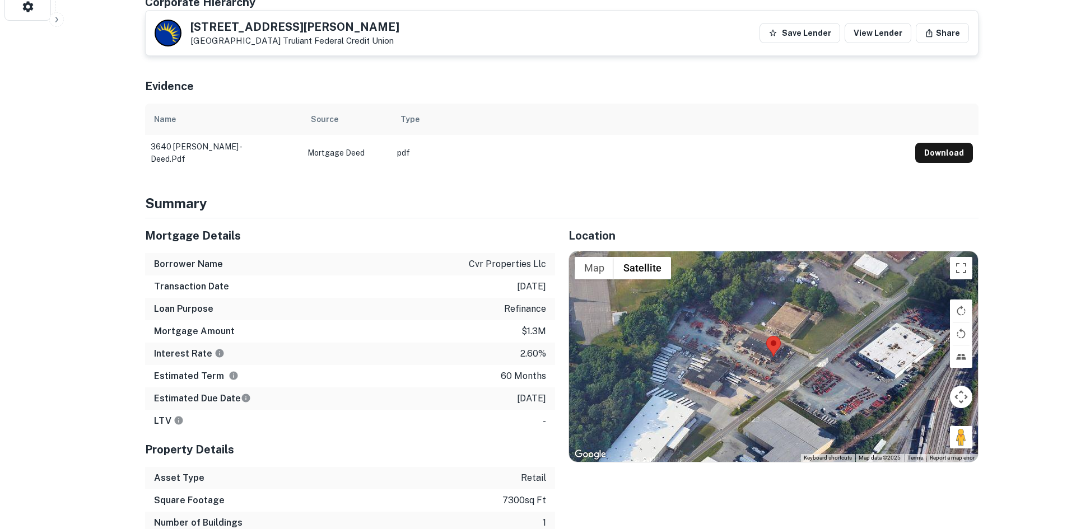
drag, startPoint x: 969, startPoint y: 428, endPoint x: 818, endPoint y: 363, distance: 163.8
click at [818, 363] on div "Map Terrain Satellite Labels Keyboard shortcuts Map Data Map data ©2025 Map dat…" at bounding box center [773, 356] width 409 height 211
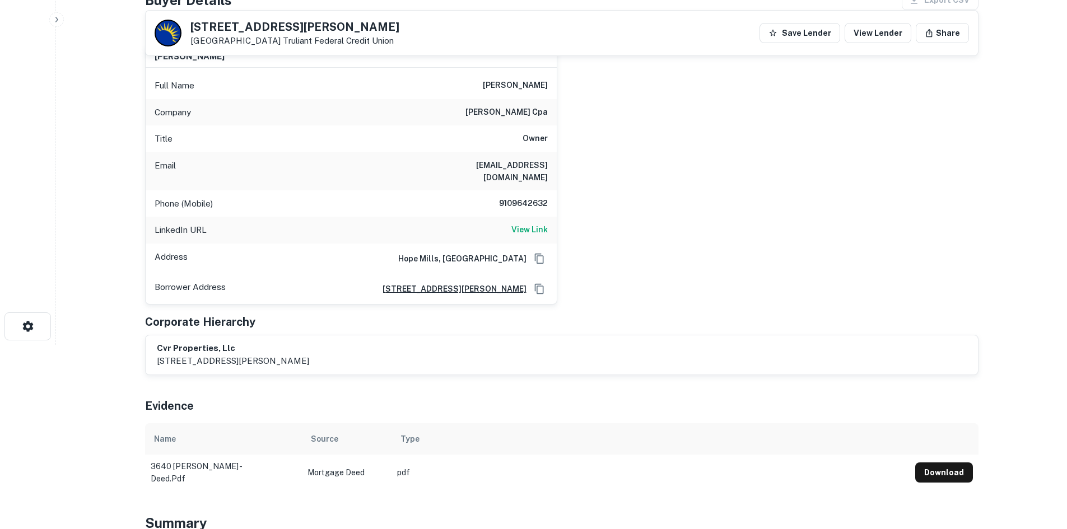
scroll to position [168, 0]
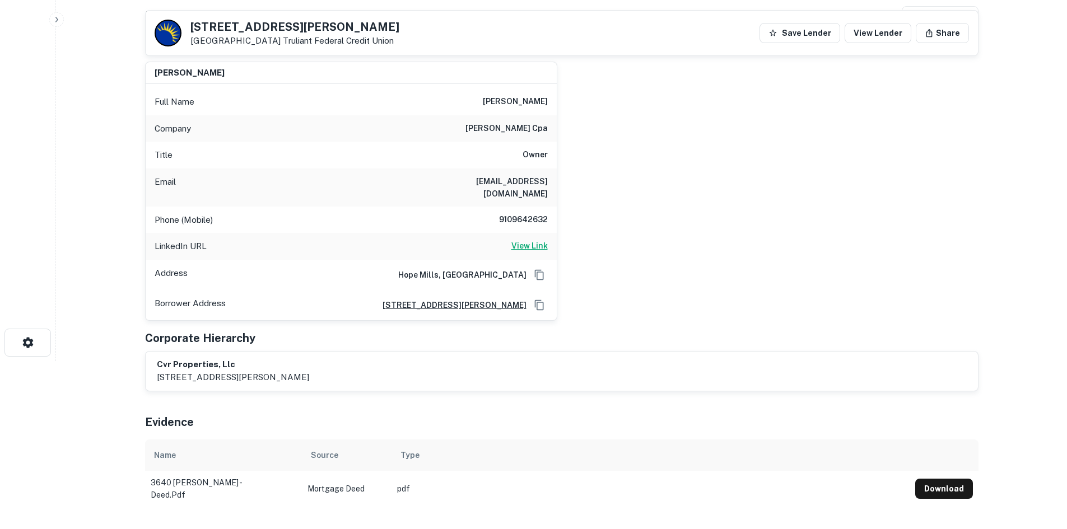
click at [525, 240] on h6 "View Link" at bounding box center [529, 246] width 36 height 12
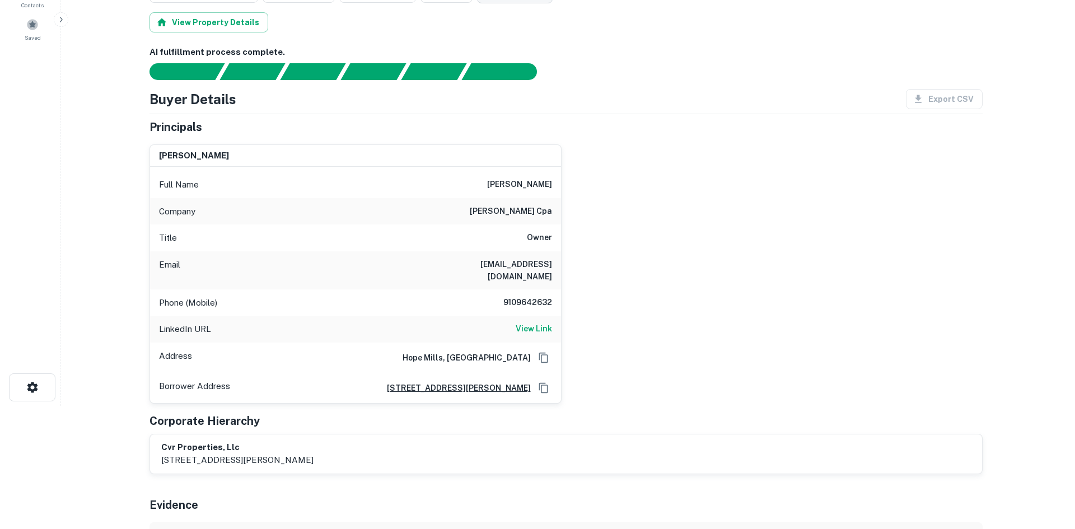
scroll to position [0, 0]
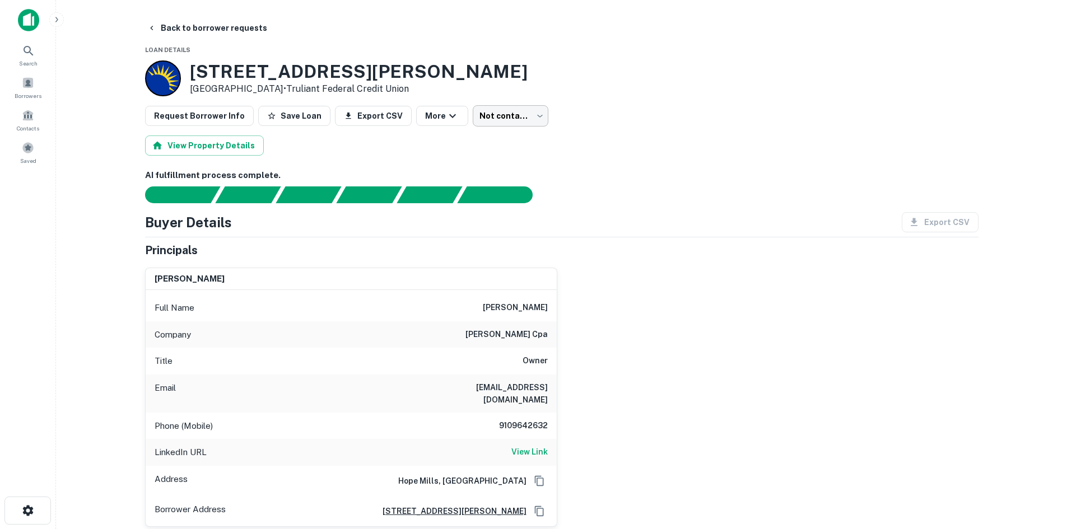
click at [488, 121] on body "Search Borrowers Contacts Saved Back to borrower requests Loan Details 3640 N G…" at bounding box center [533, 264] width 1067 height 529
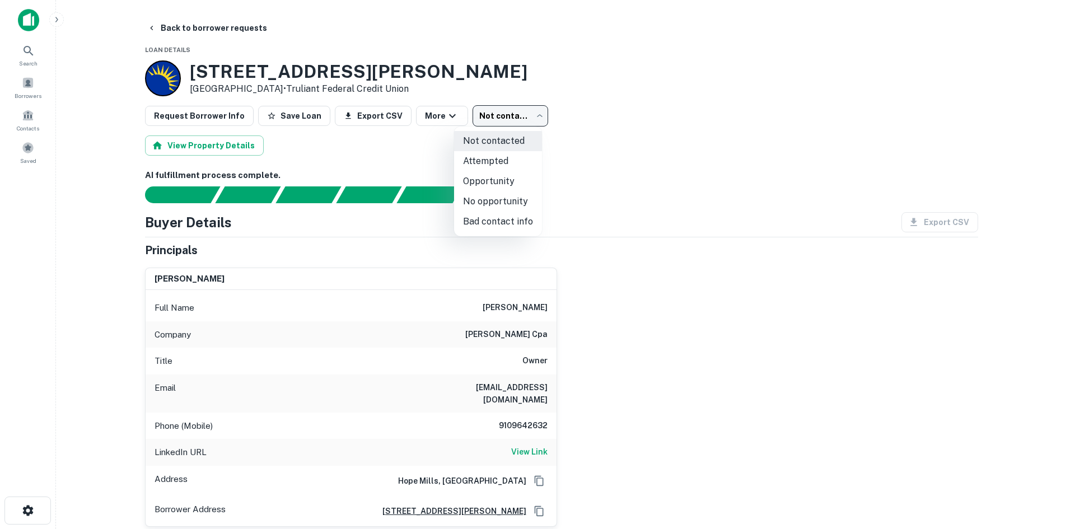
click at [479, 159] on li "Attempted" at bounding box center [498, 161] width 88 height 20
type input "*********"
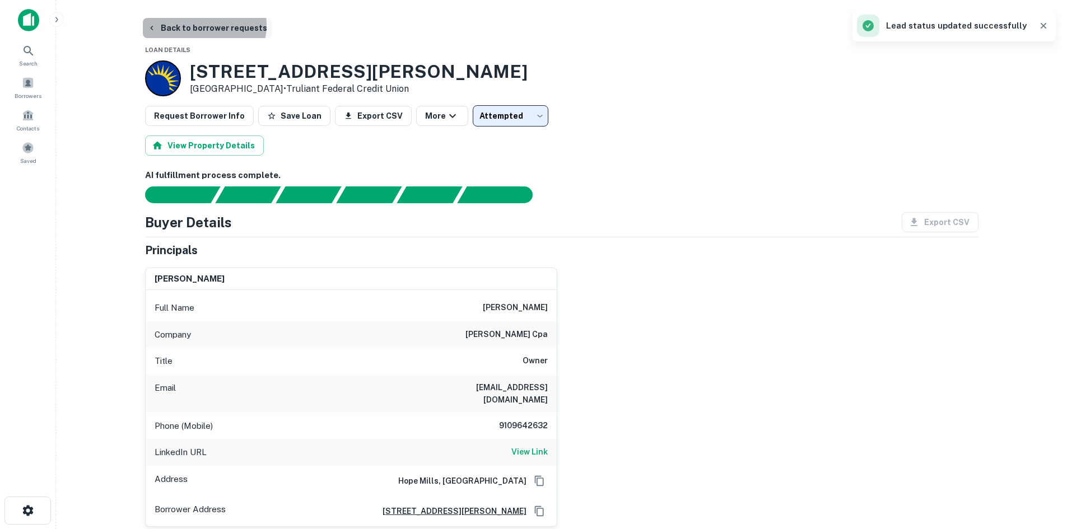
click at [203, 25] on button "Back to borrower requests" at bounding box center [207, 28] width 129 height 20
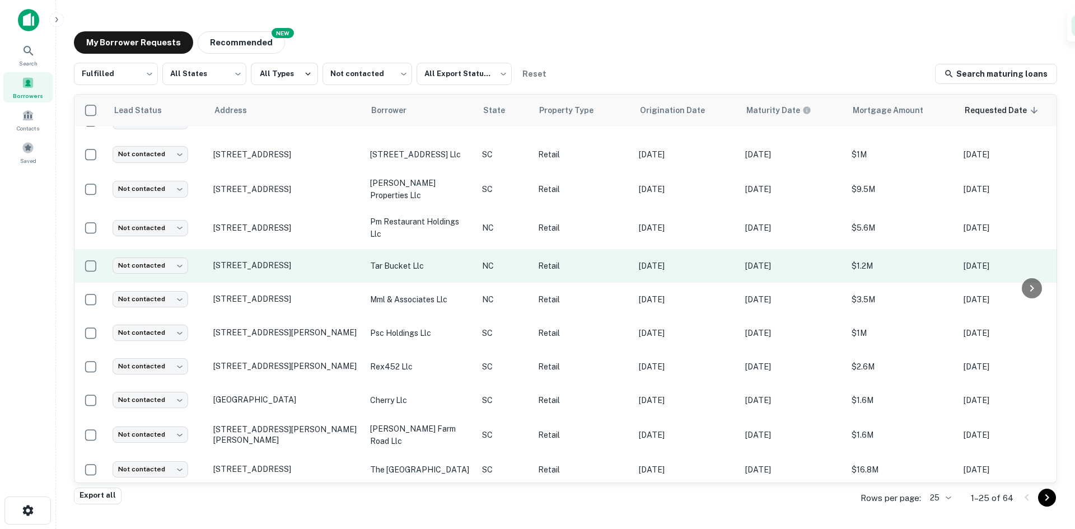
scroll to position [541, 0]
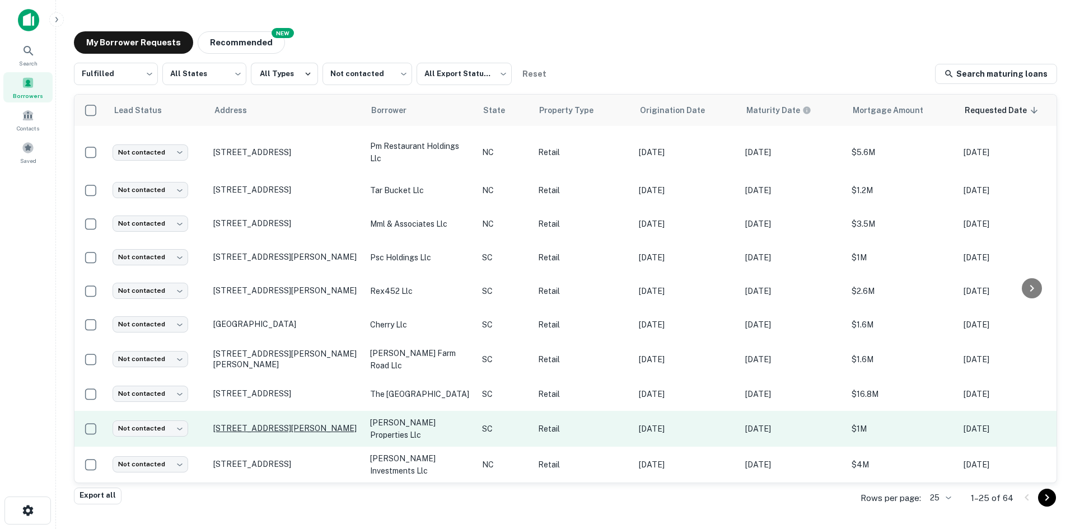
click at [268, 423] on p "[STREET_ADDRESS][PERSON_NAME]" at bounding box center [286, 428] width 146 height 10
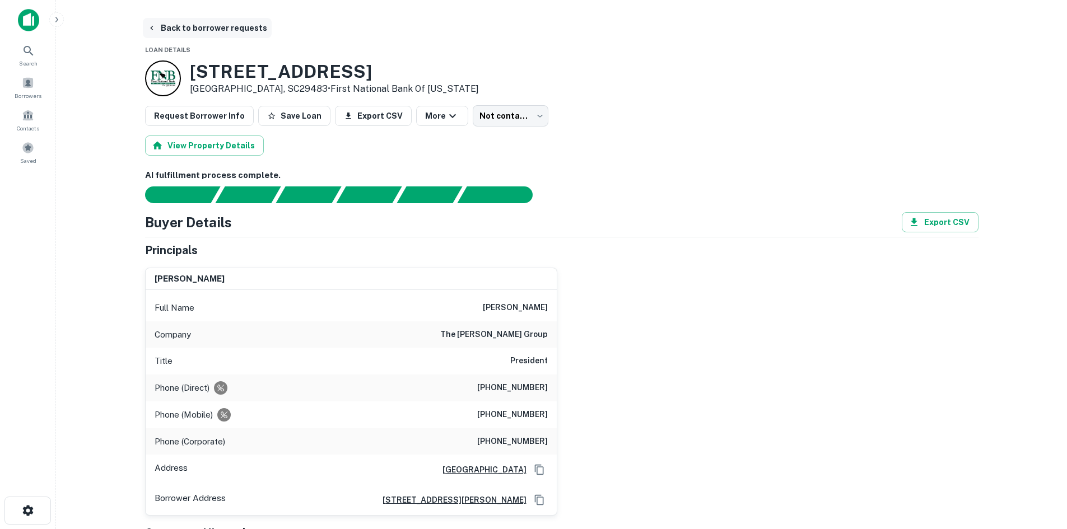
click at [202, 29] on button "Back to borrower requests" at bounding box center [207, 28] width 129 height 20
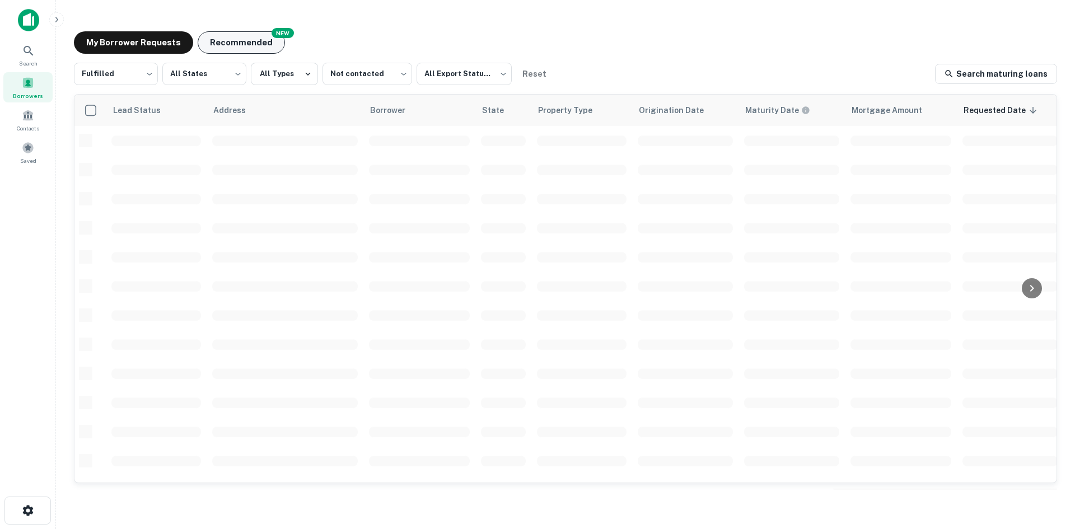
scroll to position [380, 0]
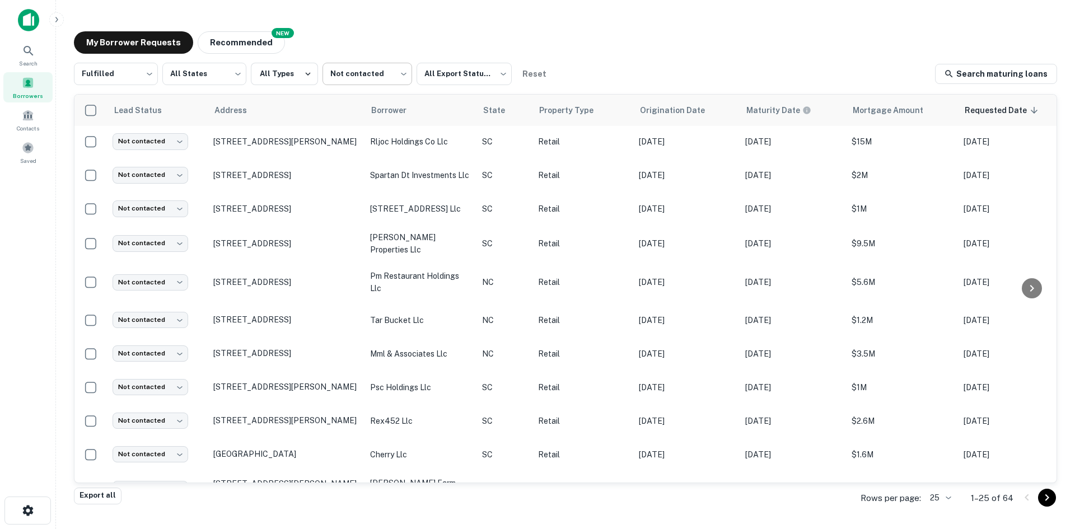
click at [380, 69] on body "Search Borrowers Contacts Saved My Borrower Requests NEW Recommended Fulfilled …" at bounding box center [537, 264] width 1075 height 529
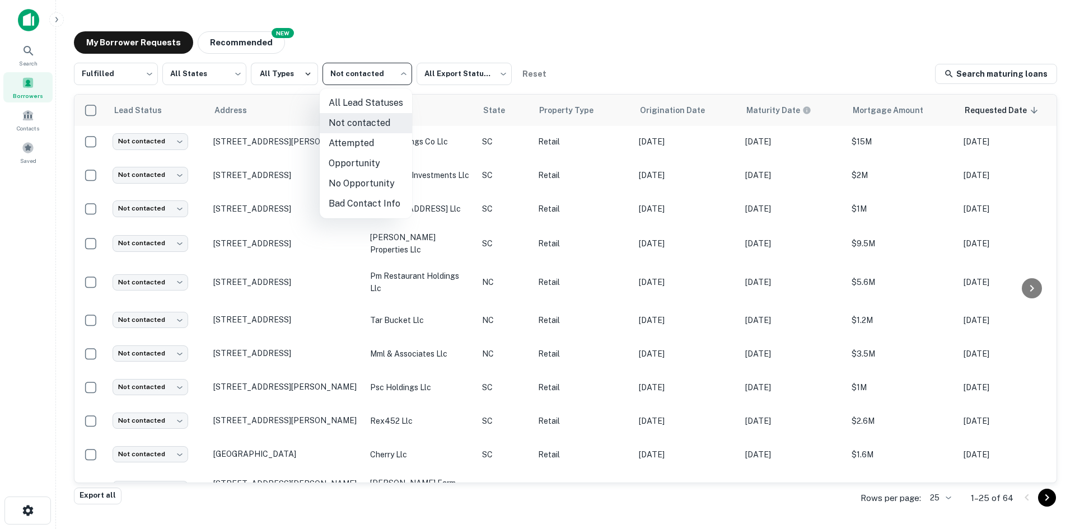
click at [557, 277] on div at bounding box center [537, 264] width 1075 height 529
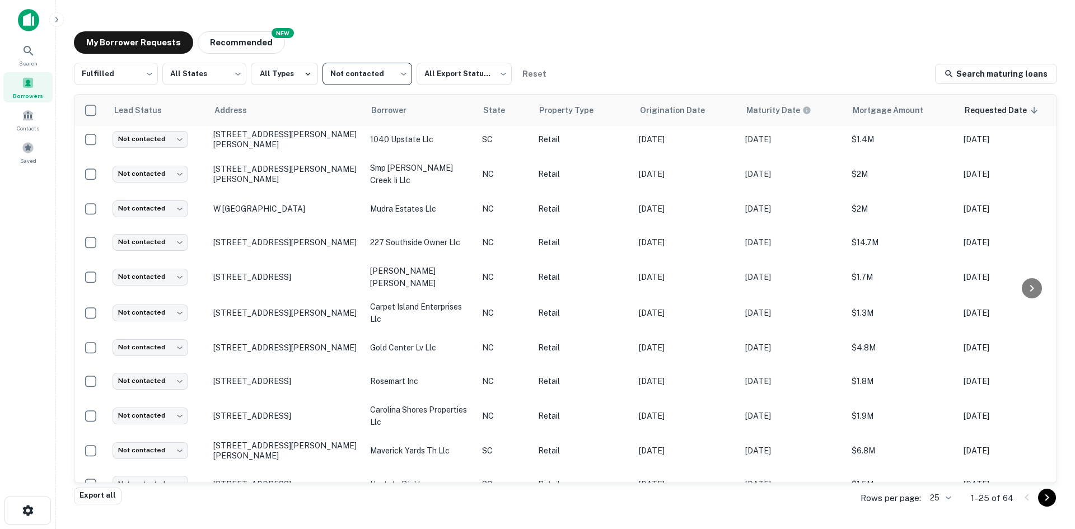
scroll to position [392, 0]
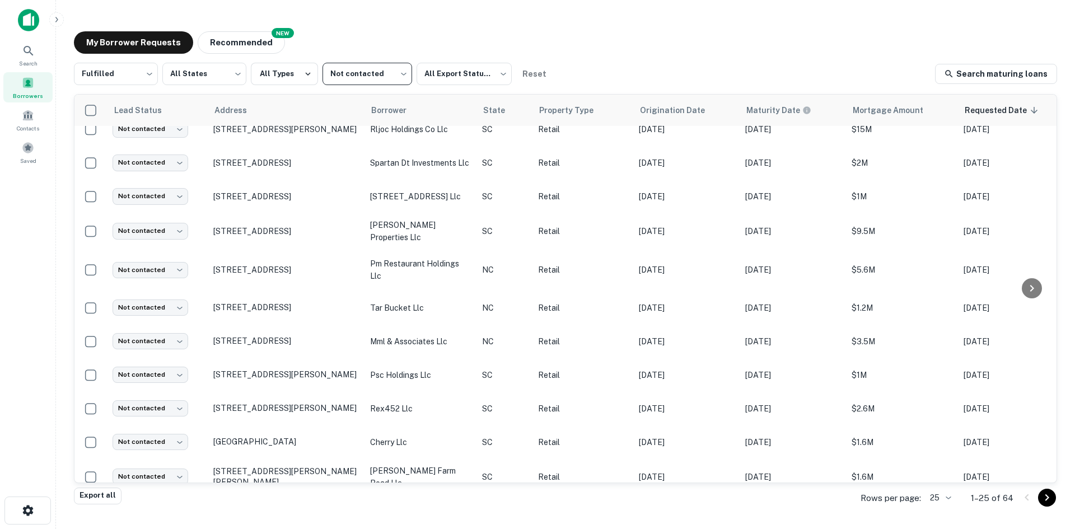
click at [937, 492] on body "Search Borrowers Contacts Saved My Borrower Requests NEW Recommended Fulfilled …" at bounding box center [537, 264] width 1075 height 529
click at [938, 498] on li "1000" at bounding box center [941, 506] width 38 height 20
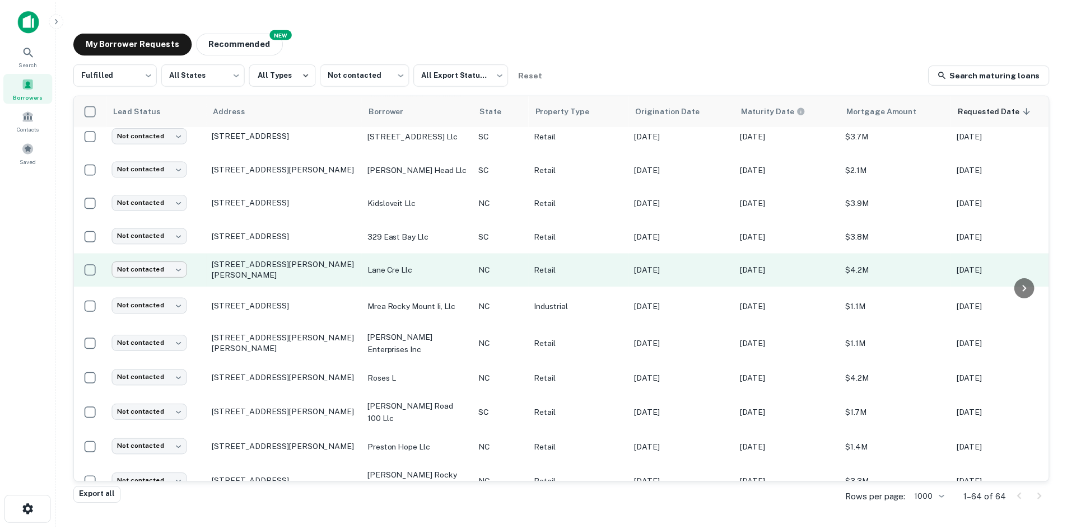
scroll to position [1120, 0]
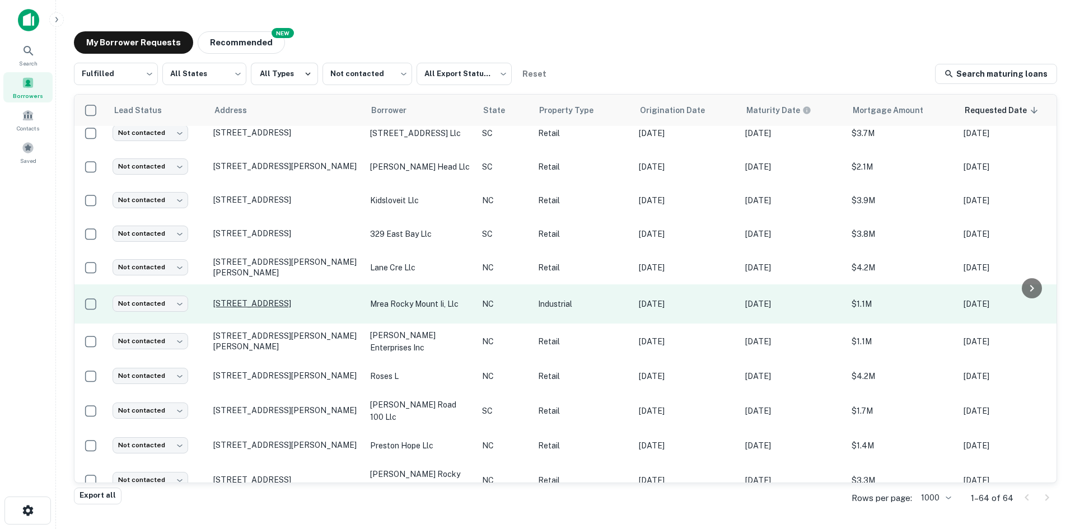
click at [239, 309] on p "[STREET_ADDRESS]" at bounding box center [286, 303] width 146 height 10
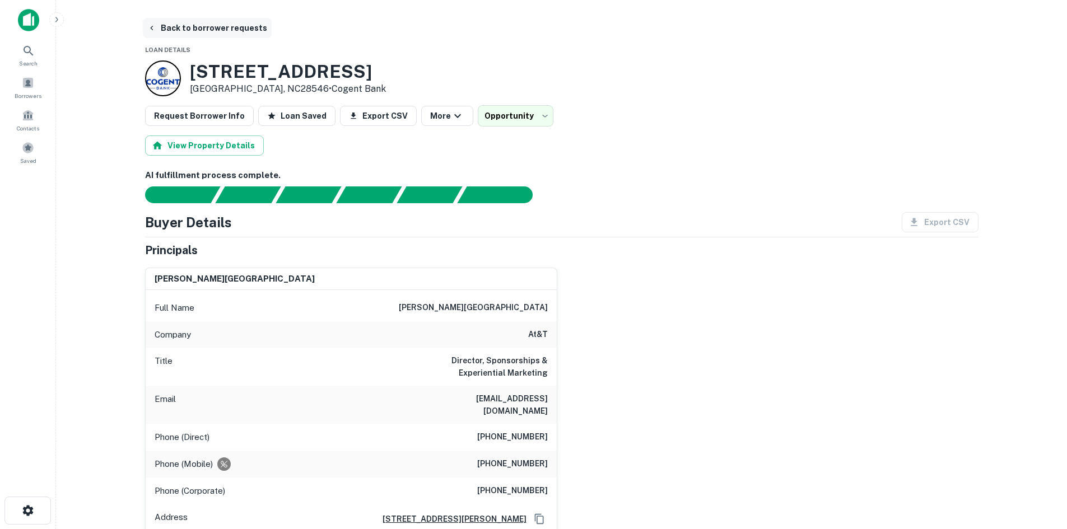
click at [235, 32] on button "Back to borrower requests" at bounding box center [207, 28] width 129 height 20
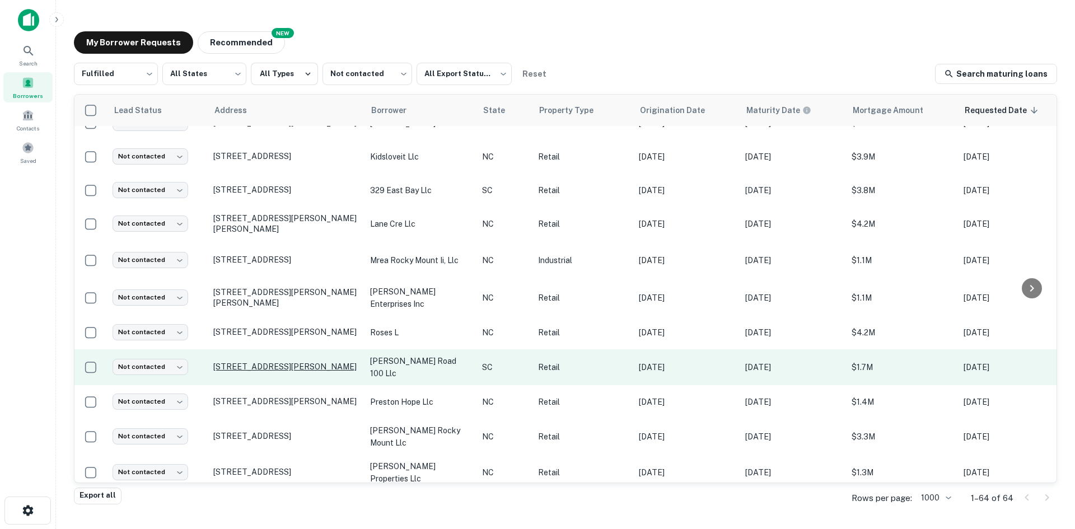
scroll to position [1499, 0]
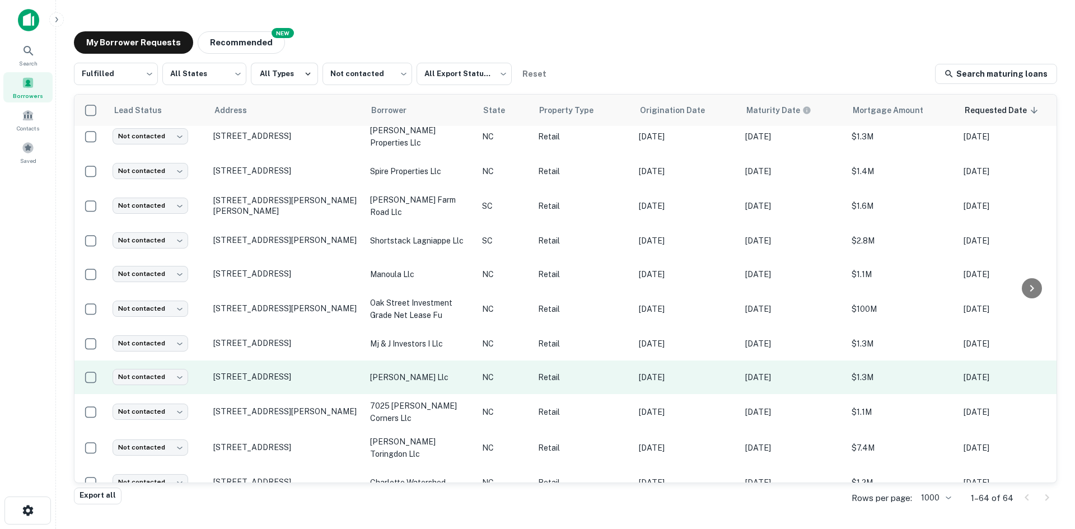
click at [260, 394] on td "[STREET_ADDRESS]" at bounding box center [286, 378] width 157 height 34
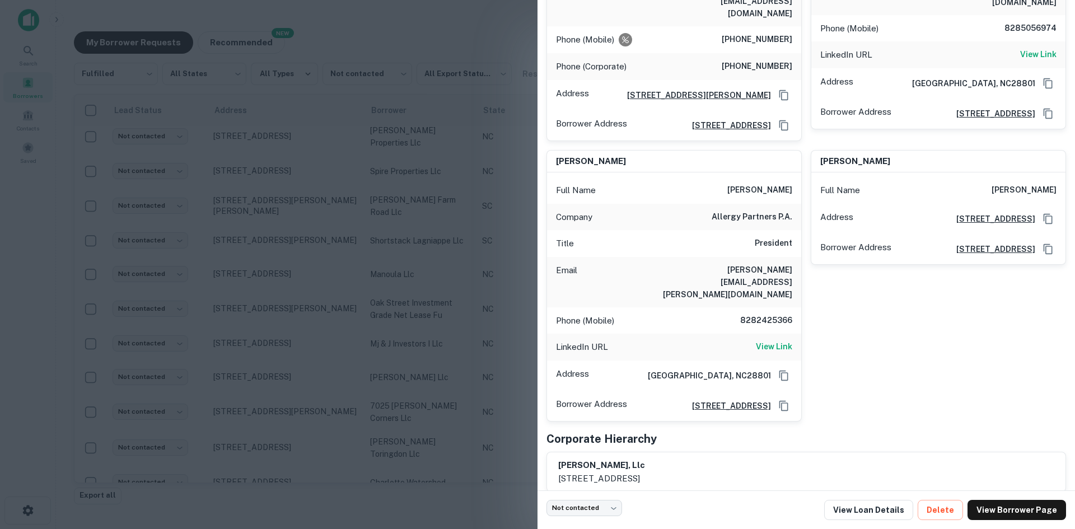
scroll to position [236, 0]
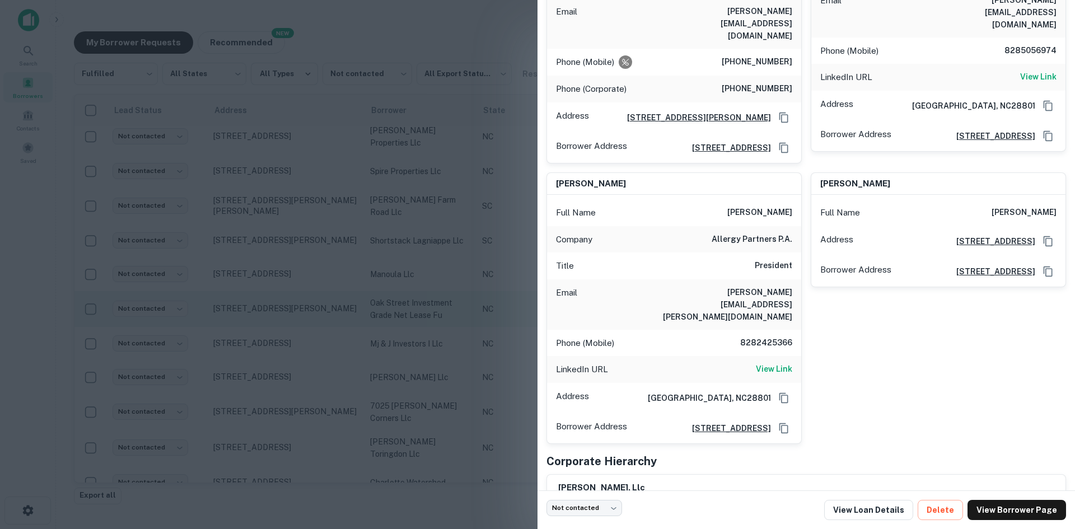
click at [259, 281] on div at bounding box center [537, 264] width 1075 height 529
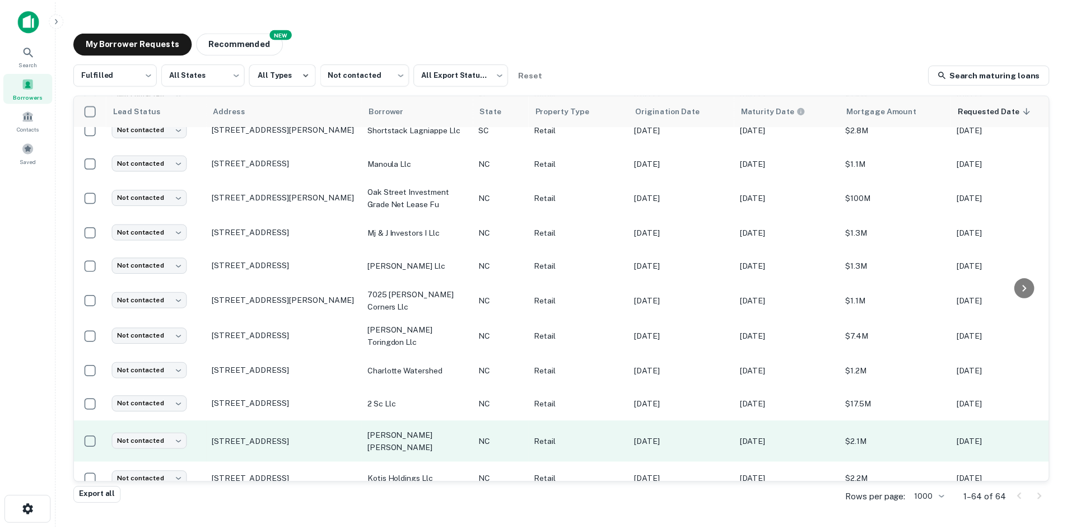
scroll to position [1723, 0]
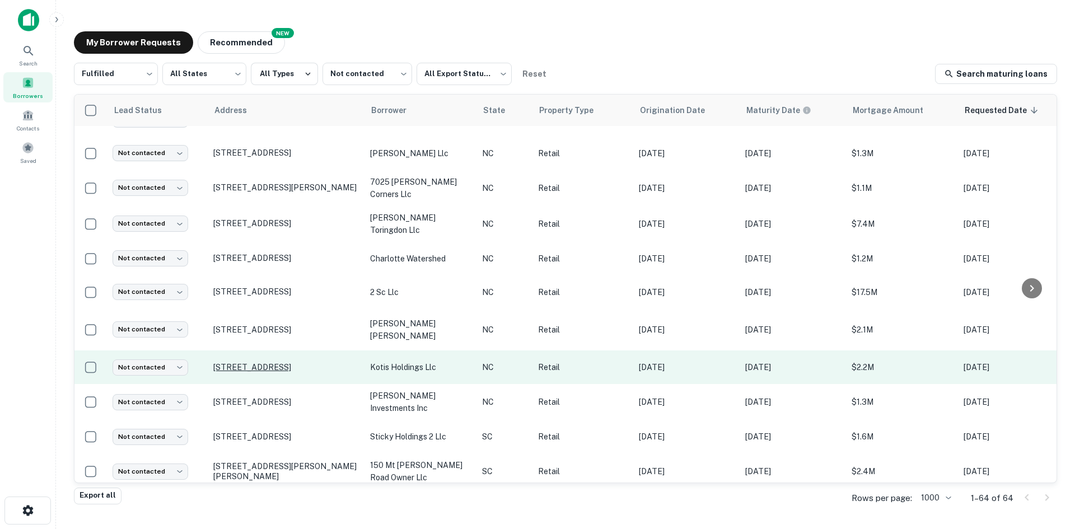
click at [279, 372] on p "1314 Lees Chapel Rd Greensboro, NC27455" at bounding box center [286, 367] width 146 height 10
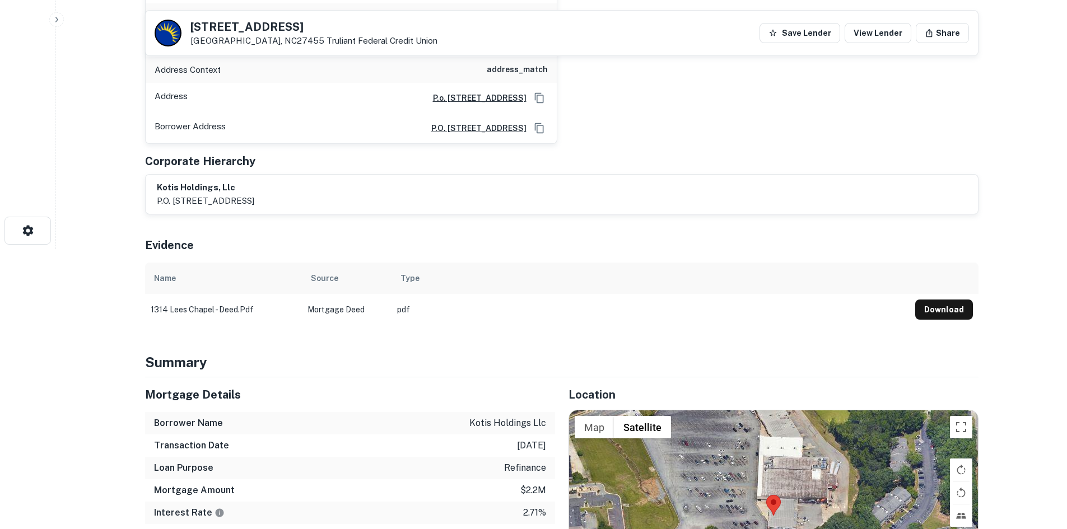
scroll to position [392, 0]
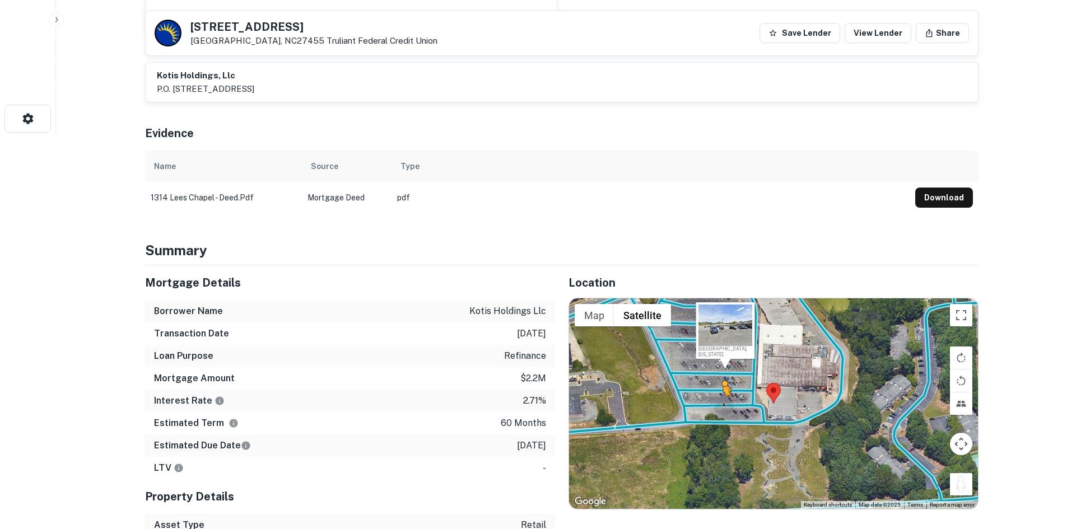
drag, startPoint x: 962, startPoint y: 487, endPoint x: 720, endPoint y: 405, distance: 255.1
click at [720, 405] on div "To activate drag with keyboard, press Alt + Enter. Once in keyboard drag state,…" at bounding box center [773, 403] width 409 height 211
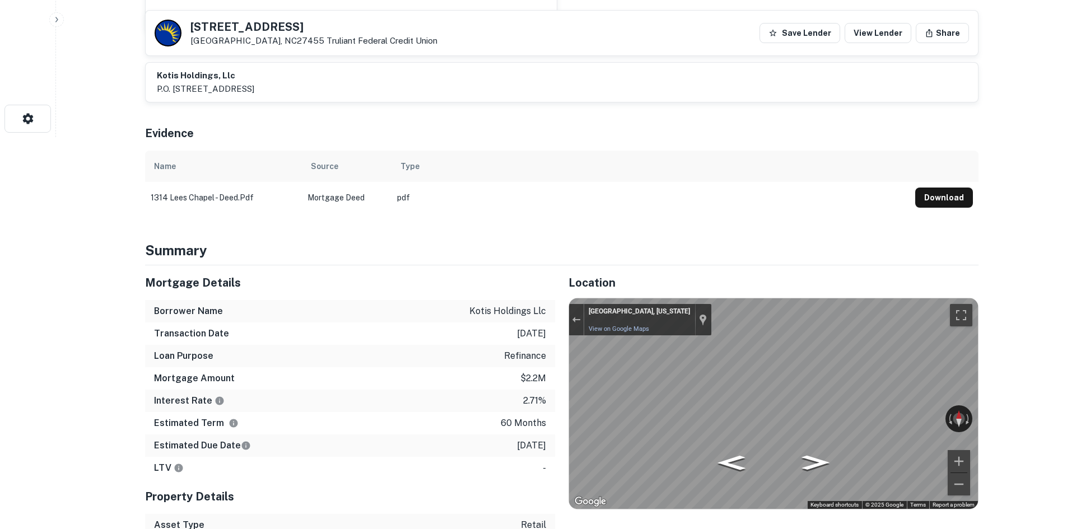
click at [568, 381] on div "← Move left → Move right ↑ Move up ↓ Move down + Zoom in - Zoom out Home Jump l…" at bounding box center [773, 404] width 410 height 212
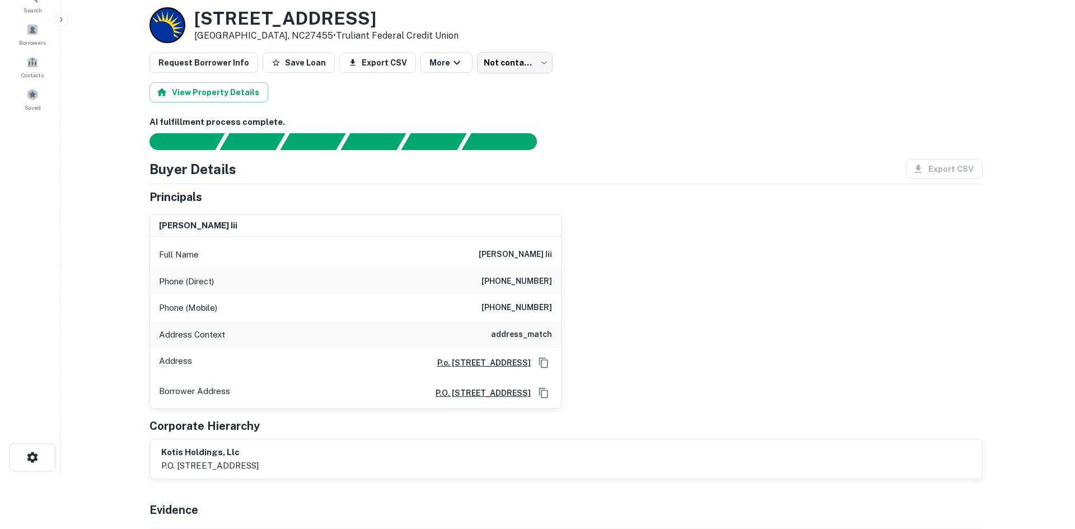
scroll to position [0, 0]
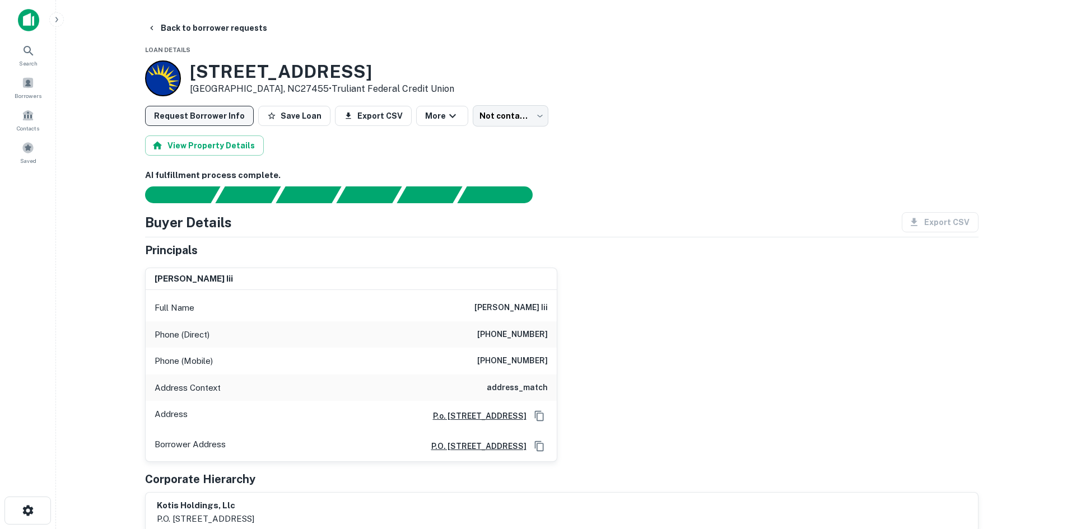
click at [171, 118] on button "Request Borrower Info" at bounding box center [199, 116] width 109 height 20
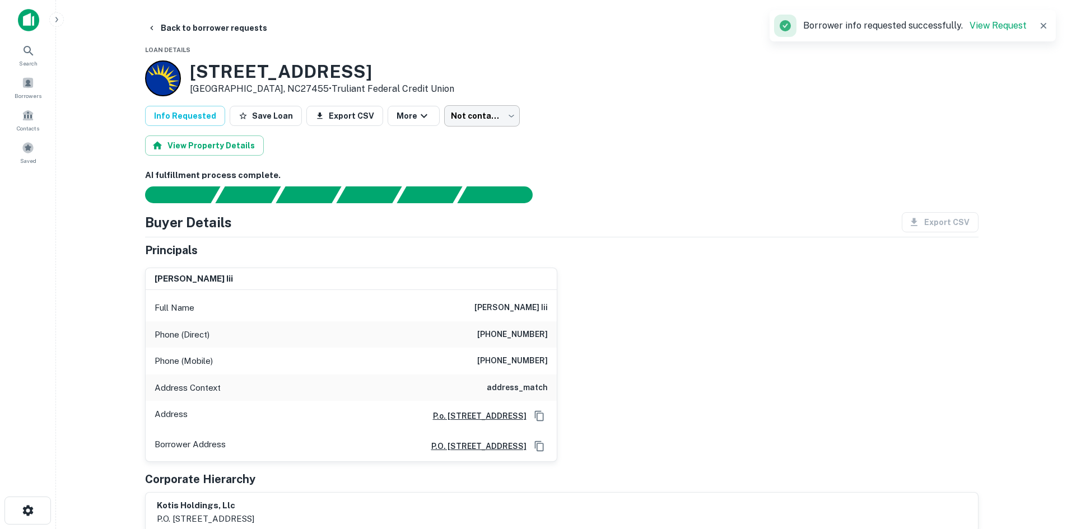
click at [483, 116] on body "Search Borrowers Contacts Saved Back to borrower requests Loan Details 1314 Lee…" at bounding box center [533, 264] width 1067 height 529
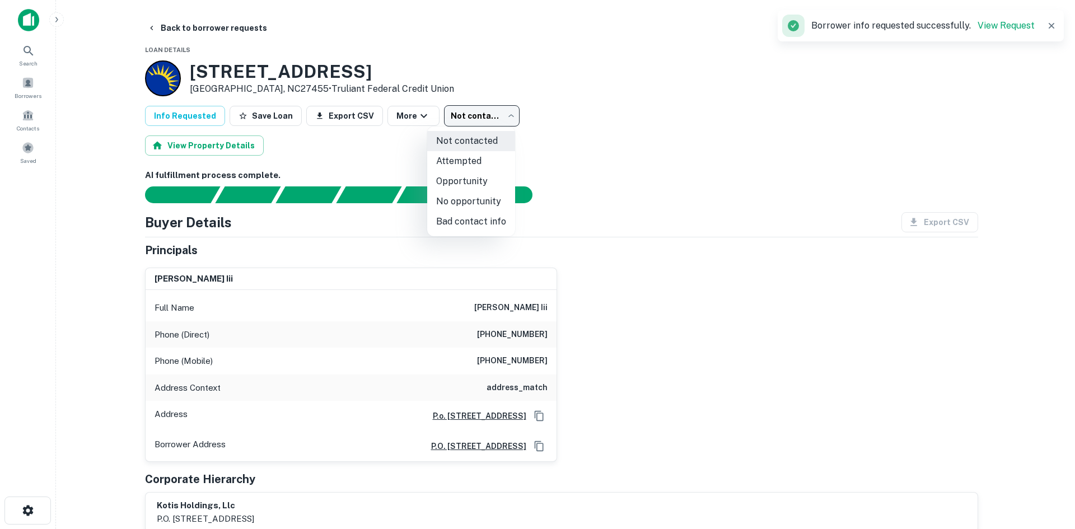
click at [475, 161] on li "Attempted" at bounding box center [471, 161] width 88 height 20
type input "*********"
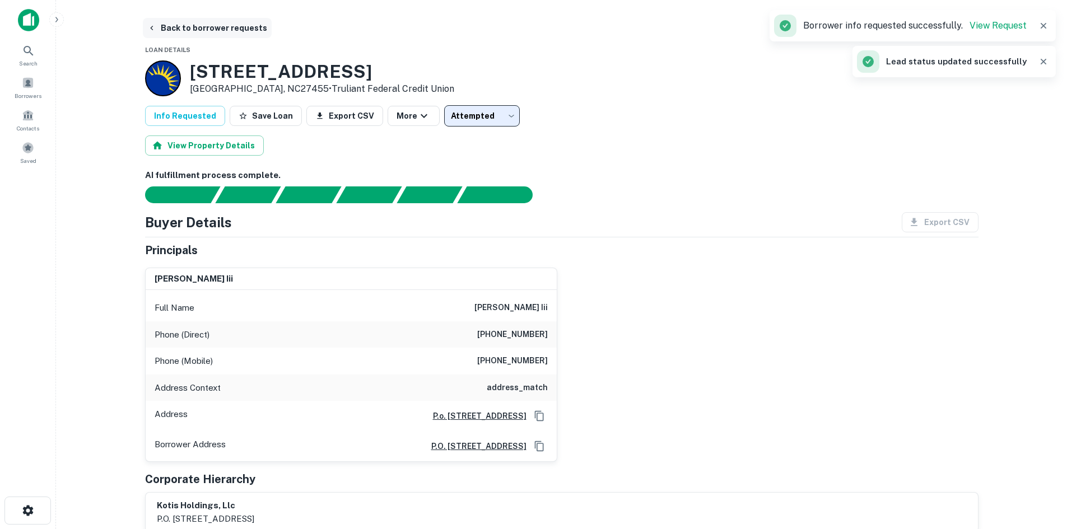
click at [191, 25] on button "Back to borrower requests" at bounding box center [207, 28] width 129 height 20
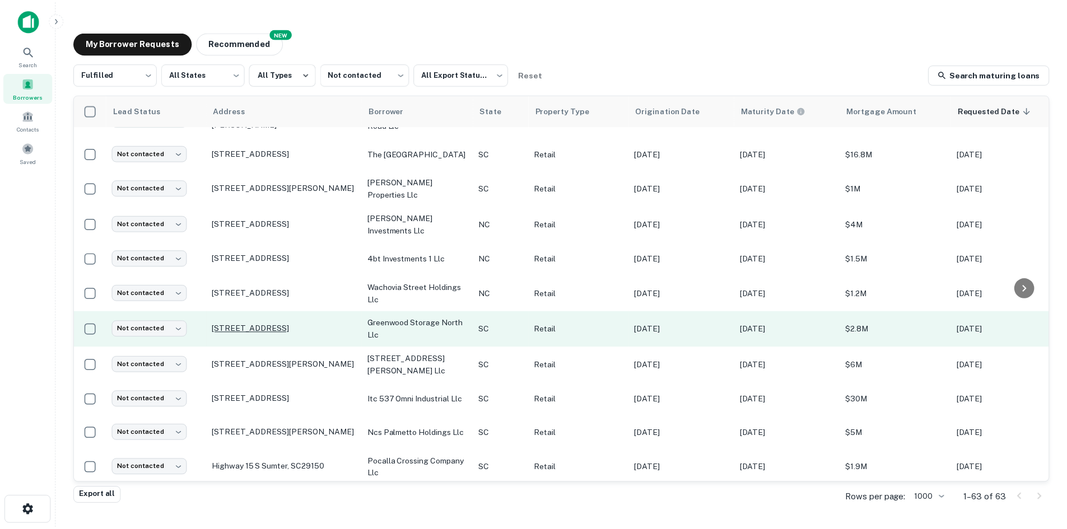
scroll to position [772, 0]
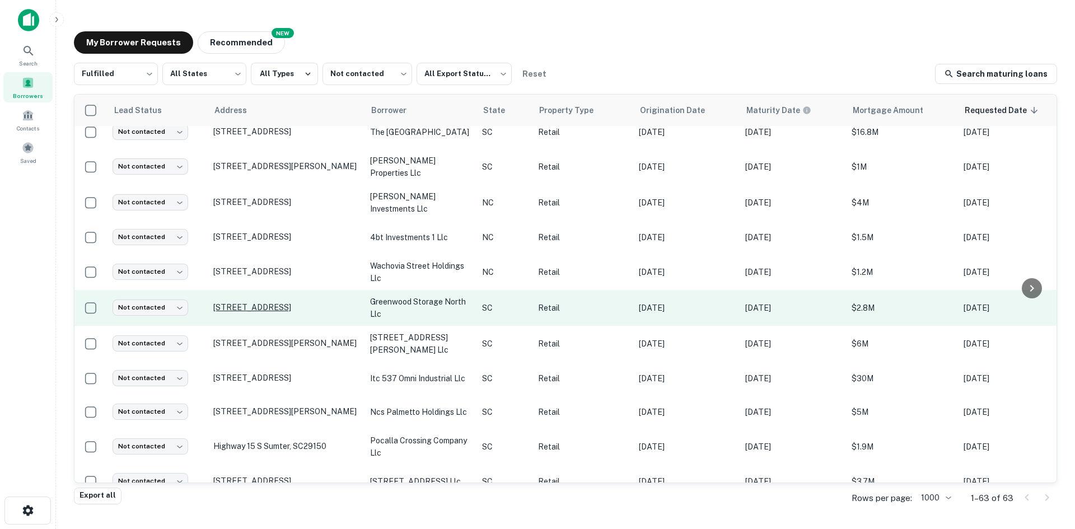
click at [295, 312] on p "[STREET_ADDRESS]" at bounding box center [286, 307] width 146 height 10
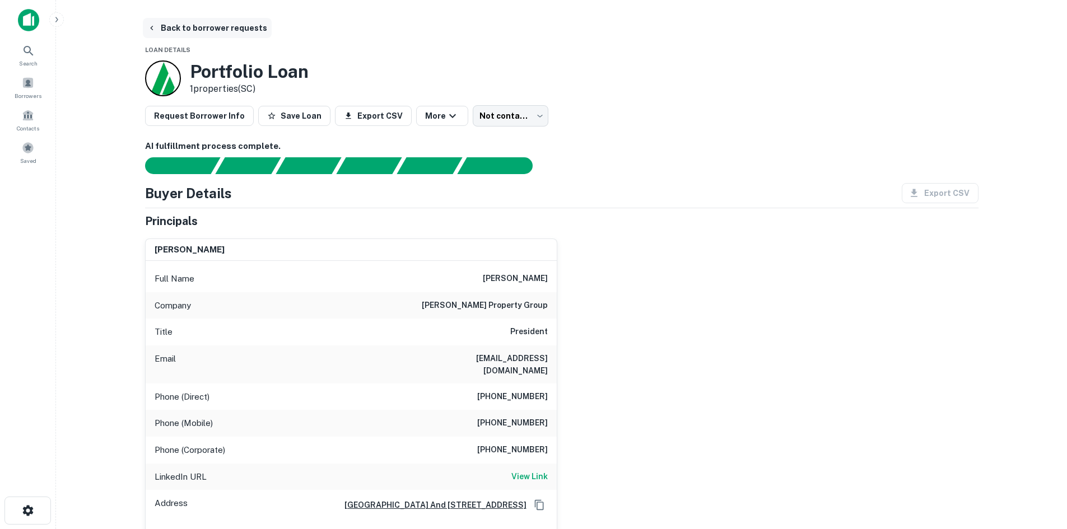
click at [205, 30] on button "Back to borrower requests" at bounding box center [207, 28] width 129 height 20
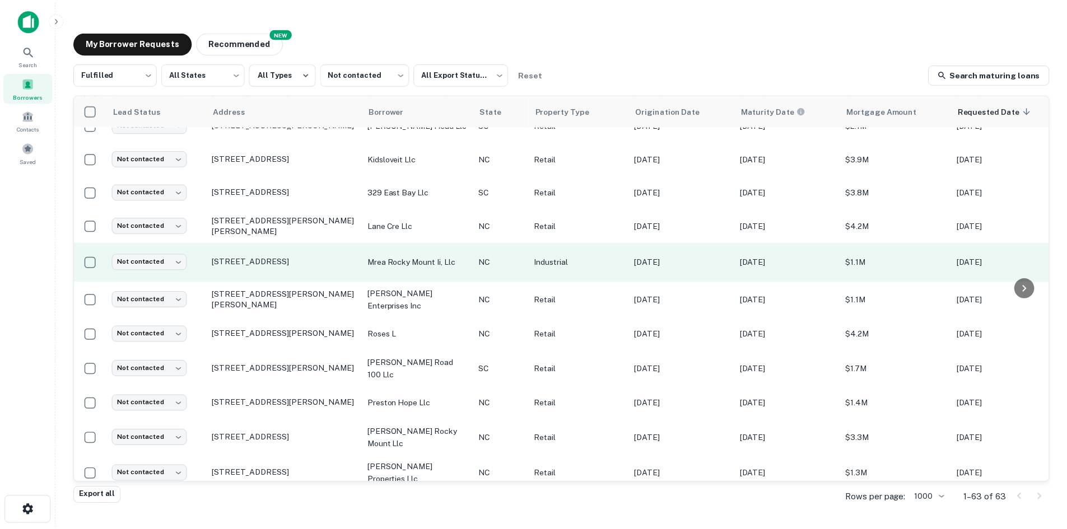
scroll to position [1164, 0]
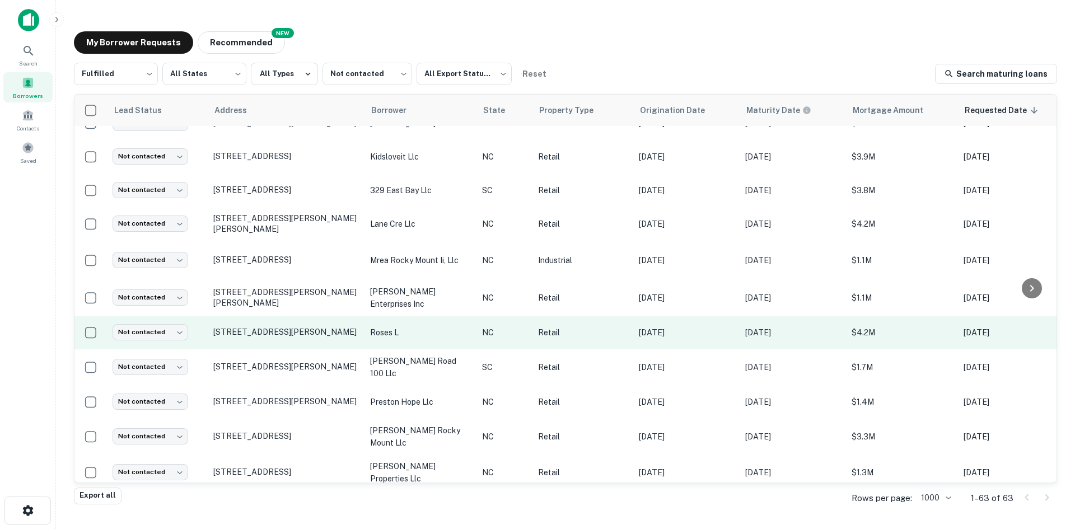
click at [286, 349] on td "225 Evans Dr Nashville, NC27856" at bounding box center [286, 333] width 157 height 34
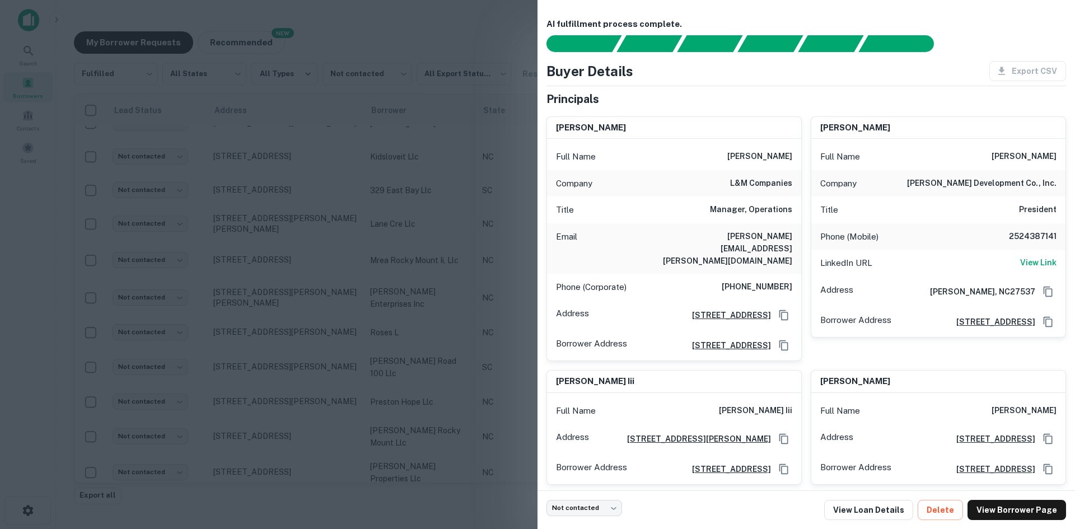
click at [286, 358] on div at bounding box center [537, 264] width 1075 height 529
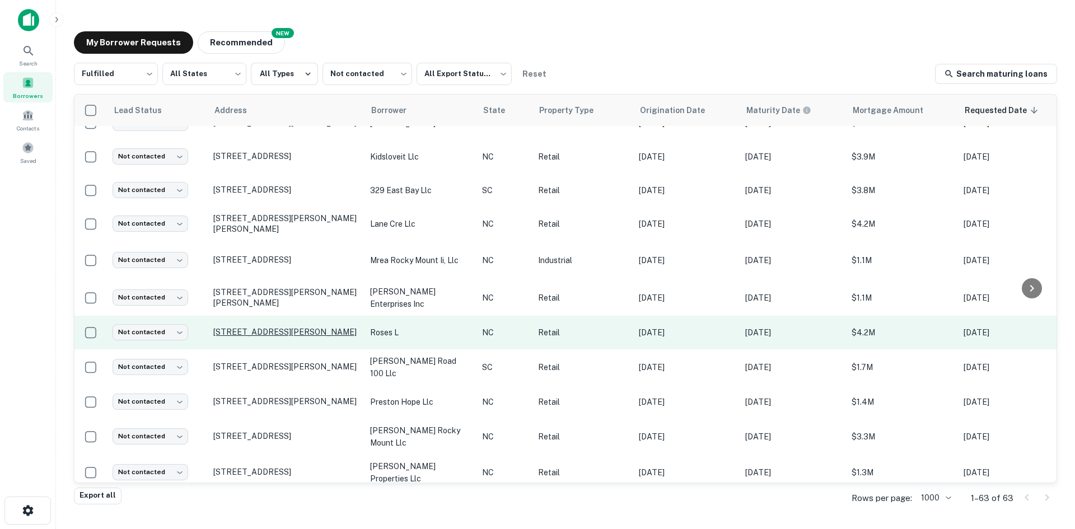
click at [289, 337] on p "225 Evans Dr Nashville, NC27856" at bounding box center [286, 332] width 146 height 10
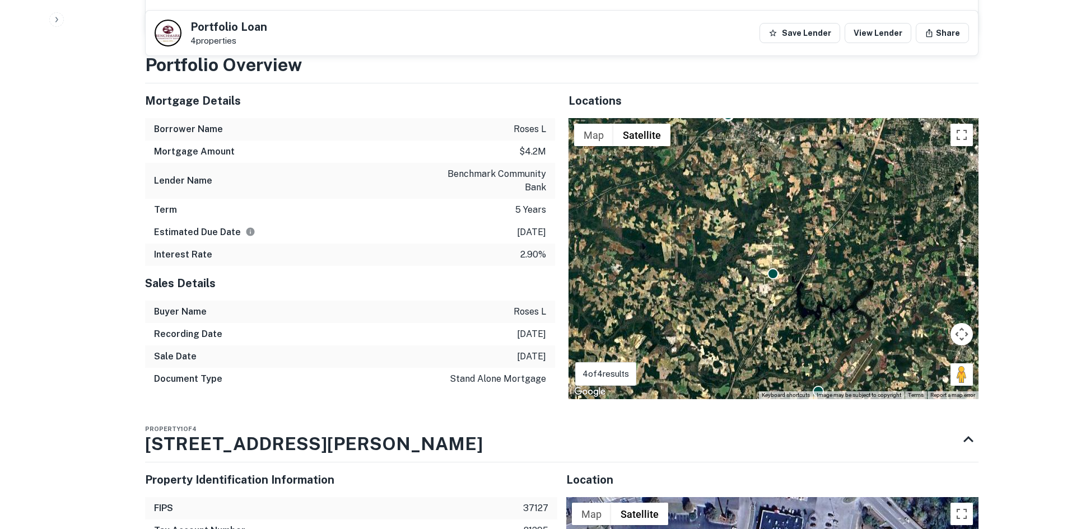
scroll to position [1512, 0]
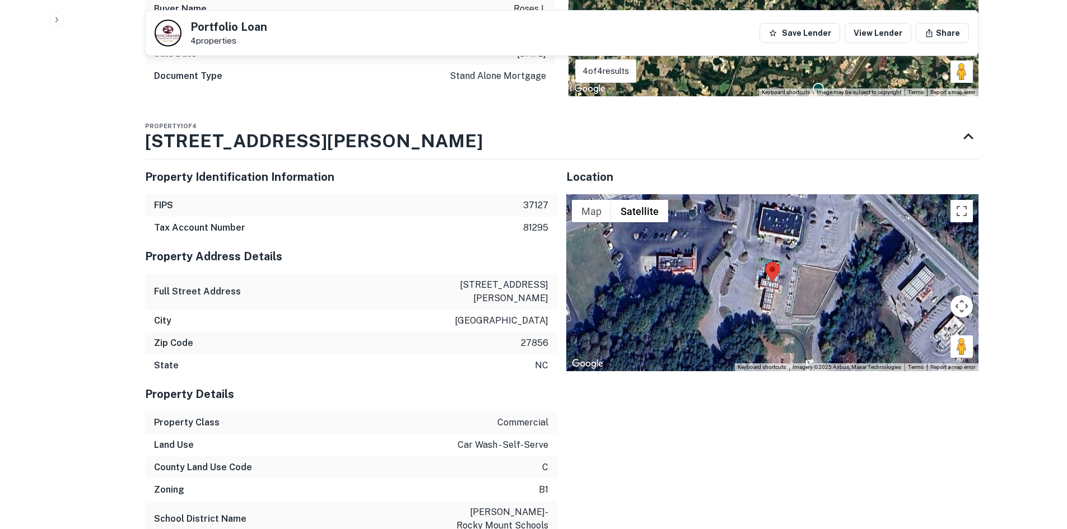
drag, startPoint x: 952, startPoint y: 319, endPoint x: 865, endPoint y: 277, distance: 97.2
click at [824, 259] on div "Map Terrain Satellite Labels Keyboard shortcuts Map Data Imagery ©2025 Airbus, …" at bounding box center [772, 282] width 412 height 177
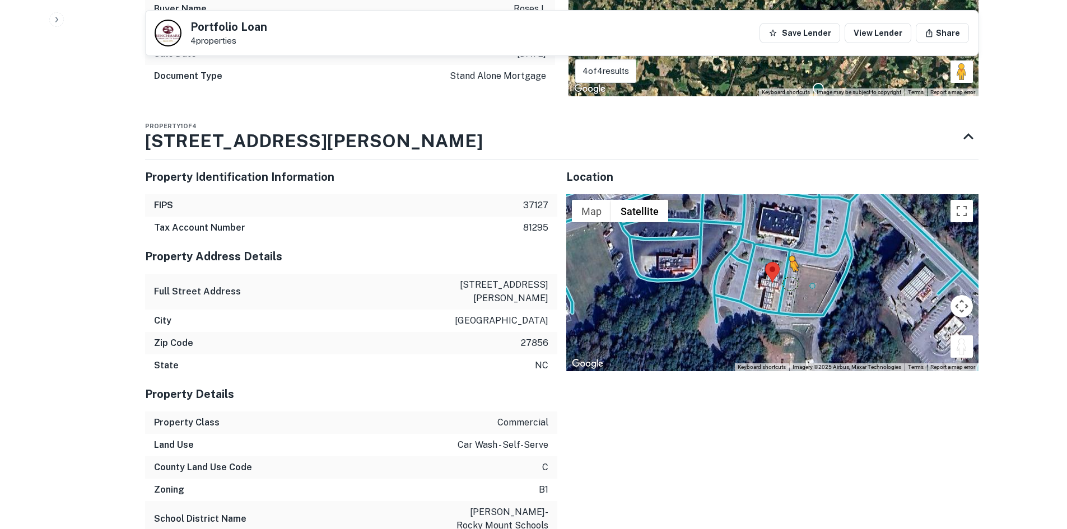
drag, startPoint x: 968, startPoint y: 325, endPoint x: 784, endPoint y: 258, distance: 195.0
click at [784, 258] on div "To activate drag with keyboard, press Alt + Enter. Once in keyboard drag state,…" at bounding box center [772, 282] width 412 height 177
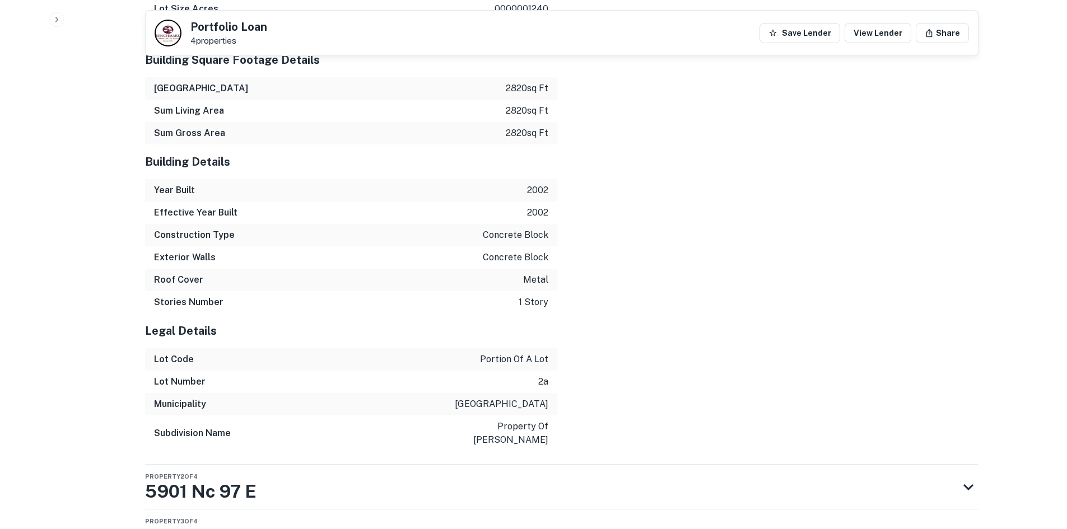
scroll to position [2195, 0]
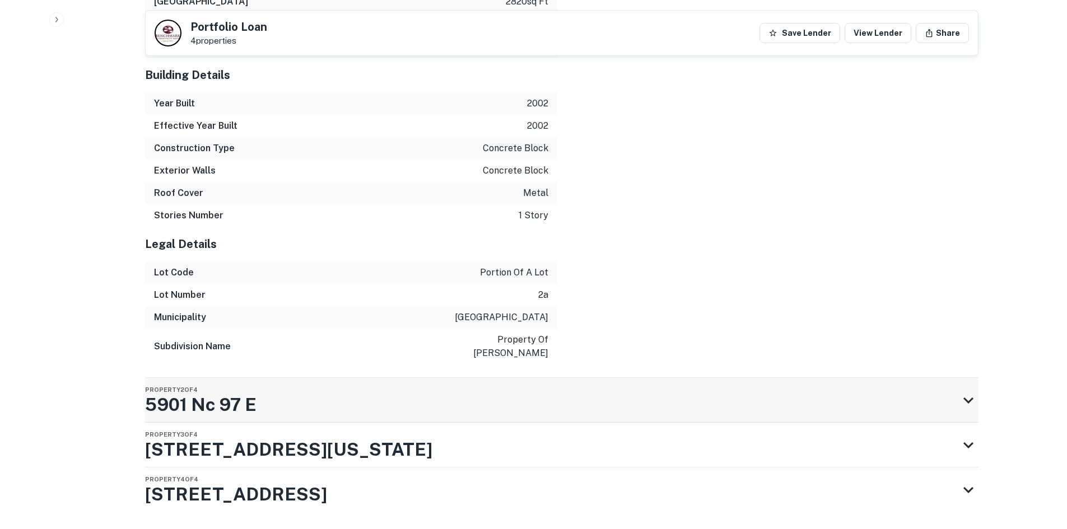
click at [497, 378] on div "Property 2 of 4 5901 Nc 97 E" at bounding box center [551, 400] width 813 height 45
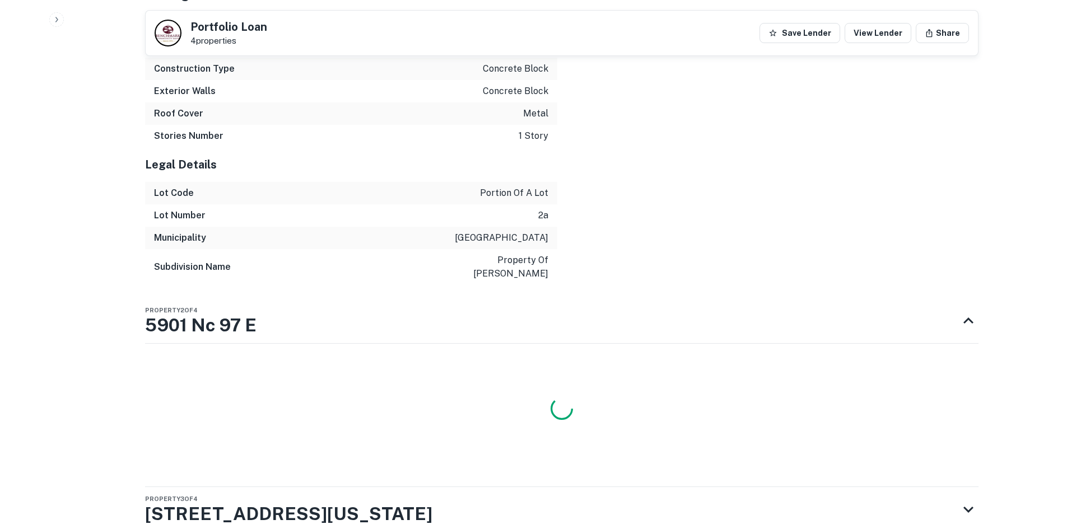
scroll to position [2339, 0]
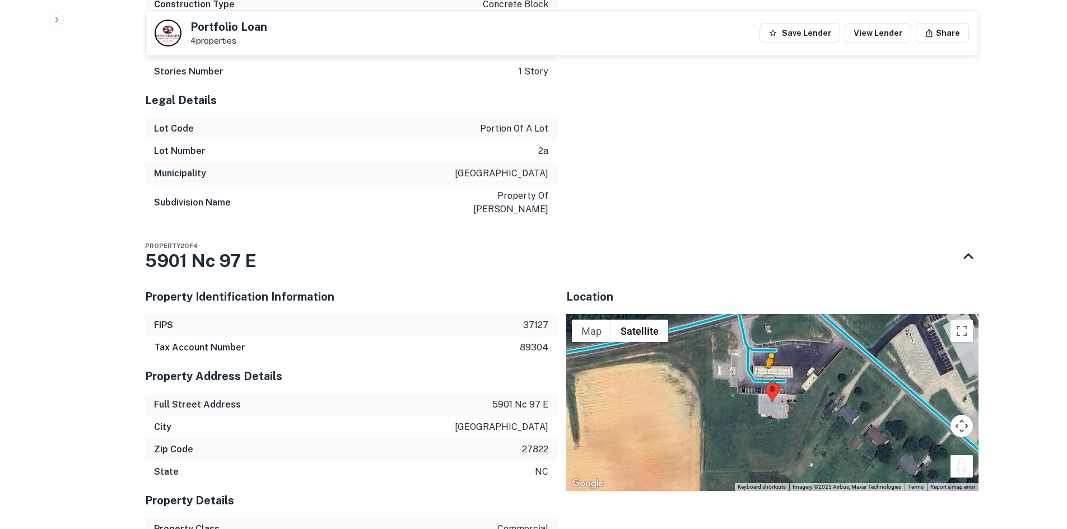
drag, startPoint x: 958, startPoint y: 427, endPoint x: 768, endPoint y: 342, distance: 208.0
click at [768, 342] on div "To activate drag with keyboard, press Alt + Enter. Once in keyboard drag state,…" at bounding box center [772, 402] width 412 height 177
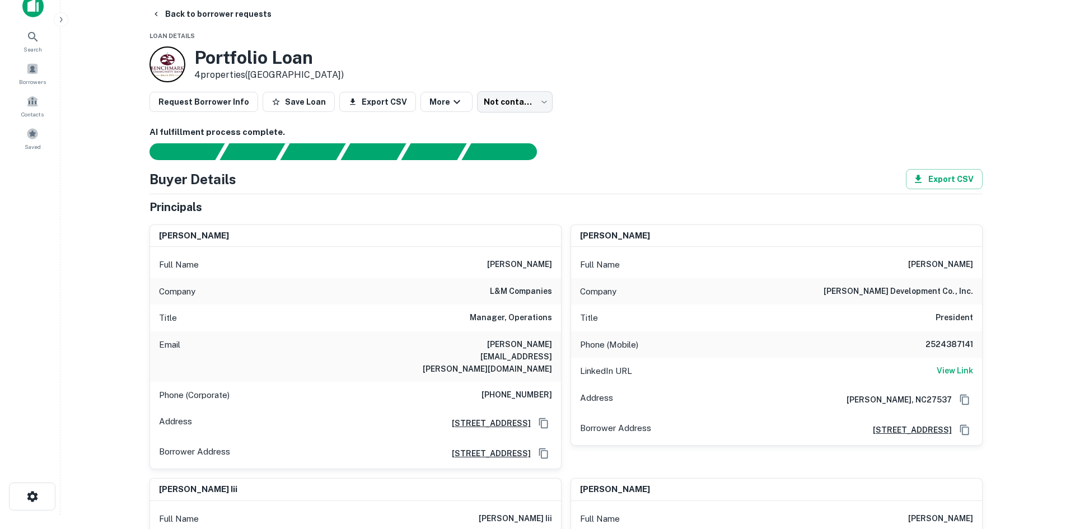
scroll to position [0, 0]
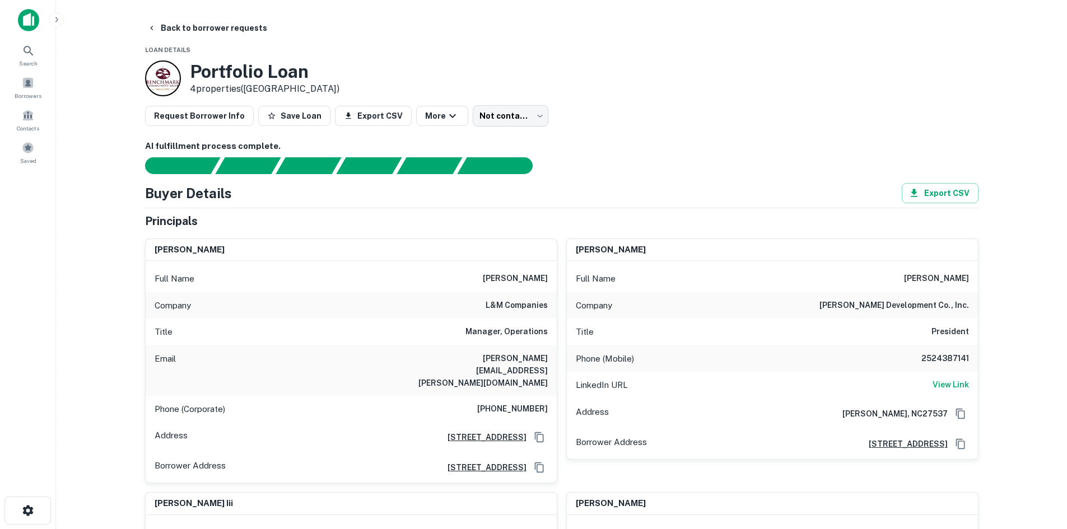
click at [502, 113] on body "Search Borrowers Contacts Saved Back to borrower requests Loan Details Portfoli…" at bounding box center [533, 264] width 1067 height 529
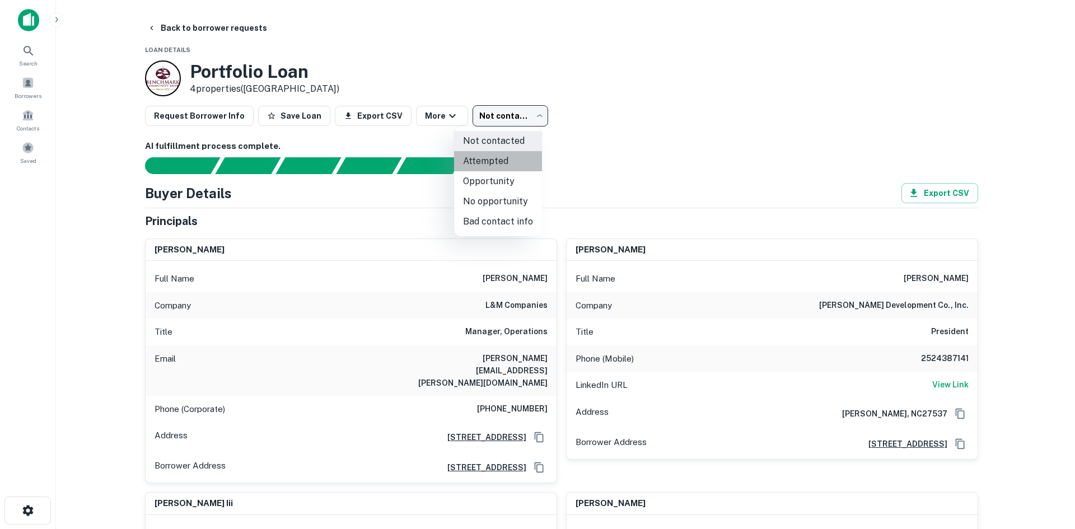
click at [504, 155] on li "Attempted" at bounding box center [498, 161] width 88 height 20
type input "*********"
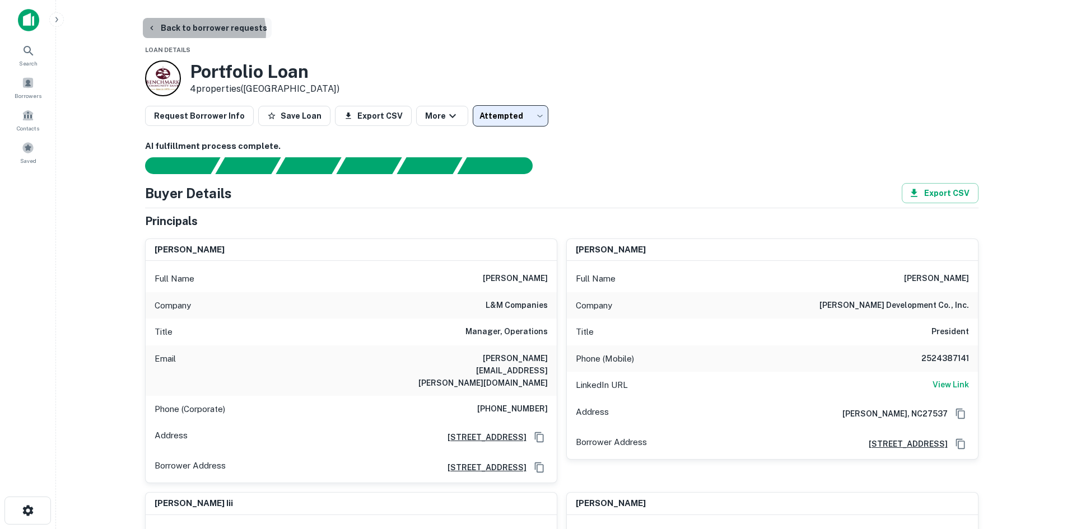
click at [199, 32] on button "Back to borrower requests" at bounding box center [207, 28] width 129 height 20
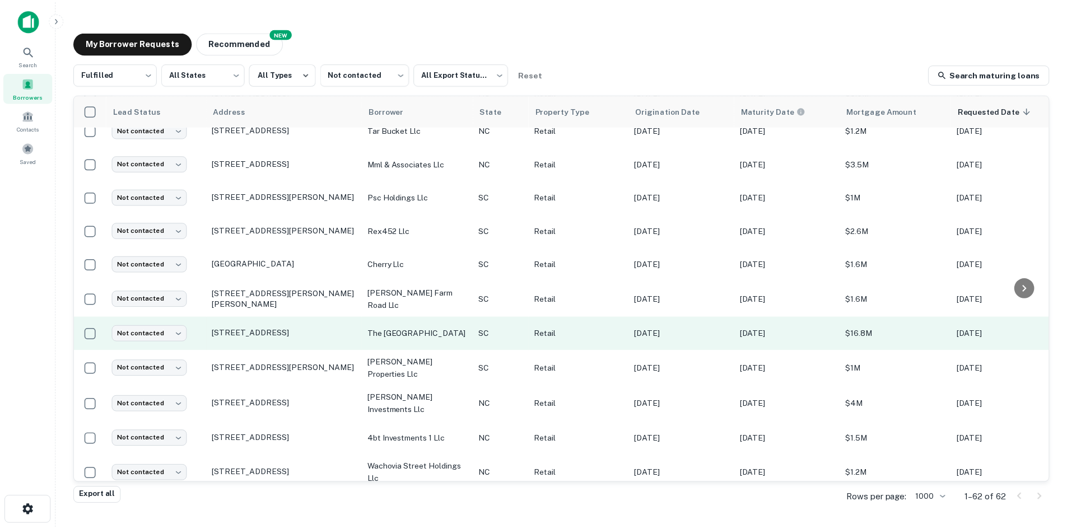
scroll to position [604, 0]
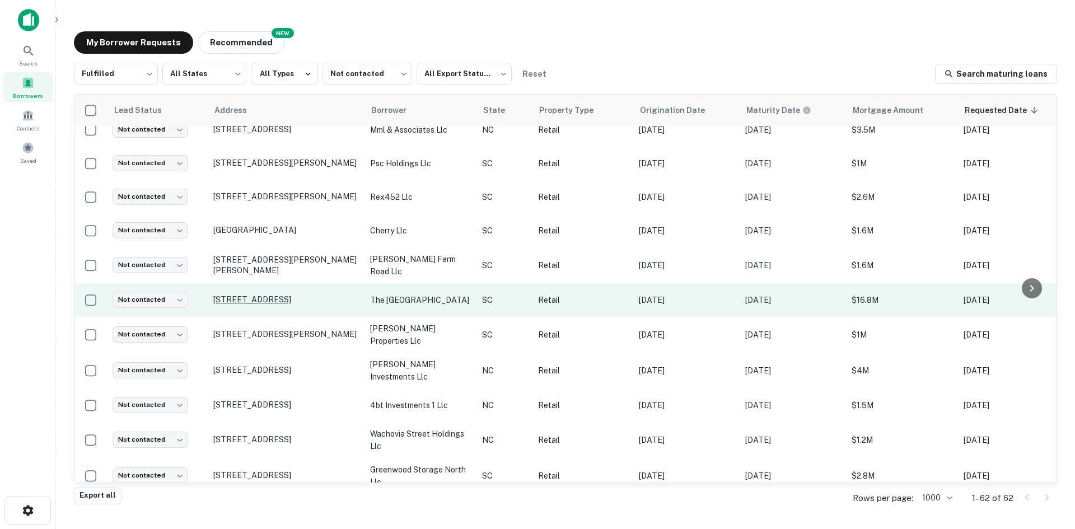
click at [267, 305] on p "1214 Clarendon St Columbia, SC29203" at bounding box center [286, 300] width 146 height 10
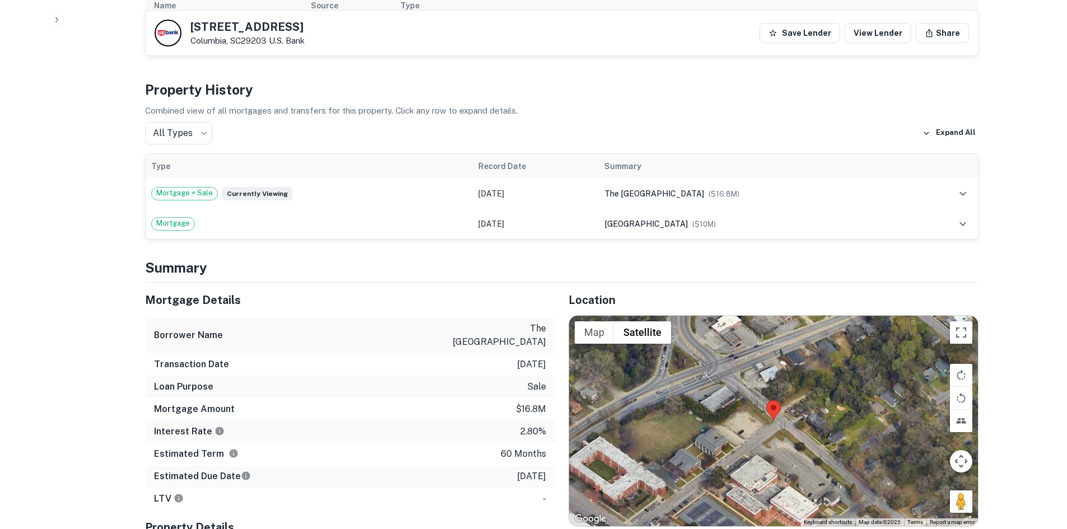
scroll to position [672, 0]
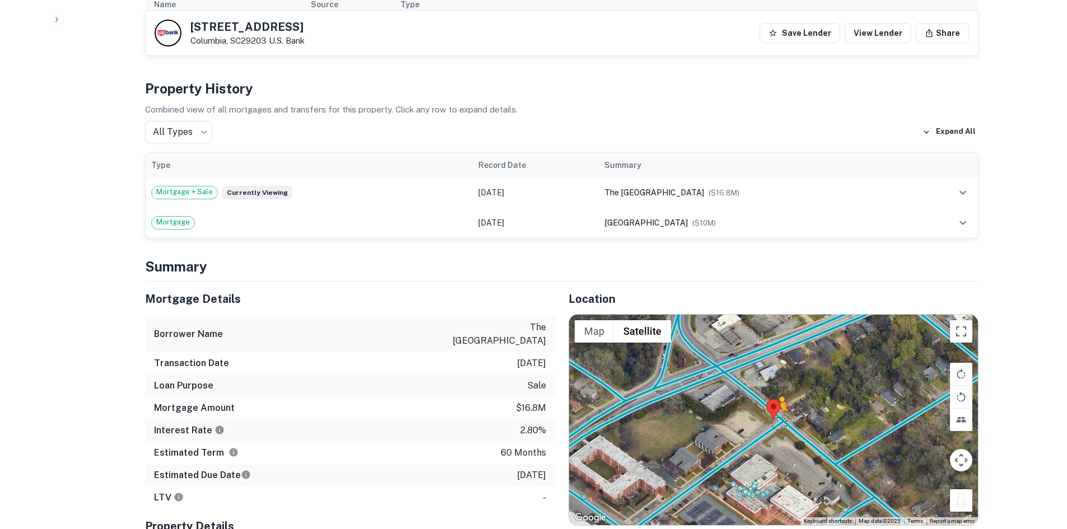
drag, startPoint x: 960, startPoint y: 488, endPoint x: 779, endPoint y: 411, distance: 196.4
click at [779, 411] on div "To activate drag with keyboard, press Alt + Enter. Once in keyboard drag state,…" at bounding box center [773, 420] width 409 height 211
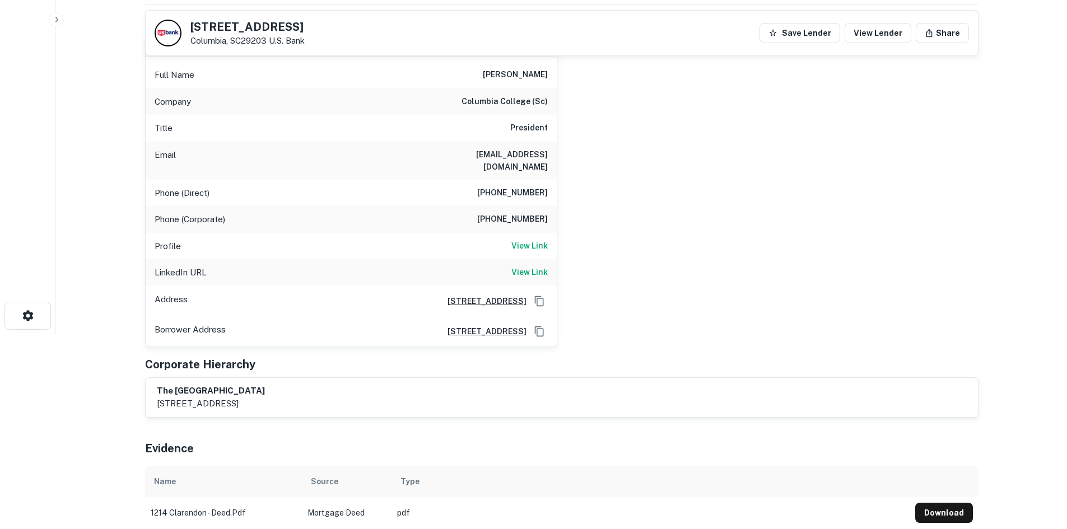
scroll to position [112, 0]
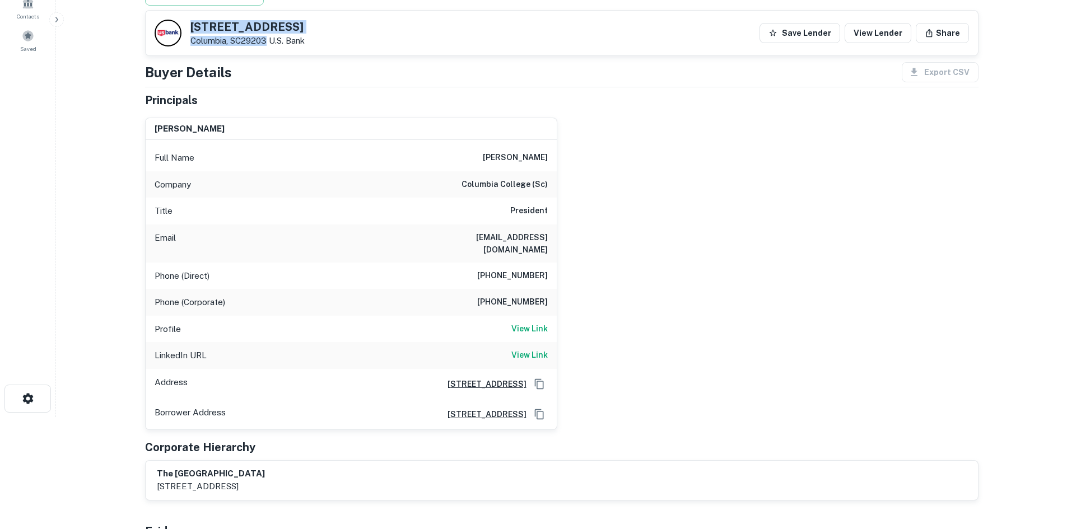
drag, startPoint x: 185, startPoint y: 25, endPoint x: 267, endPoint y: 34, distance: 82.8
click at [267, 34] on div "1214 Clarendon St Columbia, SC29203 U.s. Bank" at bounding box center [230, 33] width 150 height 27
copy div "1214 Clarendon St Columbia, SC29203"
click at [521, 323] on h6 "View Link" at bounding box center [529, 329] width 36 height 12
click at [517, 349] on h6 "View Link" at bounding box center [529, 355] width 36 height 12
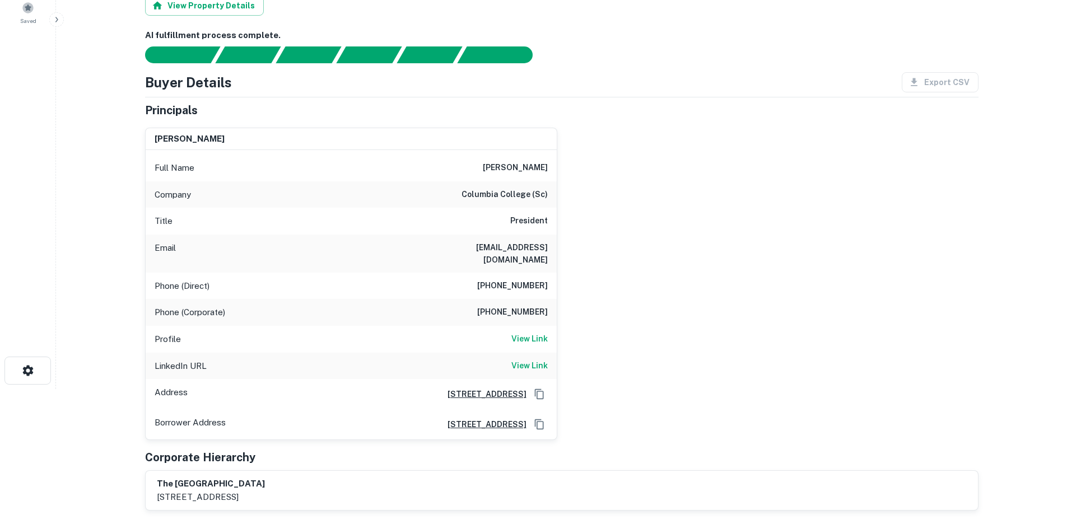
scroll to position [56, 0]
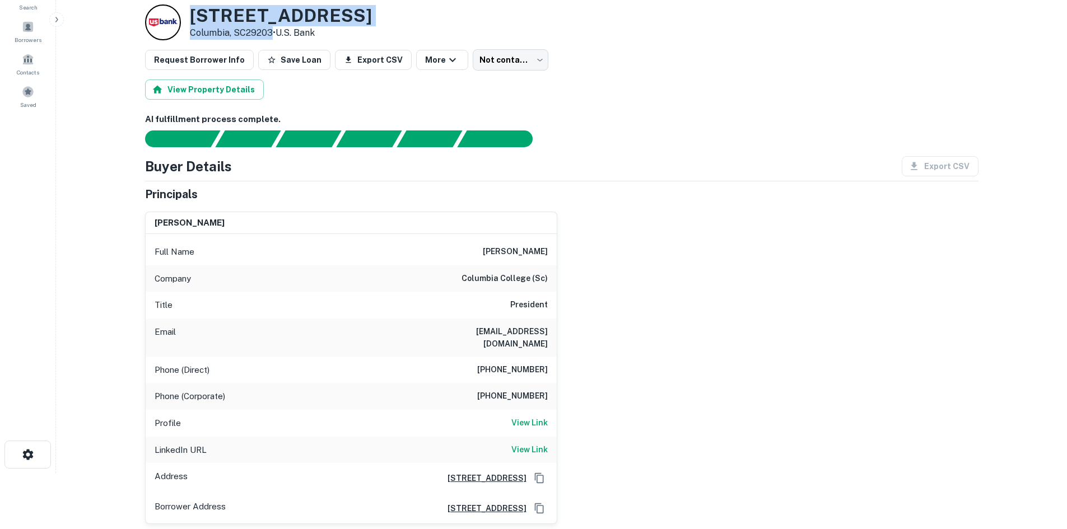
drag, startPoint x: 191, startPoint y: 15, endPoint x: 272, endPoint y: 31, distance: 82.1
click at [272, 31] on div "1214 Clarendon St Columbia, SC29203 • U.s. Bank" at bounding box center [258, 22] width 227 height 36
copy div "1214 Clarendon St Columbia, SC29203"
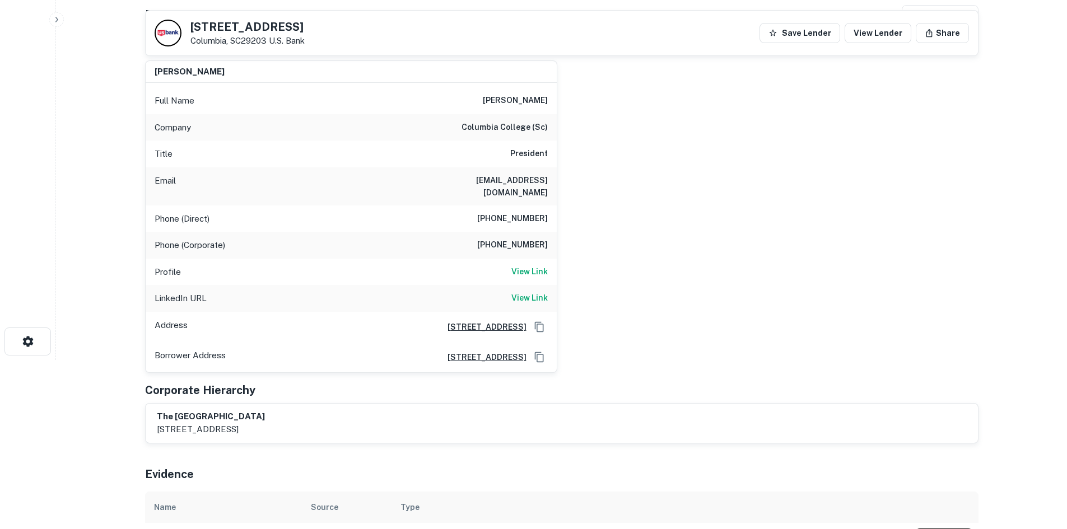
scroll to position [168, 0]
click at [531, 272] on div "Profile View Link" at bounding box center [351, 273] width 411 height 27
click at [531, 270] on div "Profile View Link" at bounding box center [351, 273] width 411 height 27
click at [531, 267] on h6 "View Link" at bounding box center [529, 273] width 36 height 12
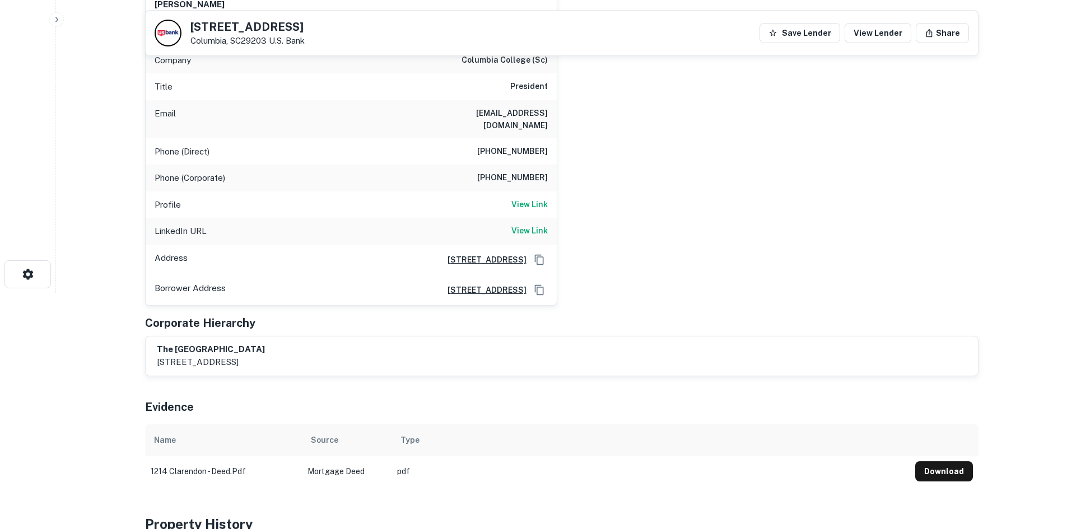
scroll to position [224, 0]
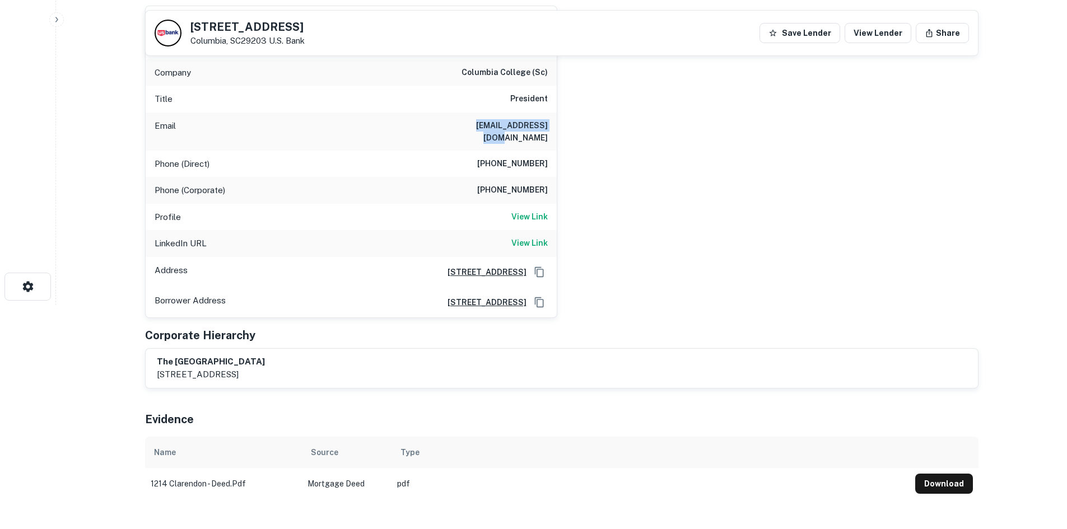
drag, startPoint x: 452, startPoint y: 128, endPoint x: 614, endPoint y: 136, distance: 161.5
click at [614, 136] on div "dr. william t. bogart Full Name dr. william t. bogart Company columbia college …" at bounding box center [557, 157] width 842 height 321
copy h6 "tombogart@gmail.com"
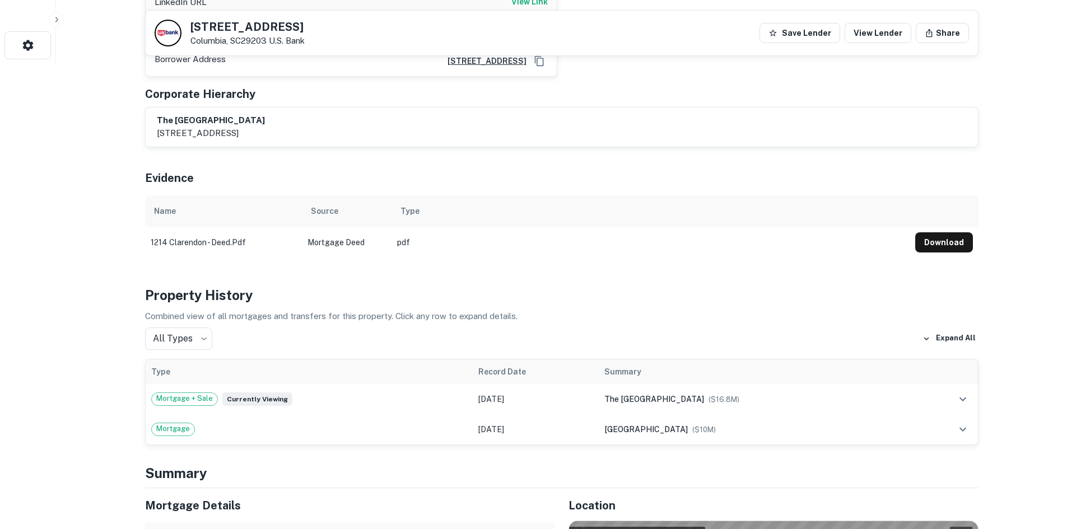
scroll to position [448, 0]
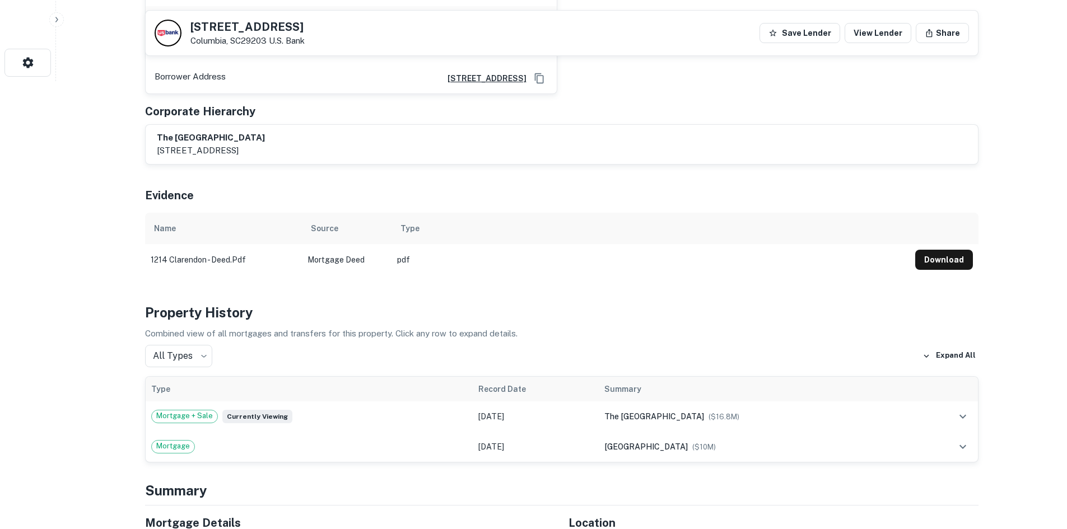
drag, startPoint x: 325, startPoint y: 201, endPoint x: 332, endPoint y: 201, distance: 6.7
click at [325, 213] on th "Source" at bounding box center [347, 228] width 90 height 31
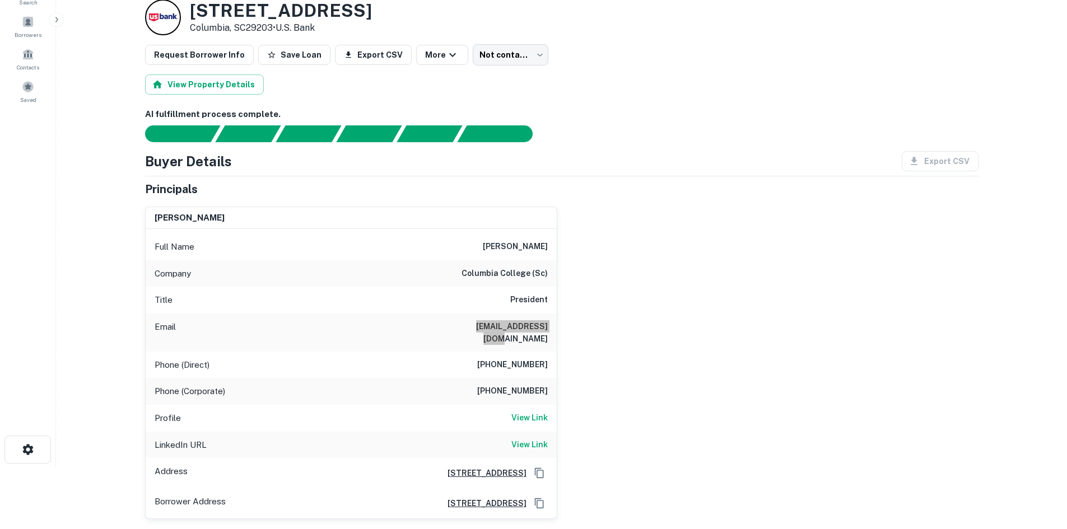
scroll to position [56, 0]
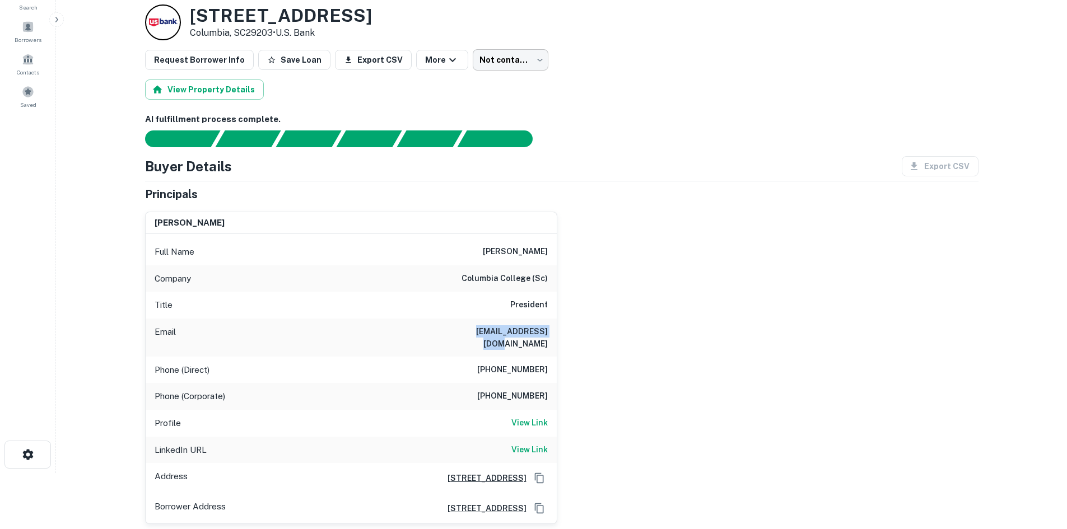
click at [498, 62] on body "Search Borrowers Contacts Saved Back to borrower requests Loan Details 1214 Cla…" at bounding box center [533, 208] width 1067 height 529
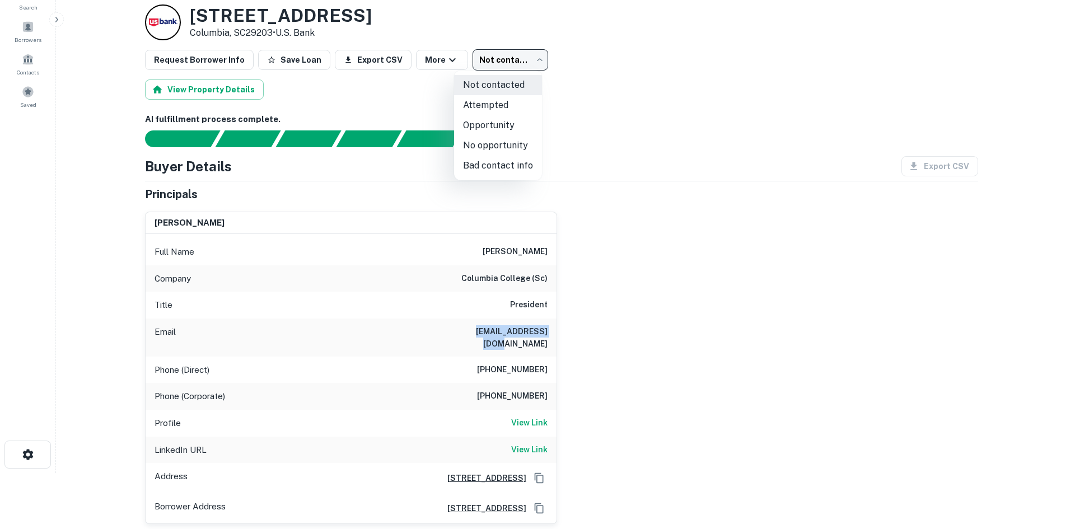
click at [496, 109] on li "Attempted" at bounding box center [498, 105] width 88 height 20
type input "*********"
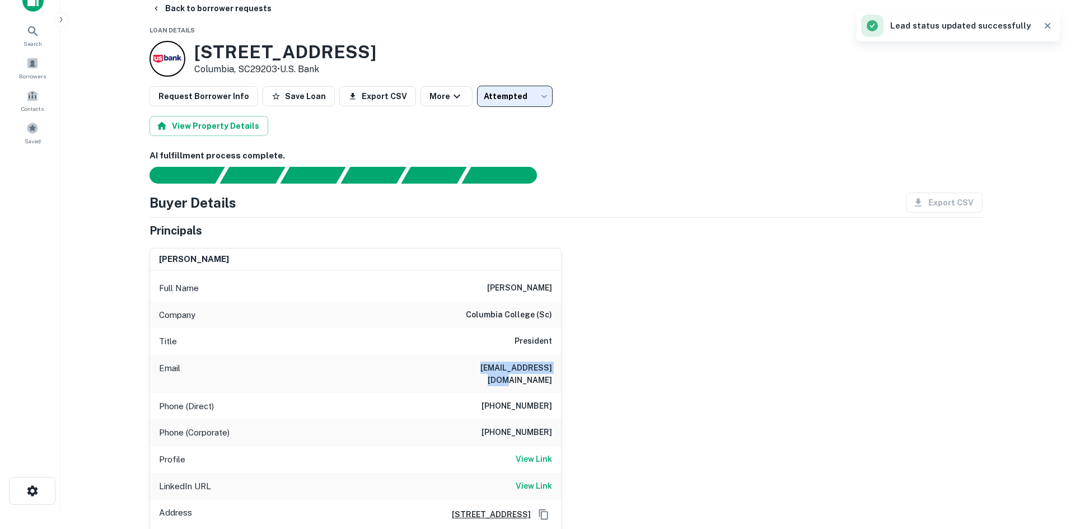
scroll to position [0, 0]
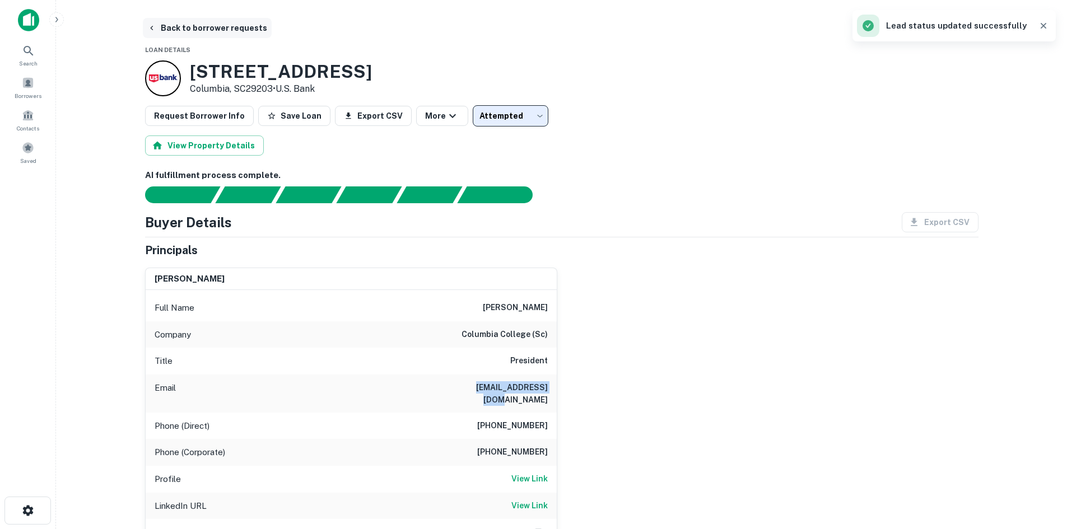
click at [205, 36] on button "Back to borrower requests" at bounding box center [207, 28] width 129 height 20
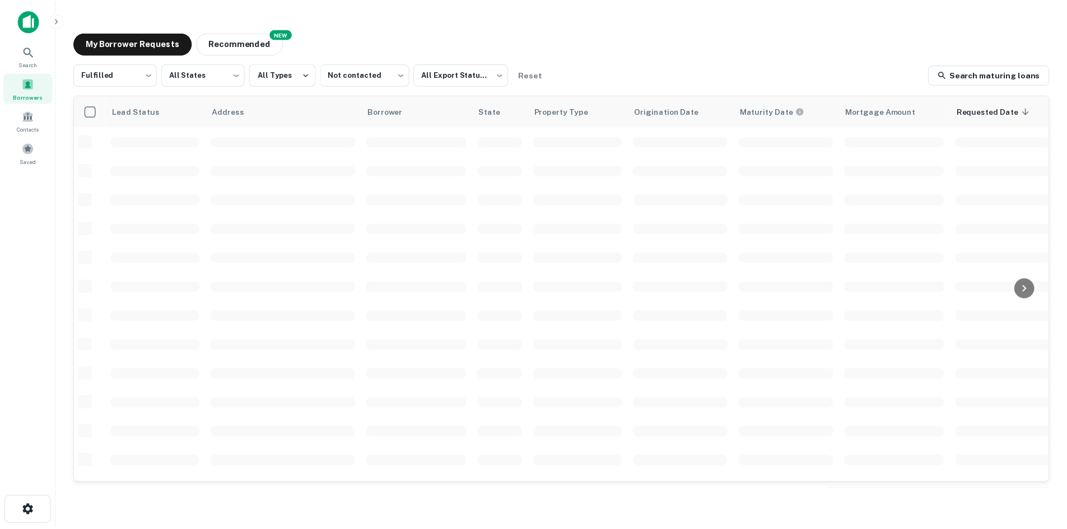
scroll to position [380, 0]
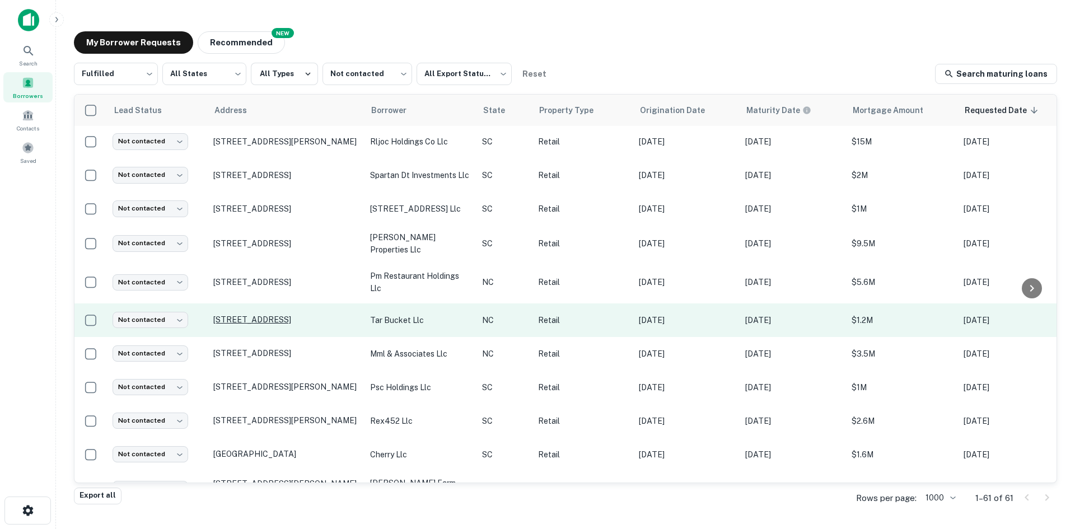
click at [314, 324] on p "[STREET_ADDRESS]" at bounding box center [286, 320] width 146 height 10
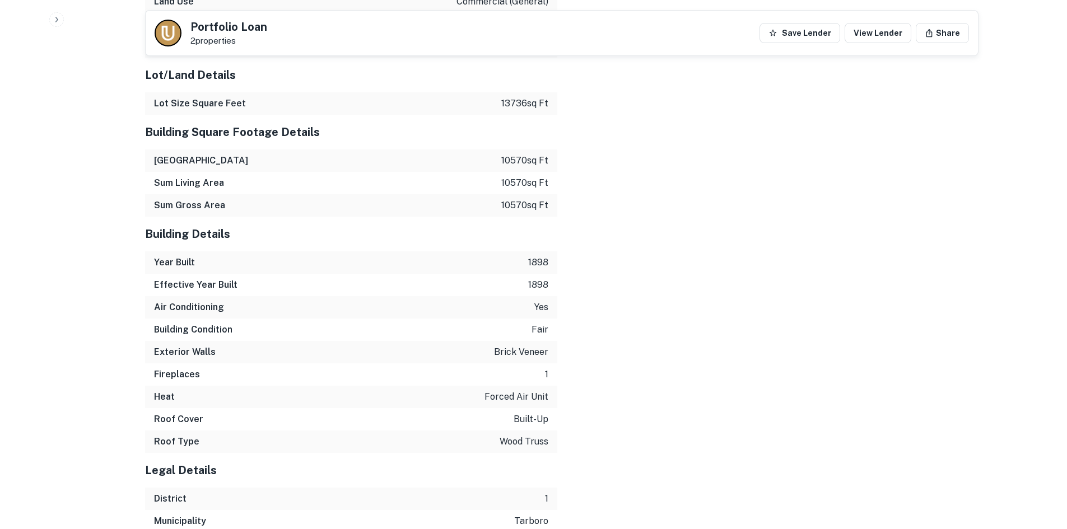
scroll to position [1684, 0]
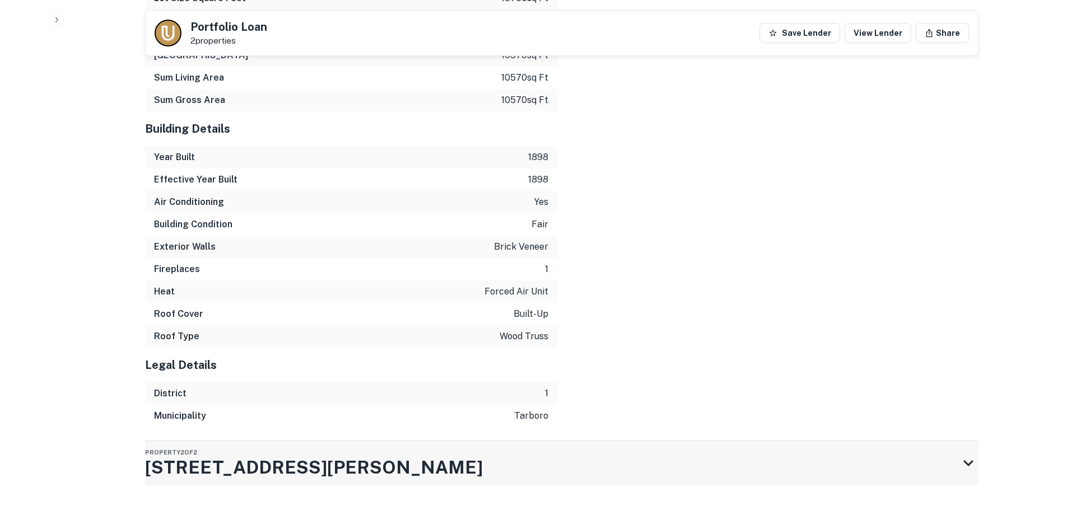
click at [445, 466] on div "Property 2 of 2 123 E Saint James St" at bounding box center [551, 463] width 813 height 45
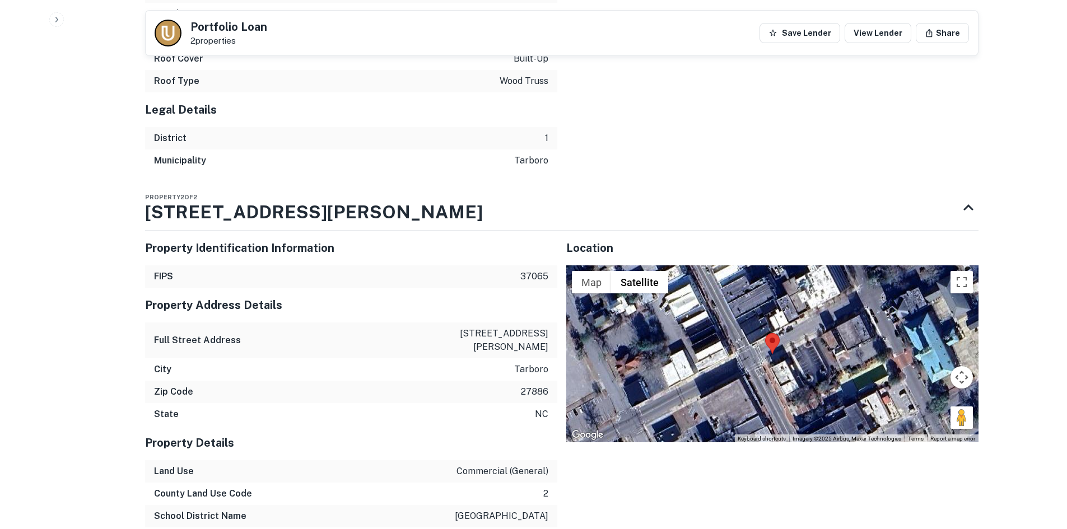
scroll to position [1940, 0]
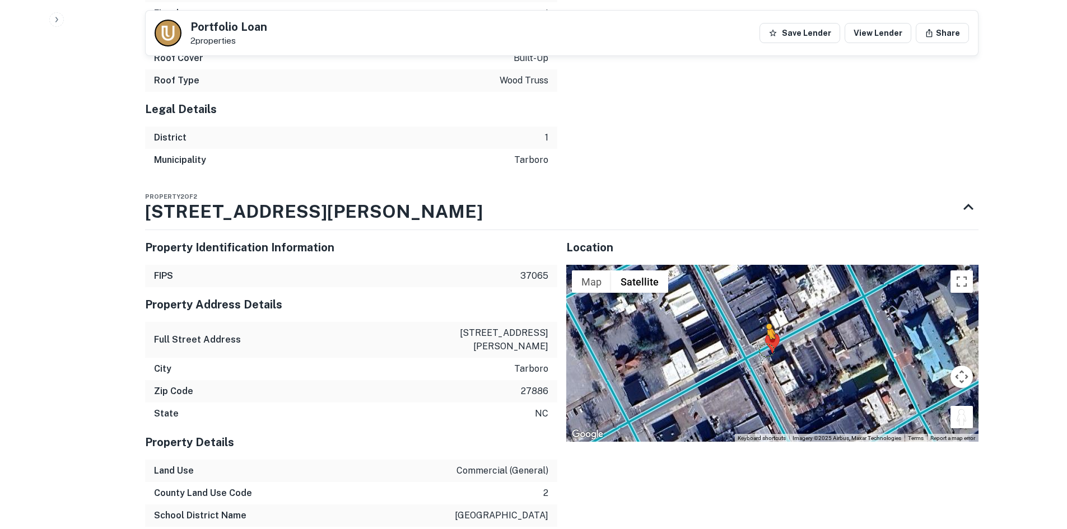
drag, startPoint x: 954, startPoint y: 407, endPoint x: 764, endPoint y: 338, distance: 201.7
click at [764, 338] on div "To activate drag with keyboard, press Alt + Enter. Once in keyboard drag state,…" at bounding box center [772, 353] width 412 height 177
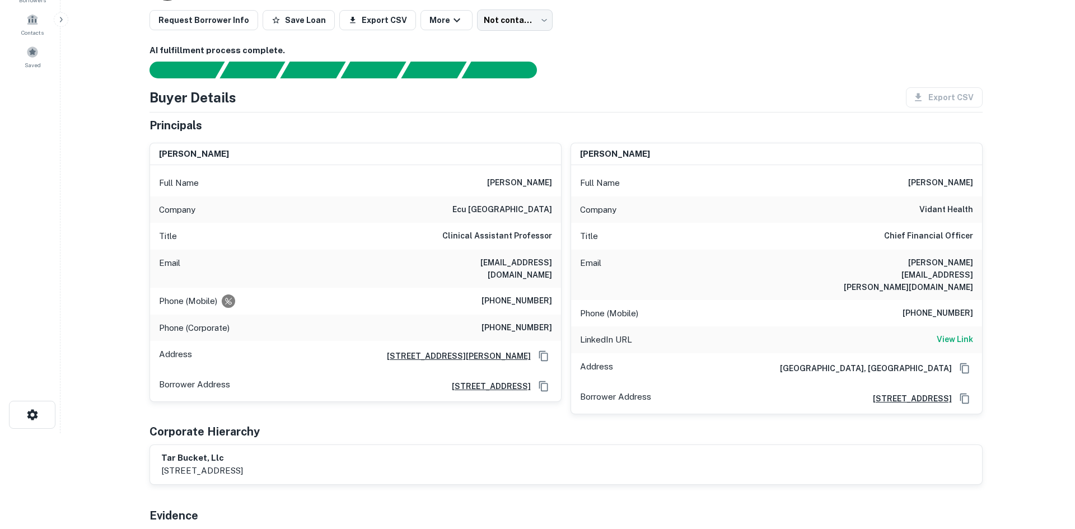
scroll to position [0, 0]
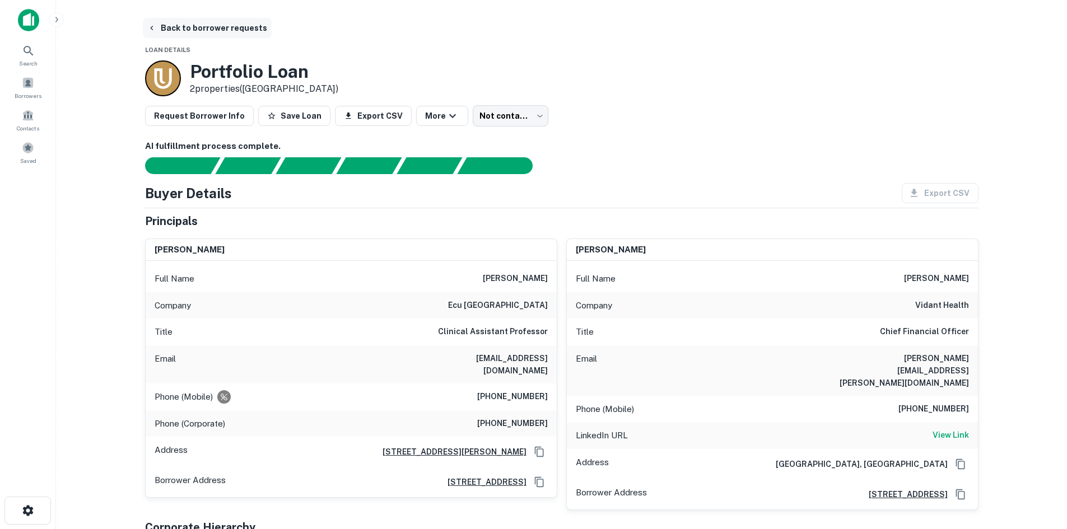
click at [197, 24] on button "Back to borrower requests" at bounding box center [207, 28] width 129 height 20
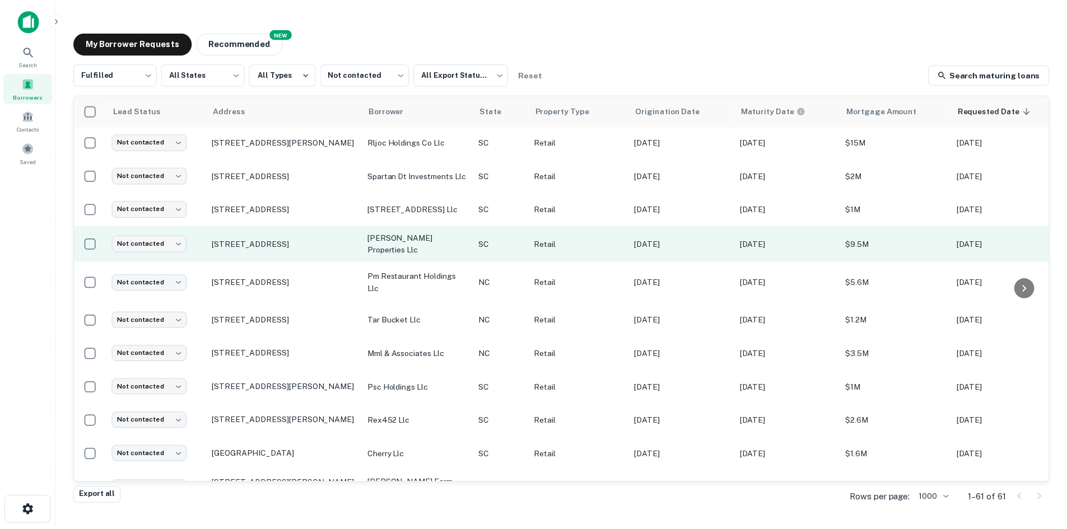
scroll to position [548, 0]
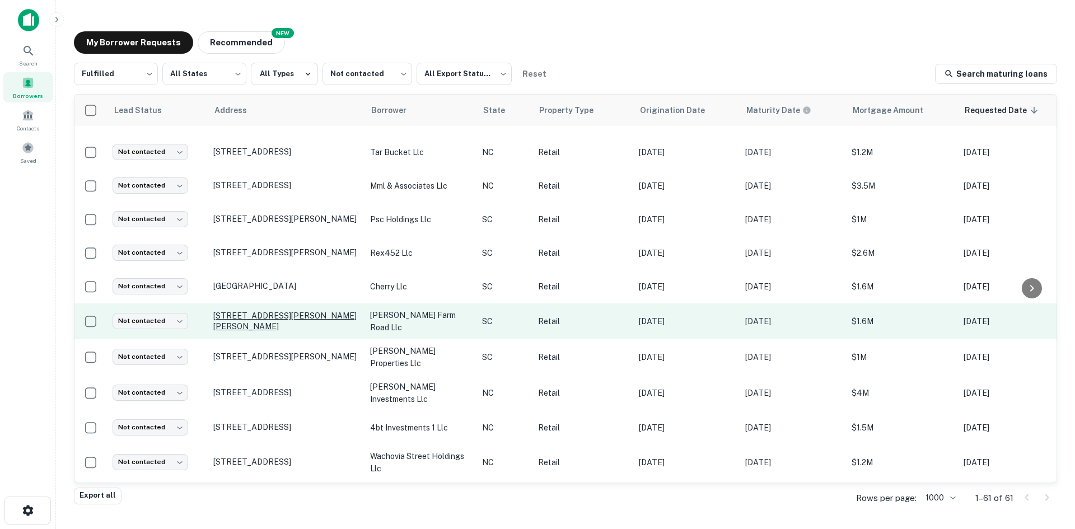
click at [256, 331] on p "[STREET_ADDRESS][PERSON_NAME][PERSON_NAME]" at bounding box center [286, 321] width 146 height 20
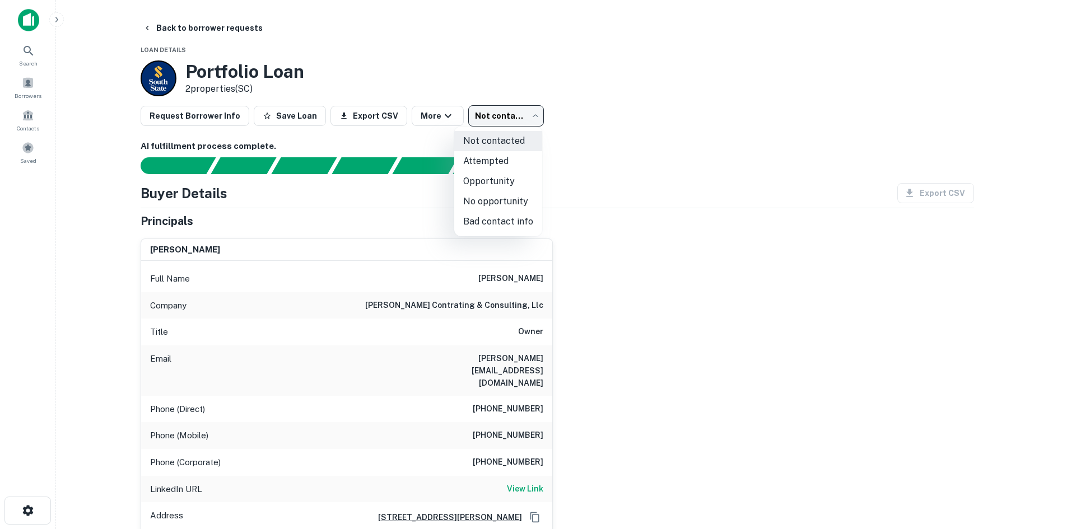
click at [496, 111] on body "Search Borrowers Contacts Saved Back to borrower requests Loan Details Portfoli…" at bounding box center [533, 264] width 1067 height 529
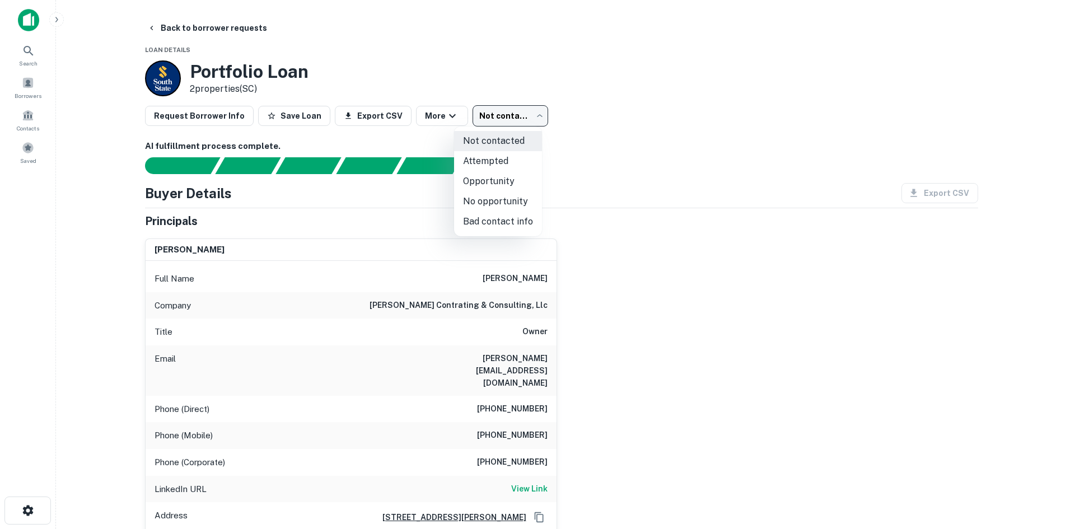
click at [479, 195] on li "No opportunity" at bounding box center [498, 201] width 88 height 20
type input "**********"
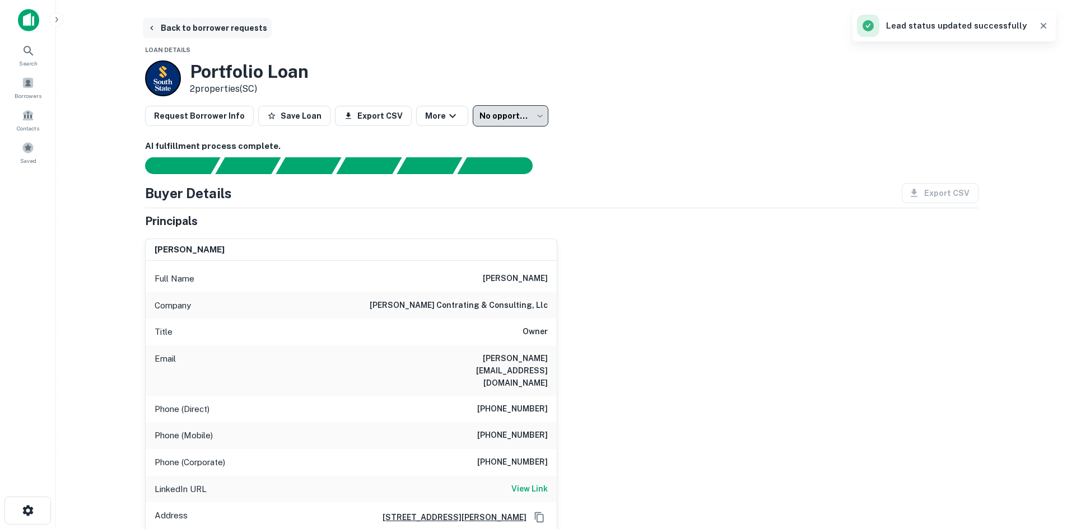
click at [203, 26] on button "Back to borrower requests" at bounding box center [207, 28] width 129 height 20
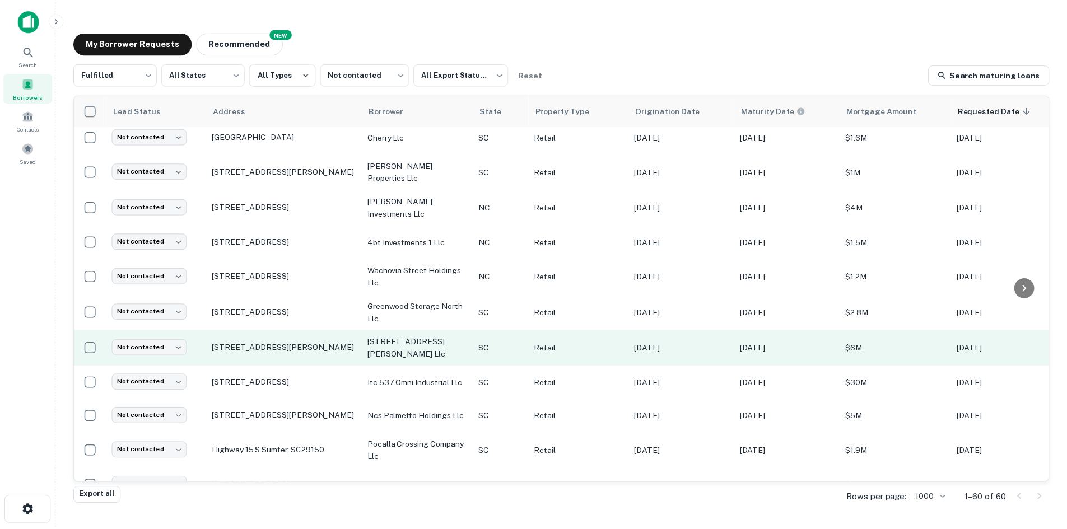
scroll to position [716, 0]
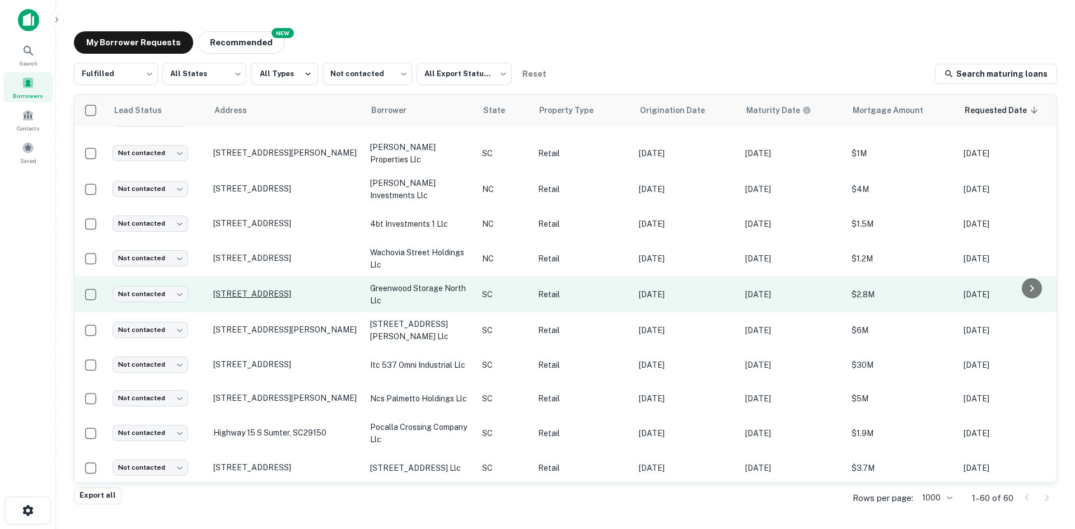
click at [271, 299] on p "[STREET_ADDRESS]" at bounding box center [286, 294] width 146 height 10
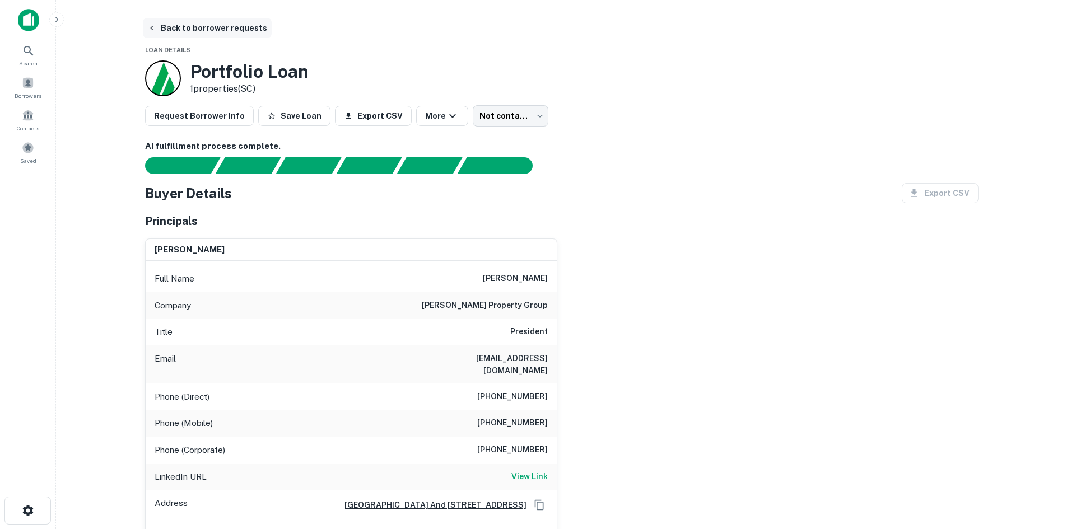
click at [179, 19] on button "Back to borrower requests" at bounding box center [207, 28] width 129 height 20
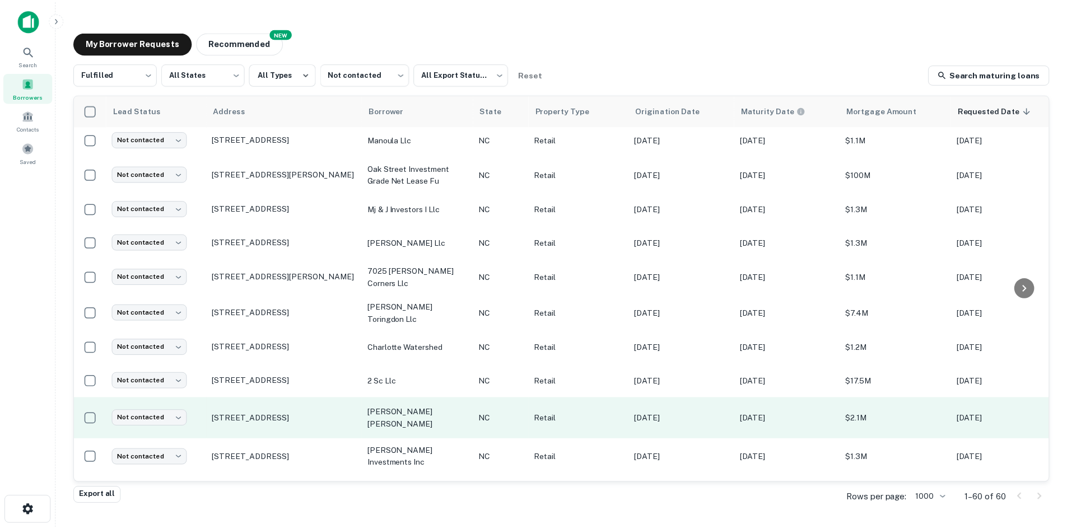
scroll to position [1611, 0]
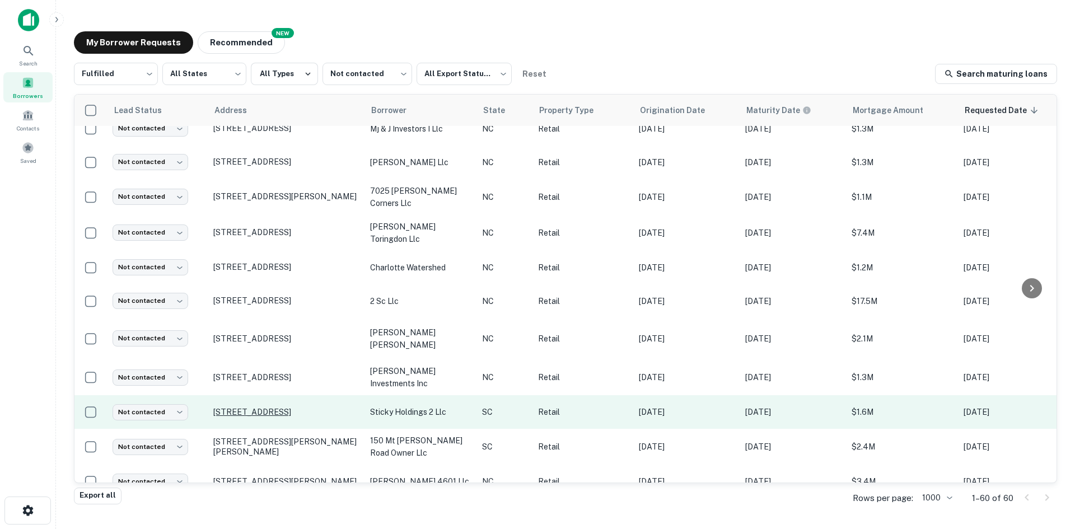
click at [275, 417] on p "[STREET_ADDRESS]" at bounding box center [286, 412] width 146 height 10
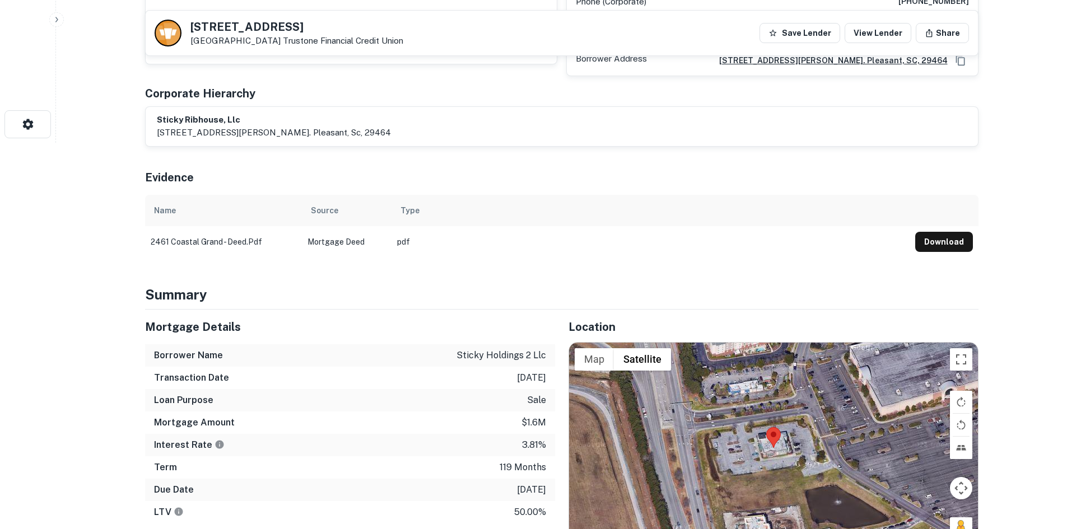
scroll to position [560, 0]
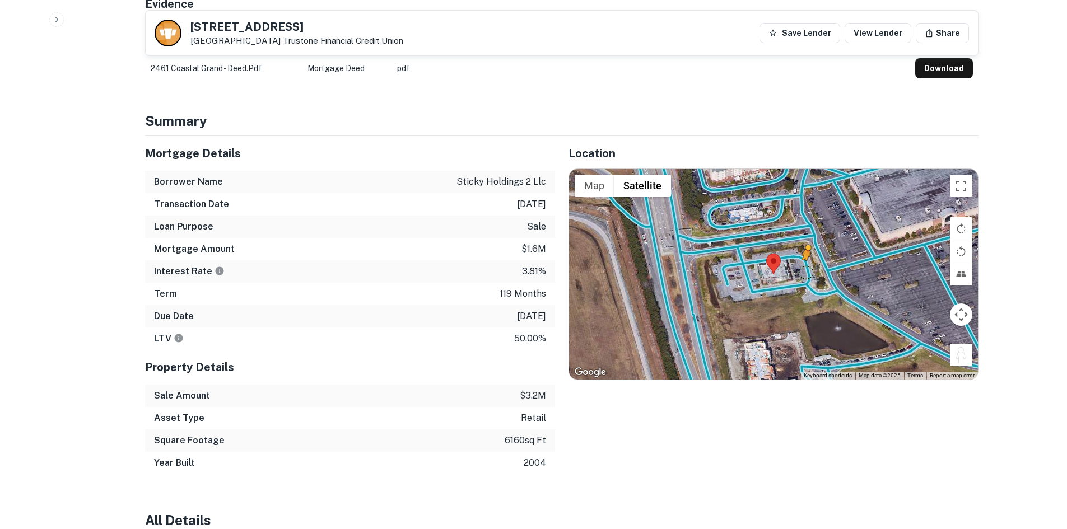
drag, startPoint x: 960, startPoint y: 353, endPoint x: 797, endPoint y: 268, distance: 183.1
click at [797, 268] on div "To activate drag with keyboard, press Alt + Enter. Once in keyboard drag state,…" at bounding box center [773, 274] width 409 height 211
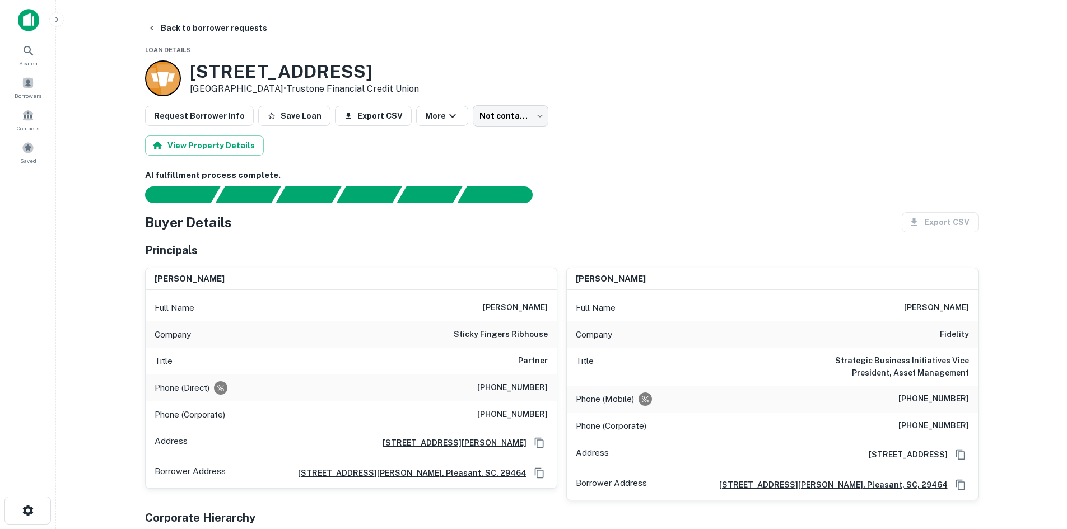
drag, startPoint x: 497, startPoint y: 305, endPoint x: 643, endPoint y: 291, distance: 146.9
click at [643, 291] on div "[PERSON_NAME] Full Name [PERSON_NAME] Company sticky fingers ribhouse Title Par…" at bounding box center [557, 380] width 842 height 242
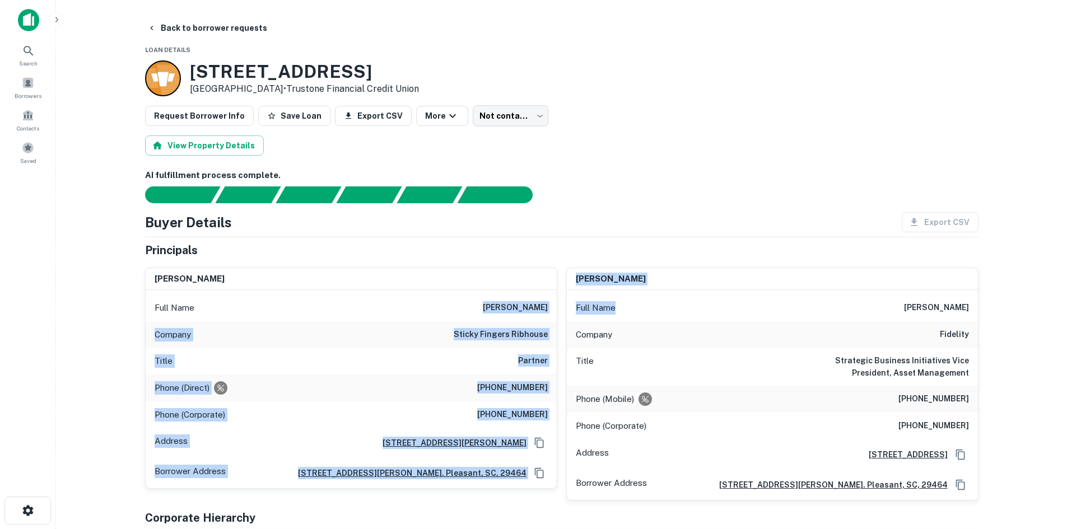
click at [558, 297] on div "[PERSON_NAME] Full Name [PERSON_NAME] Company fidelity Title Strategic Business…" at bounding box center [767, 380] width 421 height 242
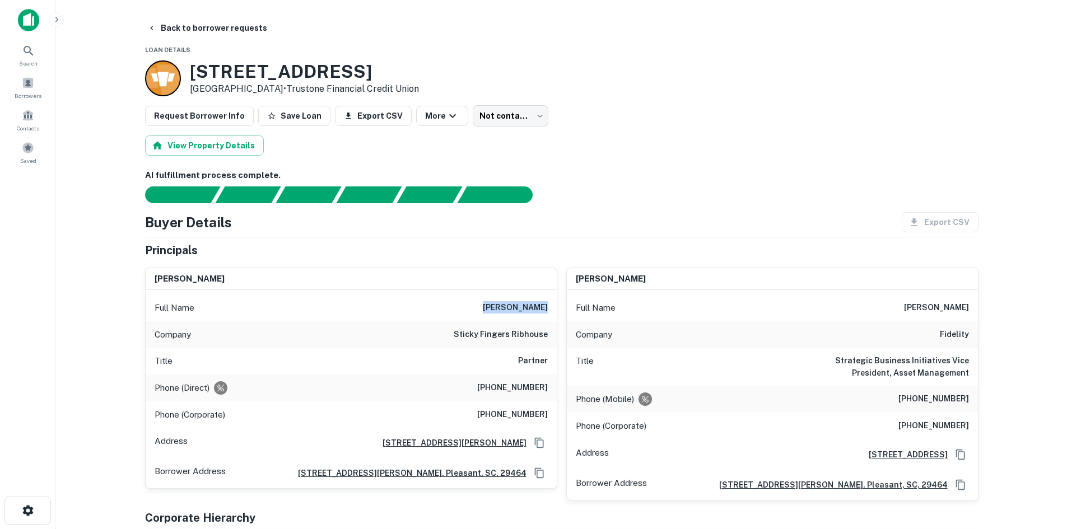
drag, startPoint x: 486, startPoint y: 306, endPoint x: 547, endPoint y: 308, distance: 61.1
click at [547, 308] on div "Full Name [PERSON_NAME]" at bounding box center [351, 308] width 411 height 27
copy h6 "[PERSON_NAME]"
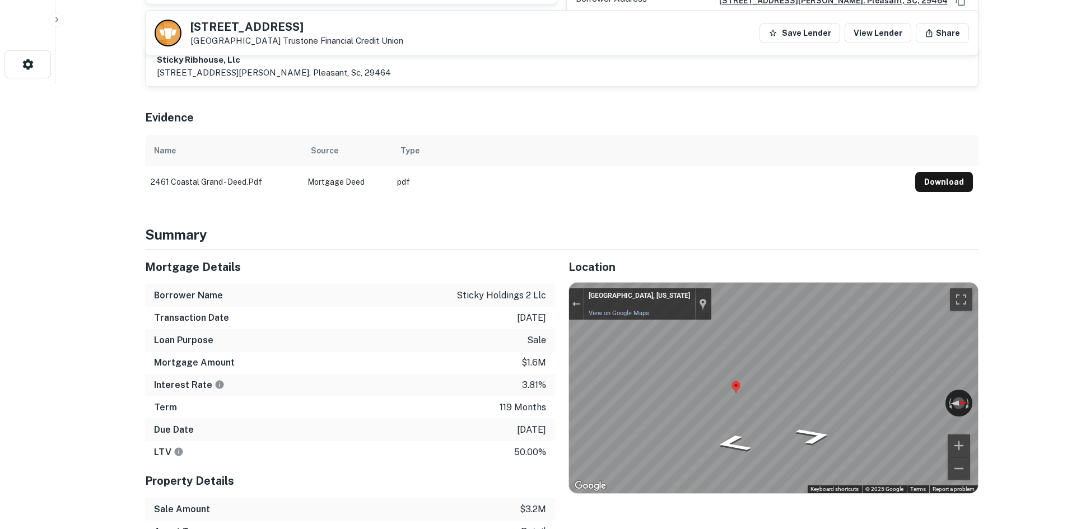
scroll to position [560, 0]
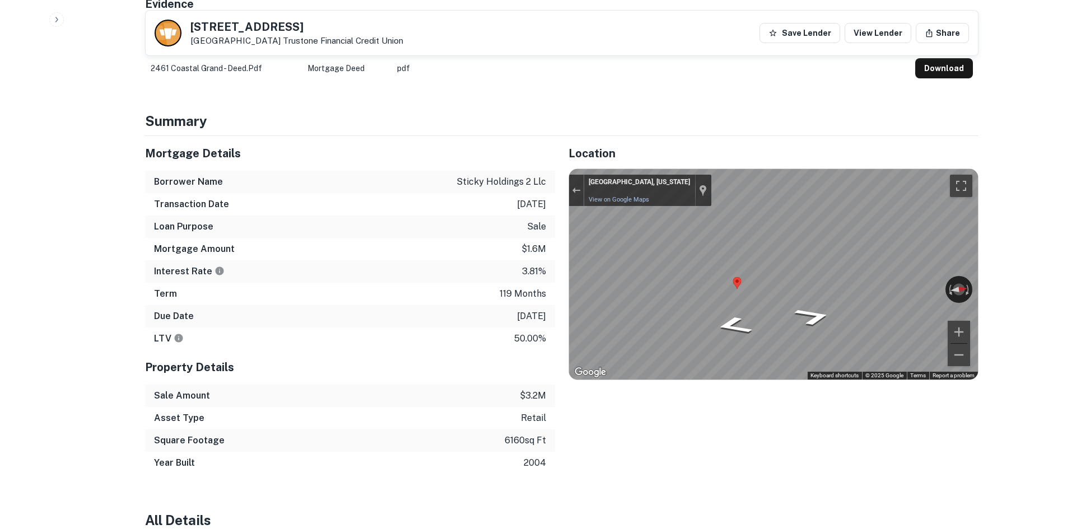
drag, startPoint x: 204, startPoint y: 27, endPoint x: 281, endPoint y: 50, distance: 80.1
click at [281, 50] on div "[STREET_ADDRESS] Trustone Financial Credit Union Save Lender View Lender Share" at bounding box center [562, 33] width 832 height 45
copy div "[STREET_ADDRESS]"
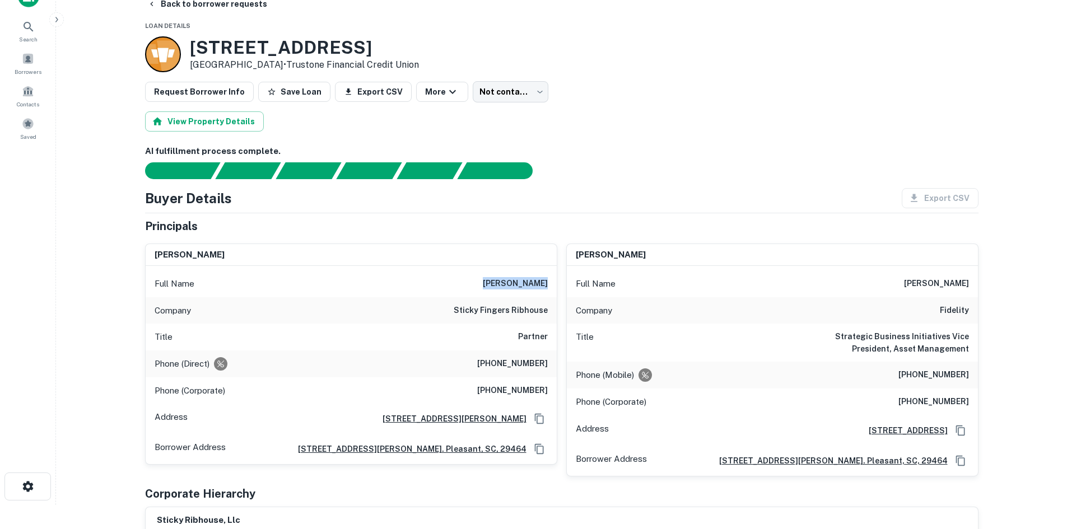
scroll to position [0, 0]
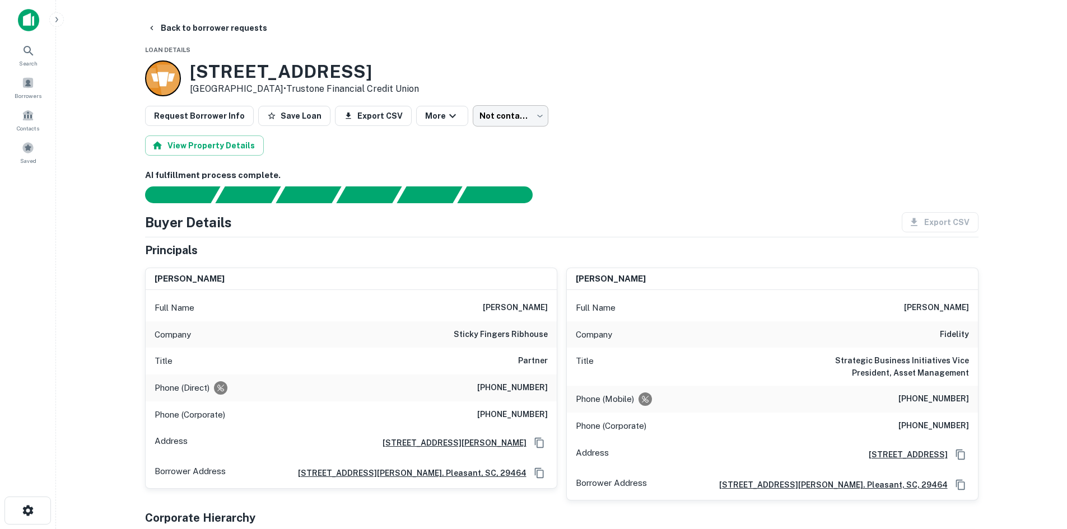
click at [513, 106] on body "Search Borrowers Contacts Saved Back to borrower requests Loan Details [STREET_…" at bounding box center [533, 264] width 1067 height 529
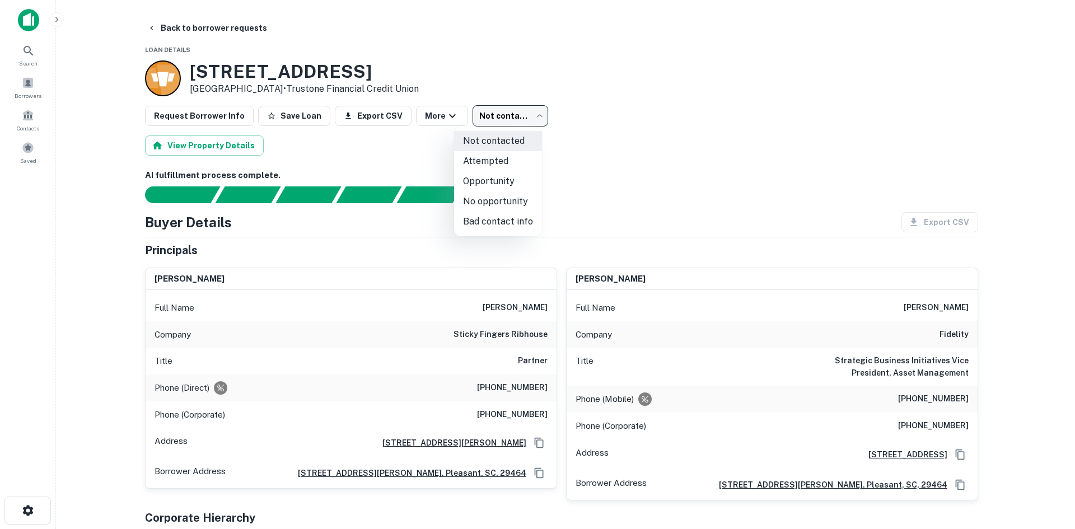
click at [592, 154] on div at bounding box center [537, 264] width 1075 height 529
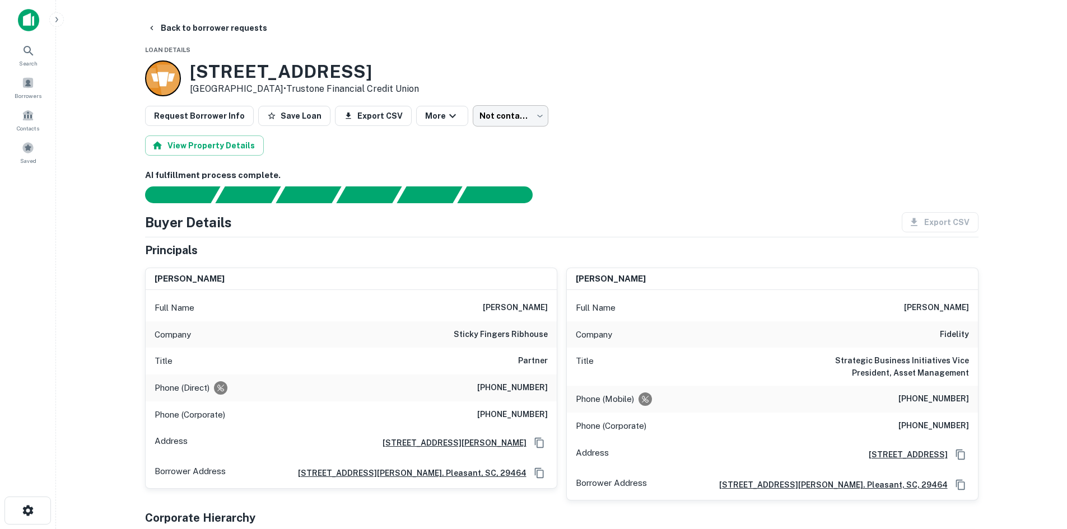
click at [496, 122] on body "Search Borrowers Contacts Saved Back to borrower requests Loan Details [STREET_…" at bounding box center [533, 264] width 1067 height 529
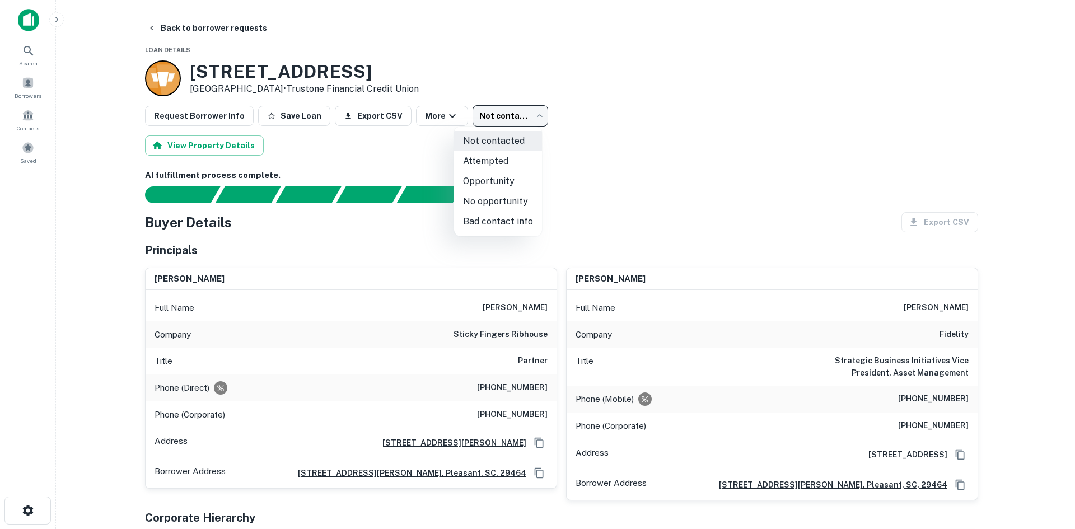
click at [498, 157] on li "Attempted" at bounding box center [498, 161] width 88 height 20
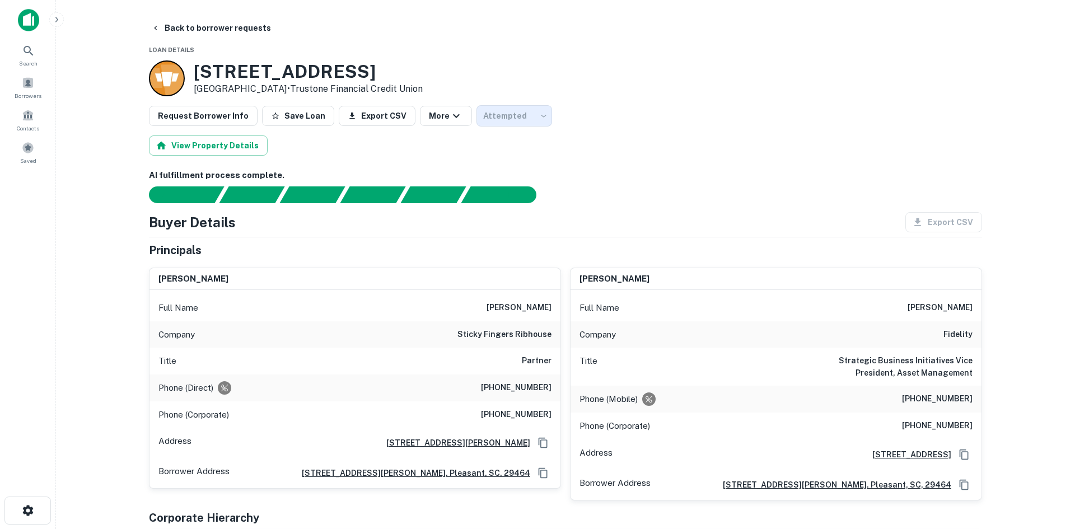
type input "*********"
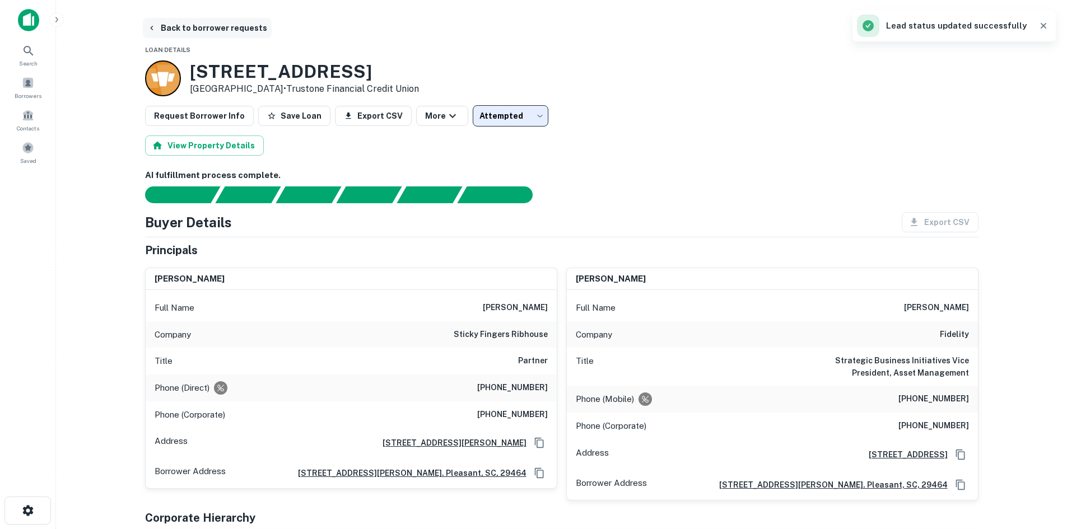
click at [173, 22] on button "Back to borrower requests" at bounding box center [207, 28] width 129 height 20
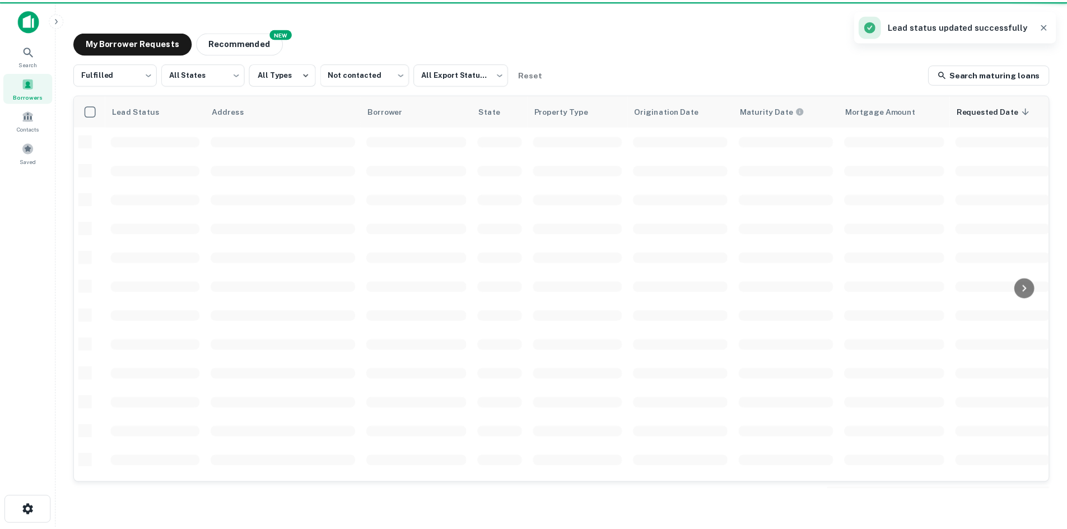
scroll to position [380, 0]
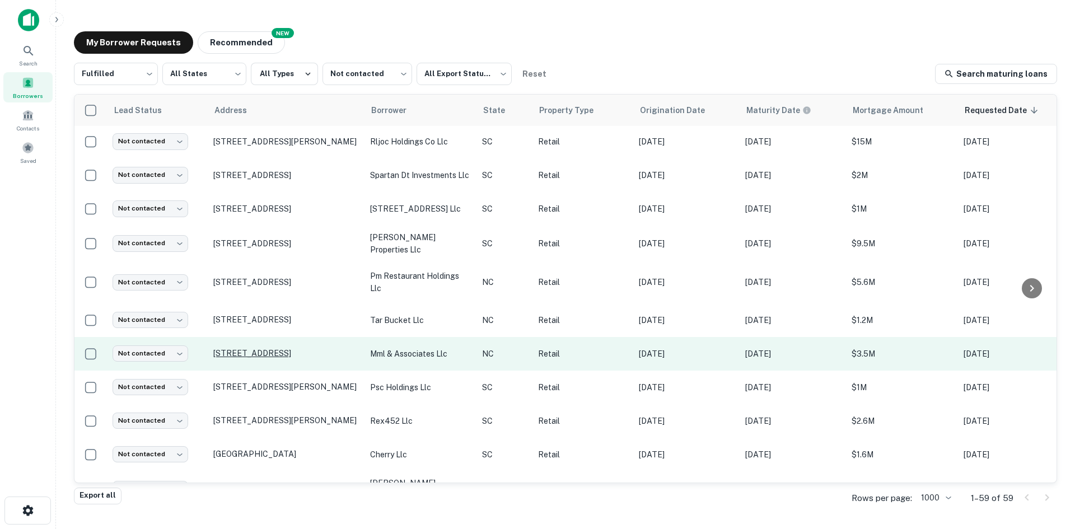
click at [287, 358] on p "[STREET_ADDRESS]" at bounding box center [286, 353] width 146 height 10
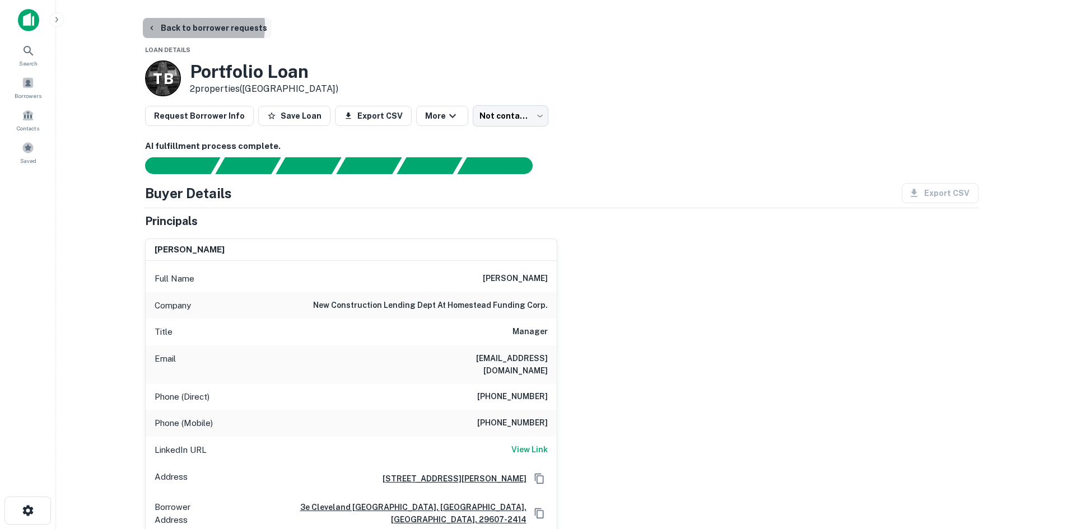
click at [175, 26] on button "Back to borrower requests" at bounding box center [207, 28] width 129 height 20
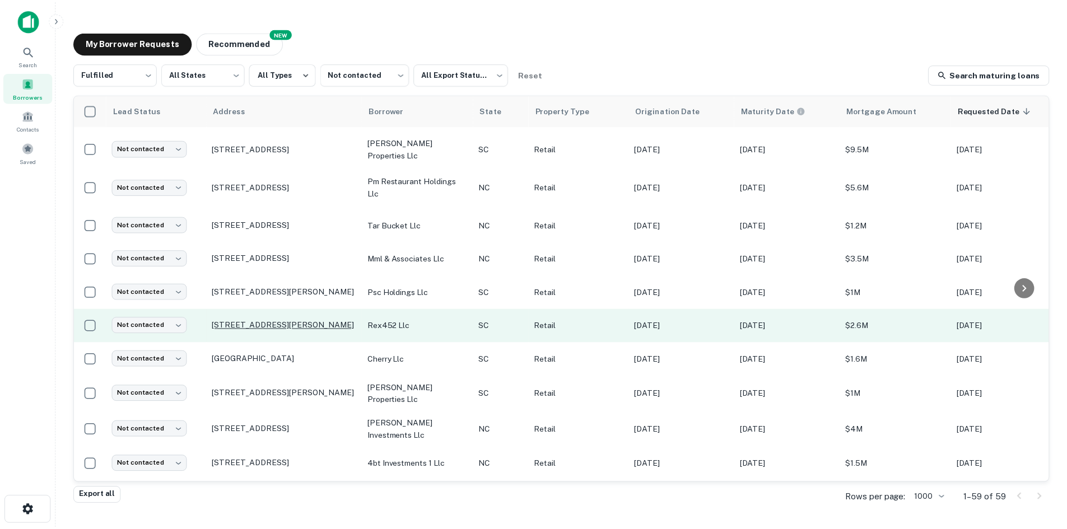
scroll to position [492, 0]
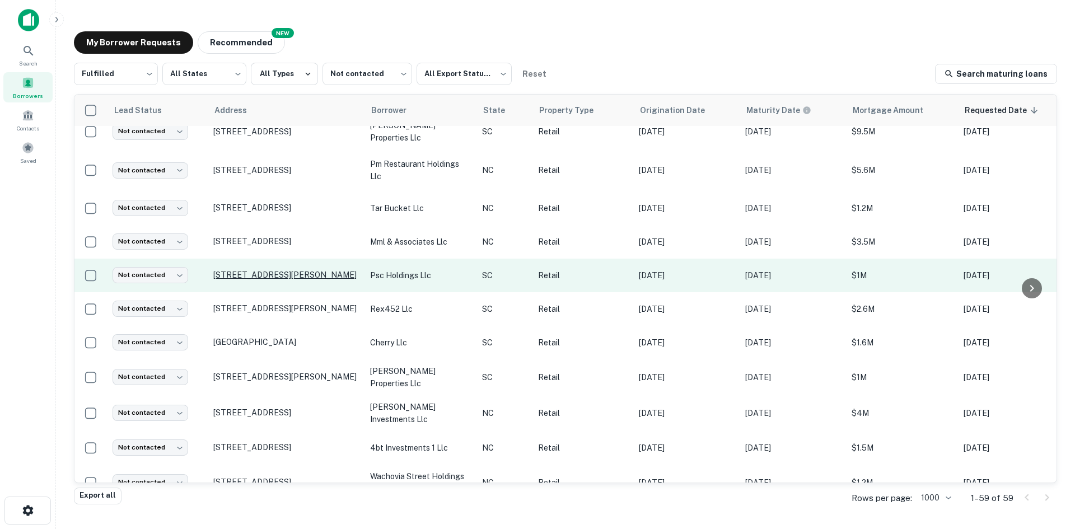
click at [286, 280] on p "[STREET_ADDRESS][PERSON_NAME]" at bounding box center [286, 275] width 146 height 10
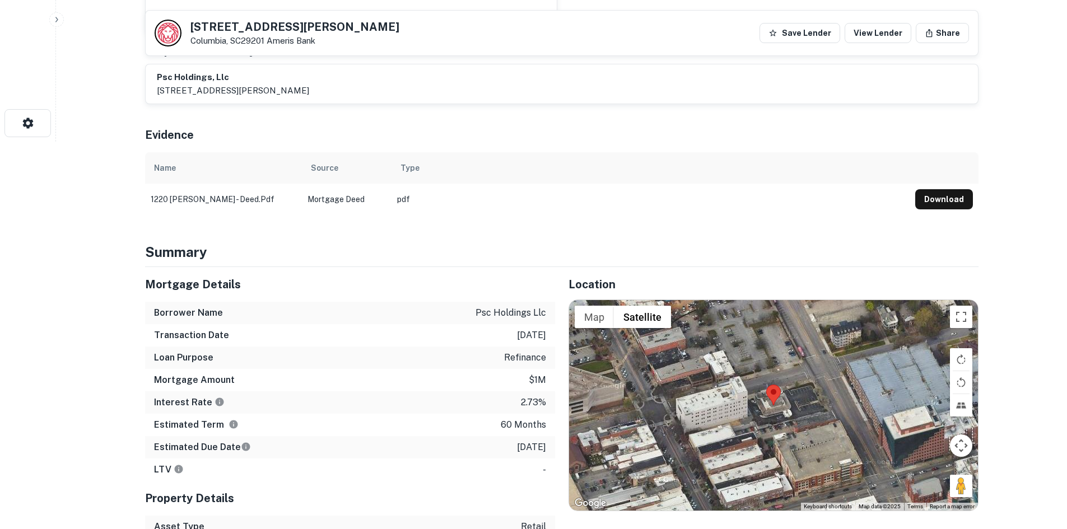
scroll to position [392, 0]
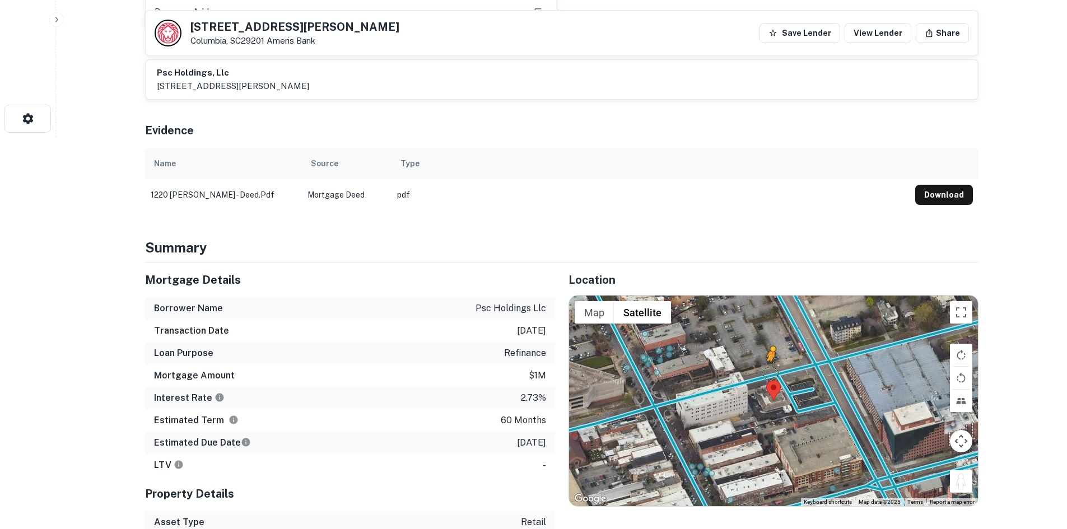
drag, startPoint x: 957, startPoint y: 468, endPoint x: 767, endPoint y: 358, distance: 219.5
click at [767, 358] on div "To activate drag with keyboard, press Alt + Enter. Once in keyboard drag state,…" at bounding box center [773, 401] width 409 height 211
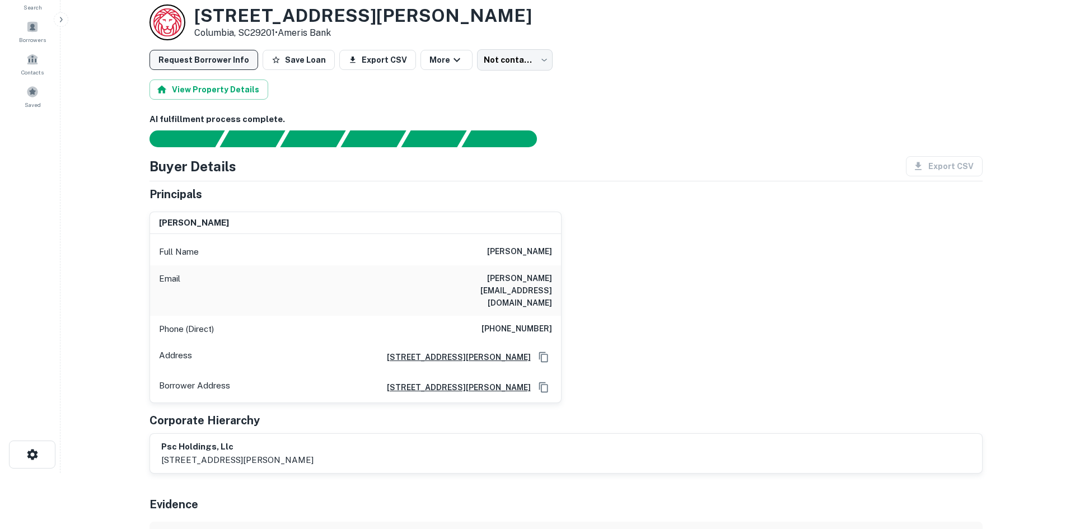
scroll to position [0, 0]
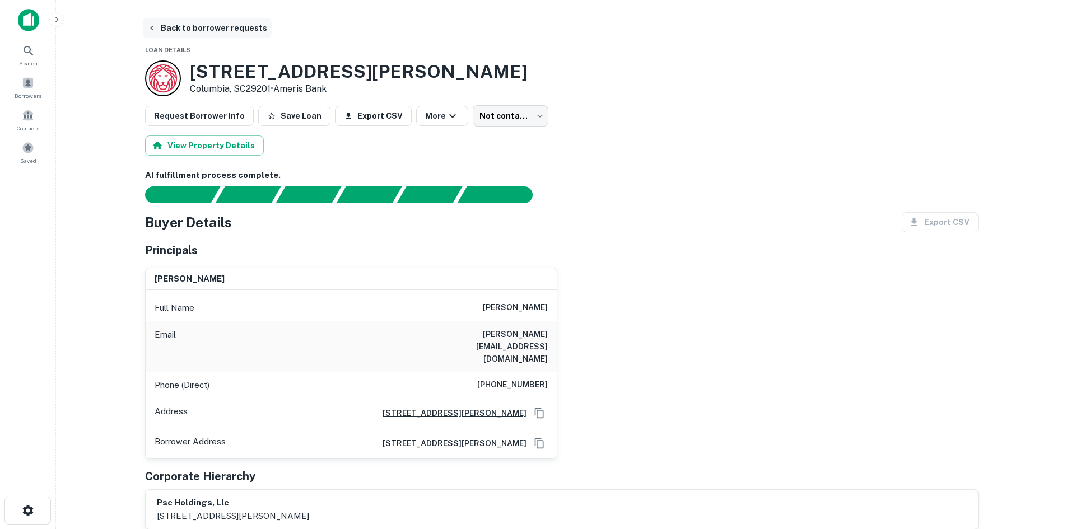
click at [188, 32] on button "Back to borrower requests" at bounding box center [207, 28] width 129 height 20
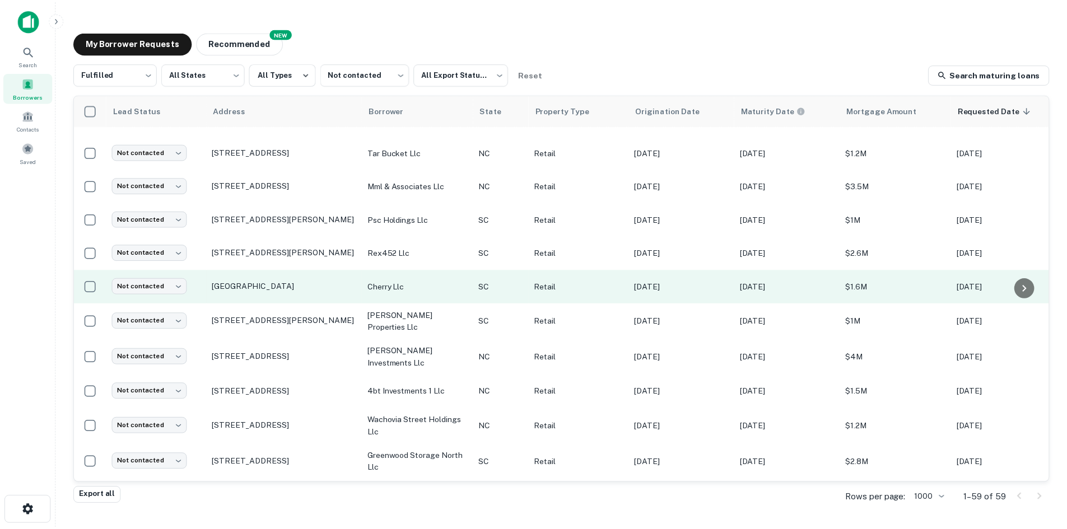
scroll to position [660, 0]
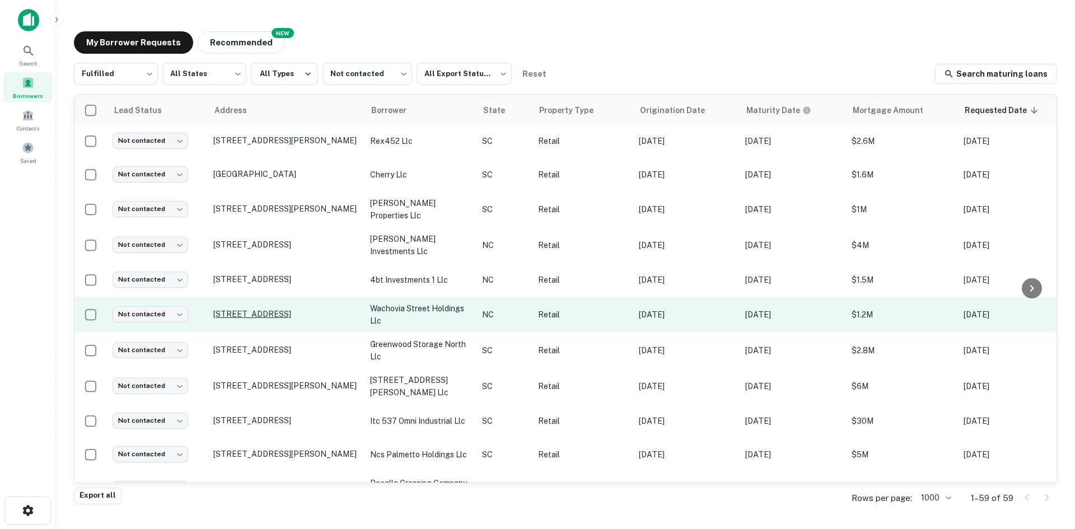
click at [247, 319] on p "[STREET_ADDRESS]" at bounding box center [286, 314] width 146 height 10
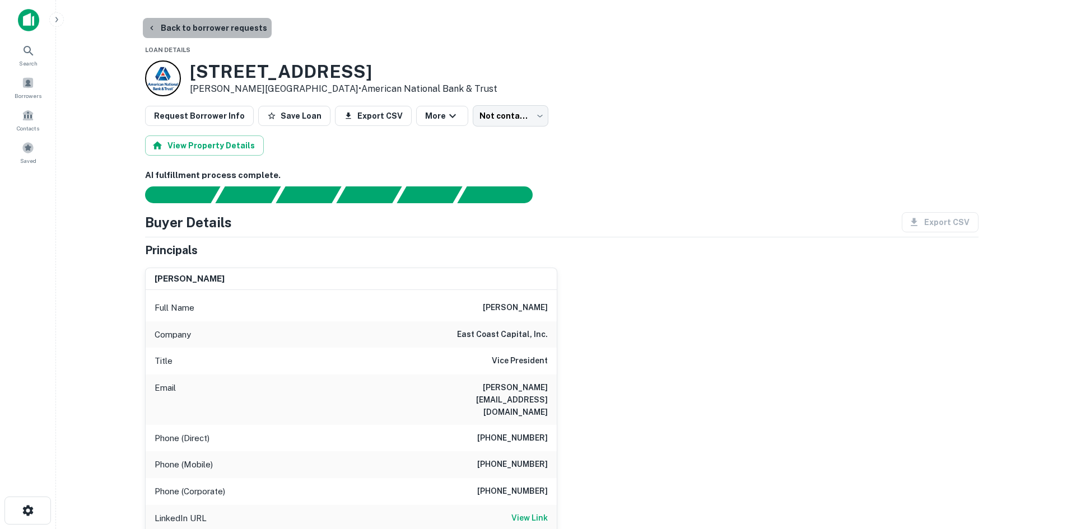
click at [227, 33] on button "Back to borrower requests" at bounding box center [207, 28] width 129 height 20
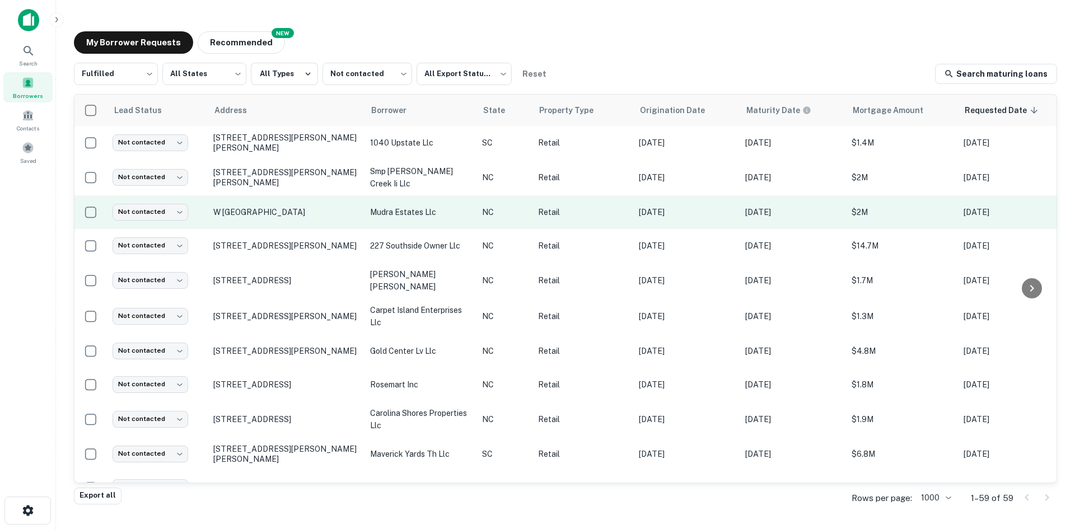
click at [244, 224] on td "W [GEOGRAPHIC_DATA]" at bounding box center [286, 212] width 157 height 34
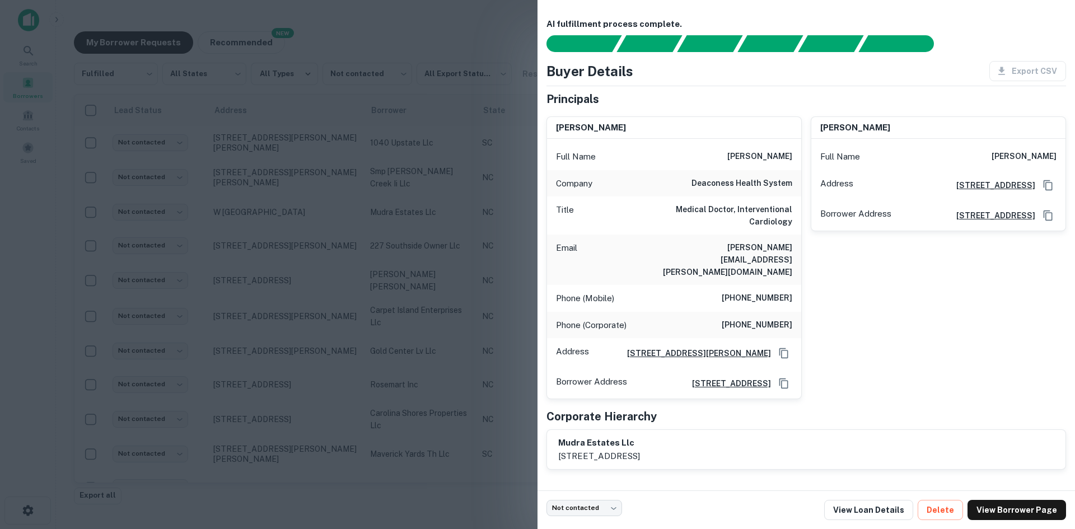
click at [310, 249] on div at bounding box center [537, 264] width 1075 height 529
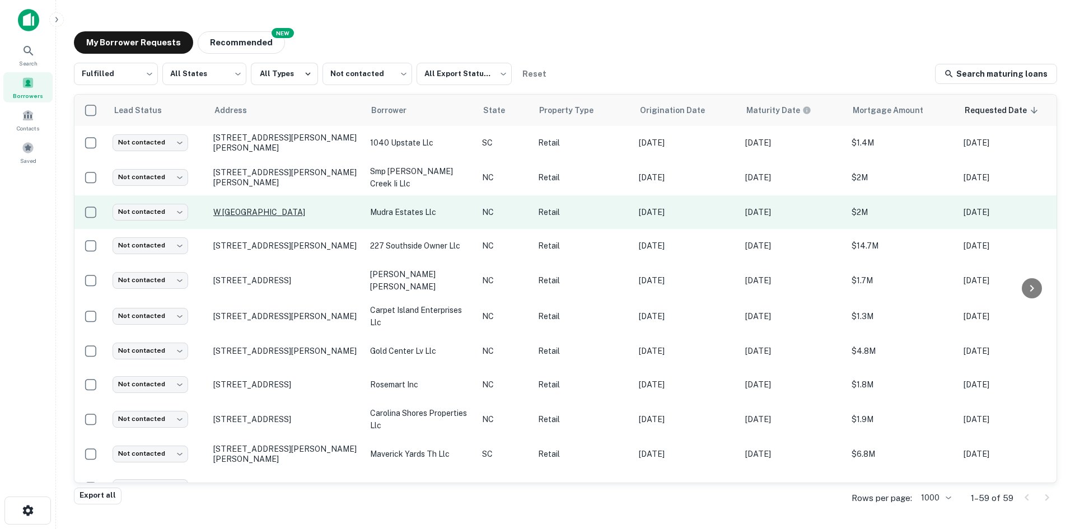
click at [268, 217] on p "W [GEOGRAPHIC_DATA]" at bounding box center [286, 212] width 146 height 10
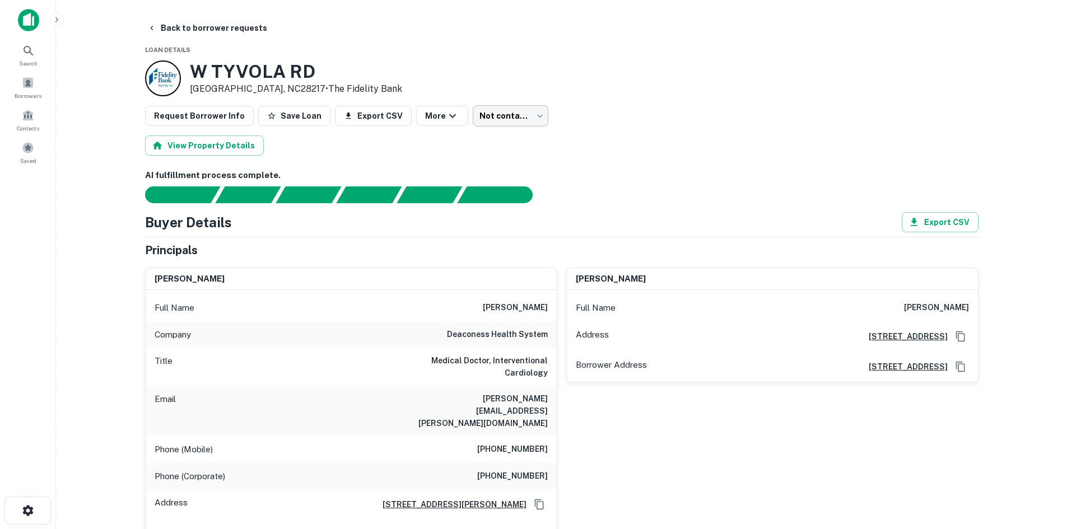
click at [512, 124] on body "Search Borrowers Contacts Saved Back to borrower requests Loan Details [STREET_…" at bounding box center [533, 264] width 1067 height 529
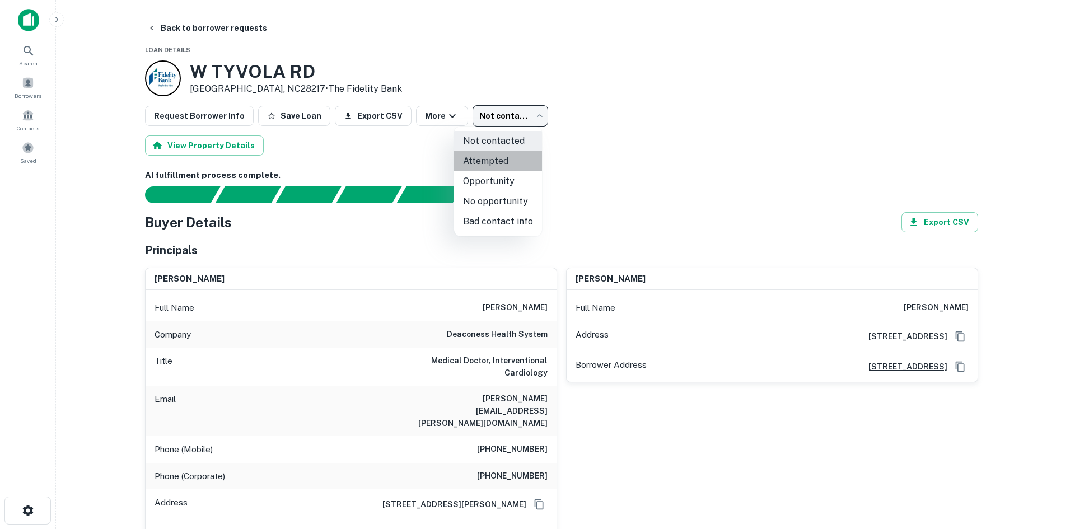
click at [504, 157] on li "Attempted" at bounding box center [498, 161] width 88 height 20
type input "*********"
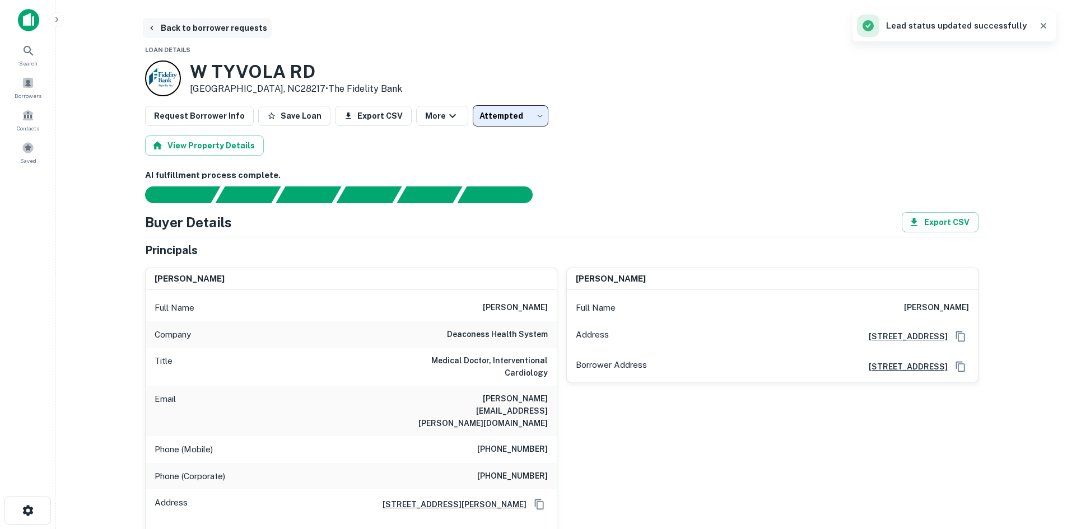
click at [215, 34] on button "Back to borrower requests" at bounding box center [207, 28] width 129 height 20
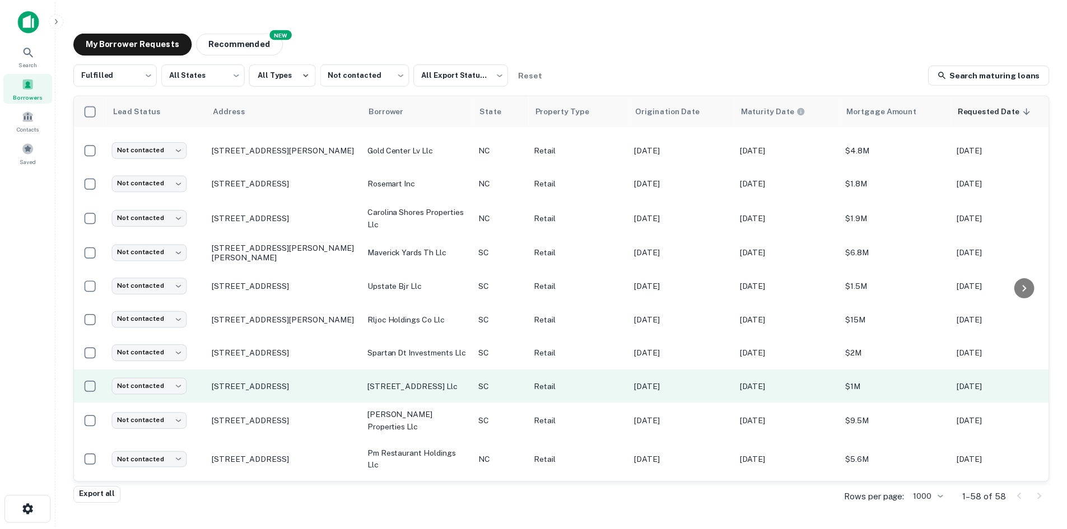
scroll to position [224, 0]
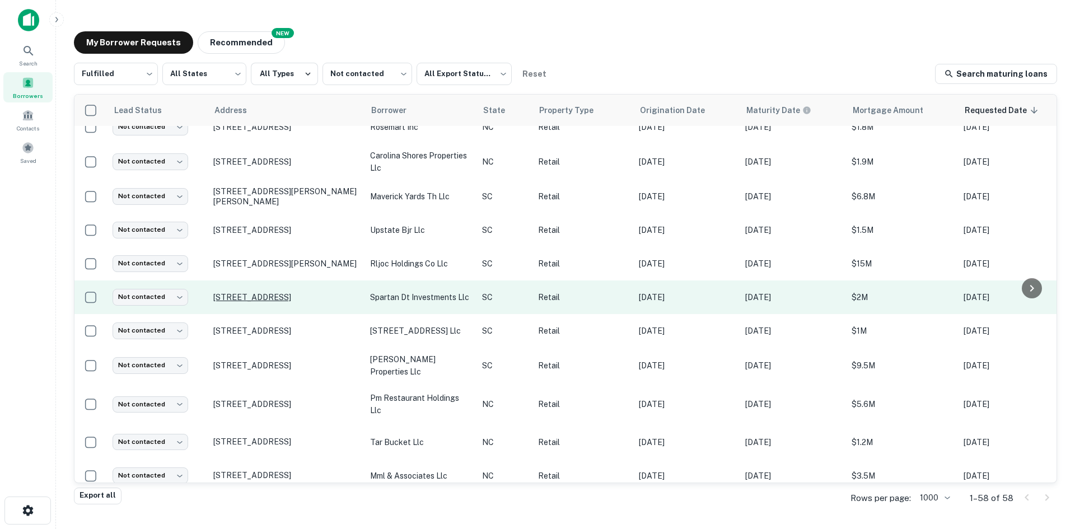
click at [308, 302] on p "[STREET_ADDRESS]" at bounding box center [286, 297] width 146 height 10
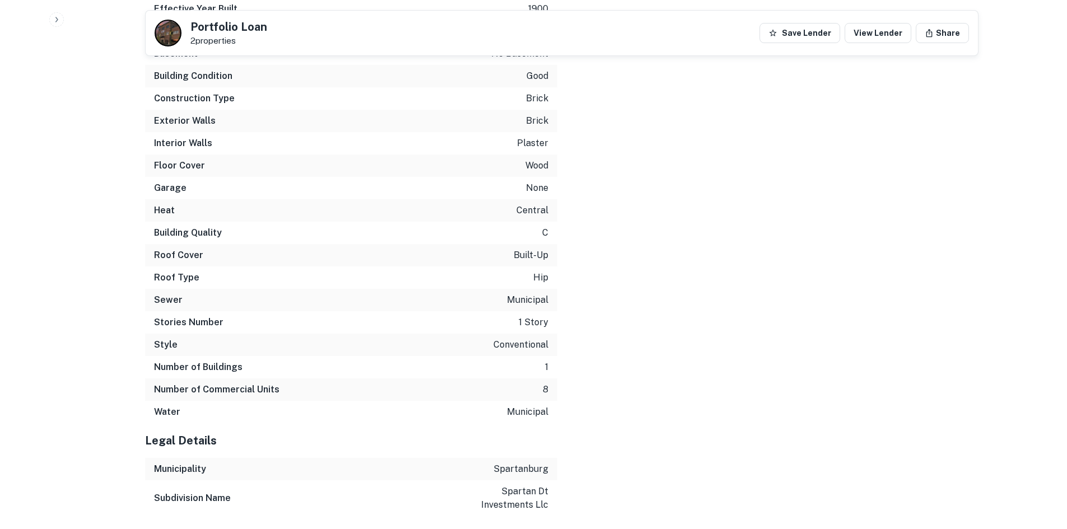
scroll to position [2066, 0]
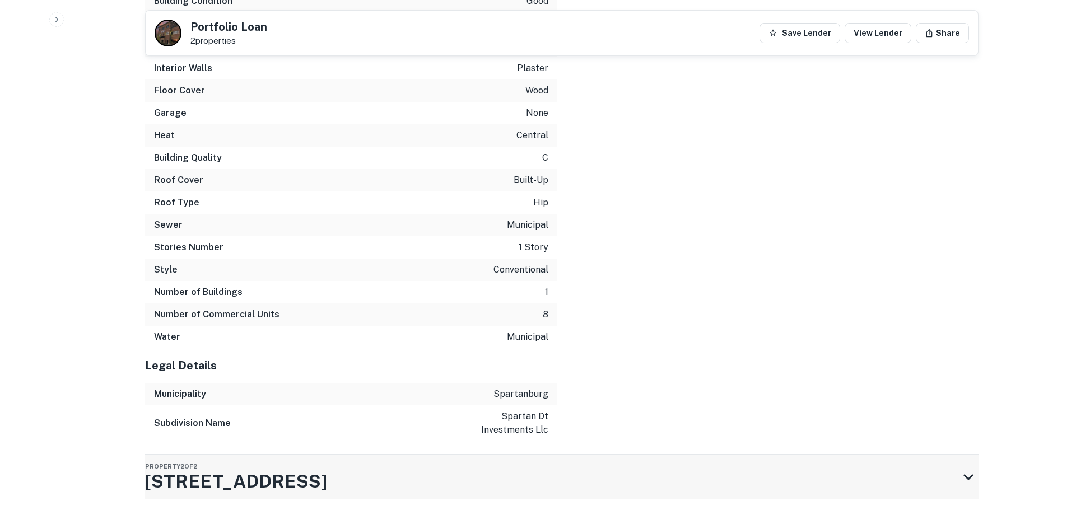
click at [359, 455] on div "Property 2 of 2 [STREET_ADDRESS]" at bounding box center [551, 477] width 813 height 45
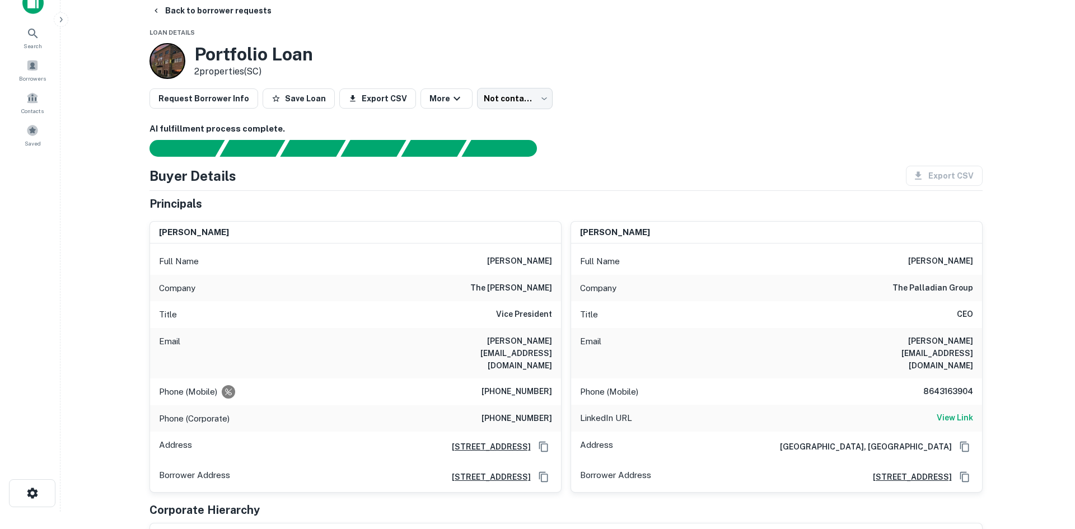
scroll to position [0, 0]
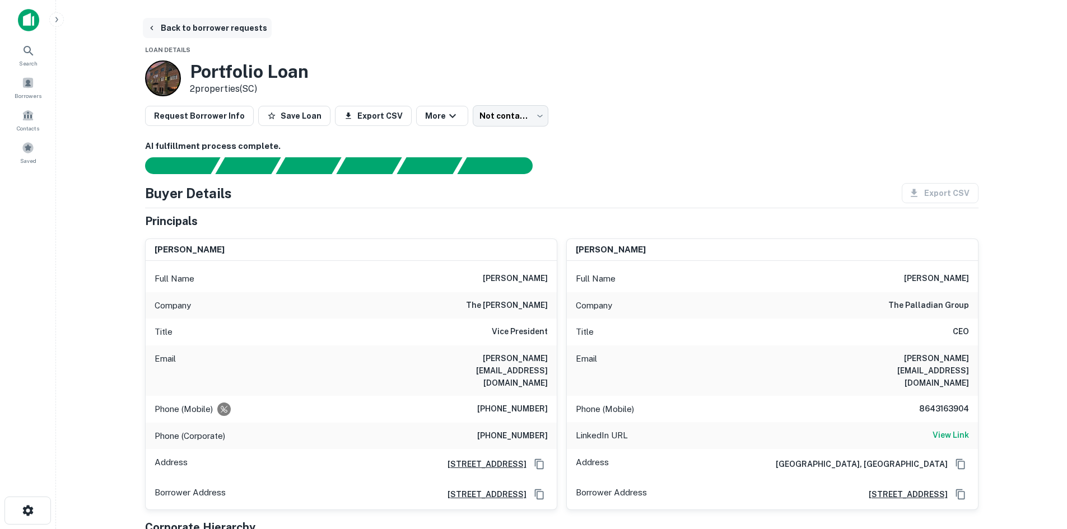
click at [222, 24] on button "Back to borrower requests" at bounding box center [207, 28] width 129 height 20
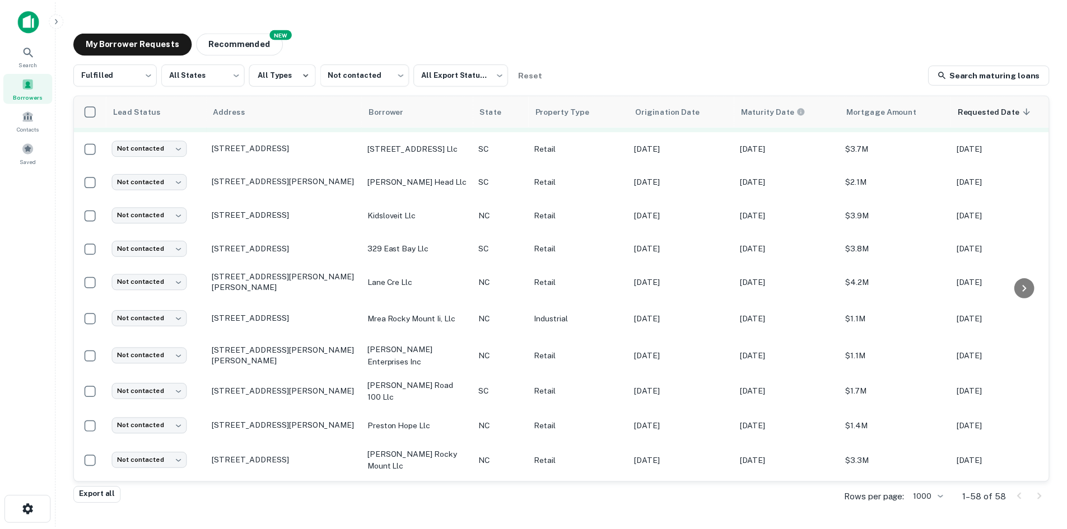
scroll to position [1064, 0]
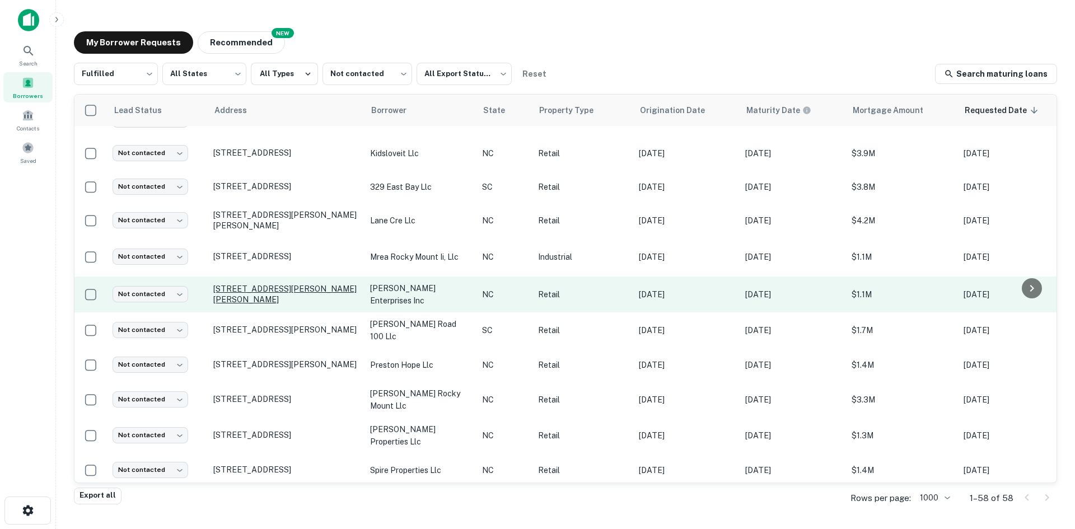
click at [261, 304] on p "[STREET_ADDRESS][PERSON_NAME][PERSON_NAME]" at bounding box center [286, 294] width 146 height 20
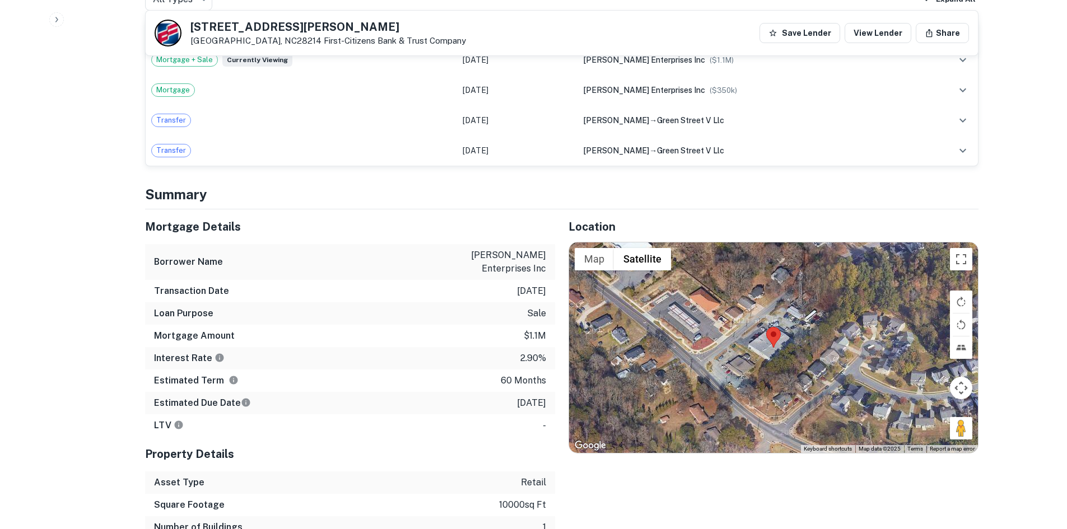
scroll to position [672, 0]
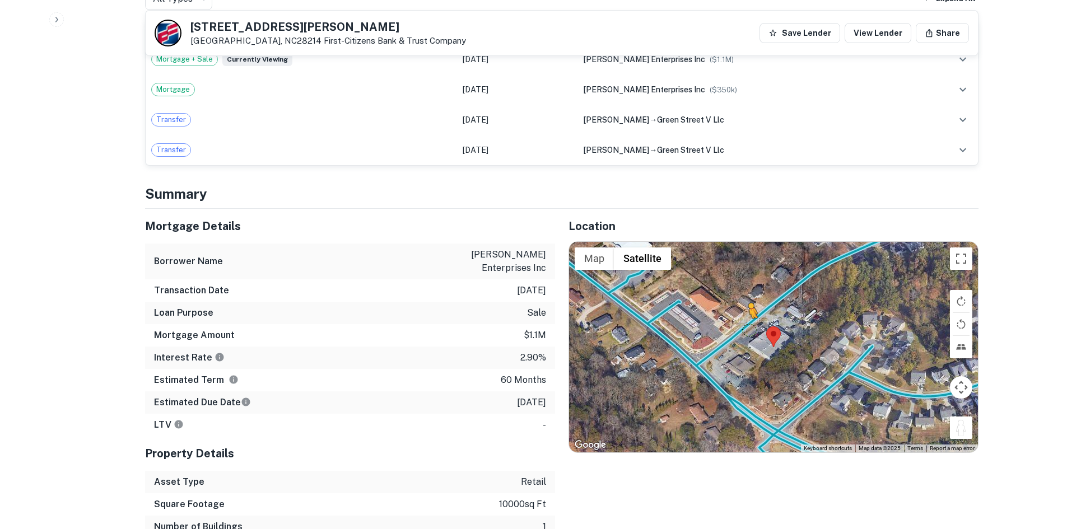
drag, startPoint x: 968, startPoint y: 413, endPoint x: 744, endPoint y: 319, distance: 242.9
click at [744, 319] on div "To activate drag with keyboard, press Alt + Enter. Once in keyboard drag state,…" at bounding box center [773, 347] width 409 height 211
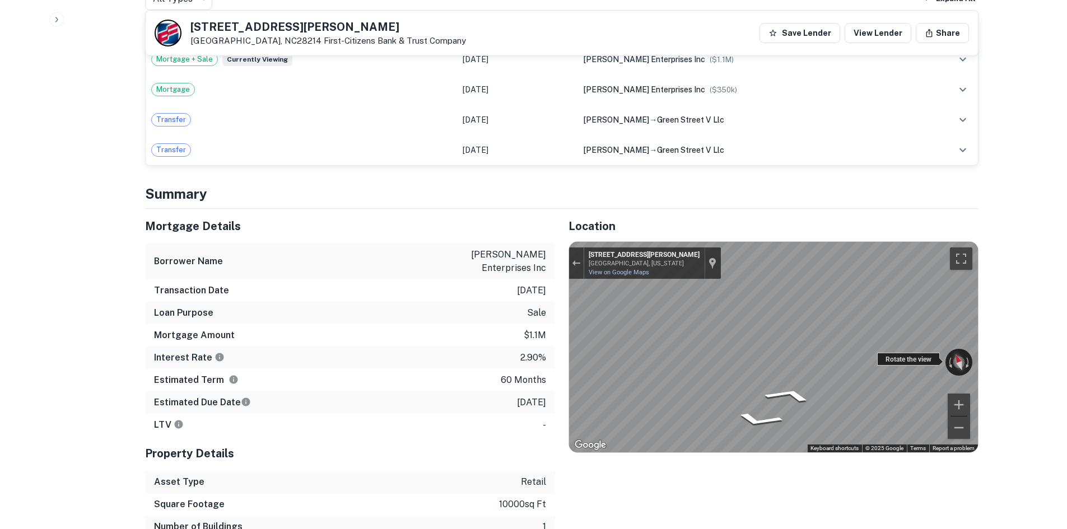
click at [699, 315] on div "← Move left → Move right ↑ Move up ↓ Move down + Zoom in - Zoom out [STREET_ADD…" at bounding box center [773, 347] width 409 height 211
click at [923, 354] on div "Rotate the view" at bounding box center [908, 359] width 63 height 13
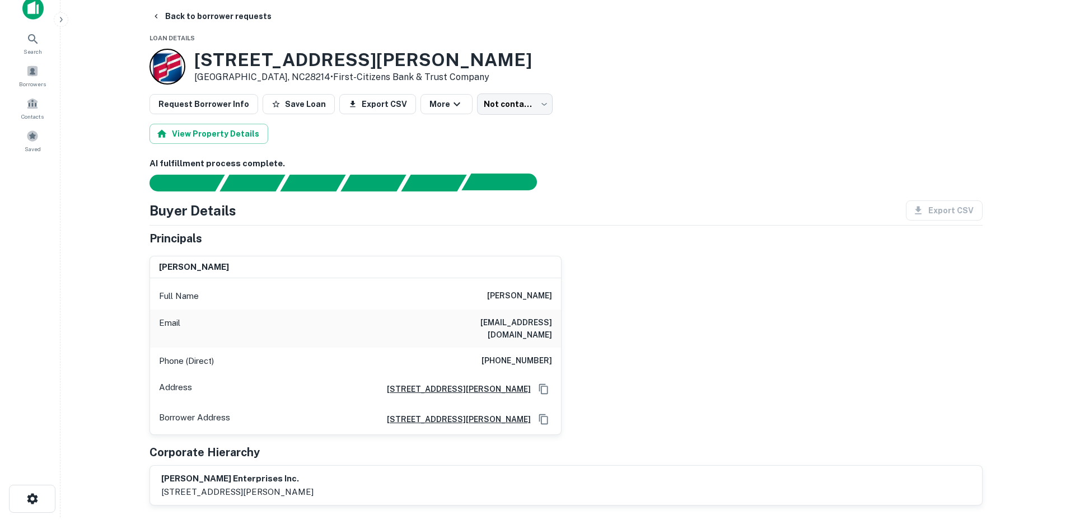
scroll to position [0, 0]
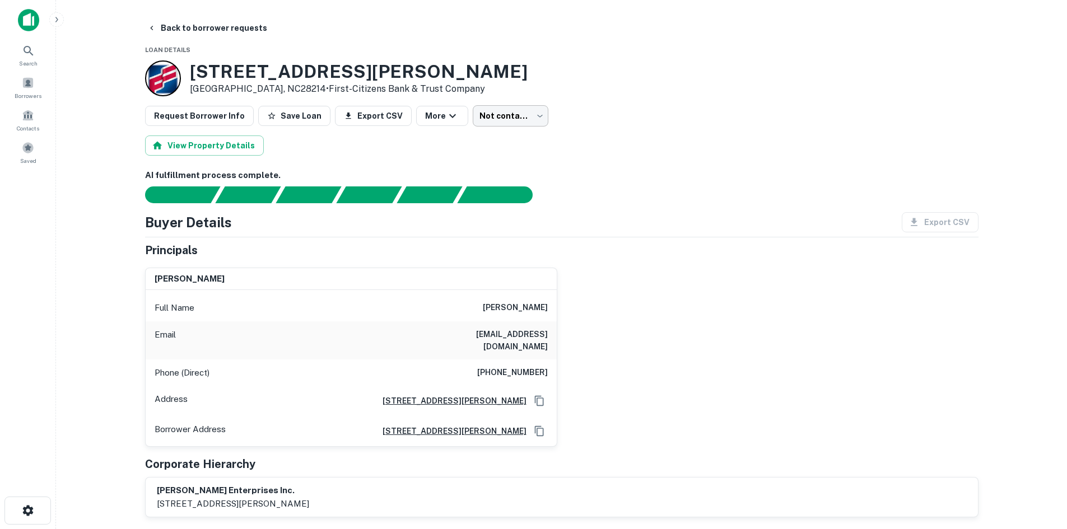
click at [501, 127] on body "Search Borrowers Contacts Saved Back to borrower requests Loan Details [STREET_…" at bounding box center [533, 264] width 1067 height 529
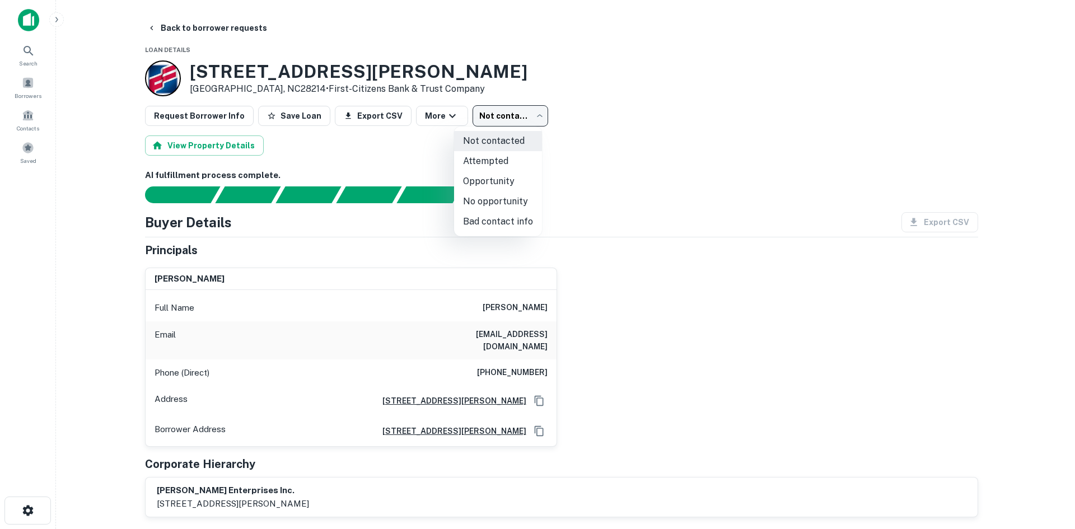
click at [489, 156] on li "Attempted" at bounding box center [498, 161] width 88 height 20
type input "*********"
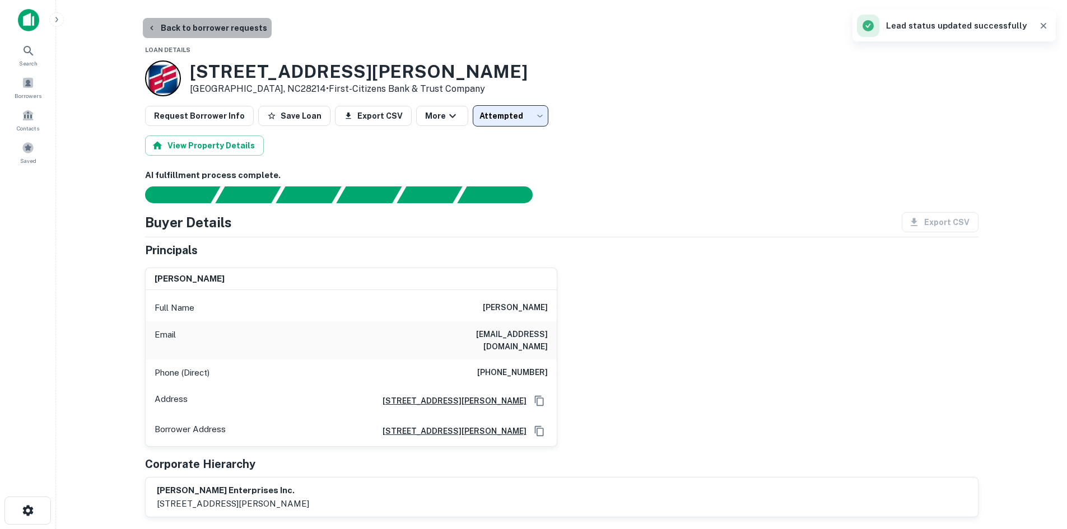
click at [212, 34] on button "Back to borrower requests" at bounding box center [207, 28] width 129 height 20
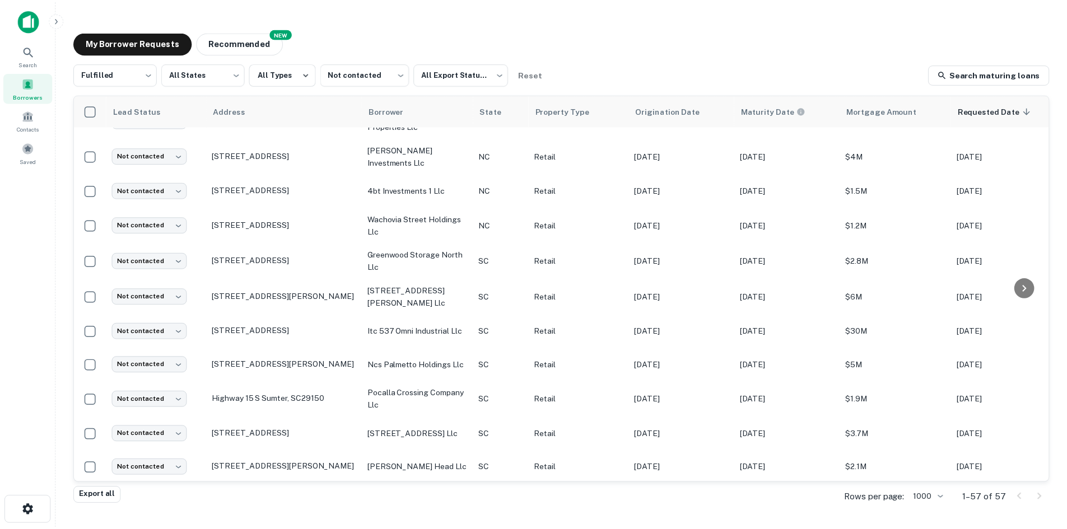
scroll to position [772, 0]
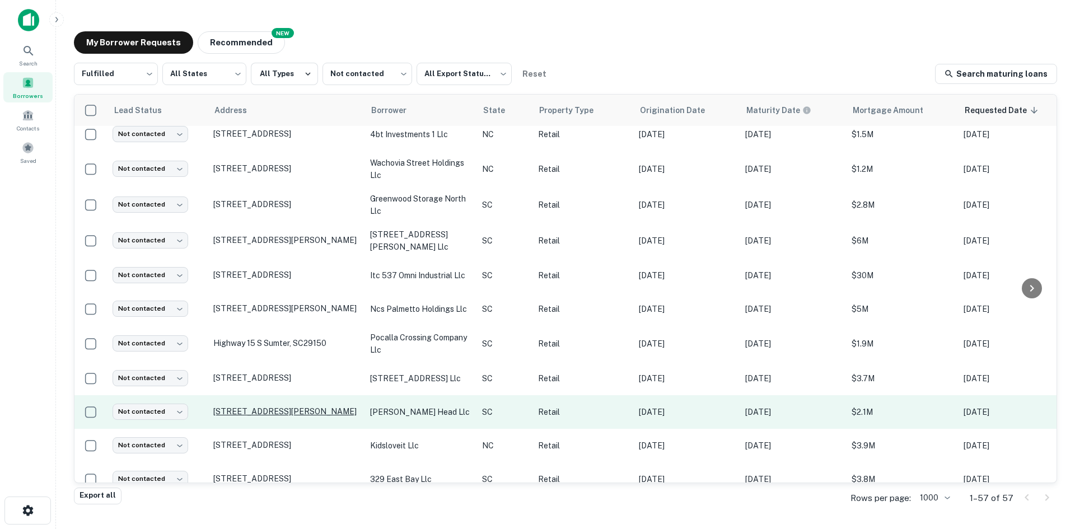
click at [275, 417] on p "[STREET_ADDRESS][PERSON_NAME]" at bounding box center [286, 412] width 146 height 10
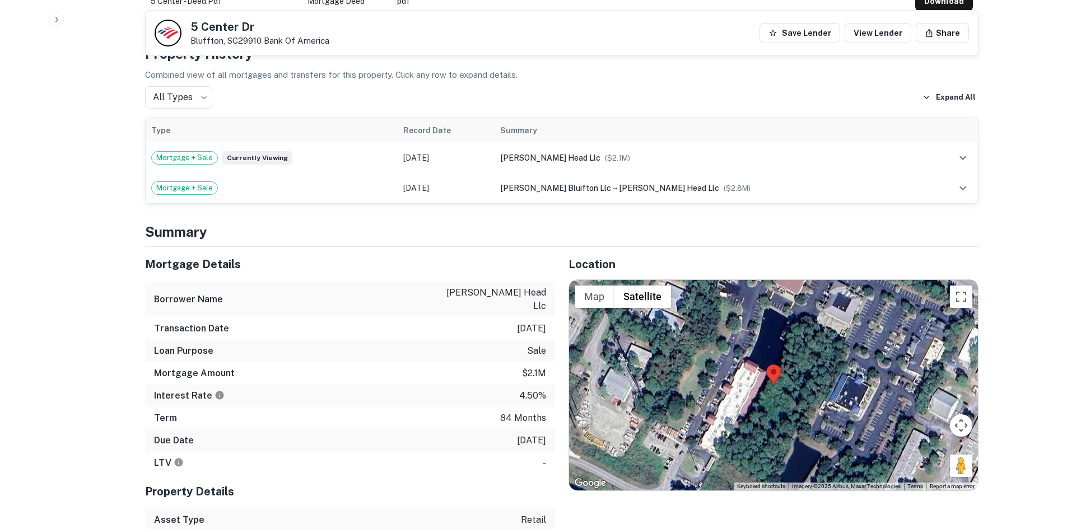
scroll to position [672, 0]
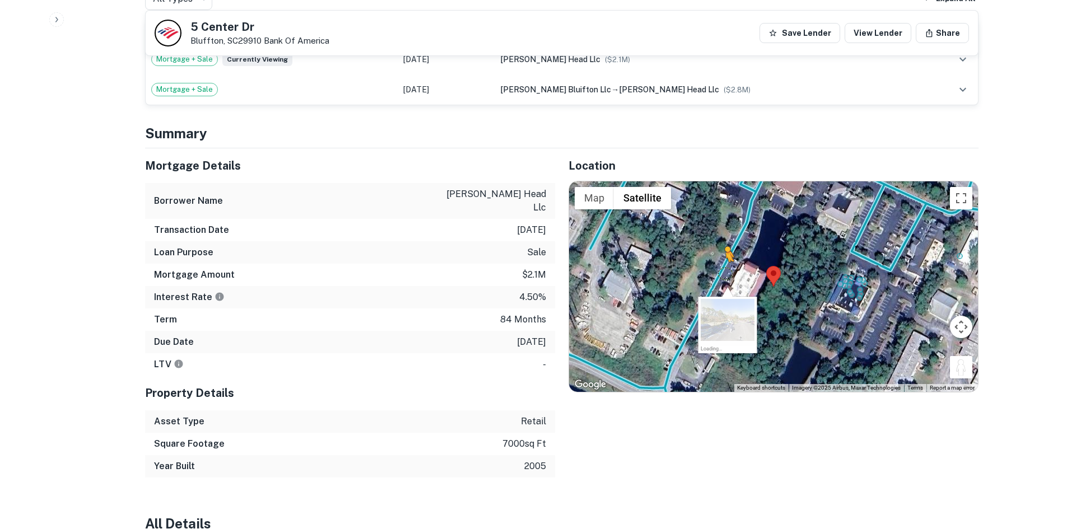
drag, startPoint x: 952, startPoint y: 357, endPoint x: 724, endPoint y: 261, distance: 247.2
click at [724, 261] on div "To activate drag with keyboard, press Alt + Enter. Once in keyboard drag state,…" at bounding box center [773, 286] width 409 height 211
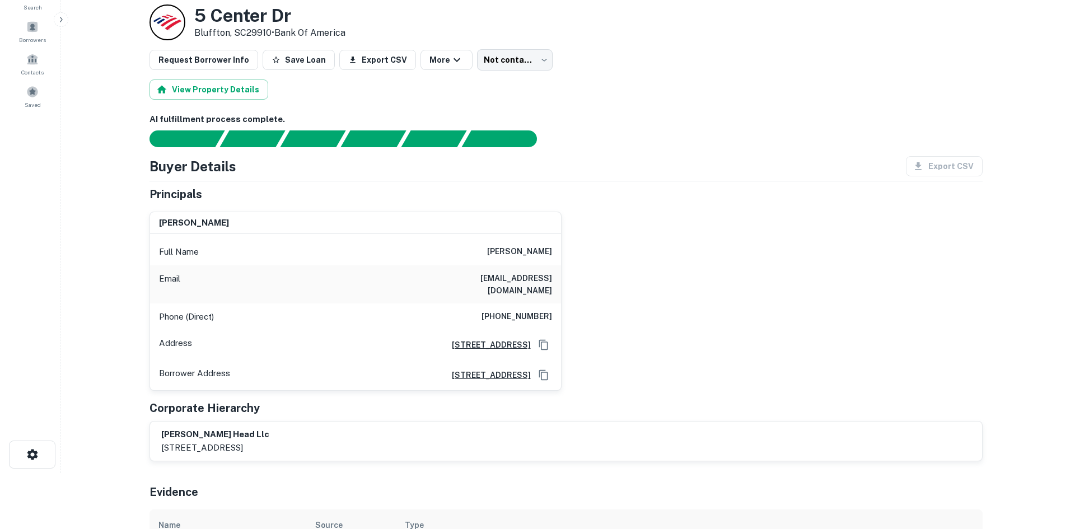
scroll to position [0, 0]
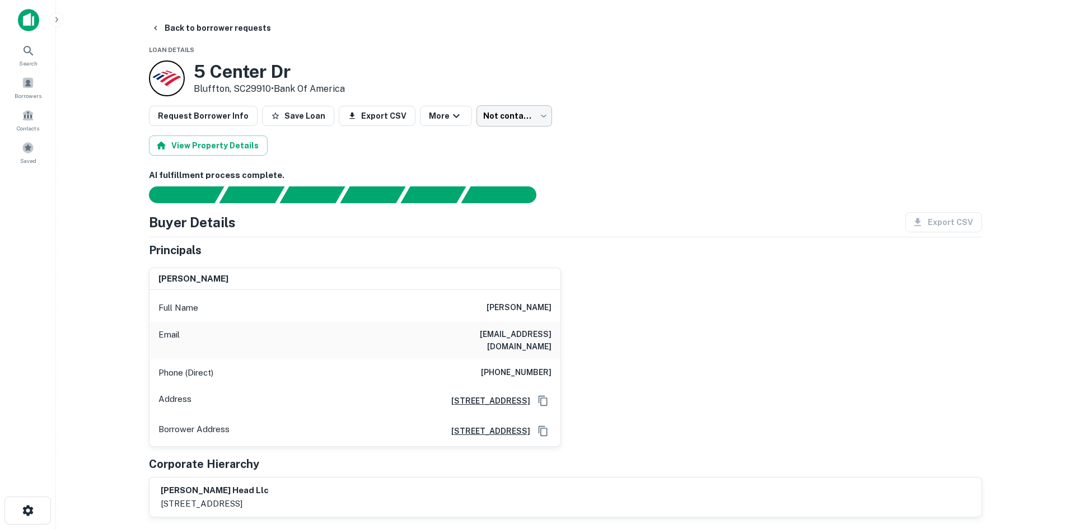
click at [497, 127] on body "Search Borrowers Contacts Saved Back to borrower requests Loan Details [STREET_…" at bounding box center [537, 264] width 1075 height 529
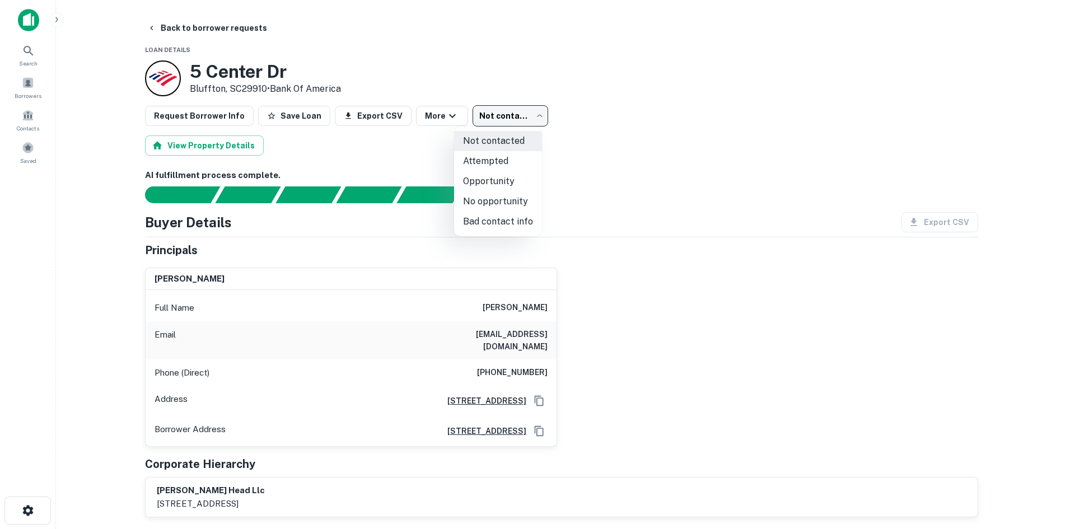
click at [499, 195] on li "No opportunity" at bounding box center [498, 201] width 88 height 20
type input "**********"
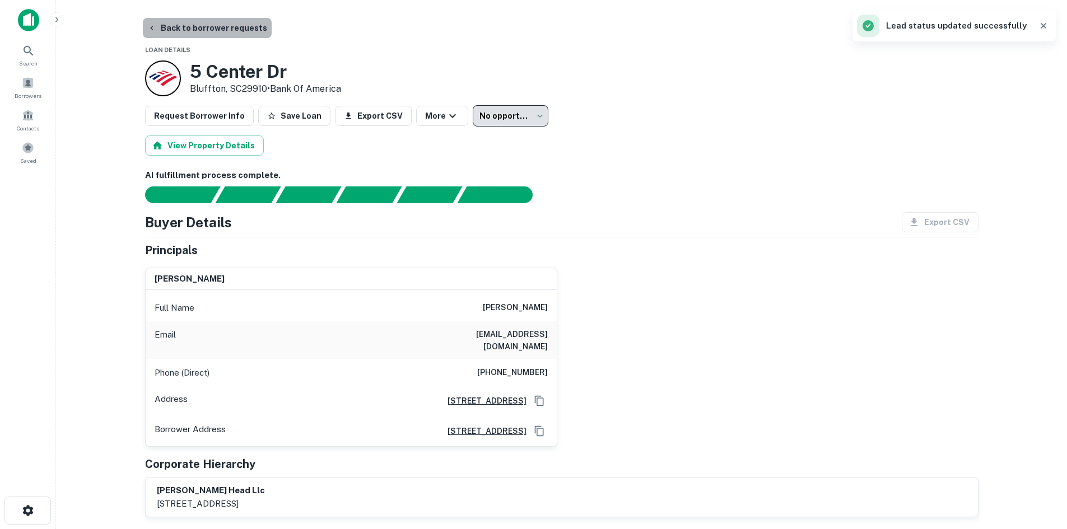
click at [224, 31] on button "Back to borrower requests" at bounding box center [207, 28] width 129 height 20
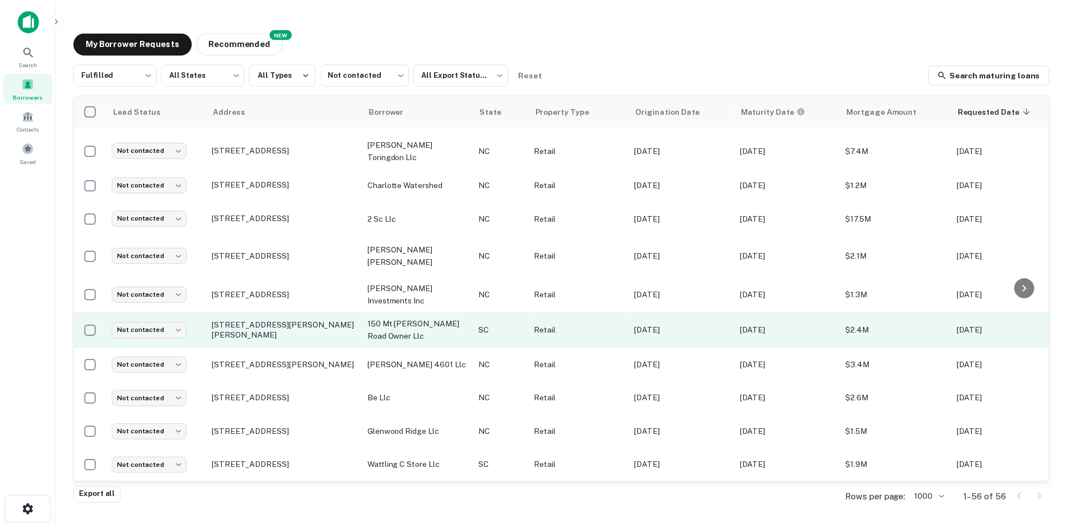
scroll to position [1634, 0]
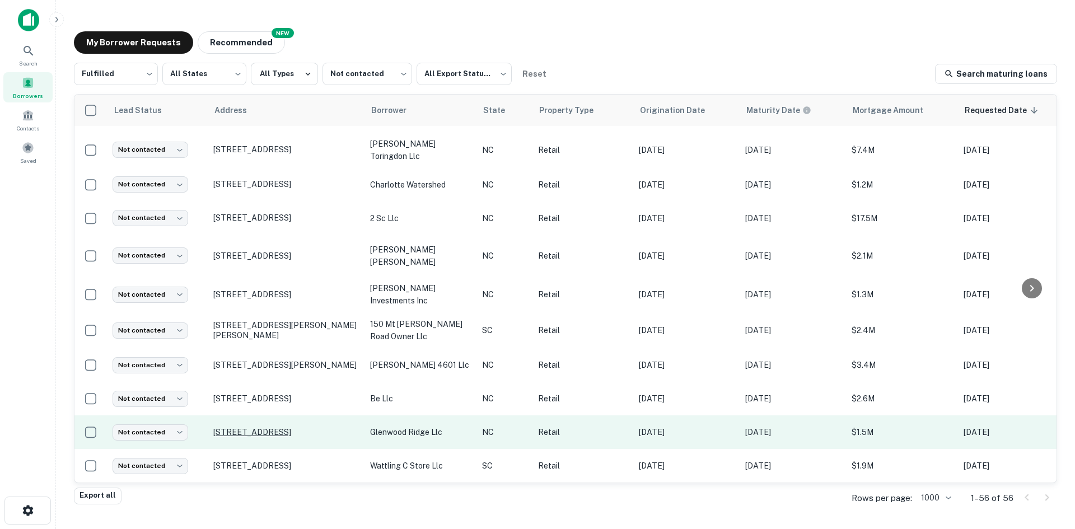
click at [251, 427] on p "[STREET_ADDRESS]" at bounding box center [286, 432] width 146 height 10
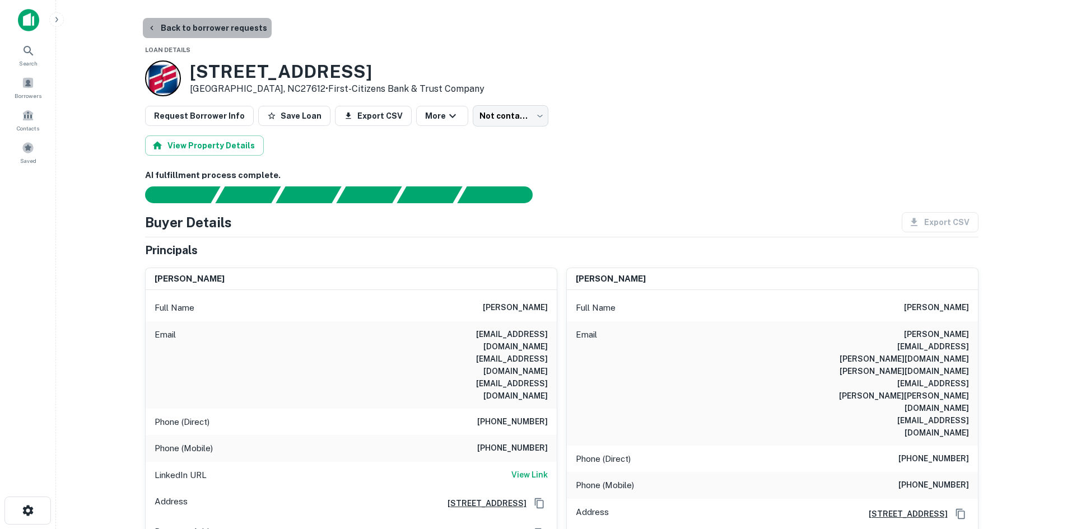
click at [207, 34] on button "Back to borrower requests" at bounding box center [207, 28] width 129 height 20
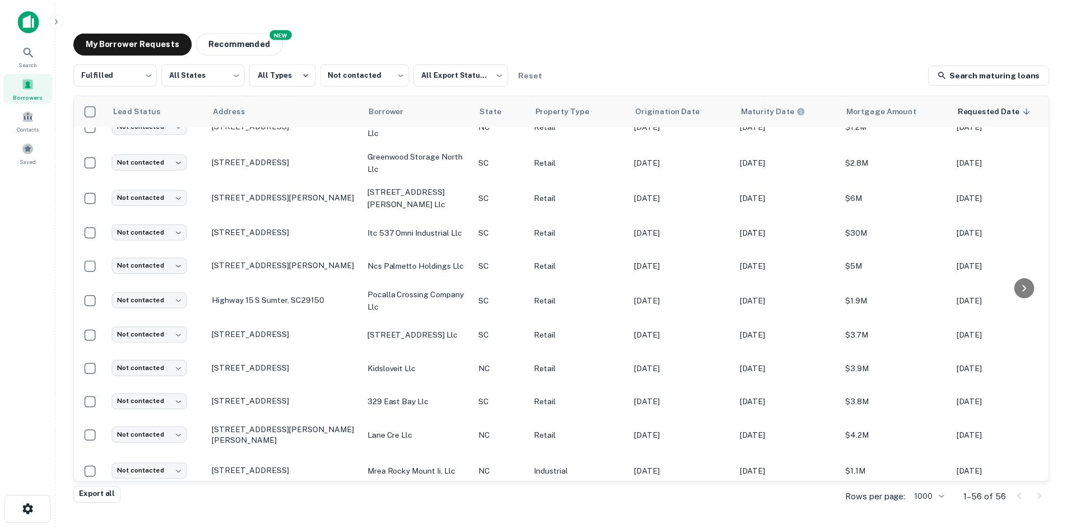
scroll to position [884, 0]
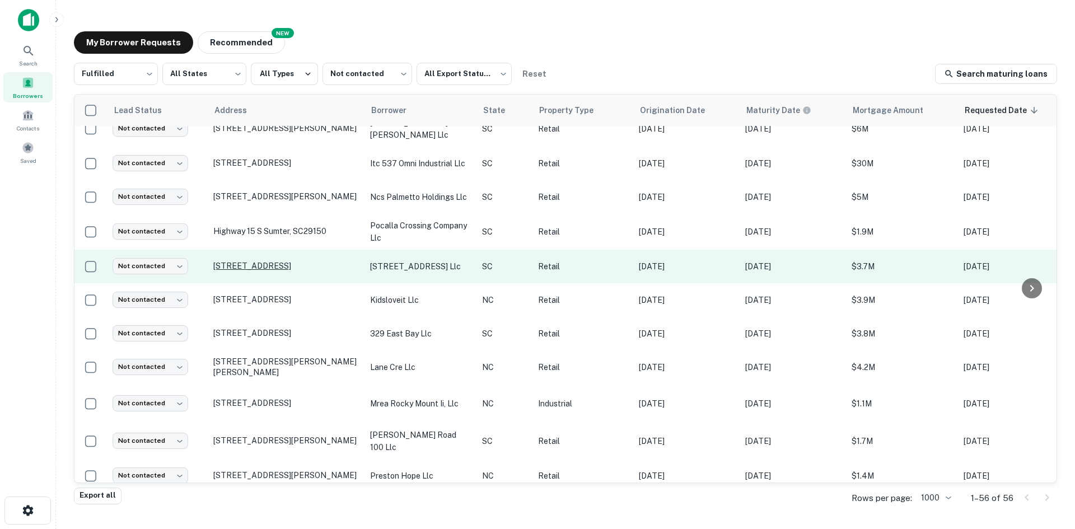
click at [244, 271] on p "[STREET_ADDRESS]" at bounding box center [286, 266] width 146 height 10
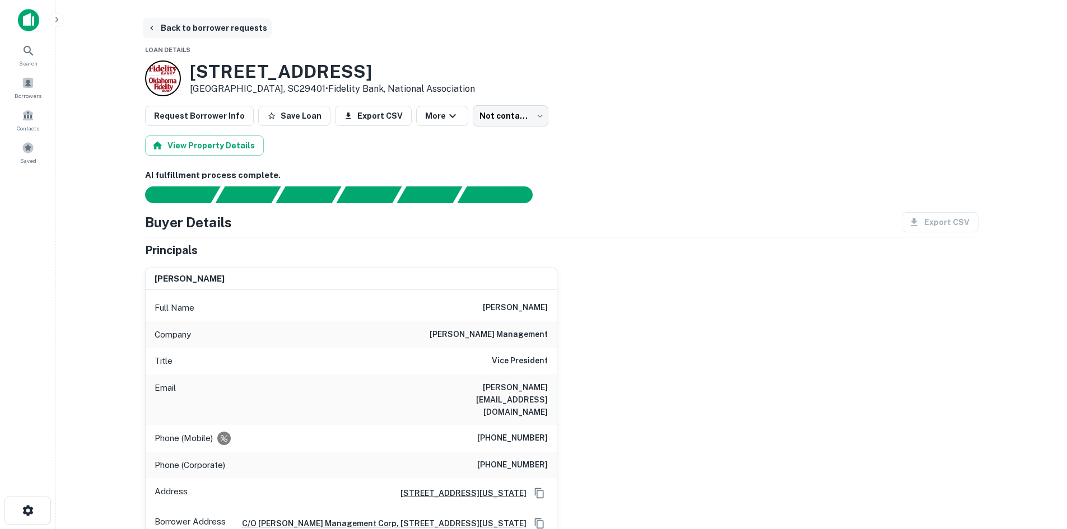
click at [232, 30] on button "Back to borrower requests" at bounding box center [207, 28] width 129 height 20
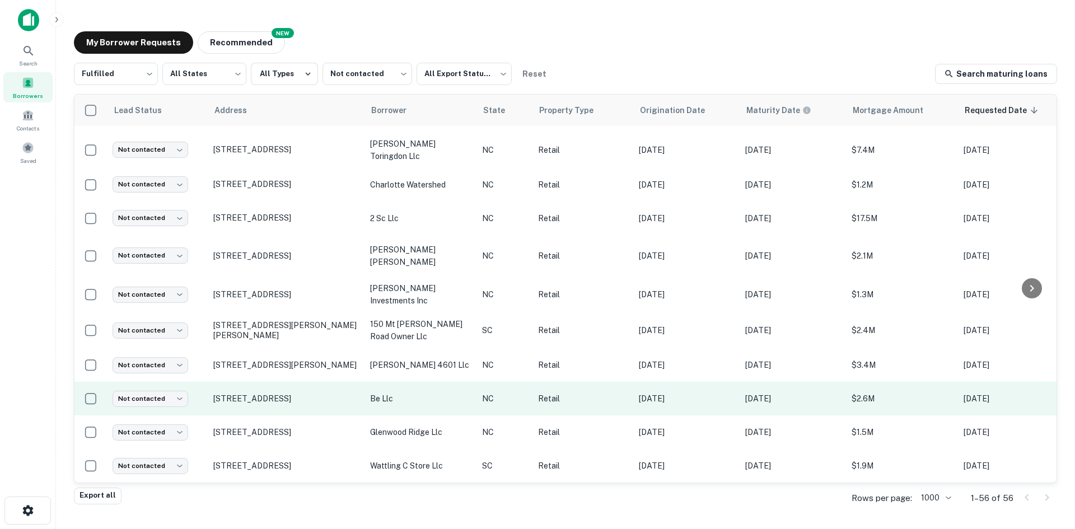
scroll to position [1634, 0]
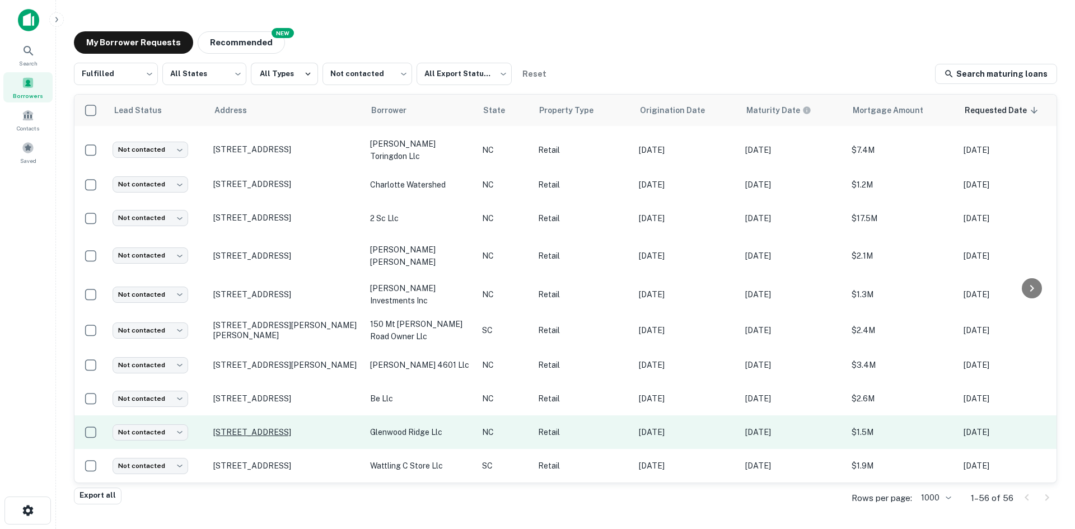
click at [250, 427] on p "[STREET_ADDRESS]" at bounding box center [286, 432] width 146 height 10
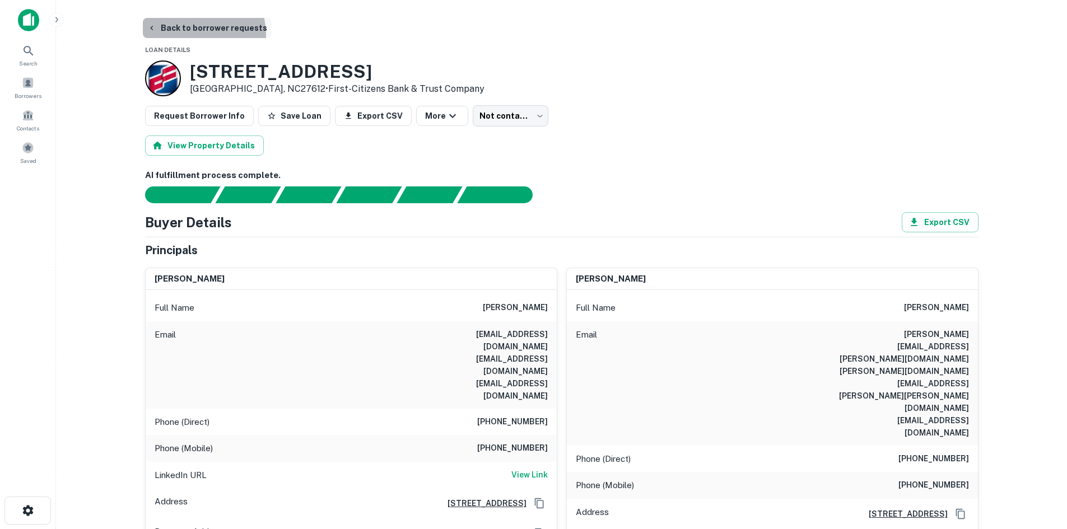
click at [195, 35] on button "Back to borrower requests" at bounding box center [207, 28] width 129 height 20
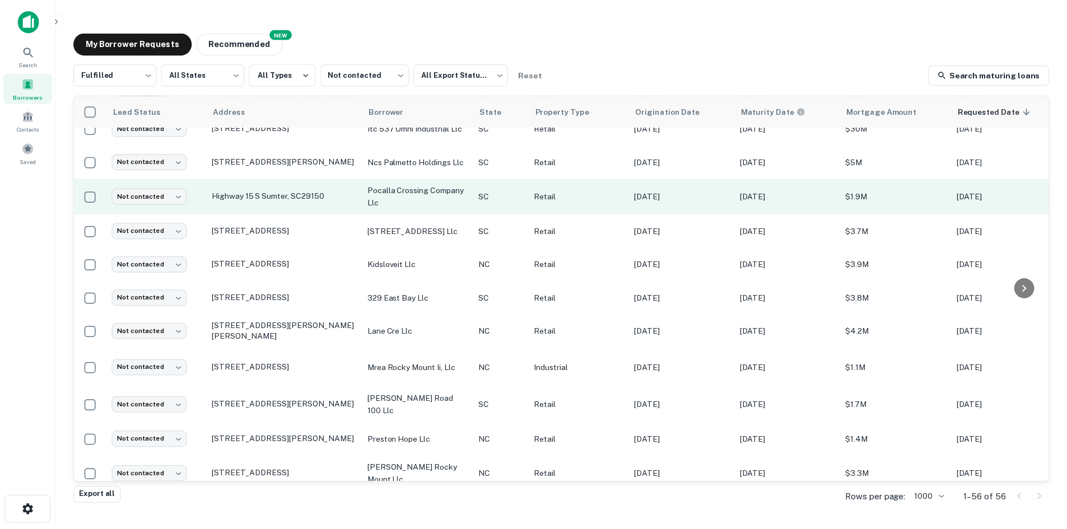
scroll to position [851, 0]
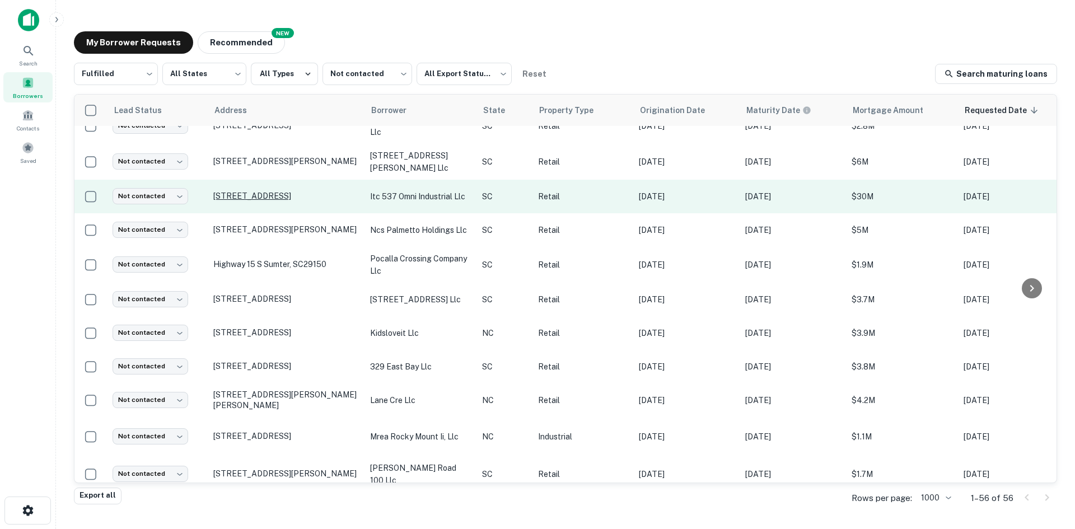
click at [240, 201] on p "[STREET_ADDRESS]" at bounding box center [286, 196] width 146 height 10
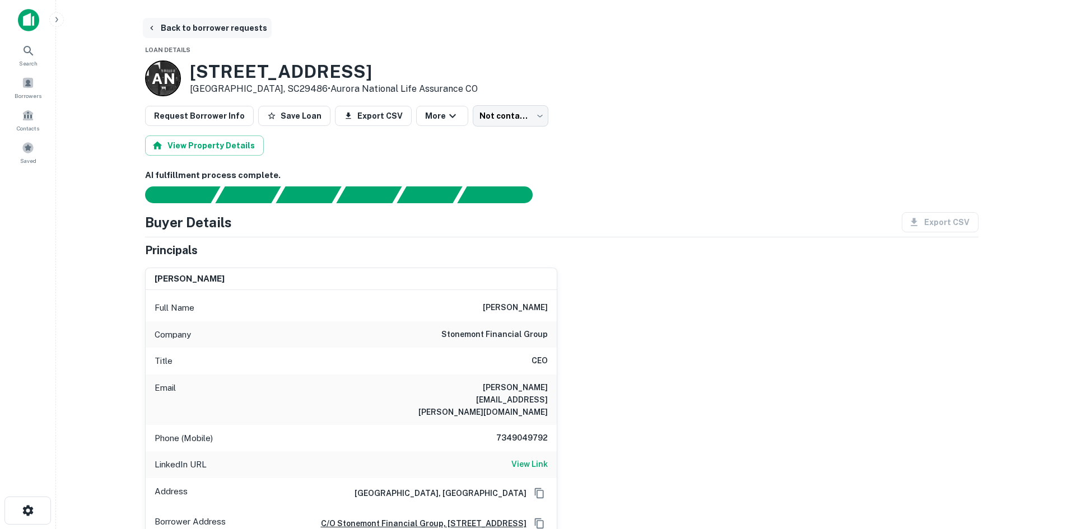
click at [177, 20] on button "Back to borrower requests" at bounding box center [207, 28] width 129 height 20
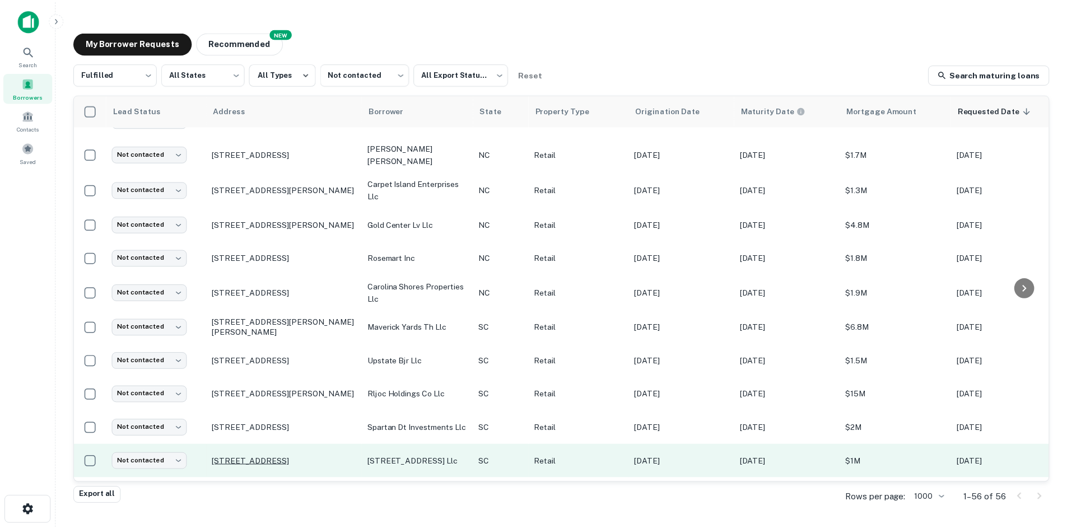
scroll to position [44, 0]
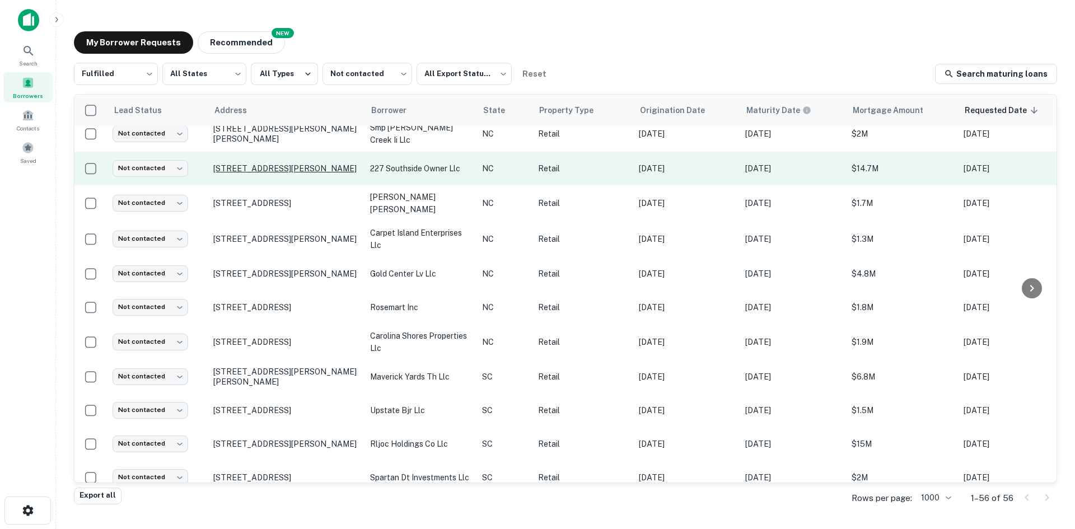
click at [218, 174] on p "[STREET_ADDRESS][PERSON_NAME]" at bounding box center [286, 168] width 146 height 10
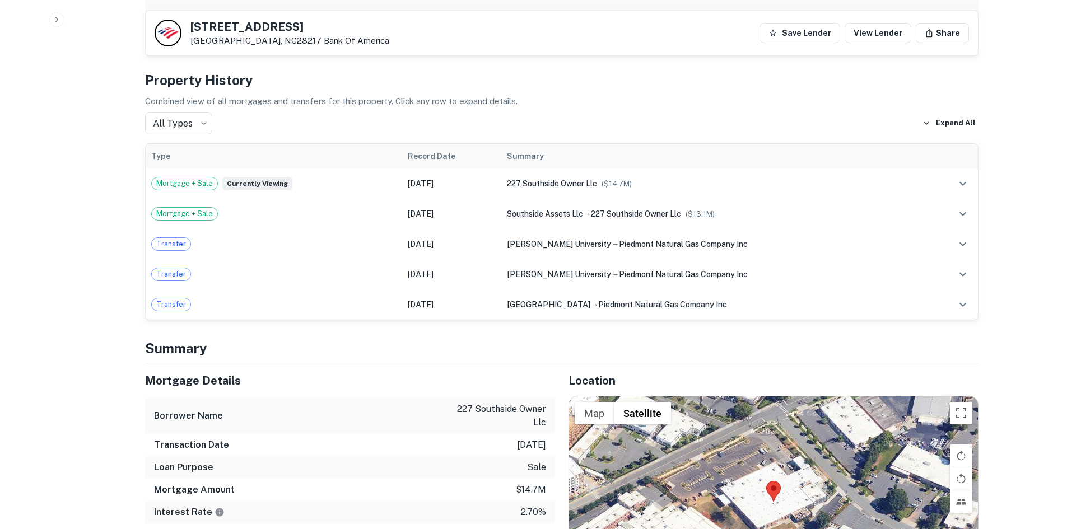
scroll to position [896, 0]
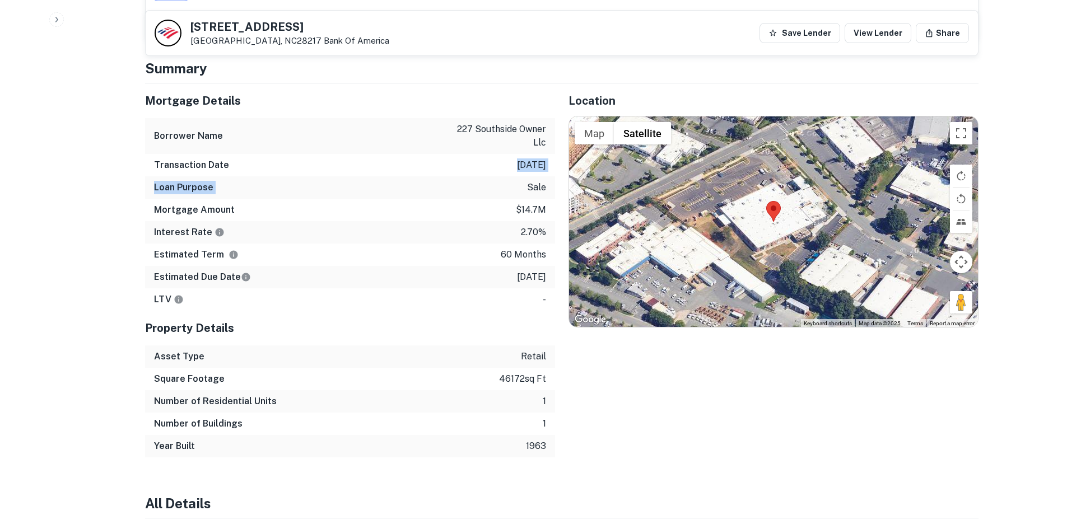
drag, startPoint x: 391, startPoint y: 190, endPoint x: 380, endPoint y: 161, distance: 31.7
click at [380, 162] on div "Mortgage Details Borrower Name 227 southside owner llc Transaction Date [DATE] …" at bounding box center [350, 196] width 410 height 227
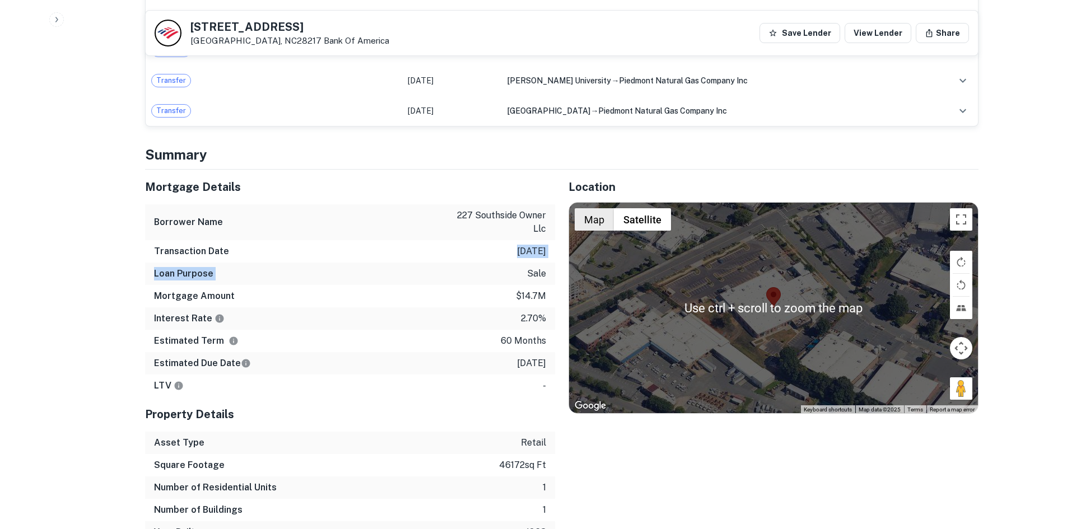
scroll to position [784, 0]
